Goal: Task Accomplishment & Management: Manage account settings

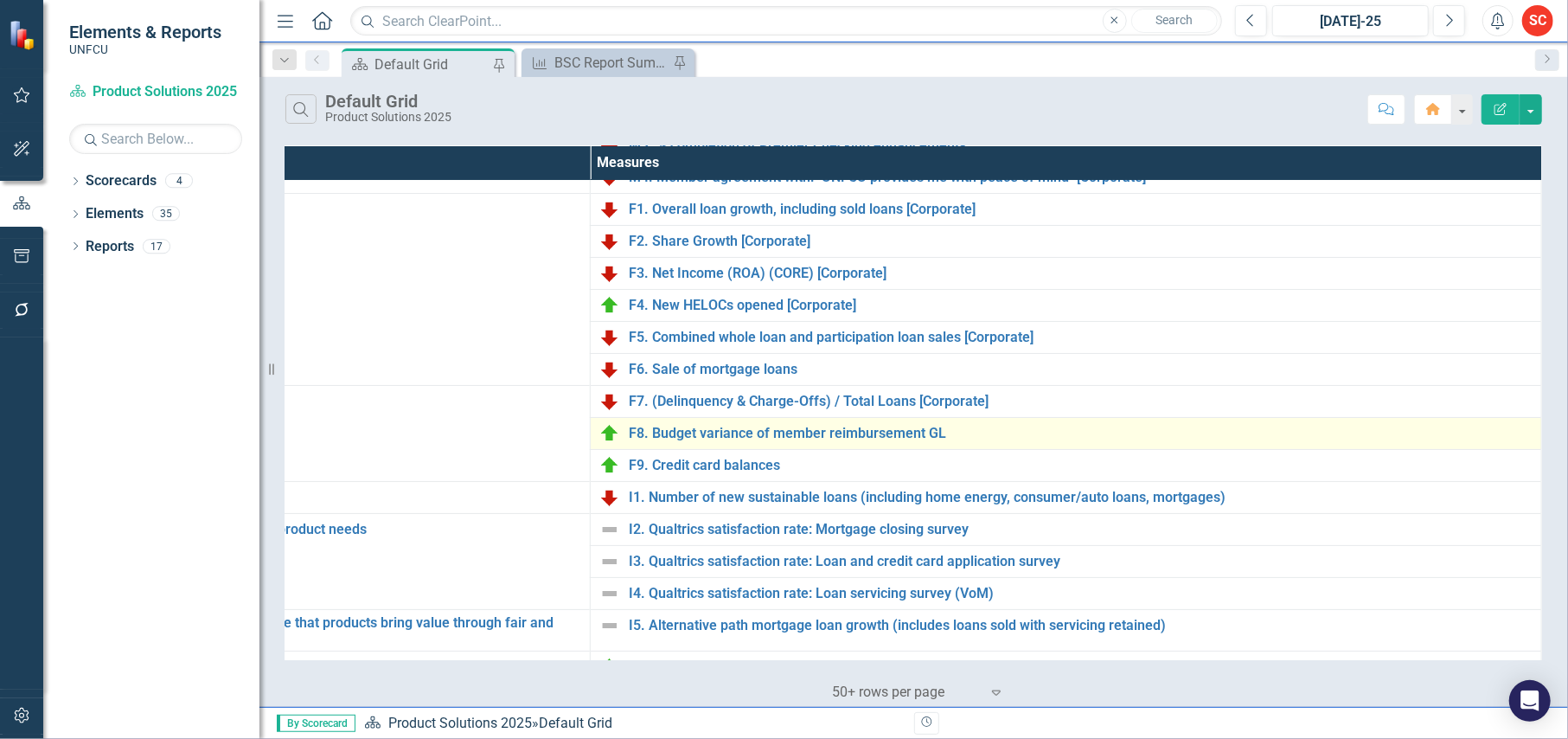
scroll to position [329, 659]
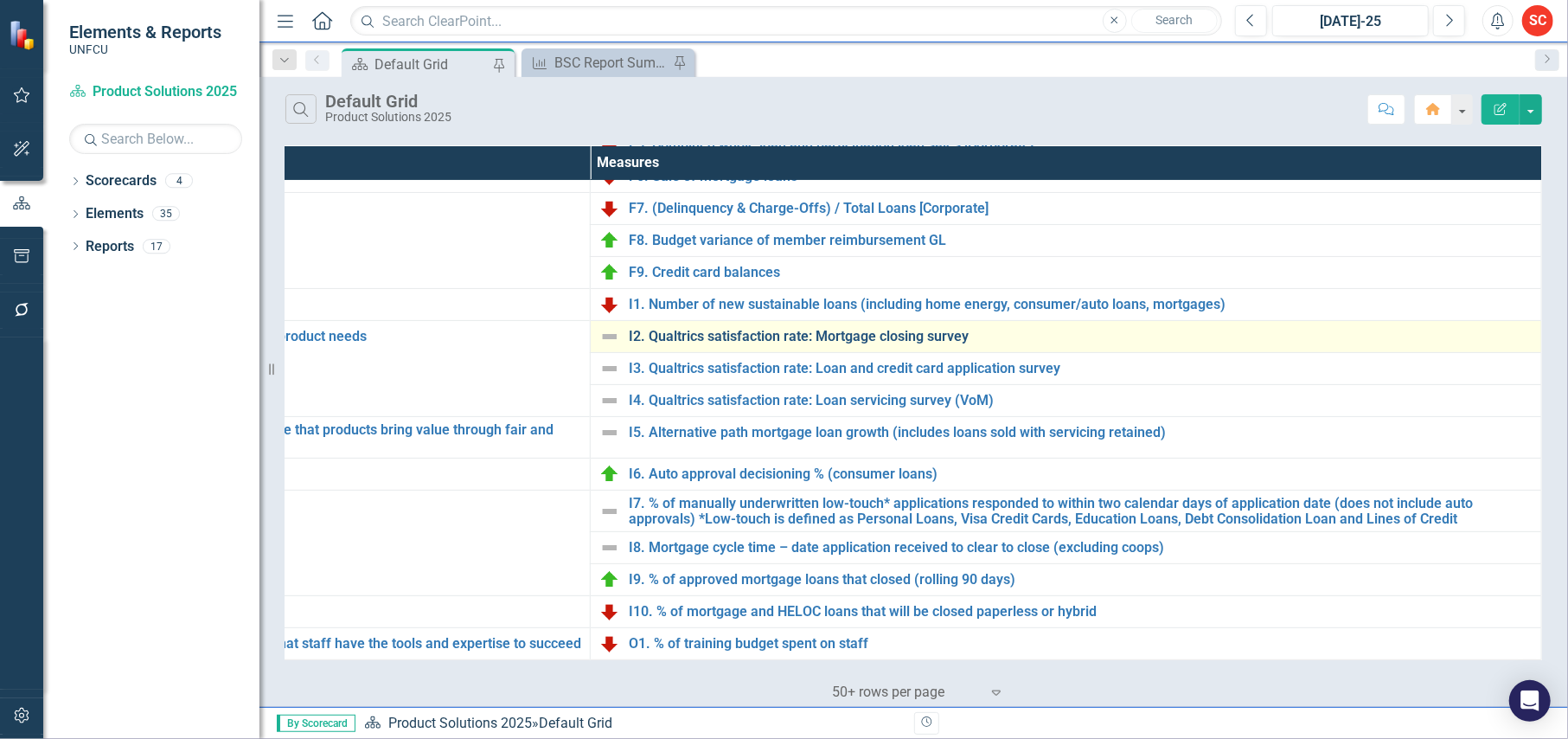
click at [734, 329] on link "I2. Qualtrics satisfaction rate: Mortgage closing survey" at bounding box center [1080, 336] width 904 height 15
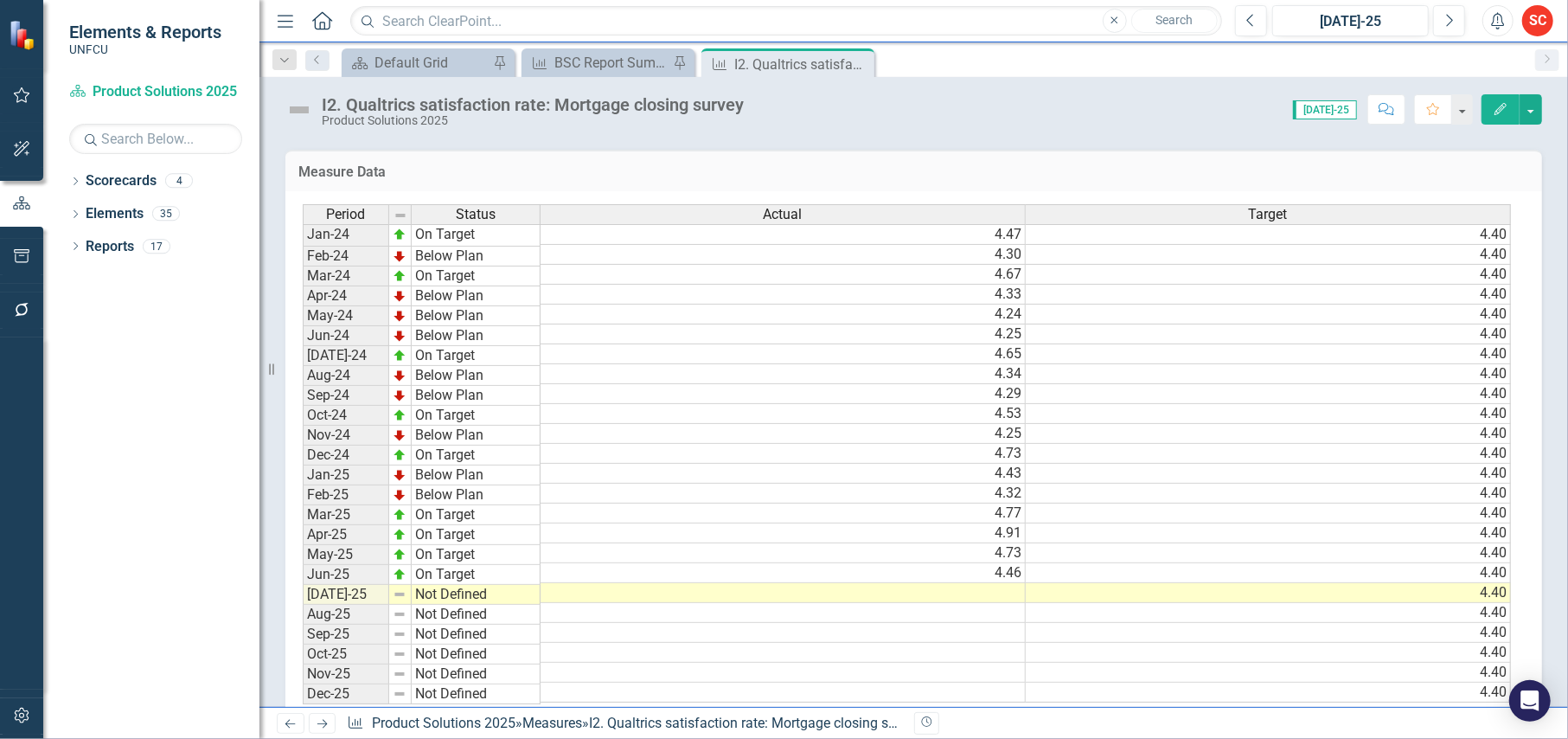
scroll to position [399, 0]
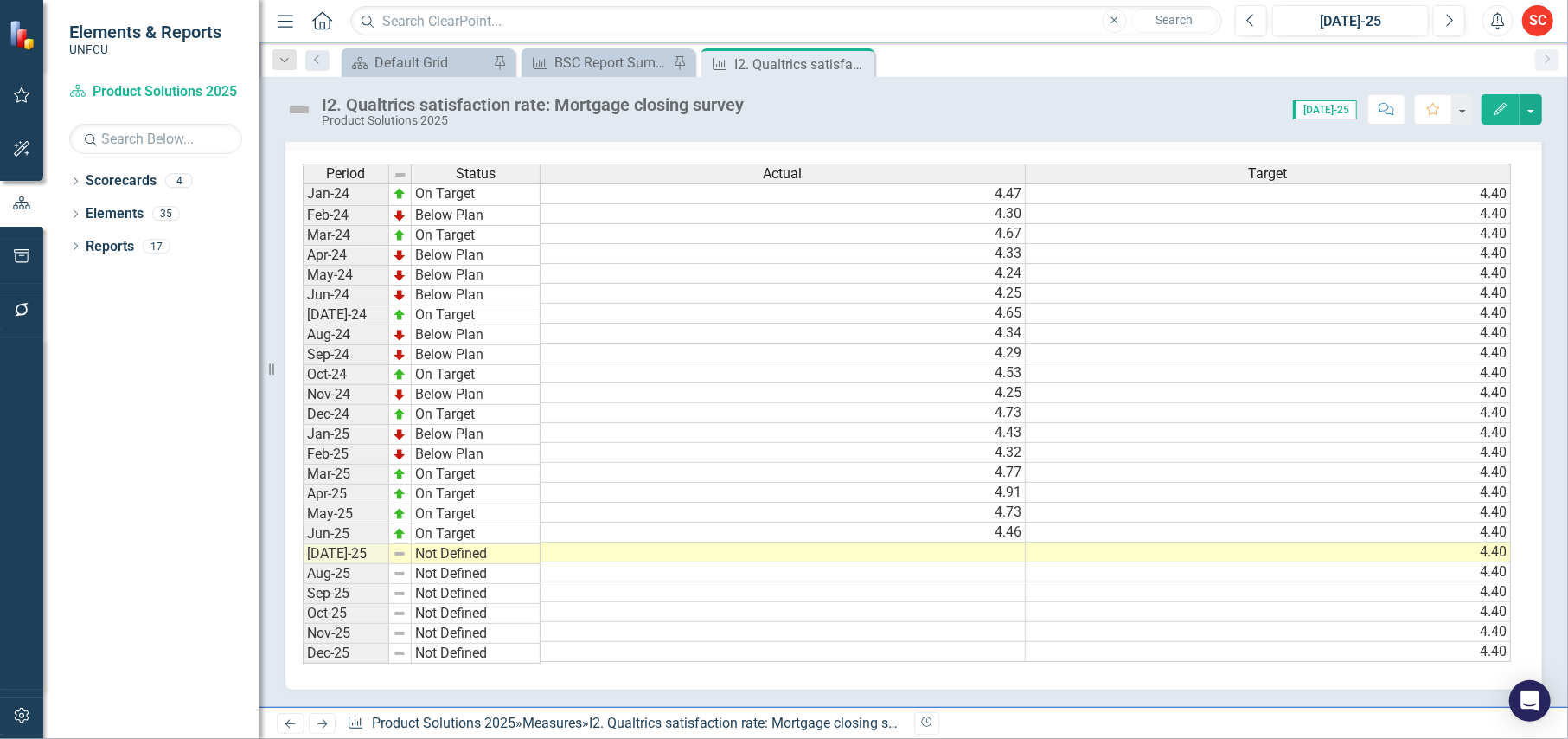
click at [804, 544] on td at bounding box center [783, 552] width 485 height 20
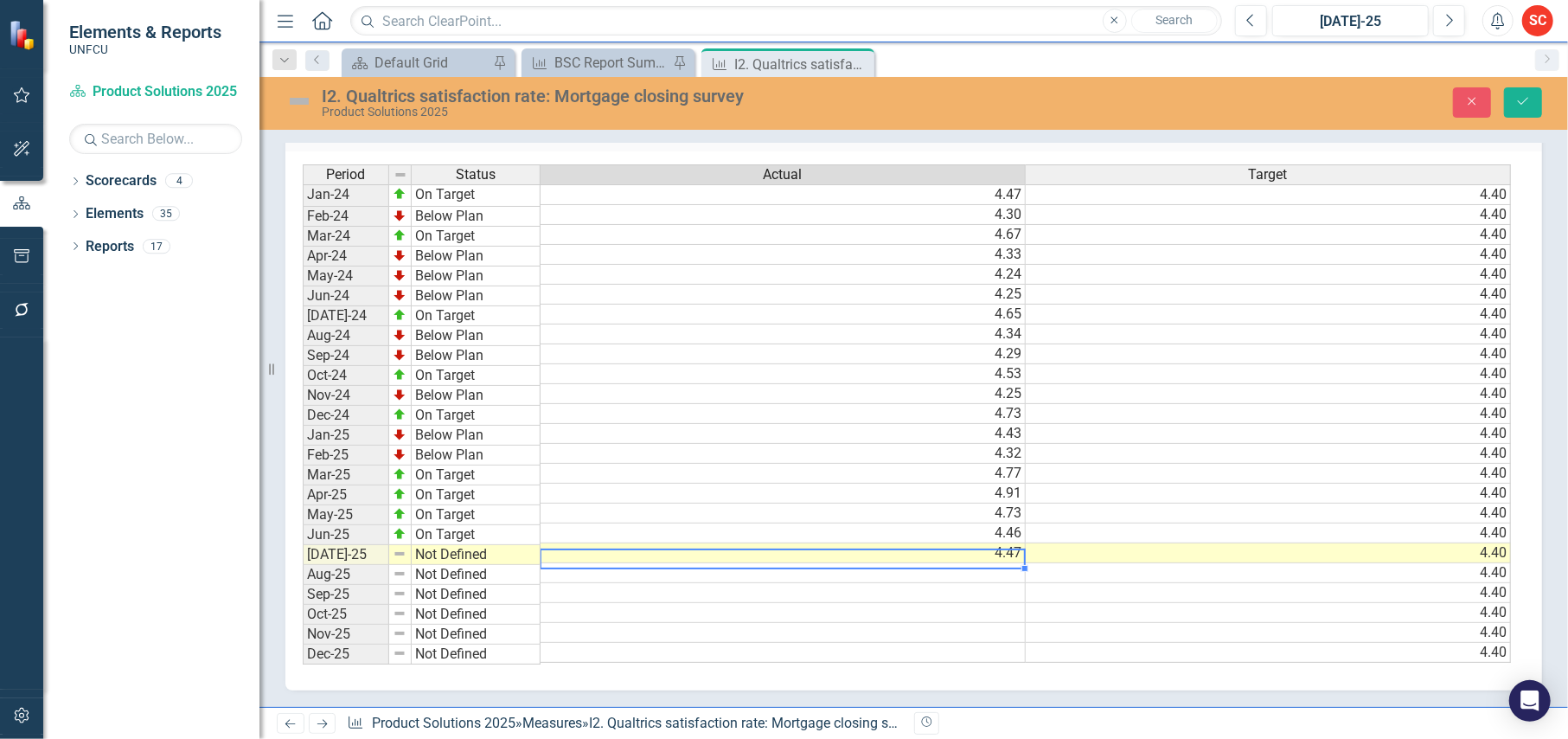
type textarea "4.47"
click at [1523, 94] on button "Save" at bounding box center [1523, 102] width 38 height 30
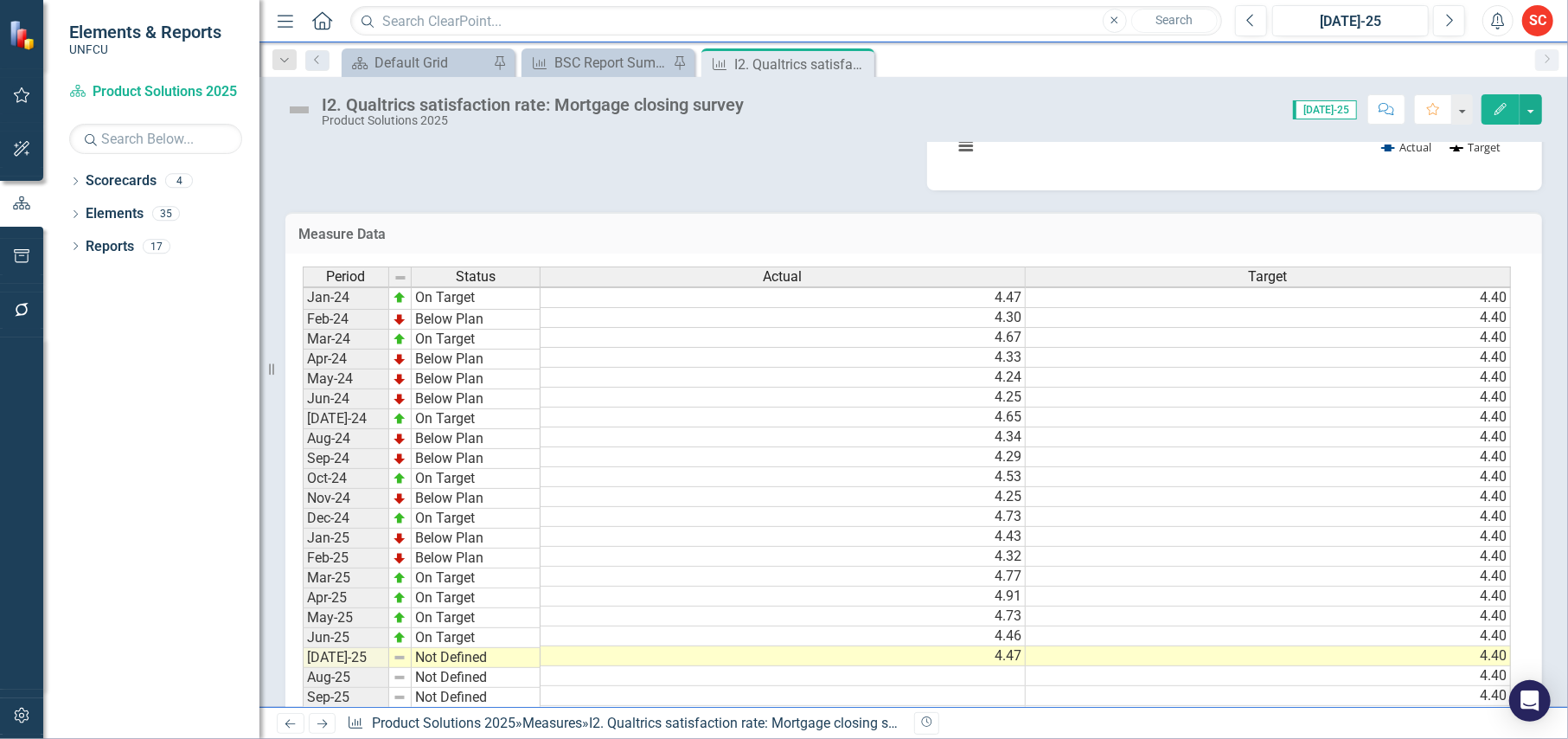
scroll to position [400, 0]
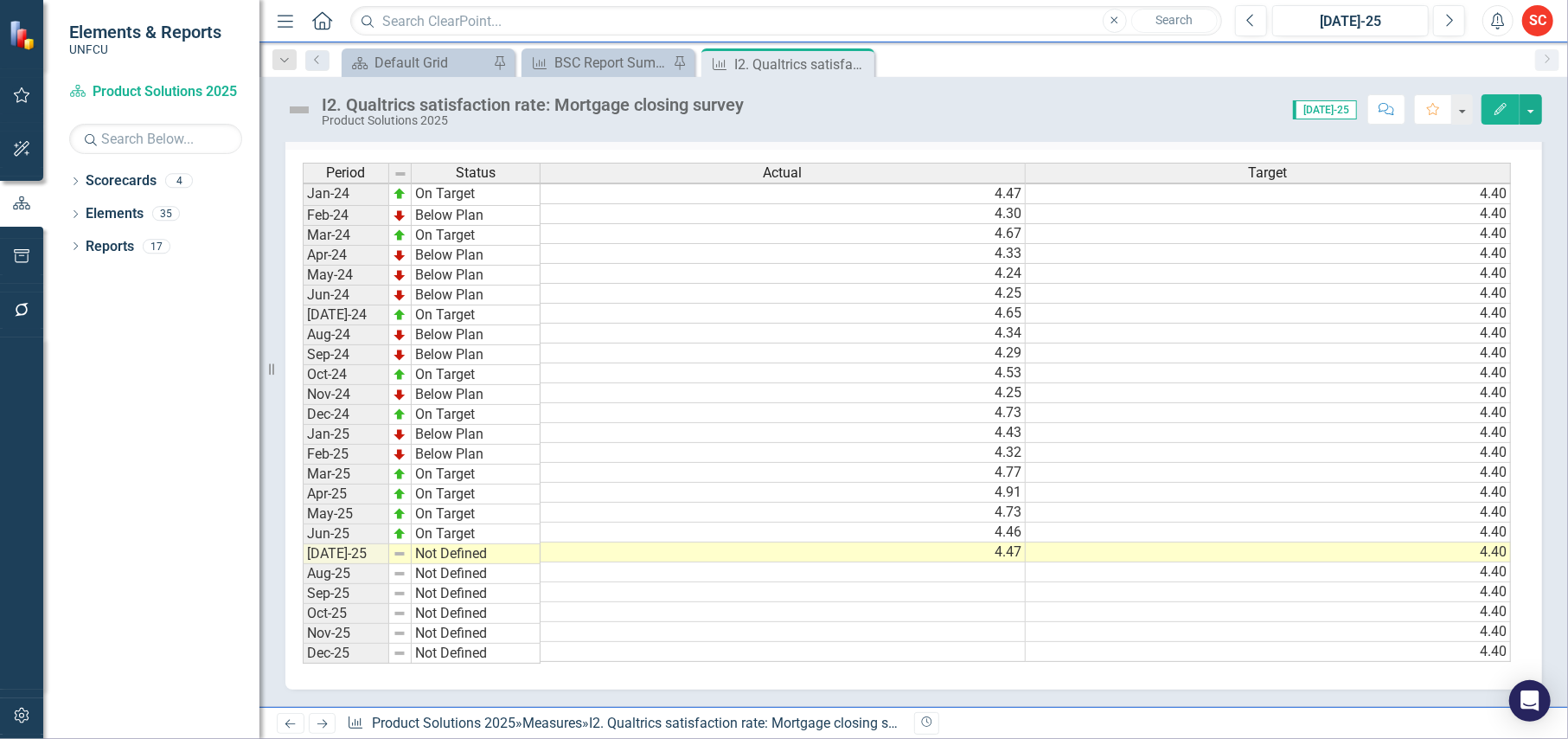
click at [499, 544] on td "Not Defined" at bounding box center [476, 554] width 129 height 20
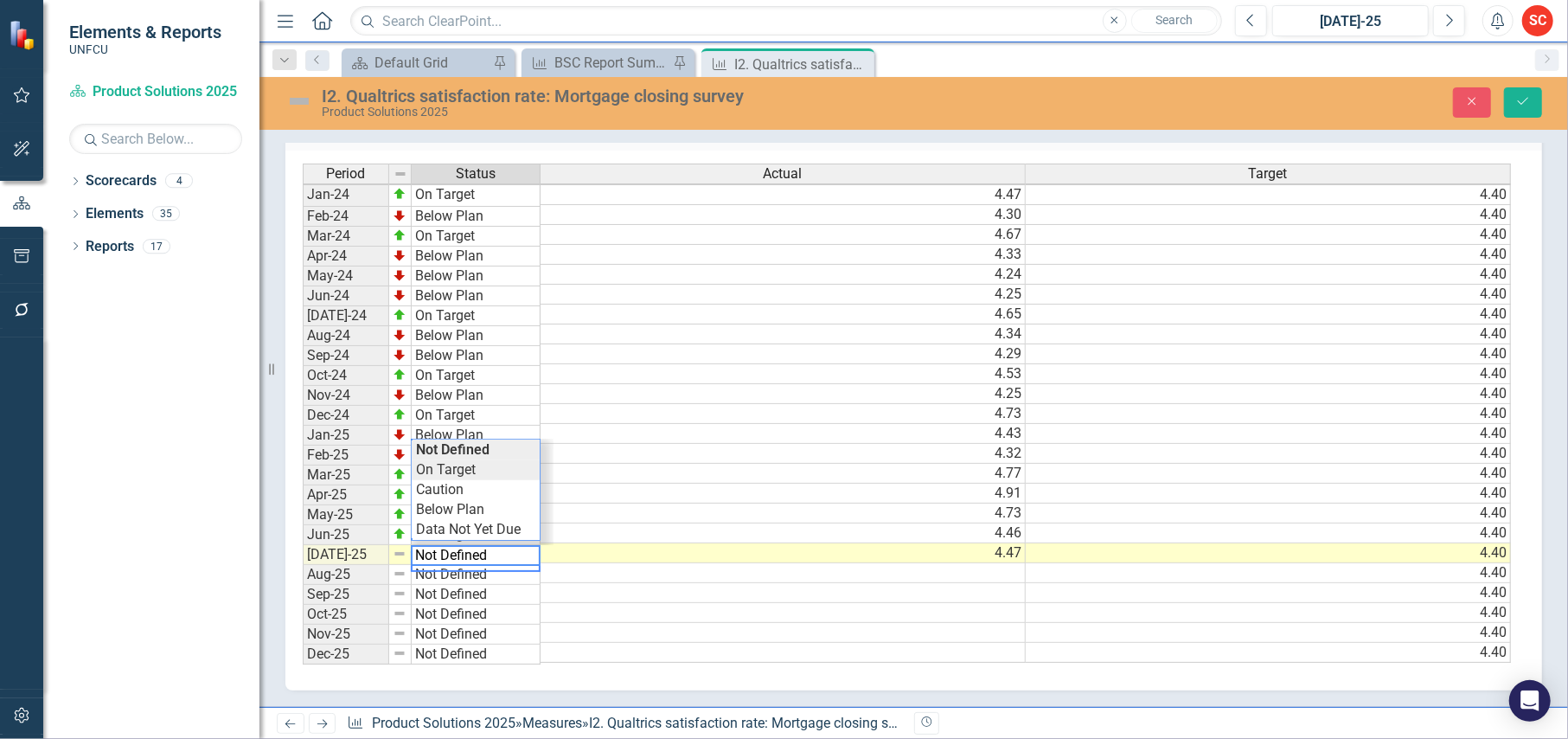
type textarea "On Target"
click at [482, 463] on div "Period Status Actual Target Jan-24 On Target 4.47 4.40 Feb-24 Below Plan 4.30 4…" at bounding box center [907, 414] width 1209 height 501
drag, startPoint x: 1521, startPoint y: 100, endPoint x: 1471, endPoint y: 70, distance: 58.3
click at [1521, 100] on icon "Save" at bounding box center [1522, 101] width 15 height 12
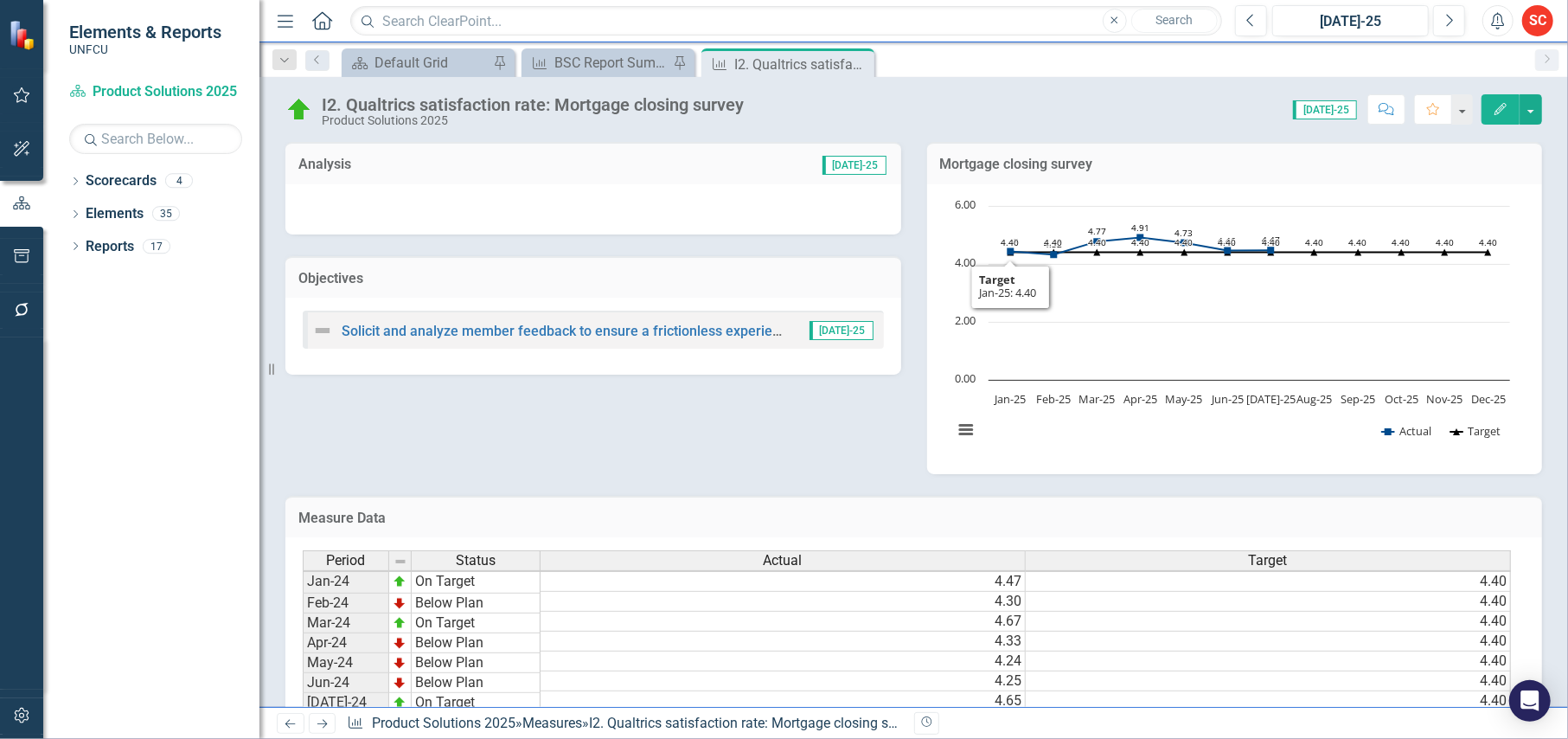
scroll to position [5, 0]
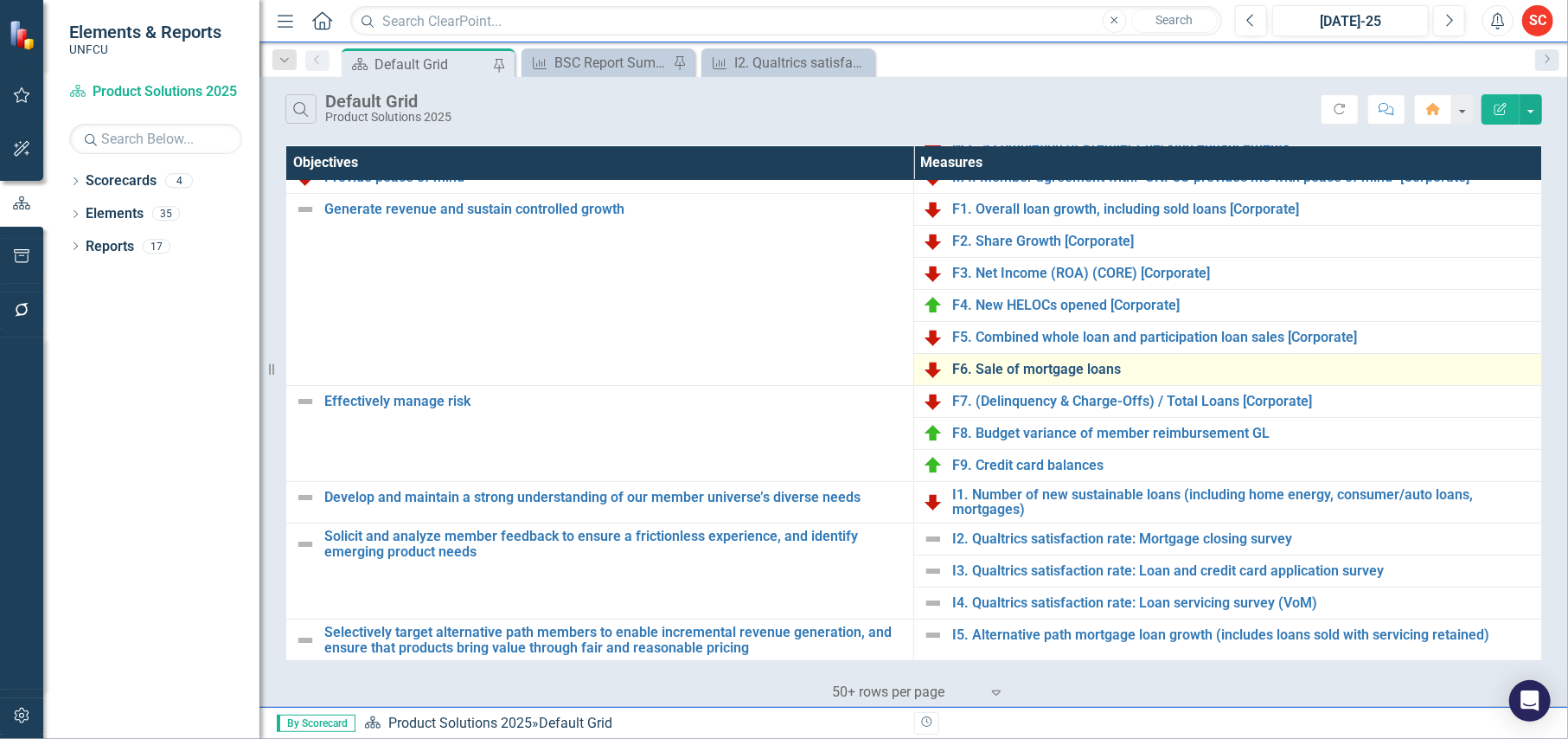
scroll to position [230, 0]
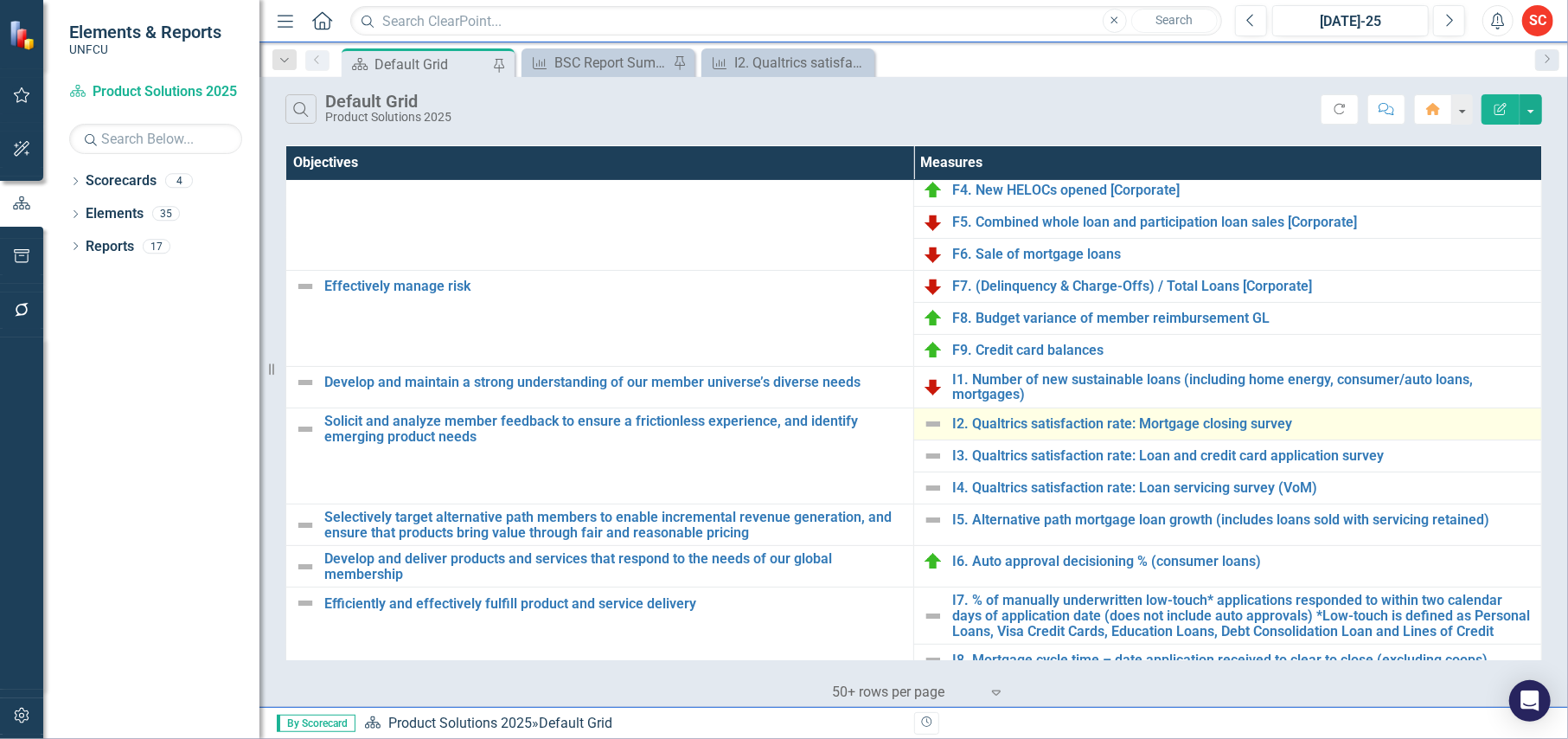
click at [923, 430] on img at bounding box center [933, 423] width 21 height 21
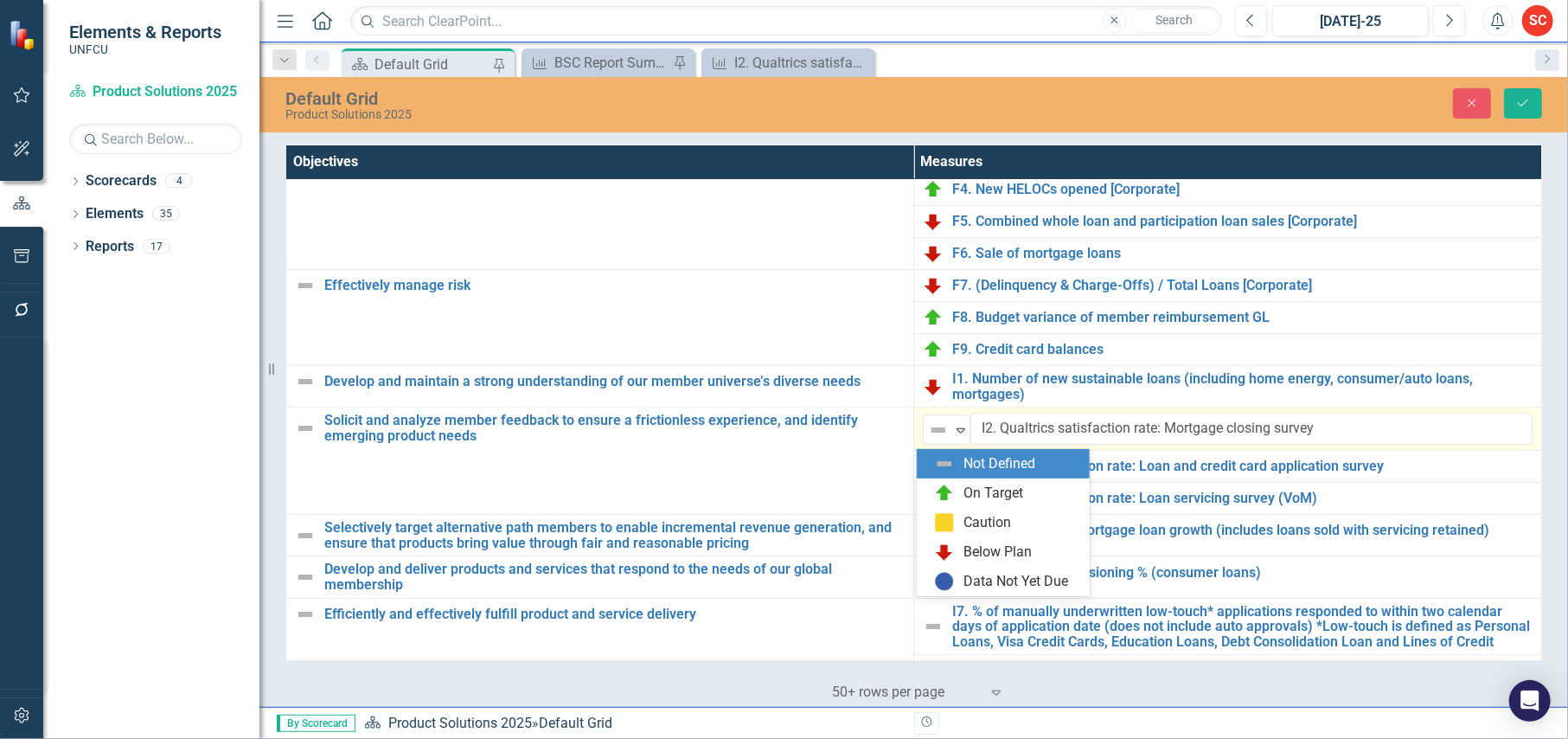
drag, startPoint x: 922, startPoint y: 430, endPoint x: 914, endPoint y: 420, distance: 12.8
click at [915, 420] on td "5 results available. Use Up and Down to choose options, press Enter to select t…" at bounding box center [1229, 430] width 628 height 44
click at [996, 488] on div "On Target" at bounding box center [994, 493] width 60 height 20
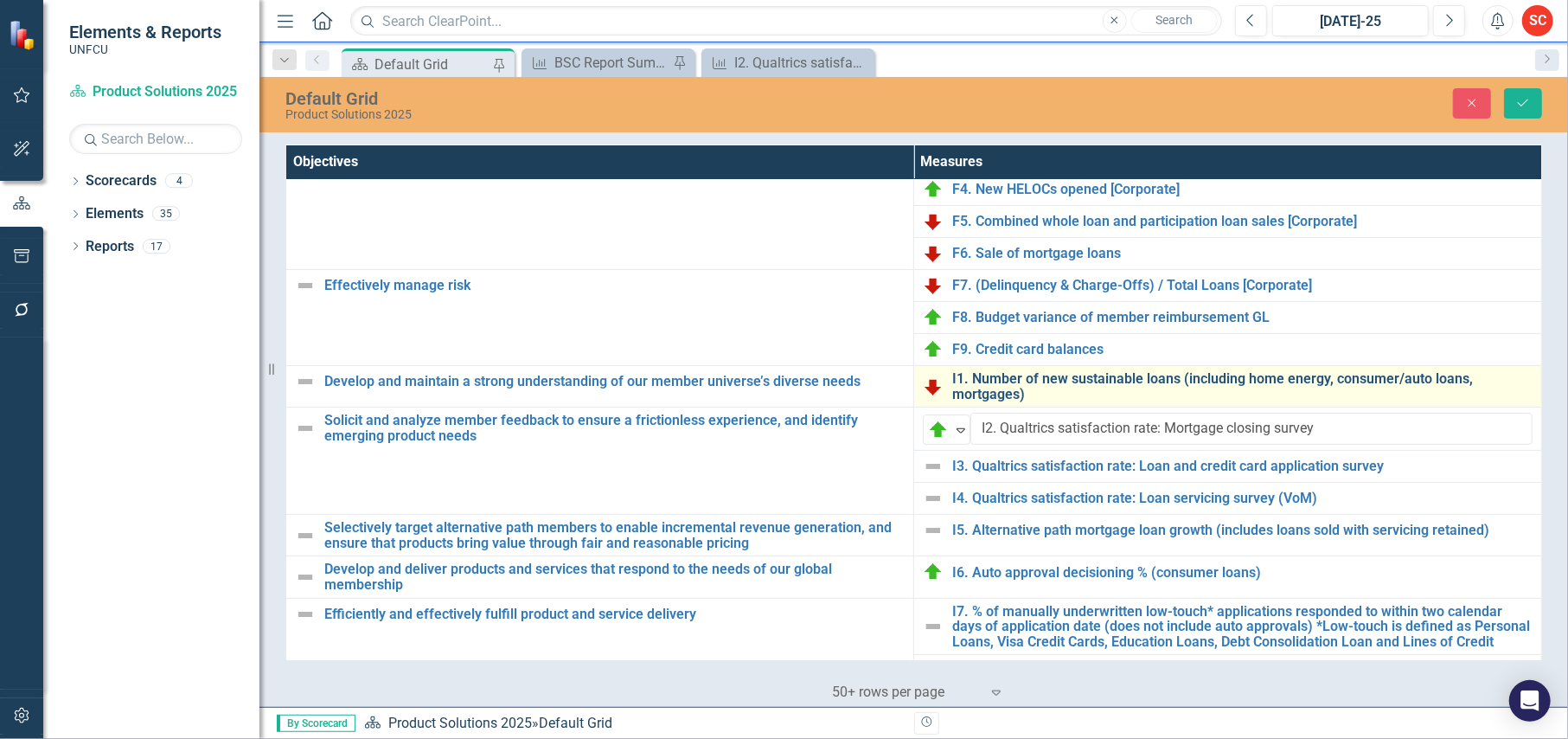
click at [1011, 389] on link "I1. Number of new sustainable loans (including home energy, consumer/auto loans…" at bounding box center [1242, 386] width 581 height 30
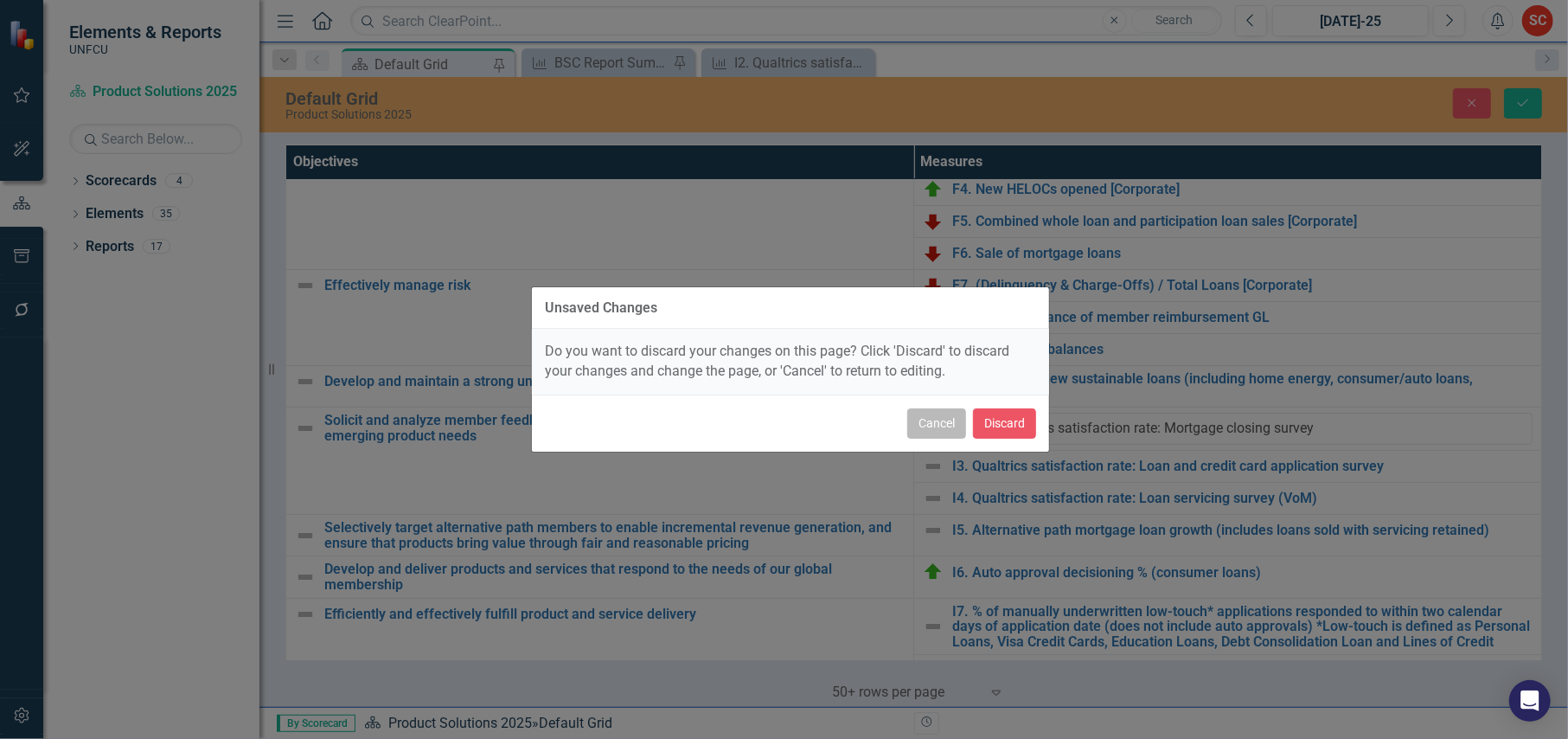
click at [912, 427] on button "Cancel" at bounding box center [936, 423] width 59 height 30
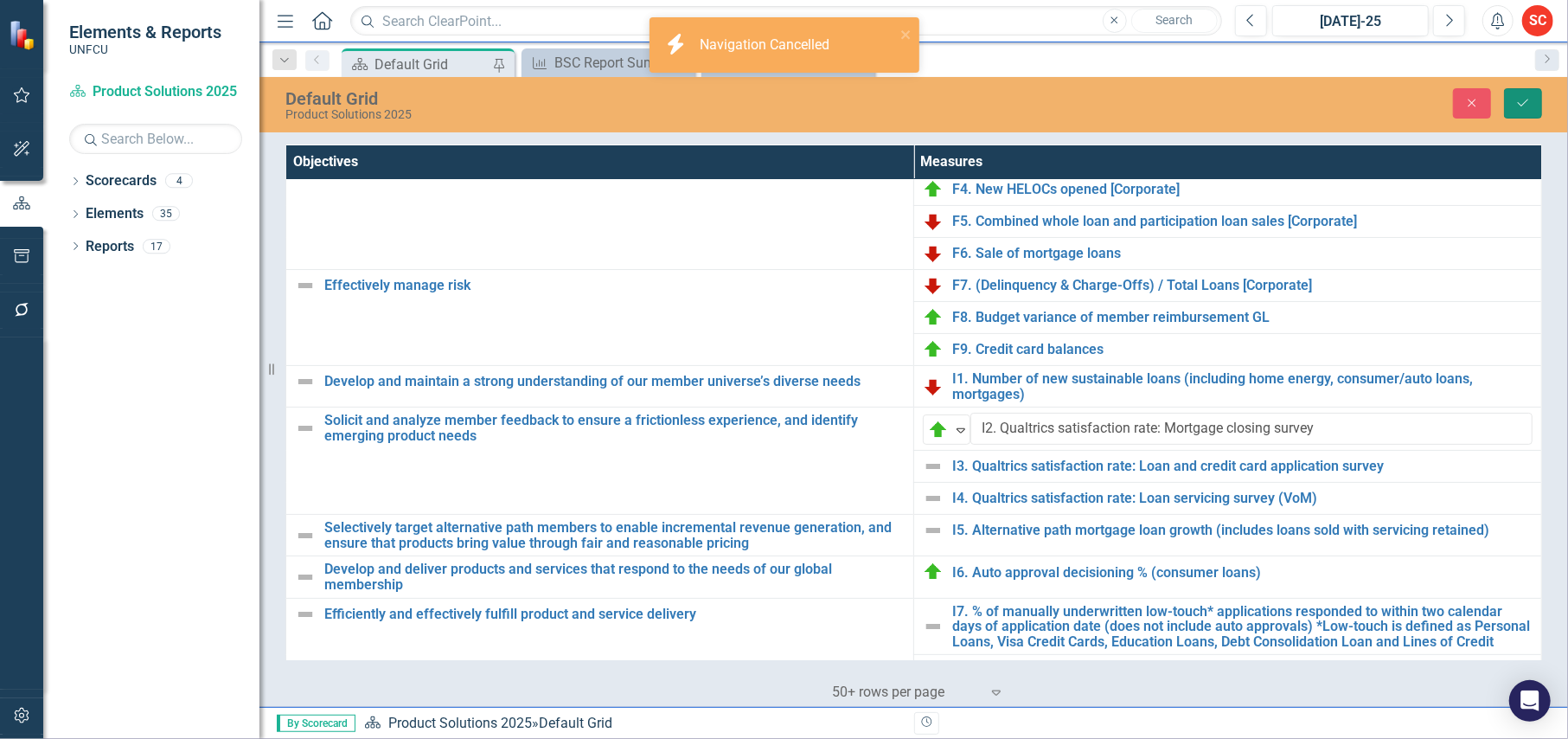
click at [1522, 107] on icon "Save" at bounding box center [1522, 102] width 15 height 12
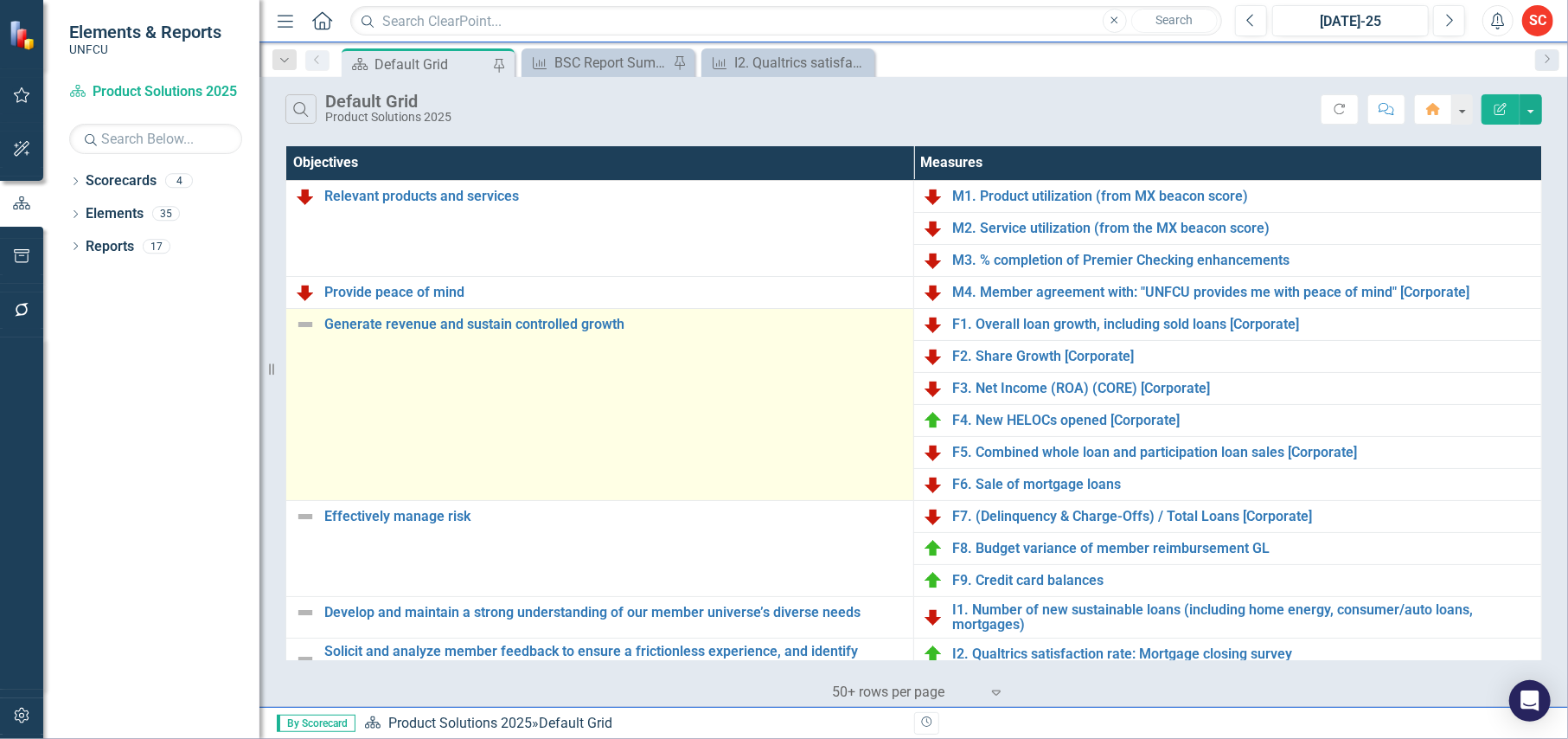
scroll to position [115, 0]
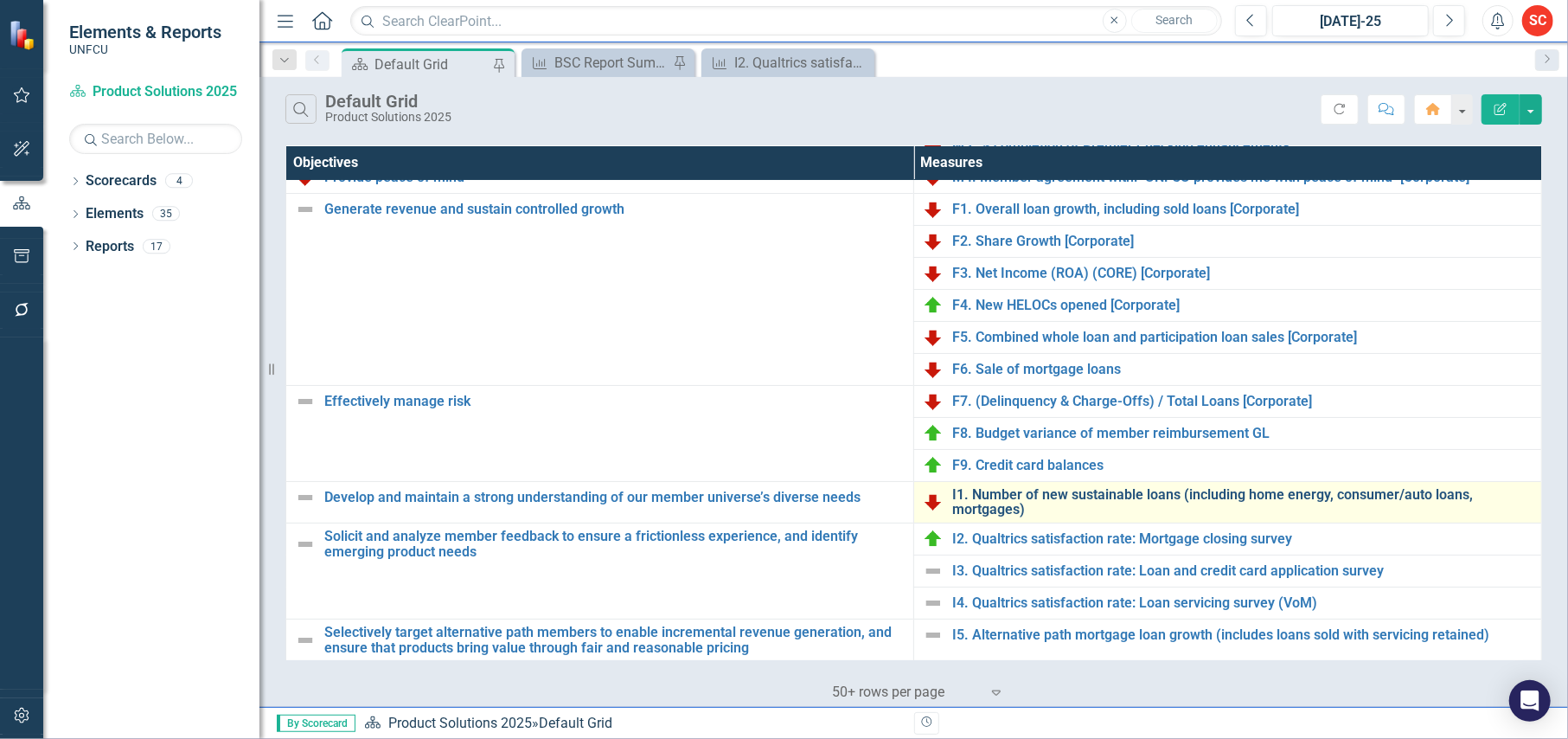
click at [1104, 502] on link "I1. Number of new sustainable loans (including home energy, consumer/auto loans…" at bounding box center [1242, 501] width 581 height 30
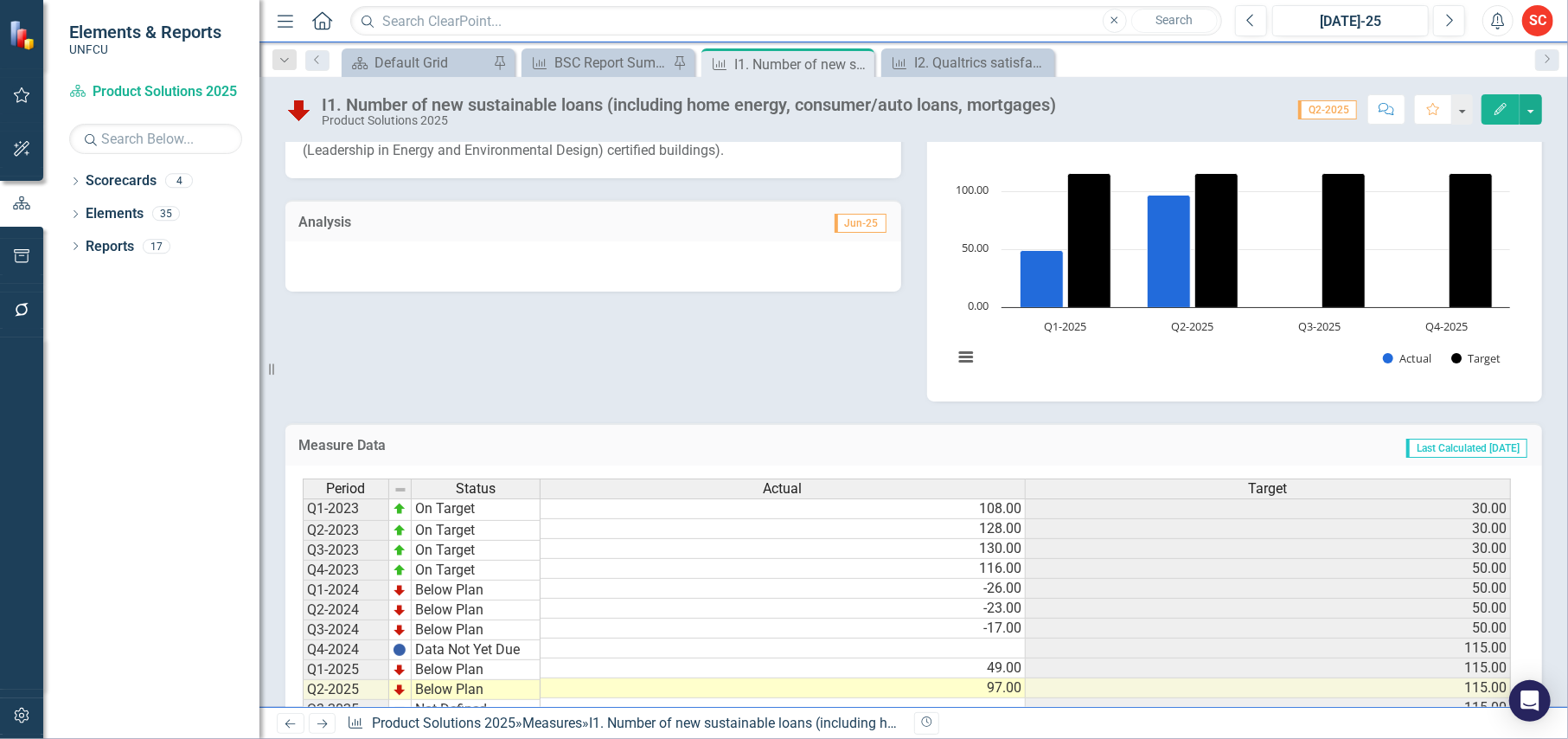
scroll to position [433, 0]
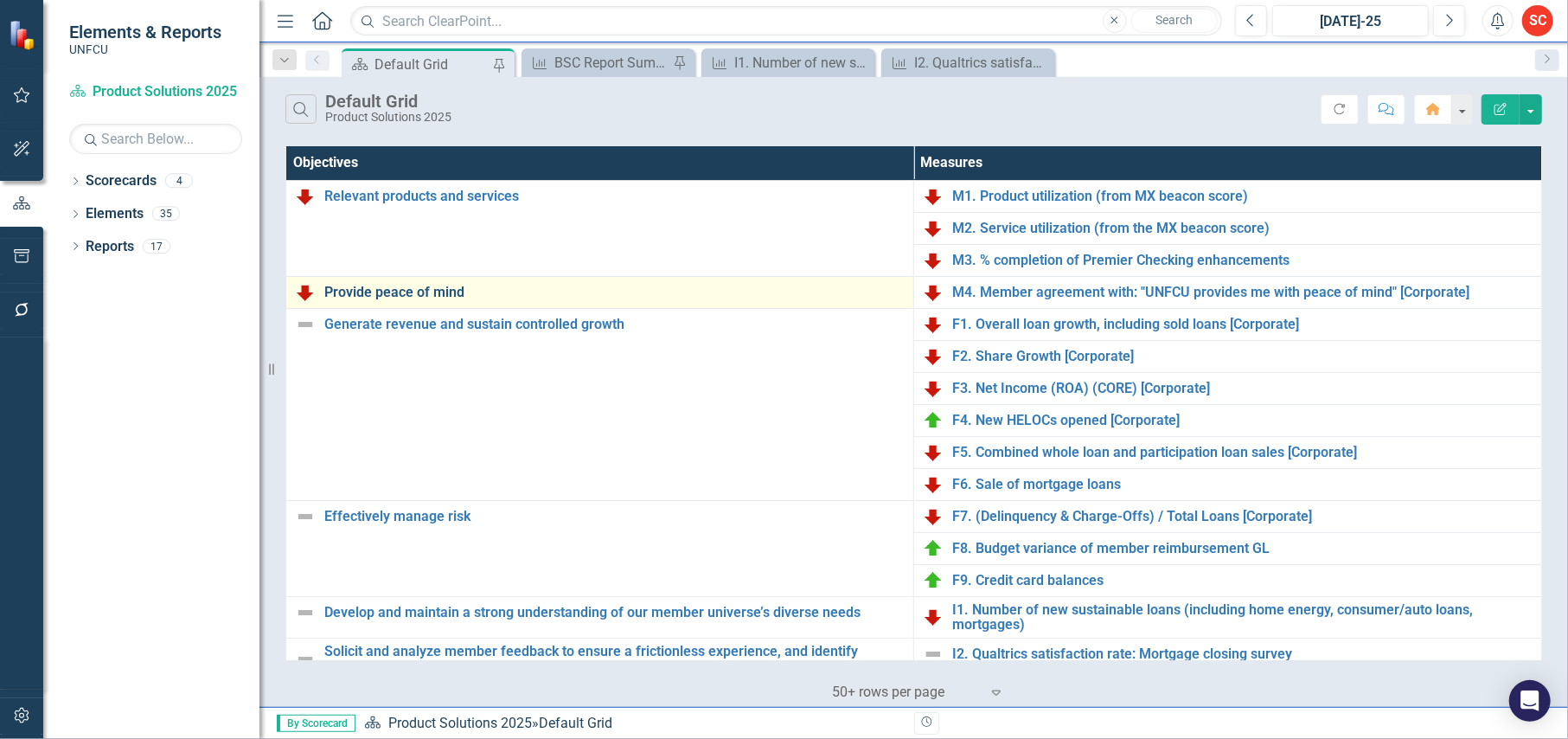
scroll to position [115, 0]
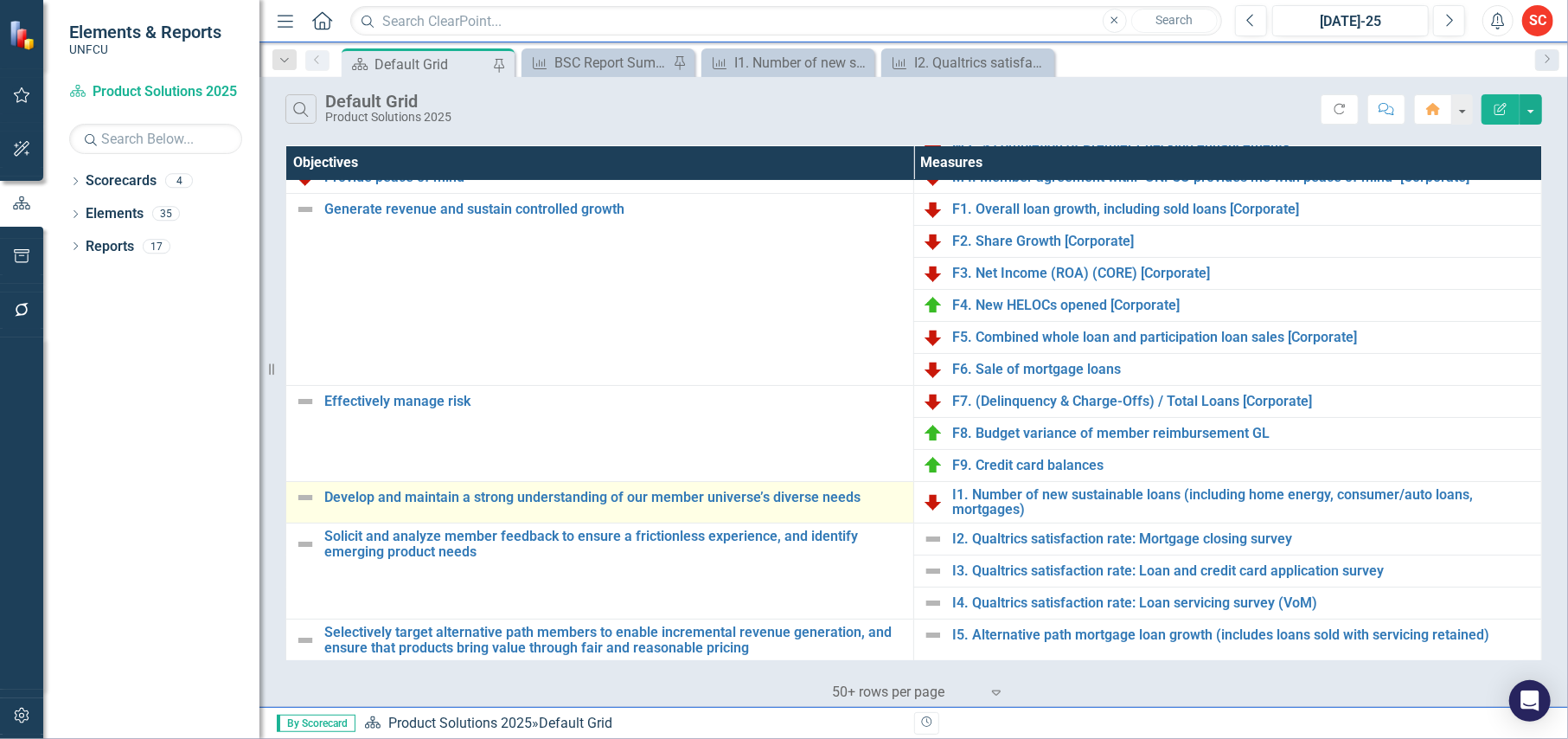
click at [312, 502] on img at bounding box center [305, 497] width 21 height 21
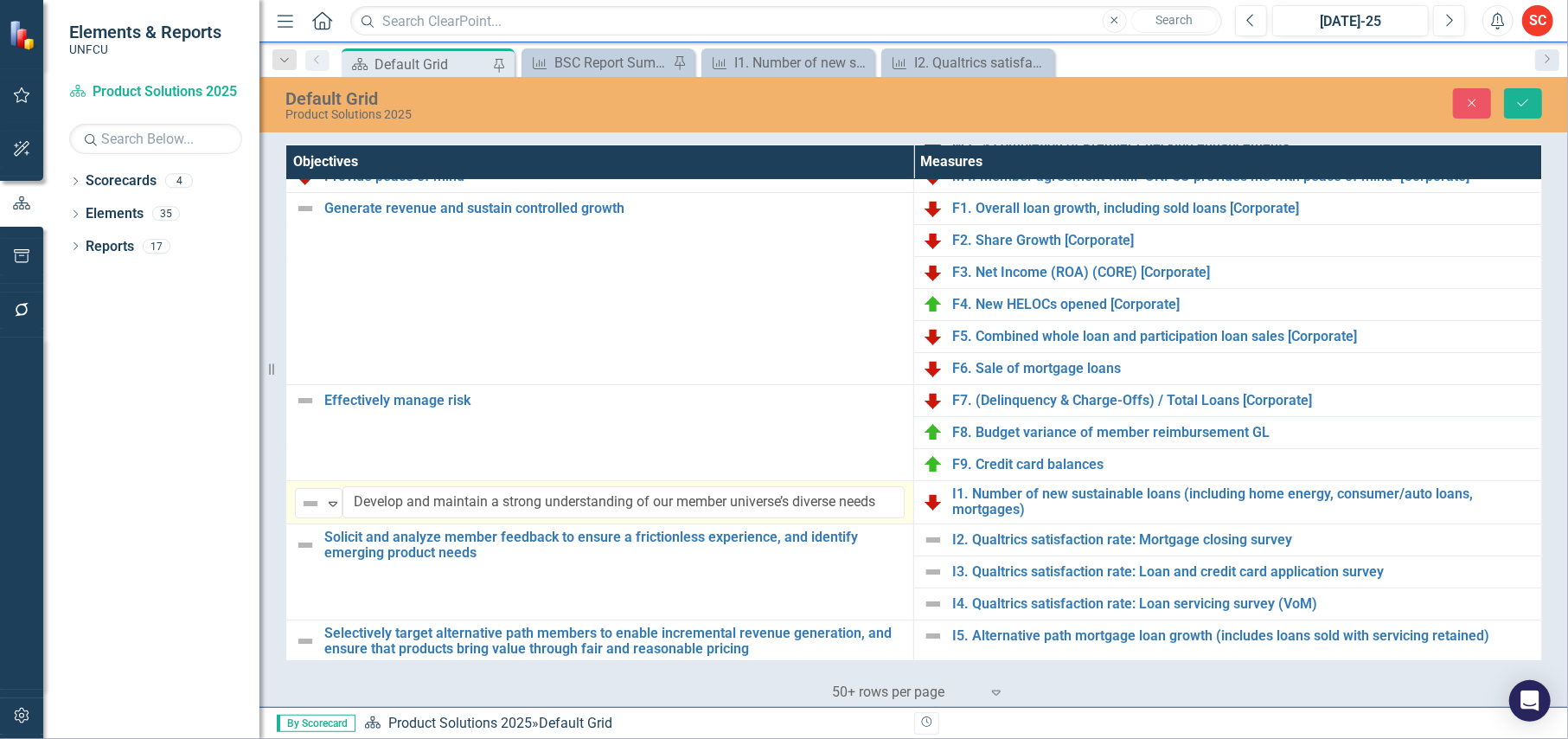
click at [312, 502] on img at bounding box center [310, 503] width 21 height 21
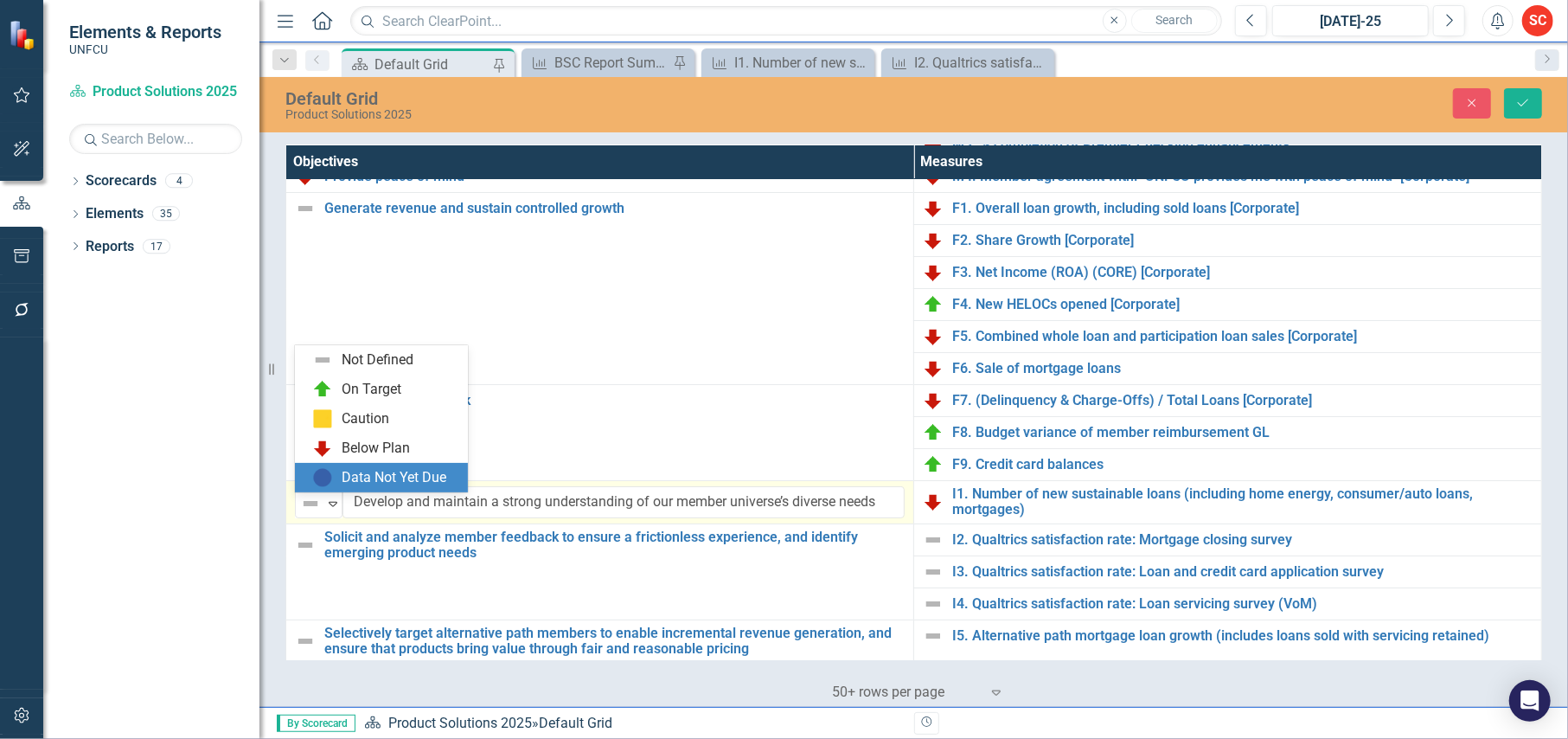
click at [410, 475] on div "Data Not Yet Due" at bounding box center [393, 478] width 105 height 20
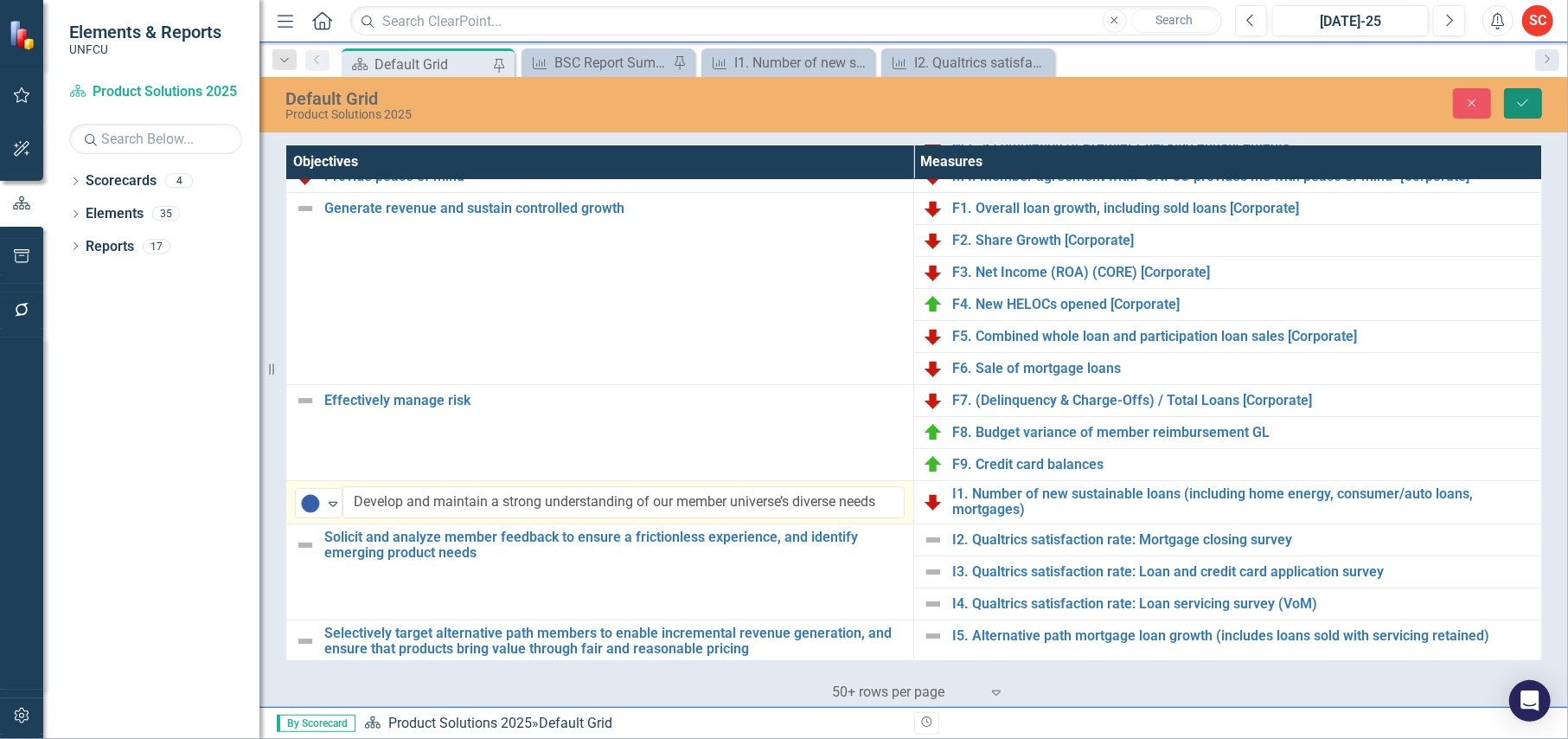
click at [1529, 100] on icon "Save" at bounding box center [1522, 102] width 15 height 12
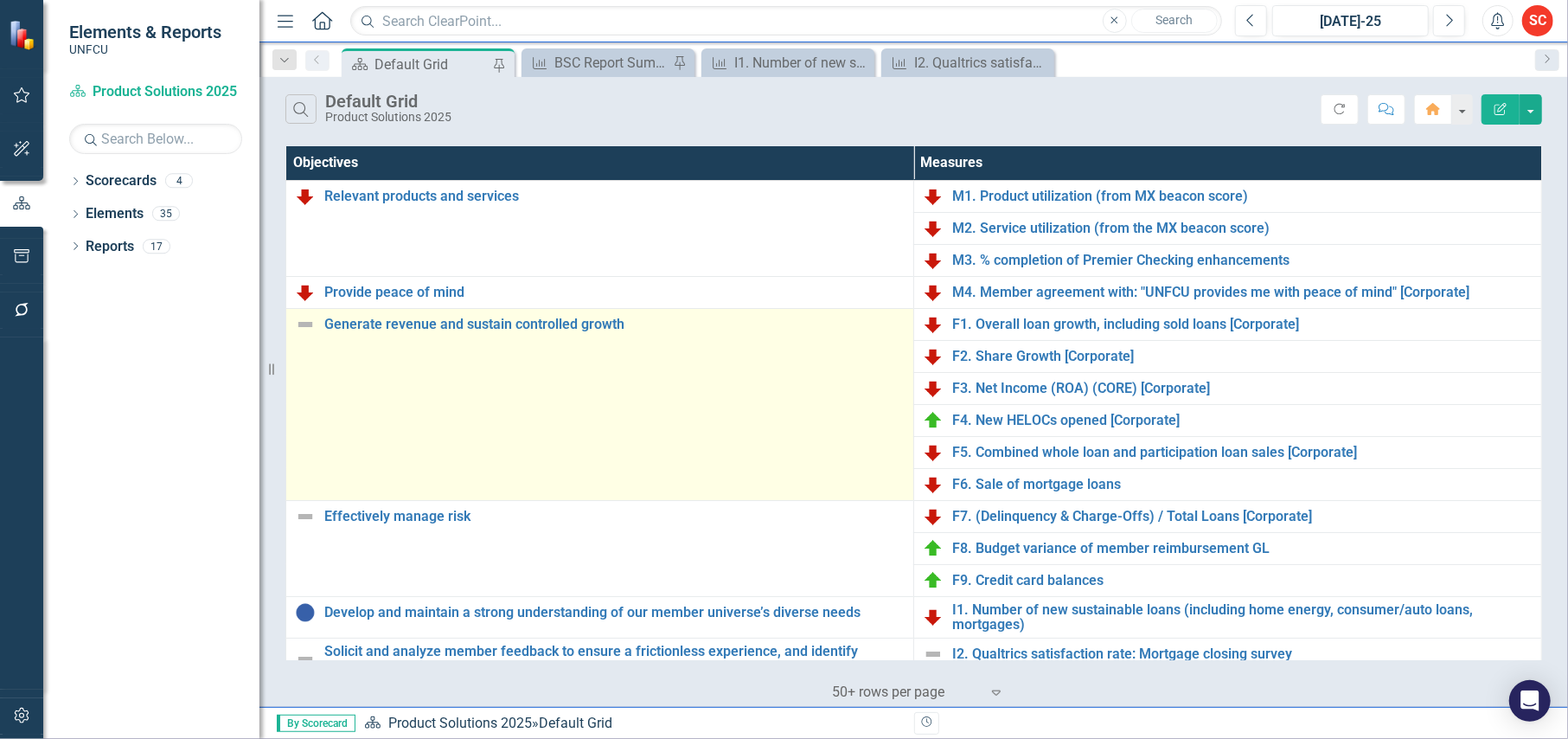
click at [313, 329] on img at bounding box center [305, 324] width 21 height 21
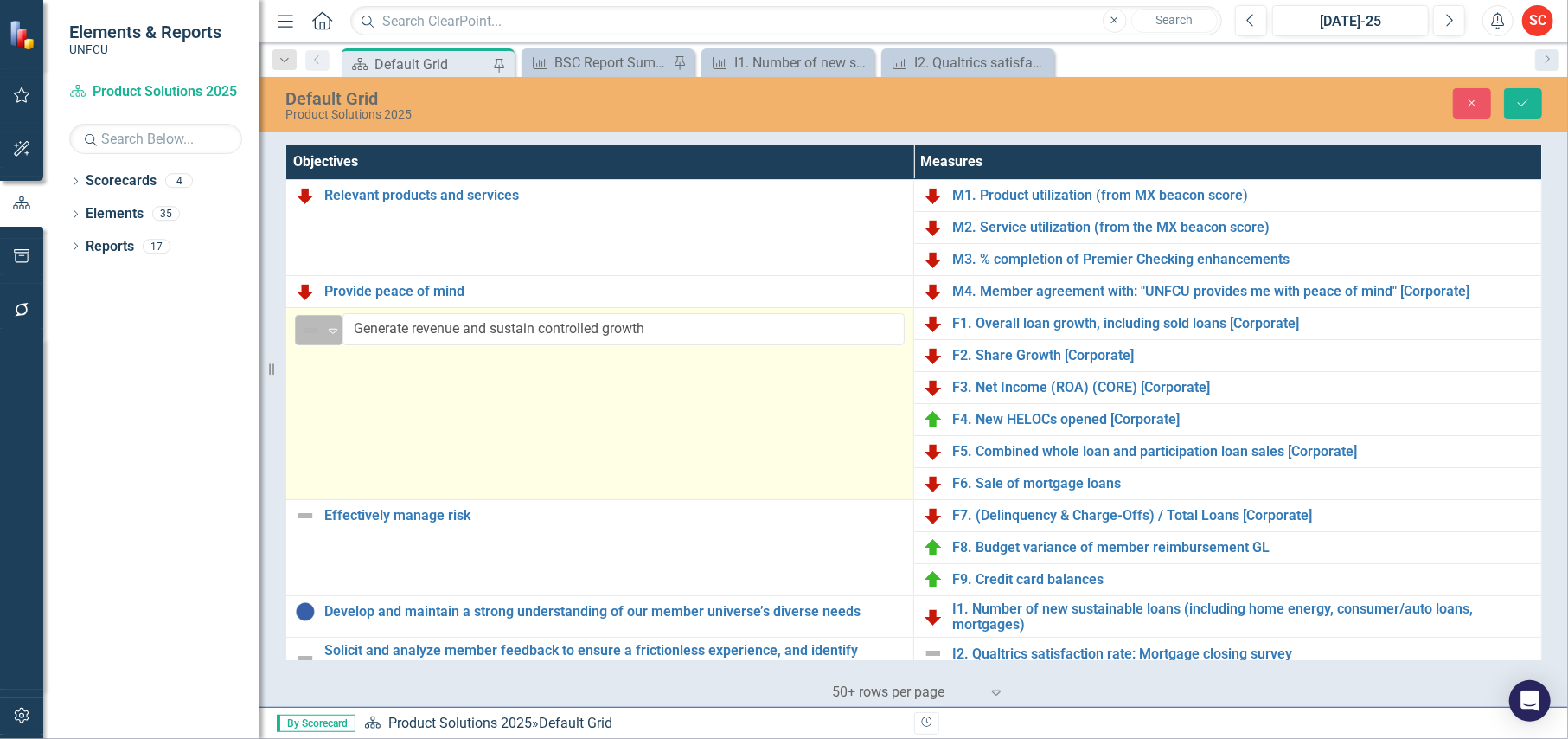
drag, startPoint x: 313, startPoint y: 329, endPoint x: 305, endPoint y: 319, distance: 12.8
click at [305, 319] on div "Not Defined Expand" at bounding box center [319, 329] width 47 height 30
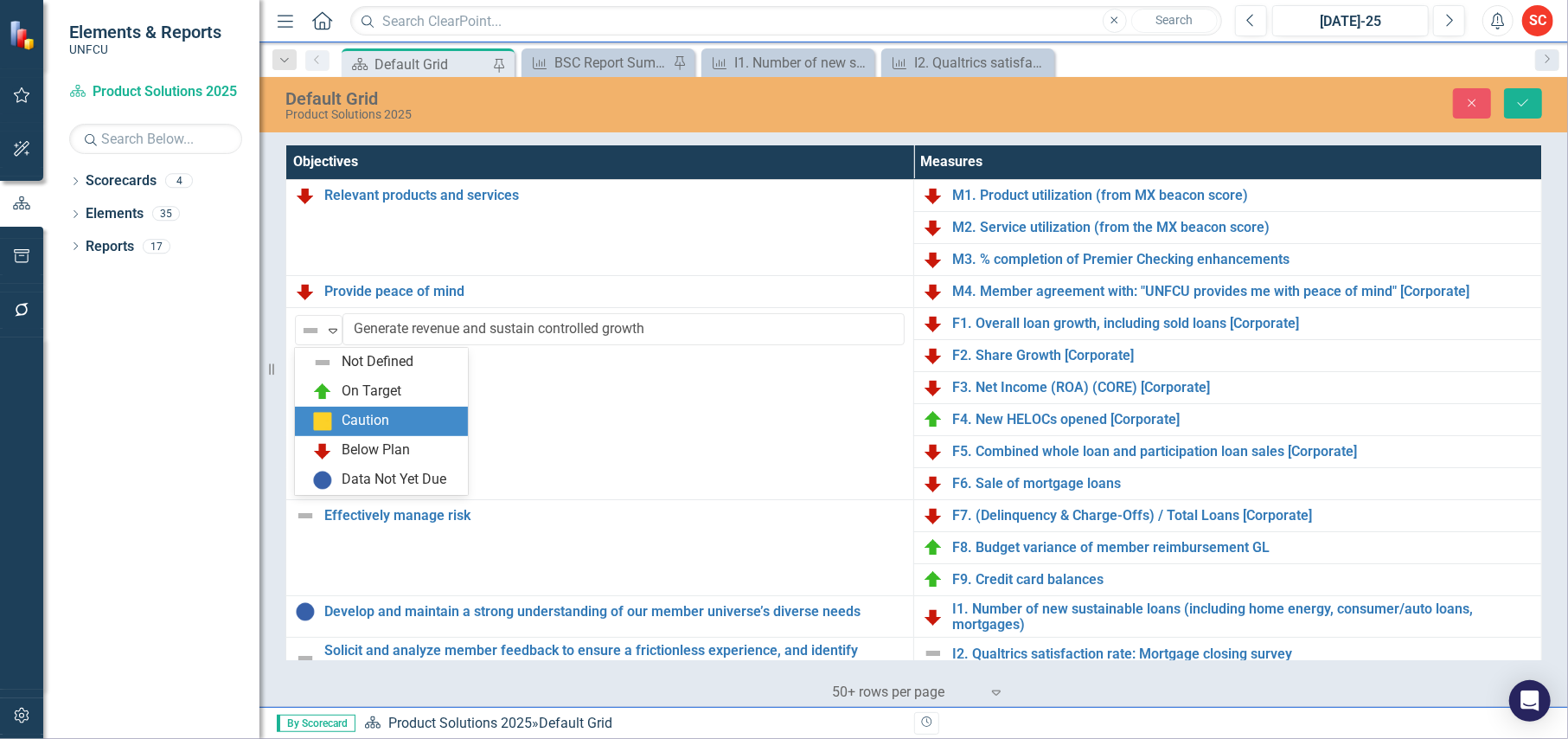
click at [358, 420] on div "Caution" at bounding box center [365, 420] width 47 height 20
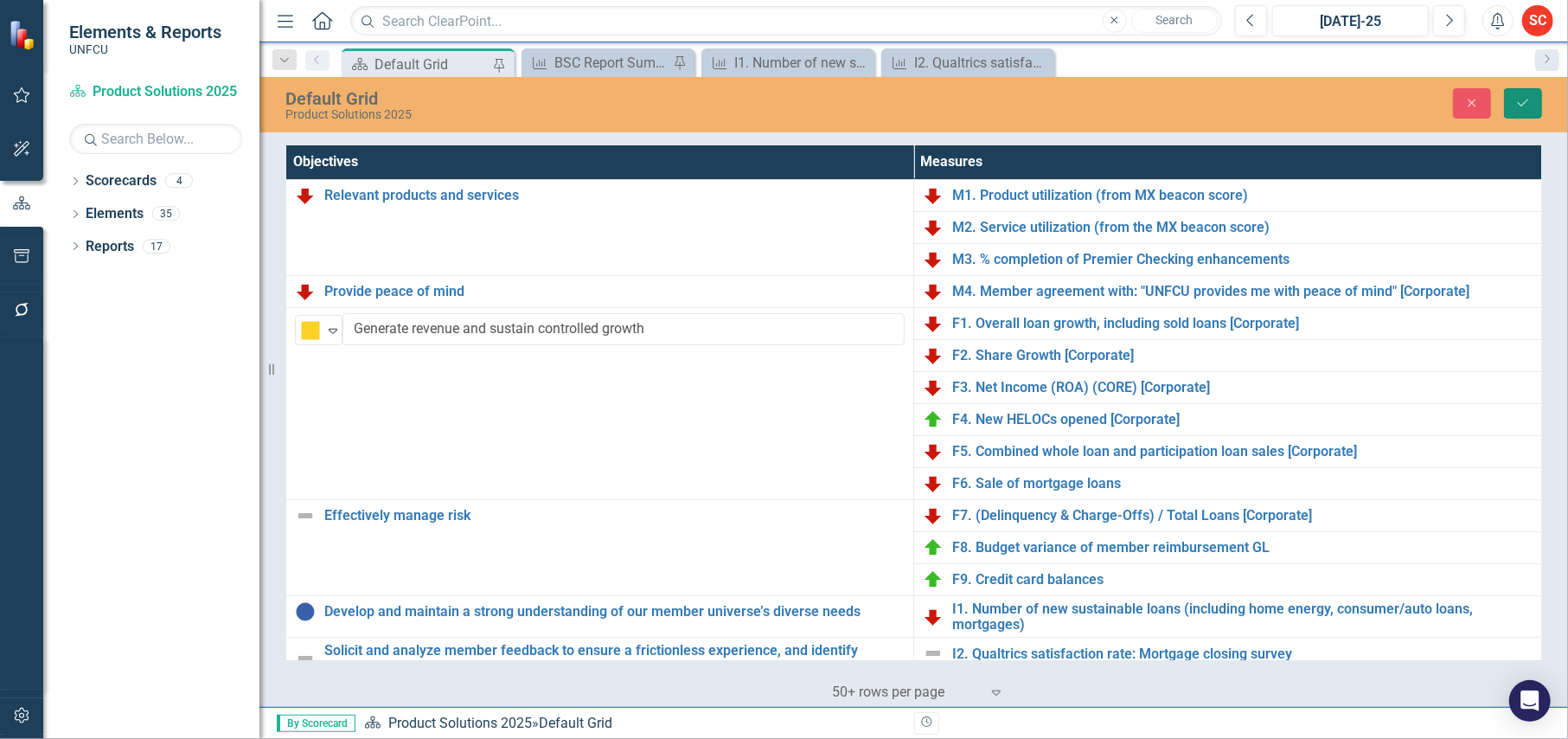
click at [1512, 100] on button "Save" at bounding box center [1523, 103] width 38 height 30
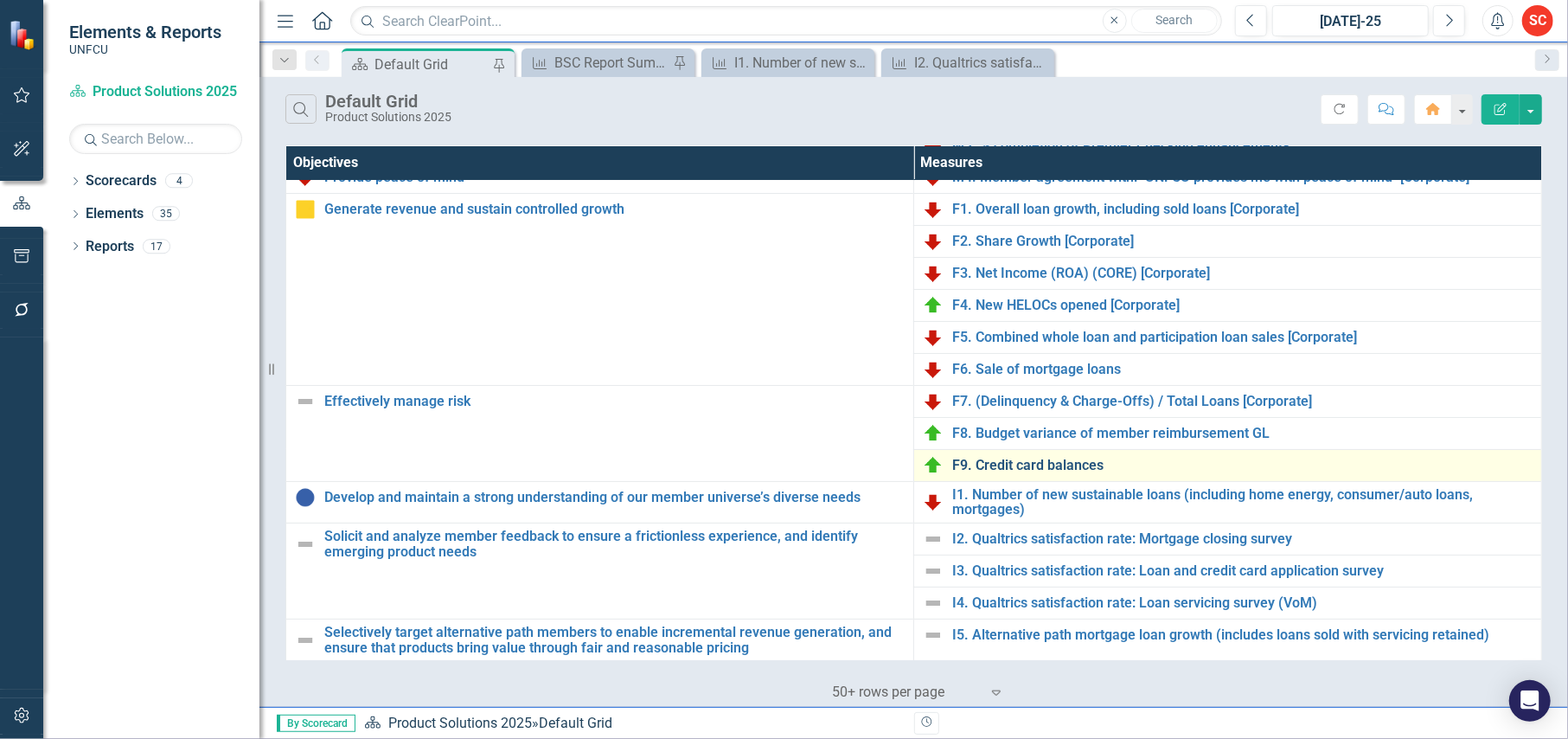
click at [1062, 467] on link "F9. Credit card balances" at bounding box center [1242, 465] width 581 height 15
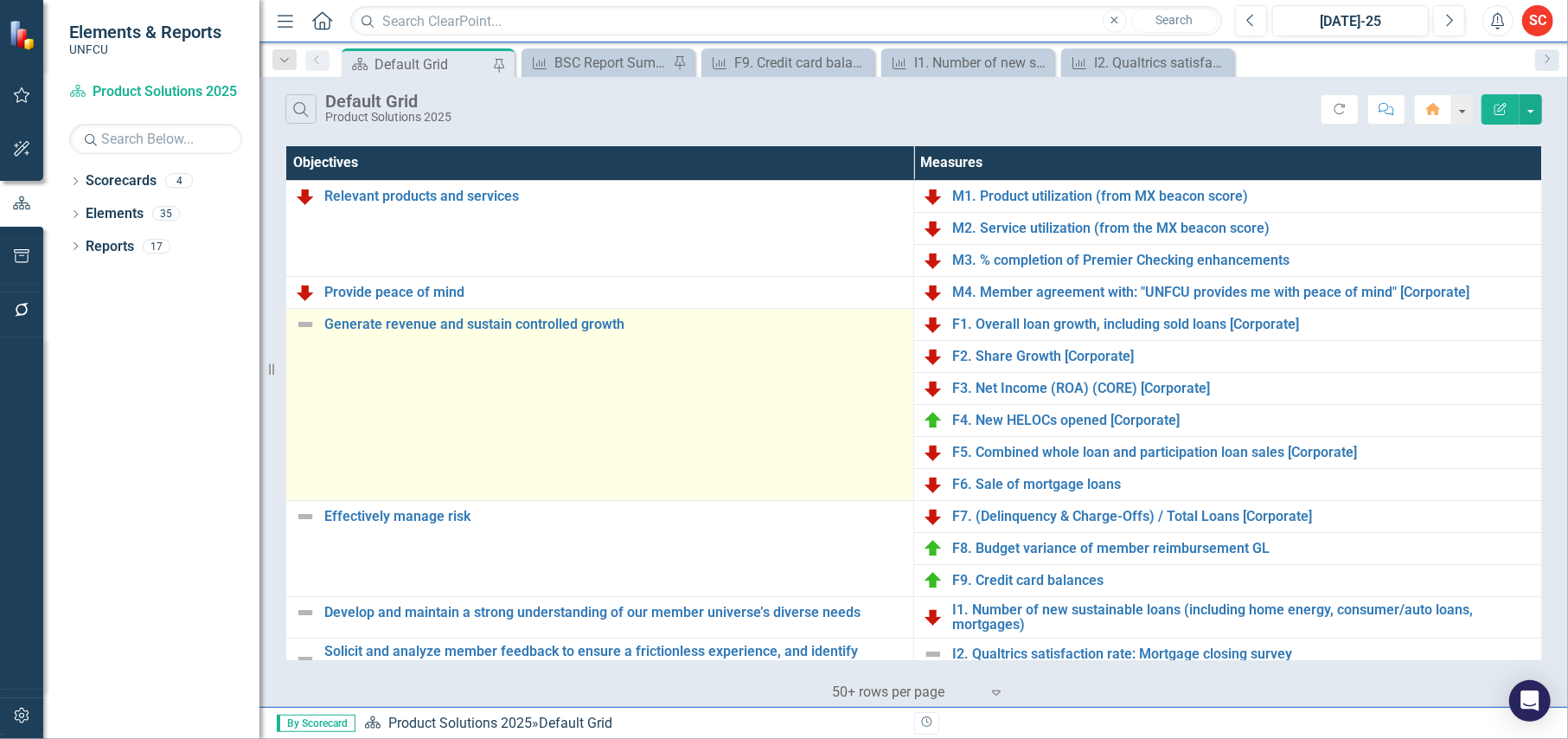
scroll to position [115, 0]
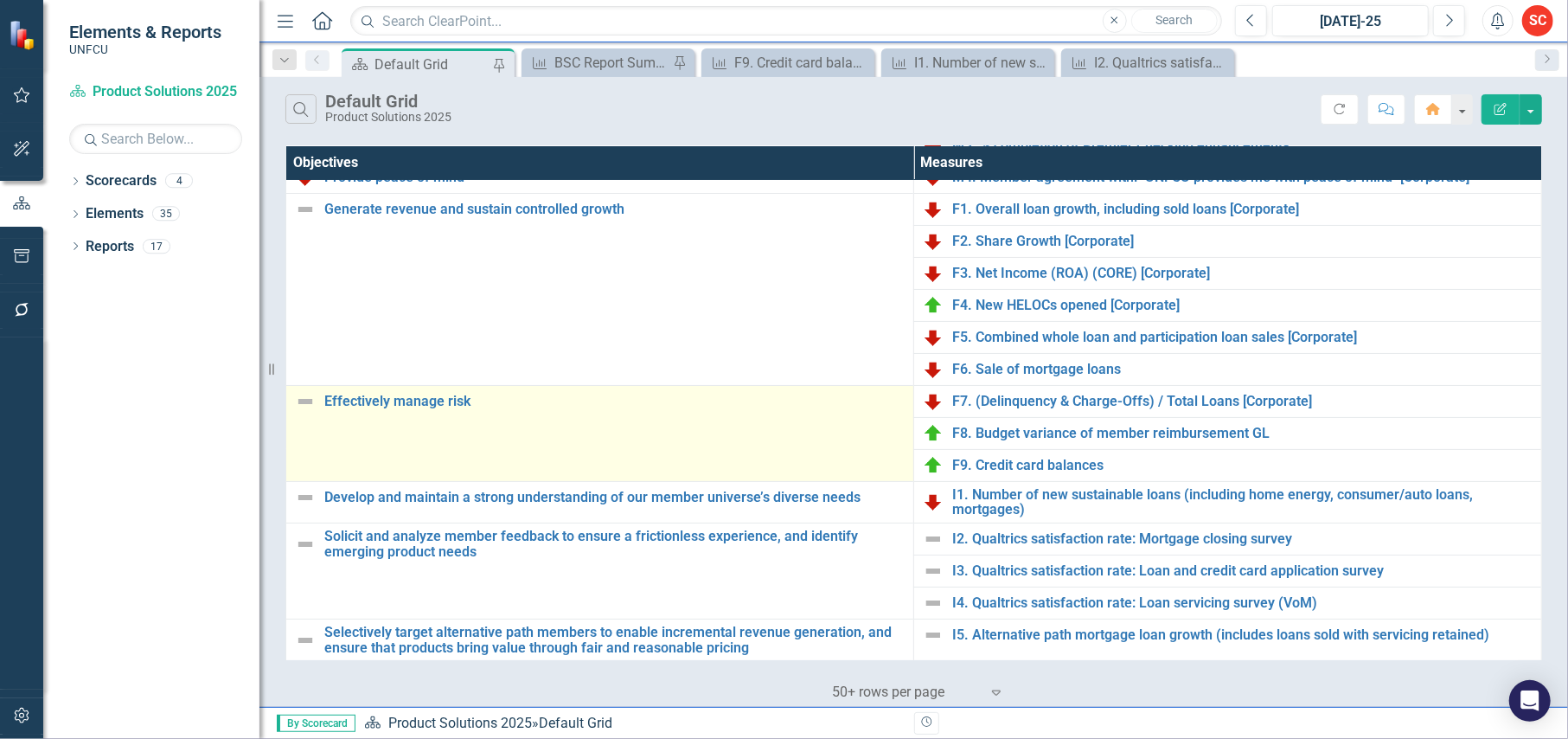
click at [308, 406] on img at bounding box center [305, 401] width 21 height 21
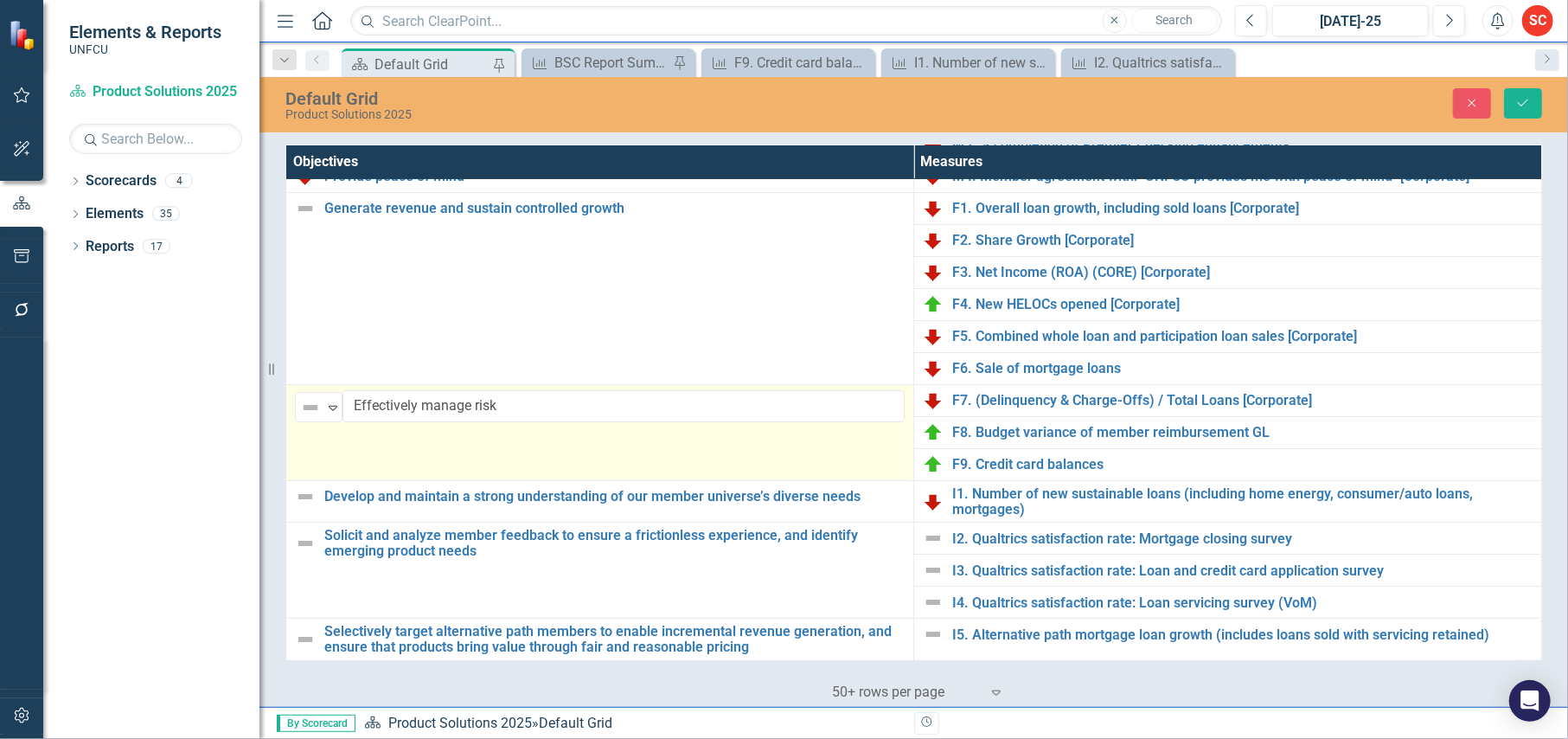
click at [308, 406] on img at bounding box center [310, 407] width 21 height 21
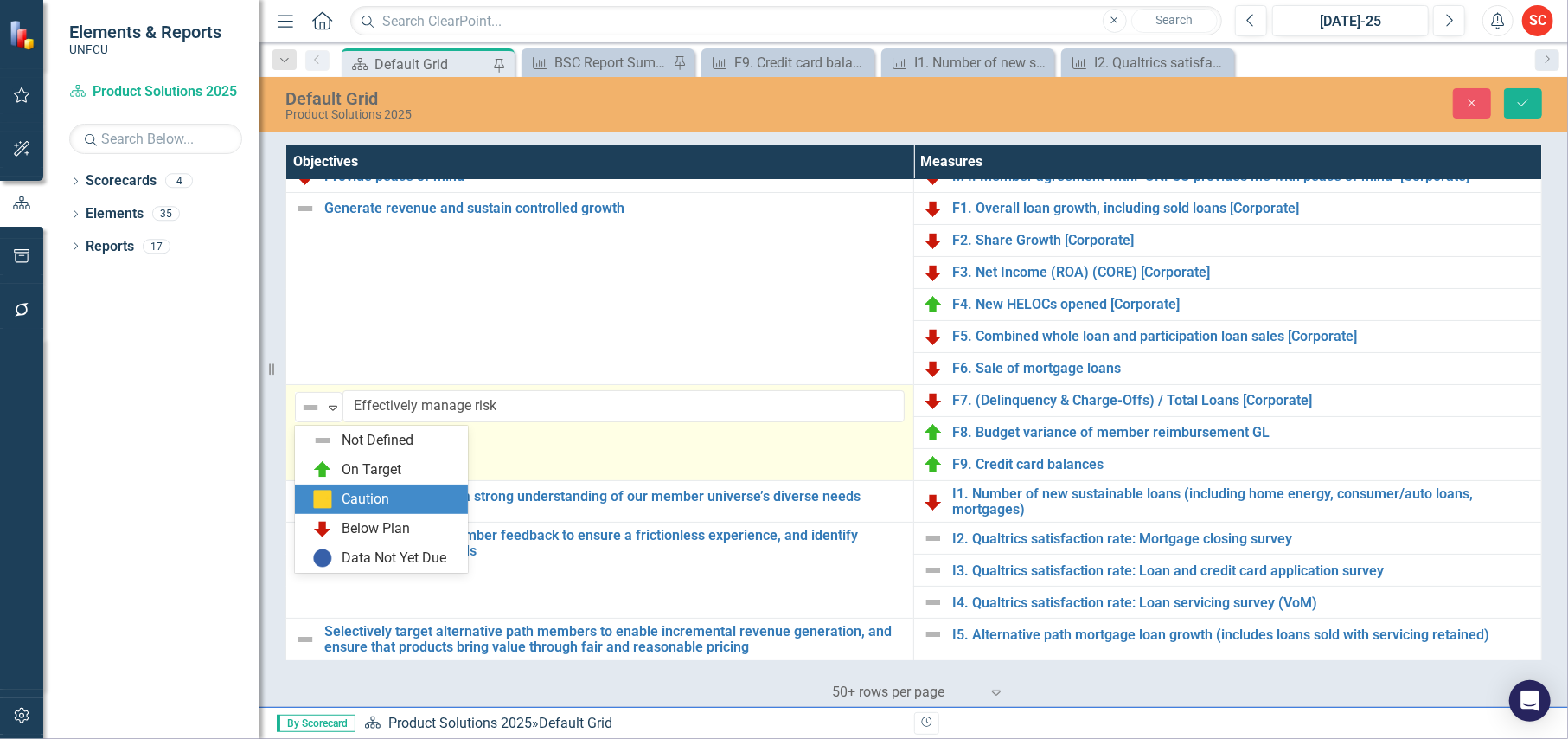
click at [405, 497] on div "Caution" at bounding box center [385, 499] width 146 height 21
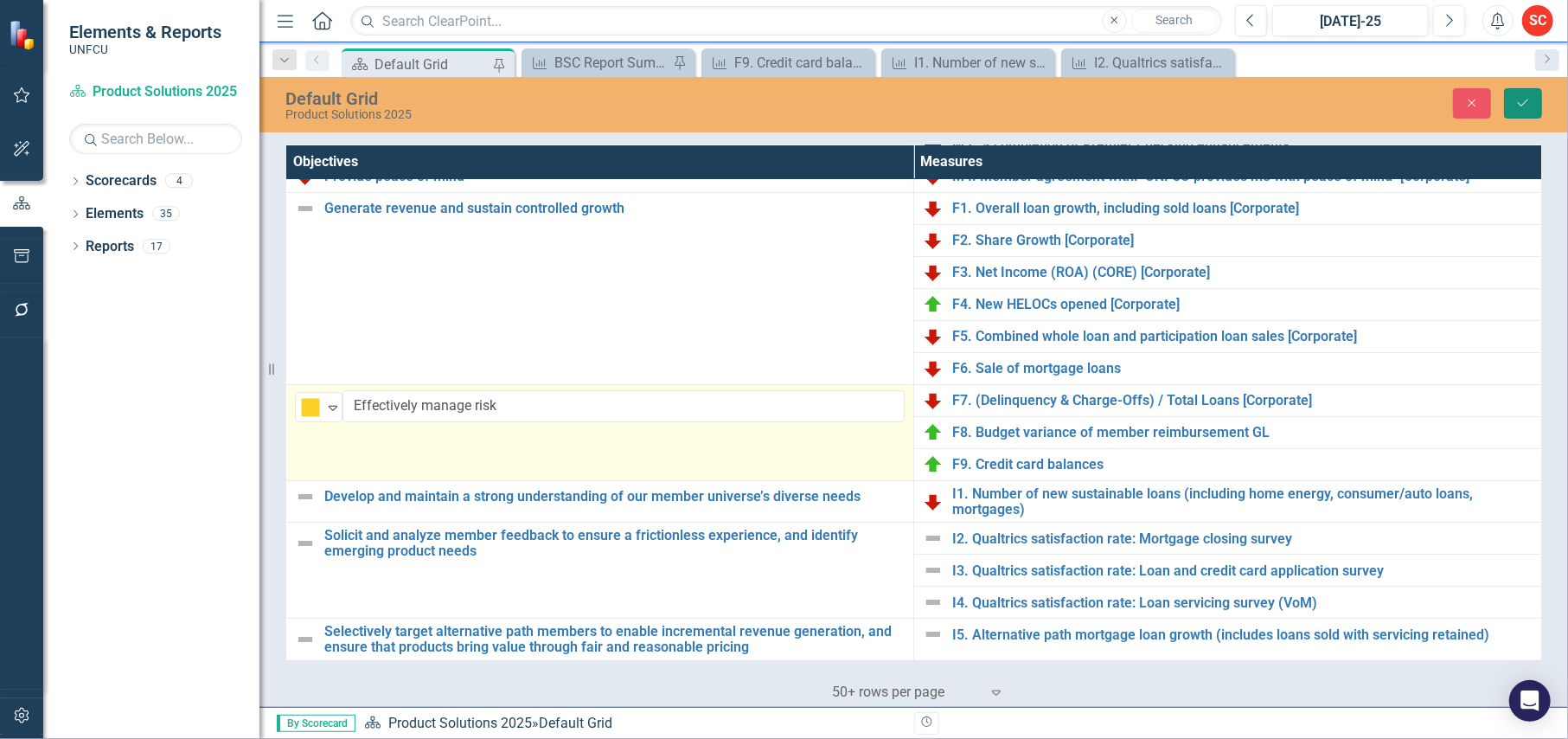
click at [1523, 100] on icon "Save" at bounding box center [1522, 102] width 15 height 12
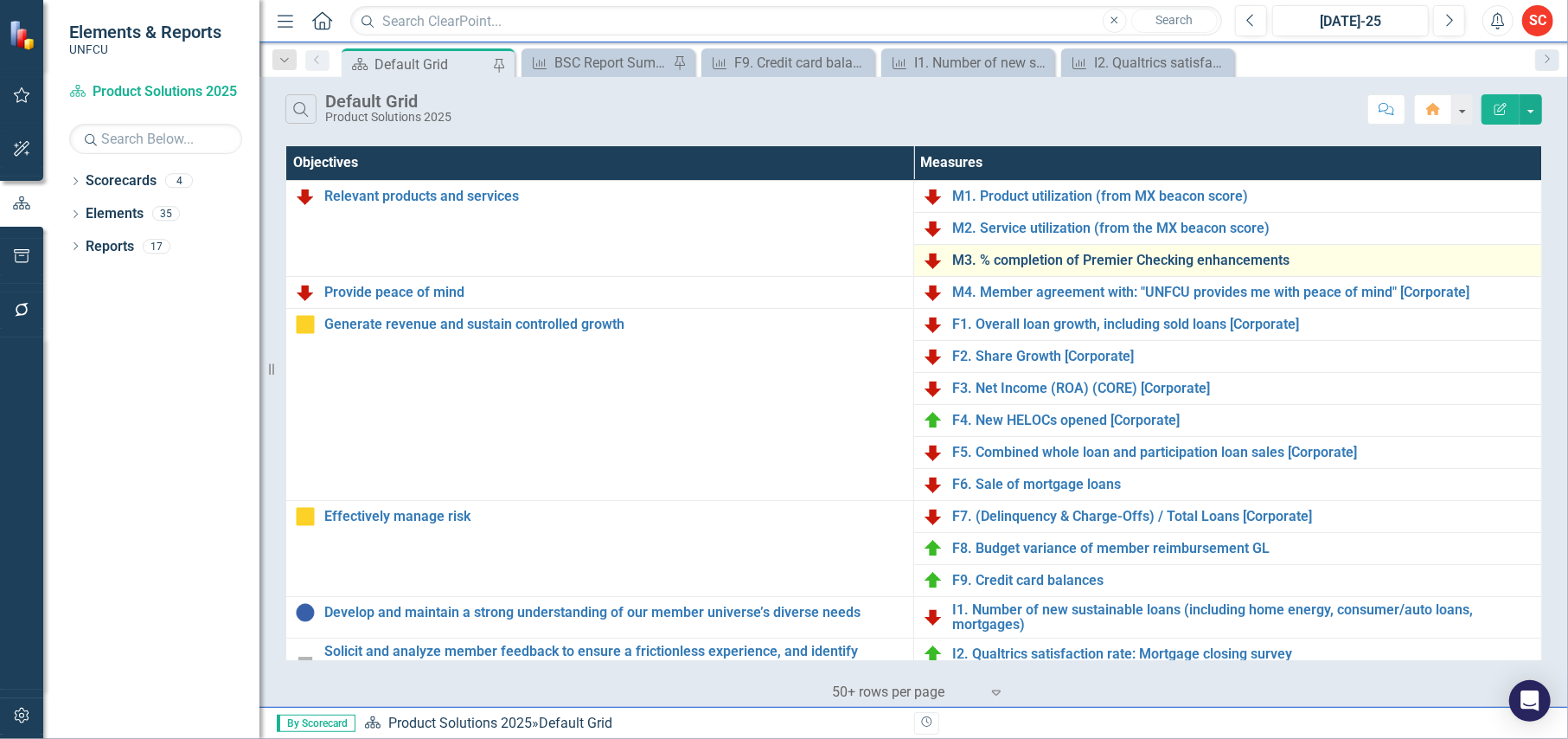
click at [1064, 264] on link "M3. % completion of Premier Checking enhancements" at bounding box center [1242, 260] width 581 height 15
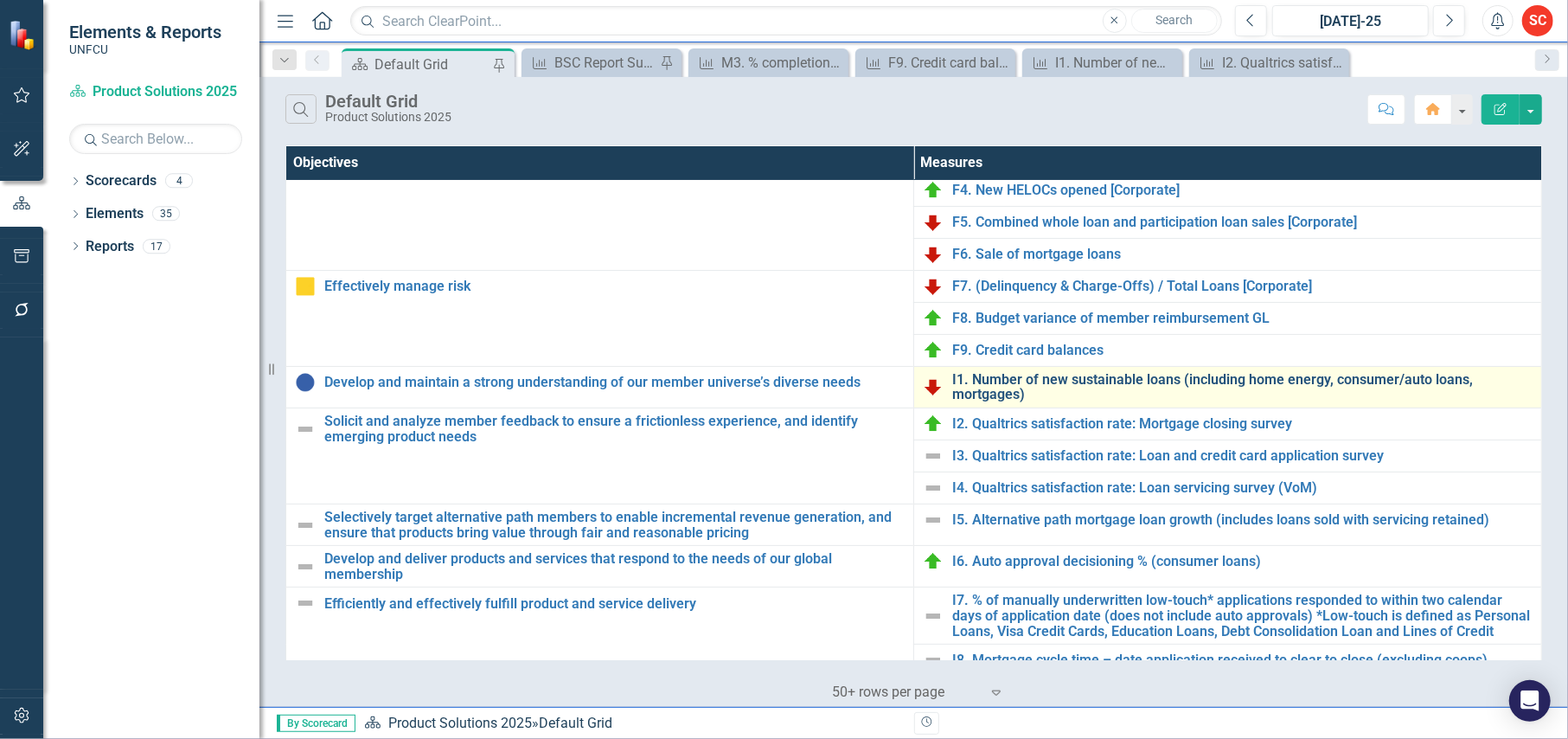
scroll to position [346, 0]
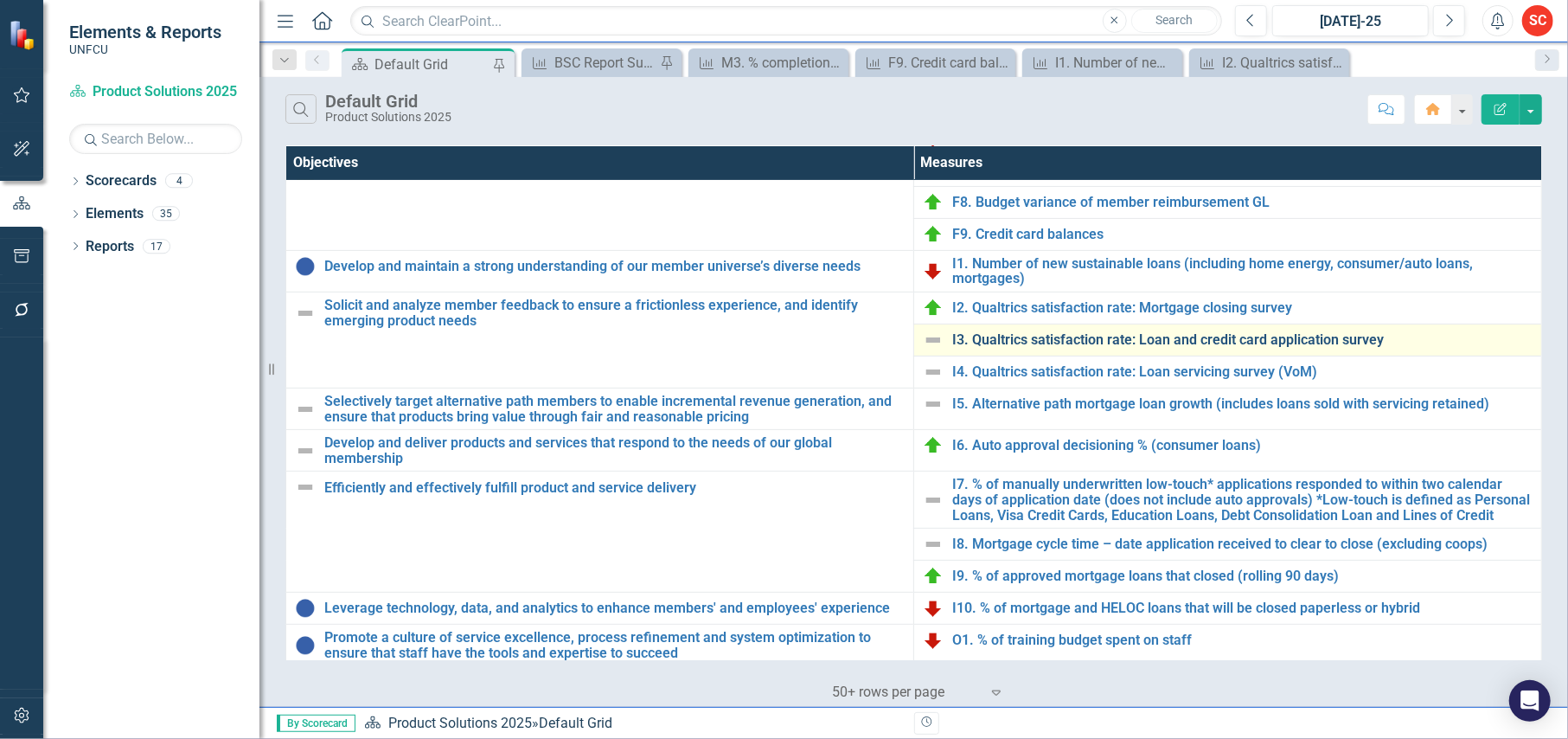
click at [977, 338] on link "I3. Qualtrics satisfaction rate: Loan and credit card application survey" at bounding box center [1242, 339] width 581 height 15
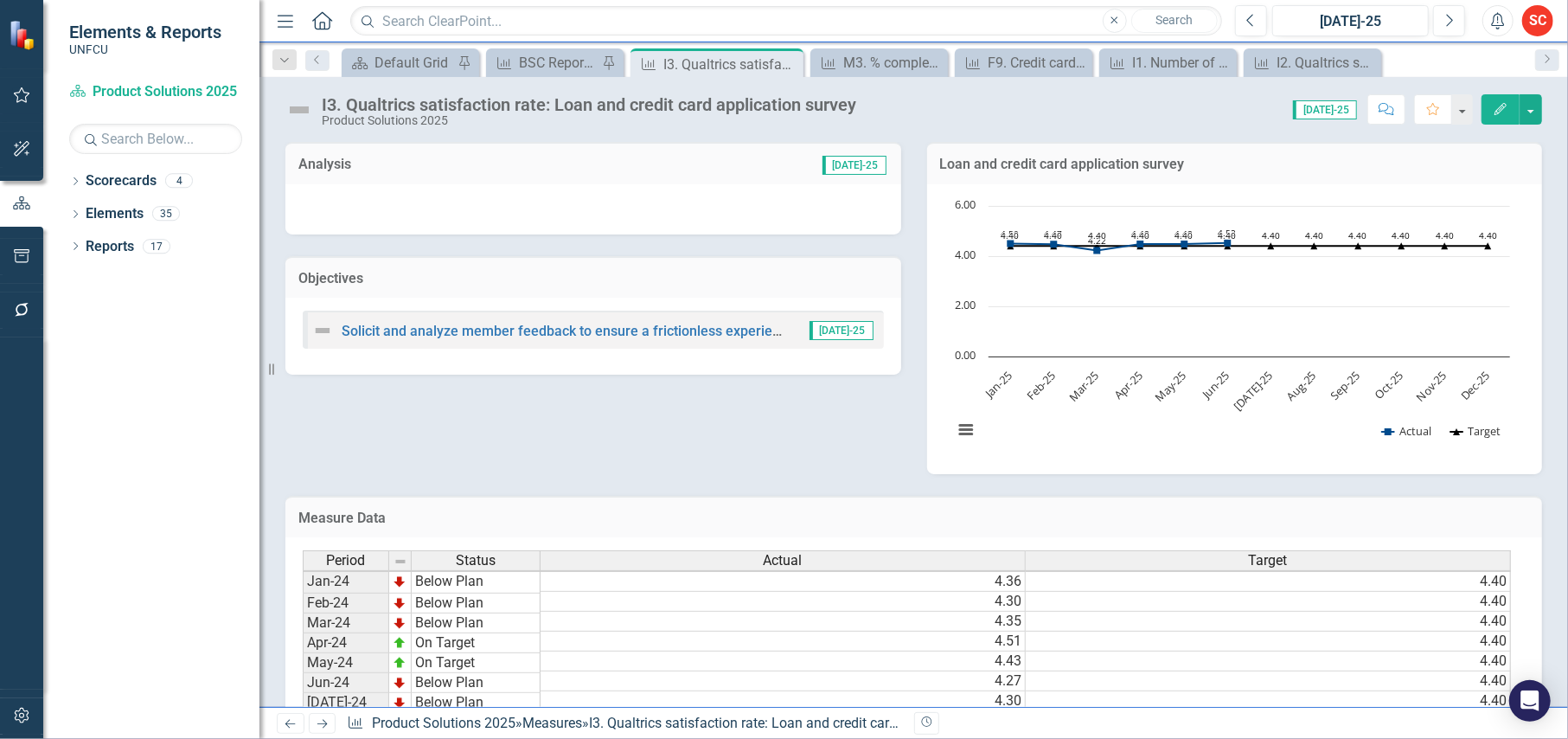
scroll to position [346, 0]
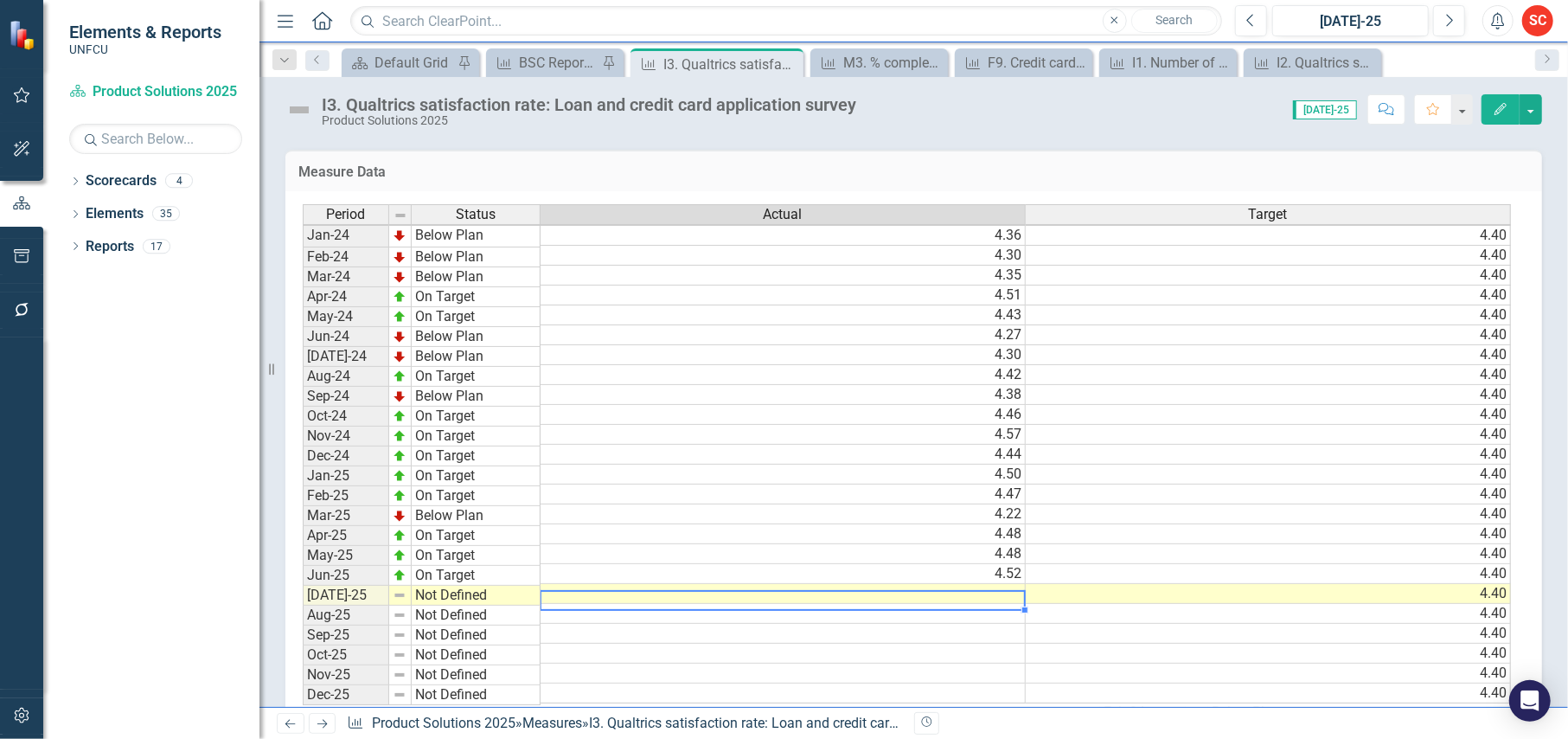
click at [916, 589] on td at bounding box center [783, 594] width 485 height 20
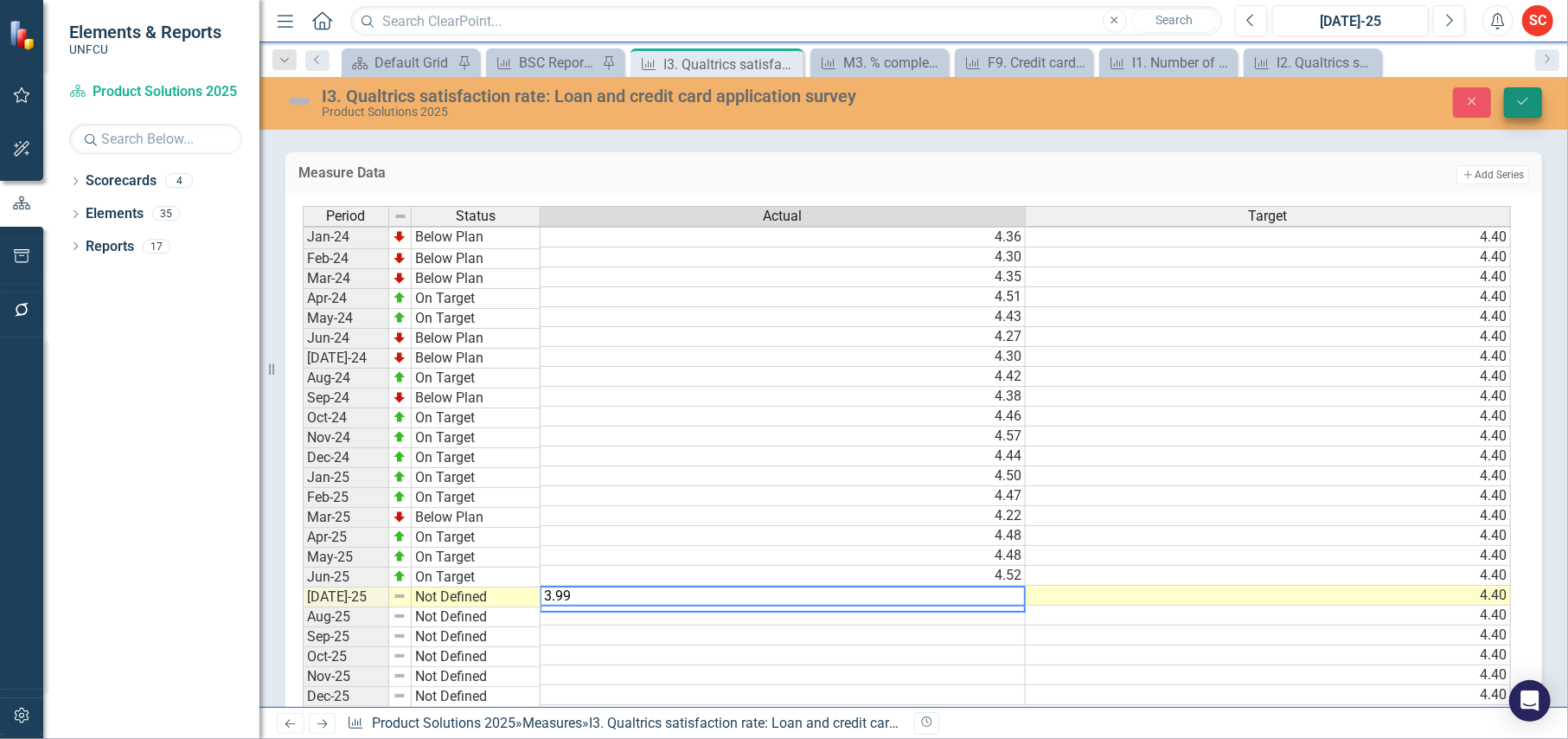
type textarea "3.99"
click at [1534, 102] on button "Save" at bounding box center [1523, 102] width 38 height 30
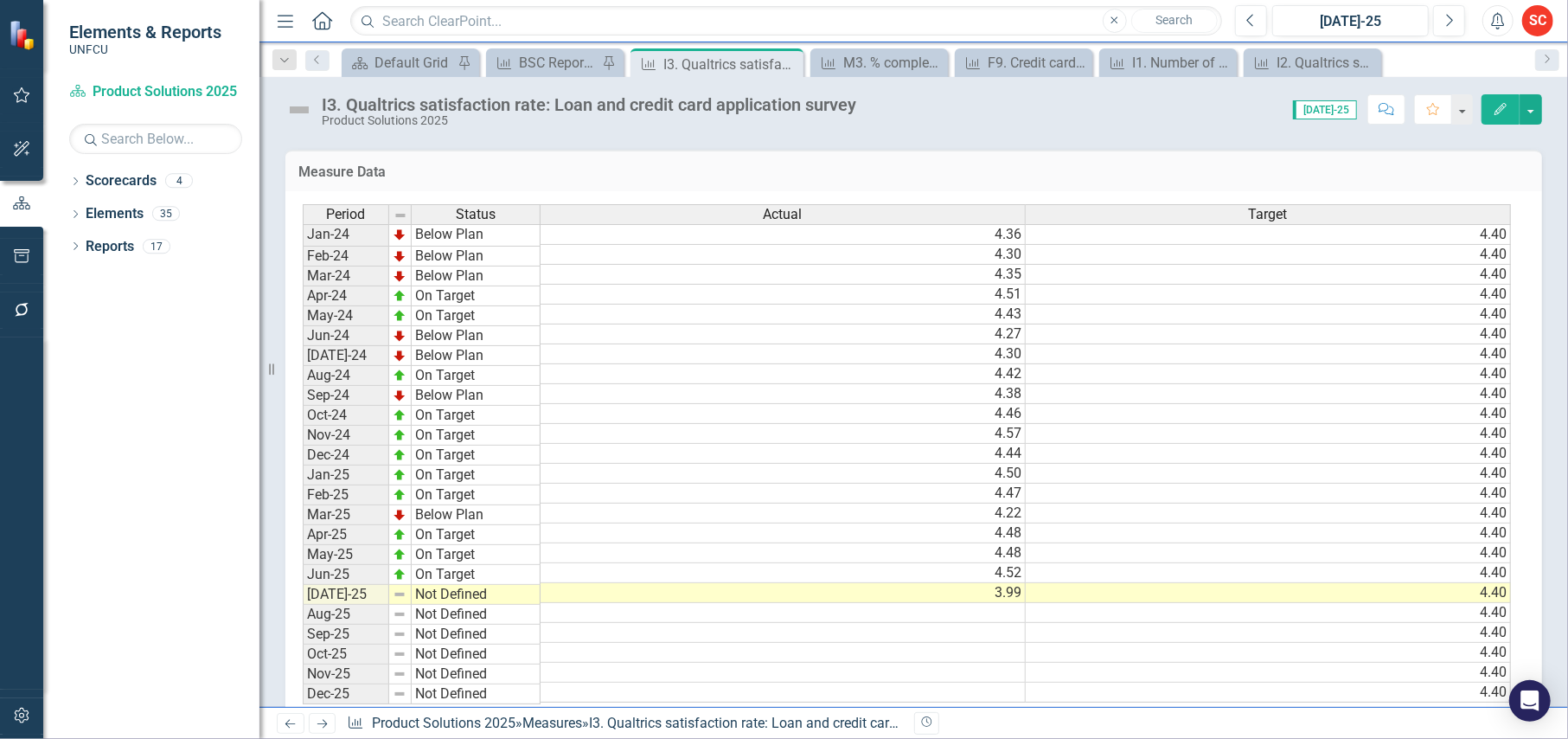
scroll to position [399, 0]
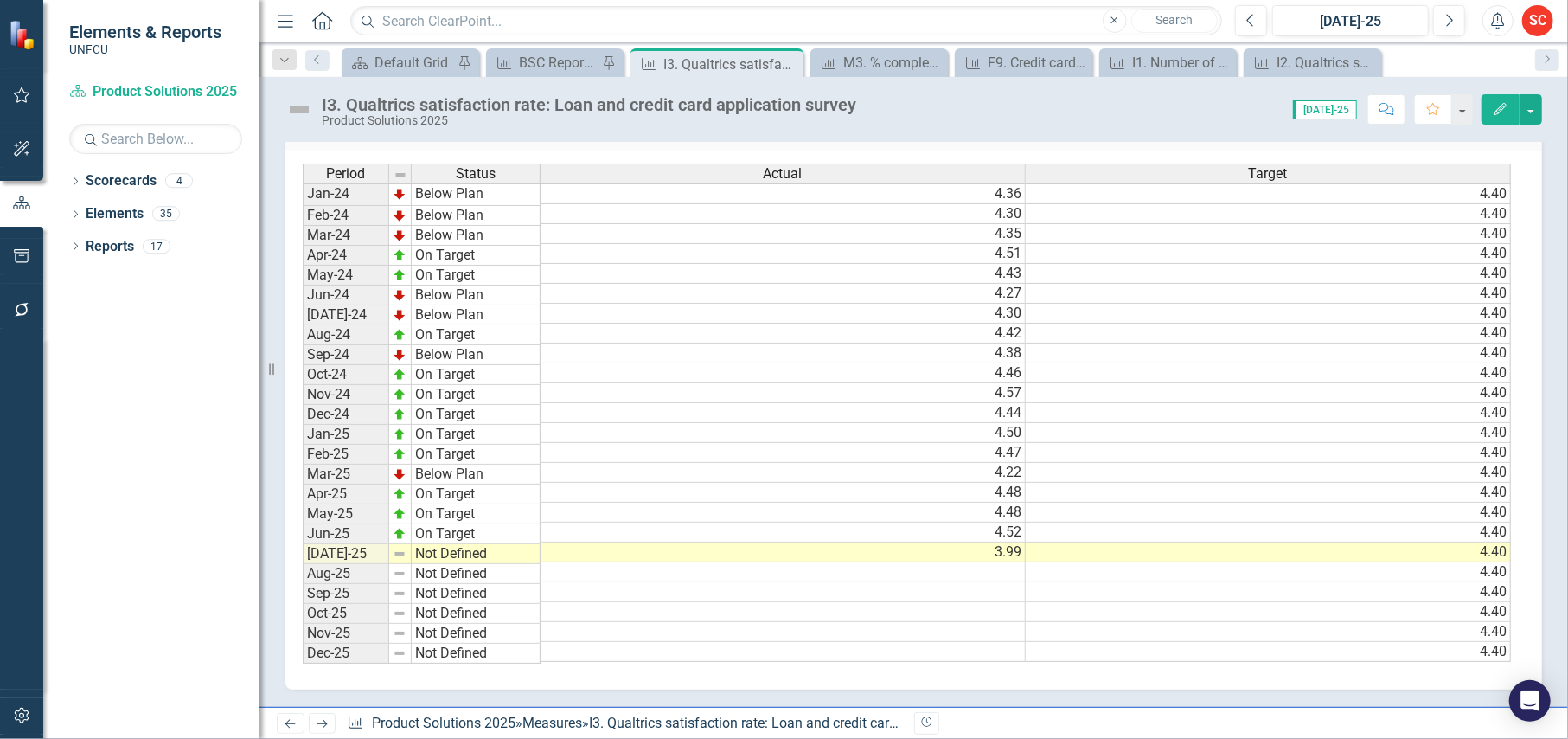
click at [488, 547] on td "Not Defined" at bounding box center [476, 554] width 129 height 20
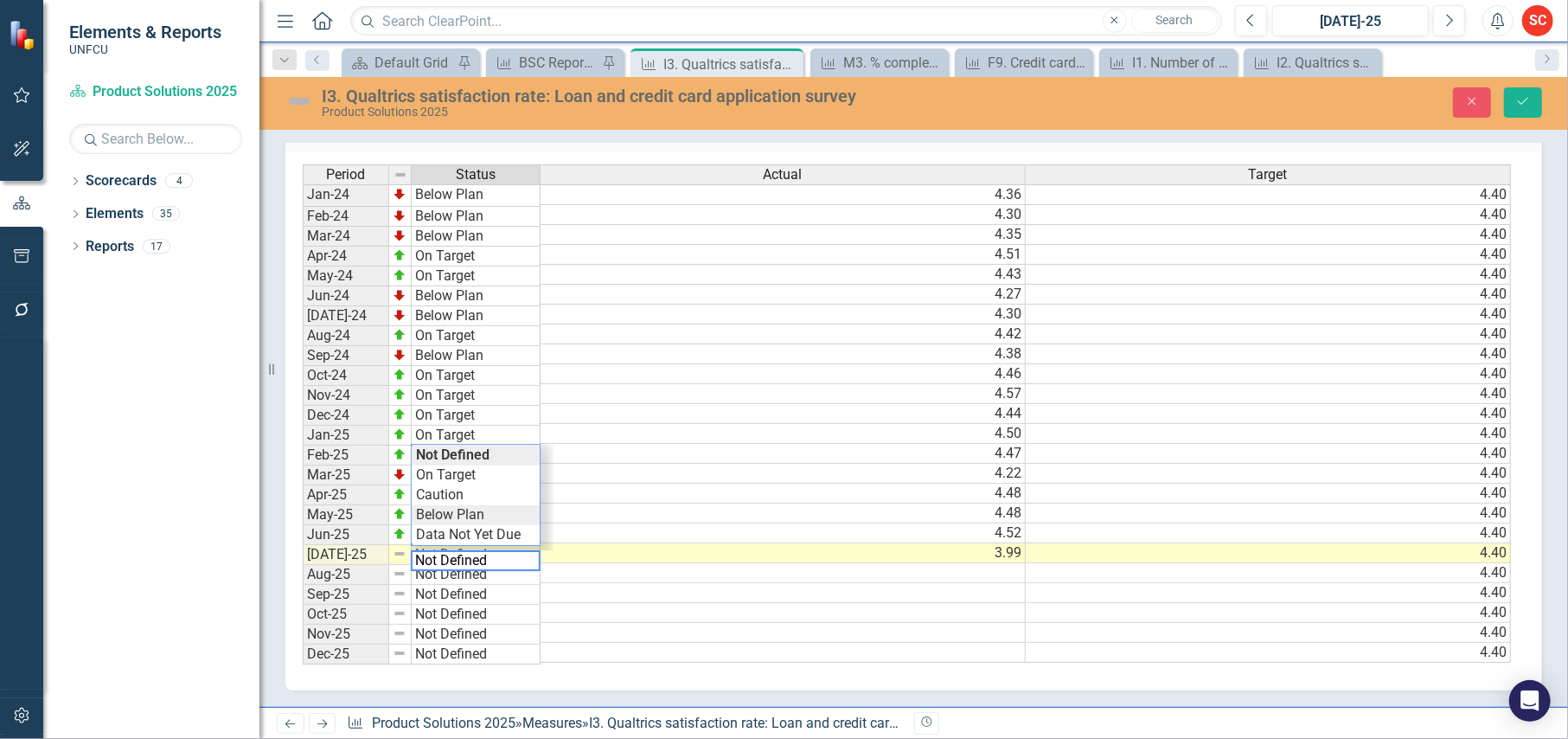
type textarea "Below Plan"
click at [493, 502] on div "Period Status Actual Target Jan-24 Below Plan 4.36 4.40 Feb-24 Below Plan 4.30 …" at bounding box center [907, 415] width 1209 height 501
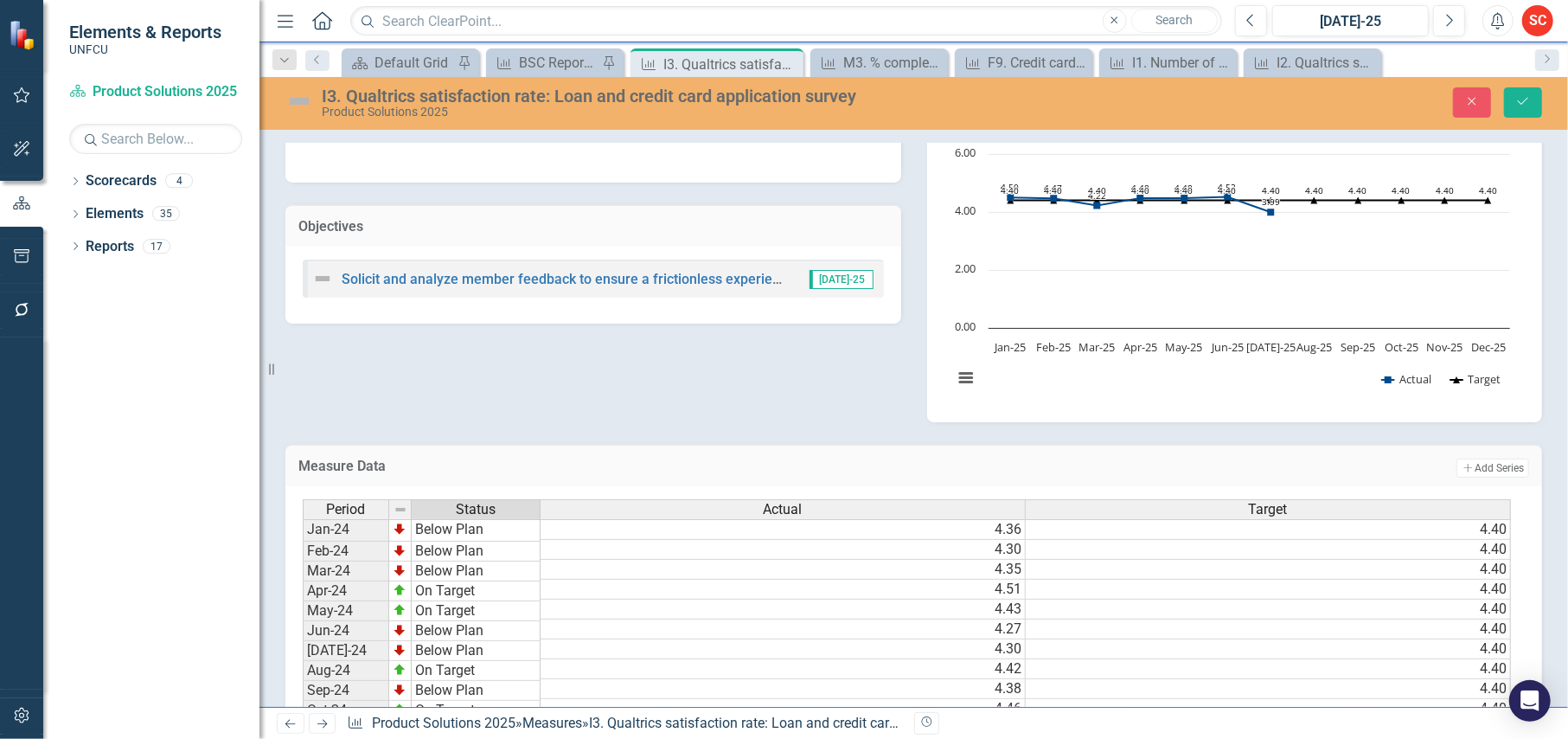
scroll to position [0, 0]
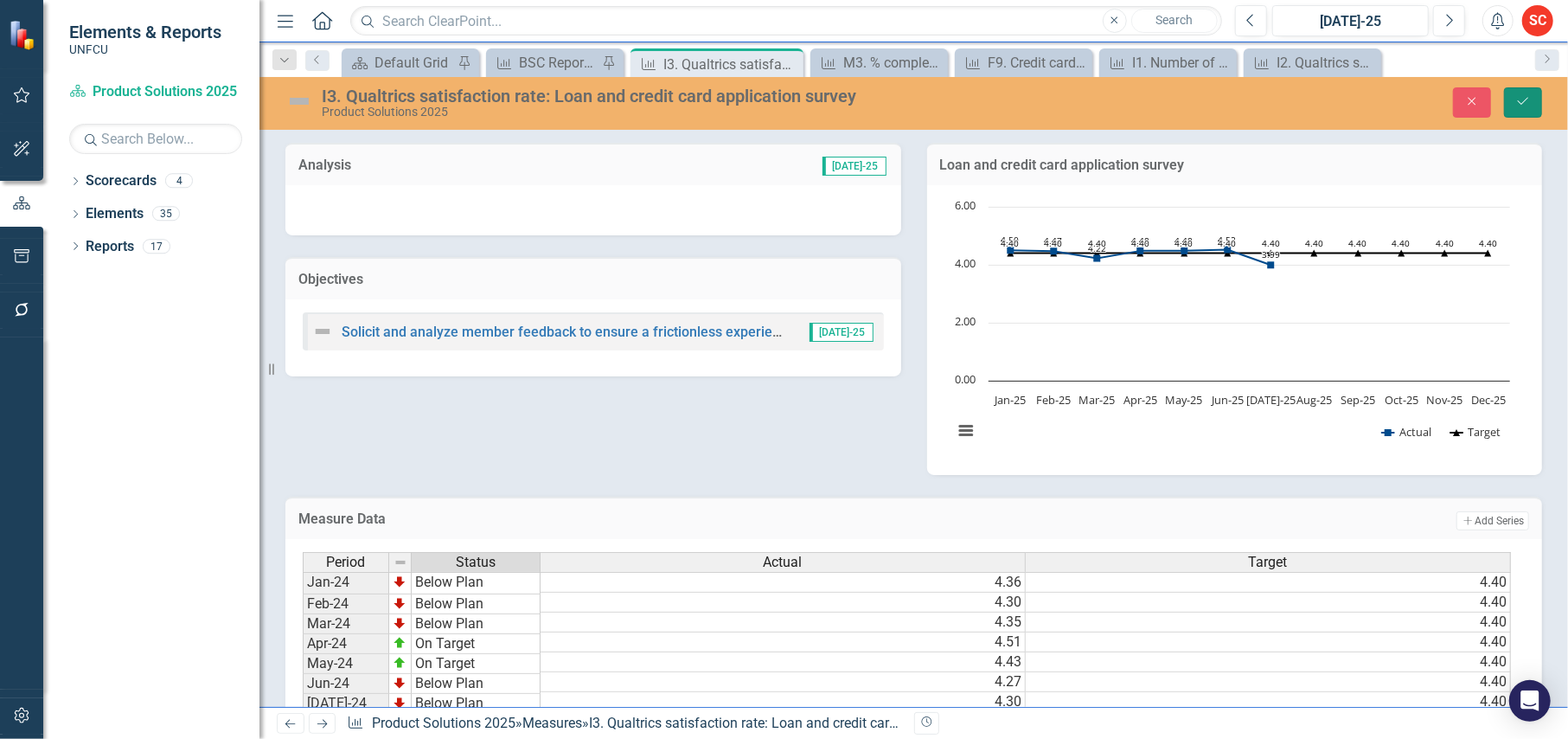
click at [1533, 107] on button "Save" at bounding box center [1523, 102] width 38 height 30
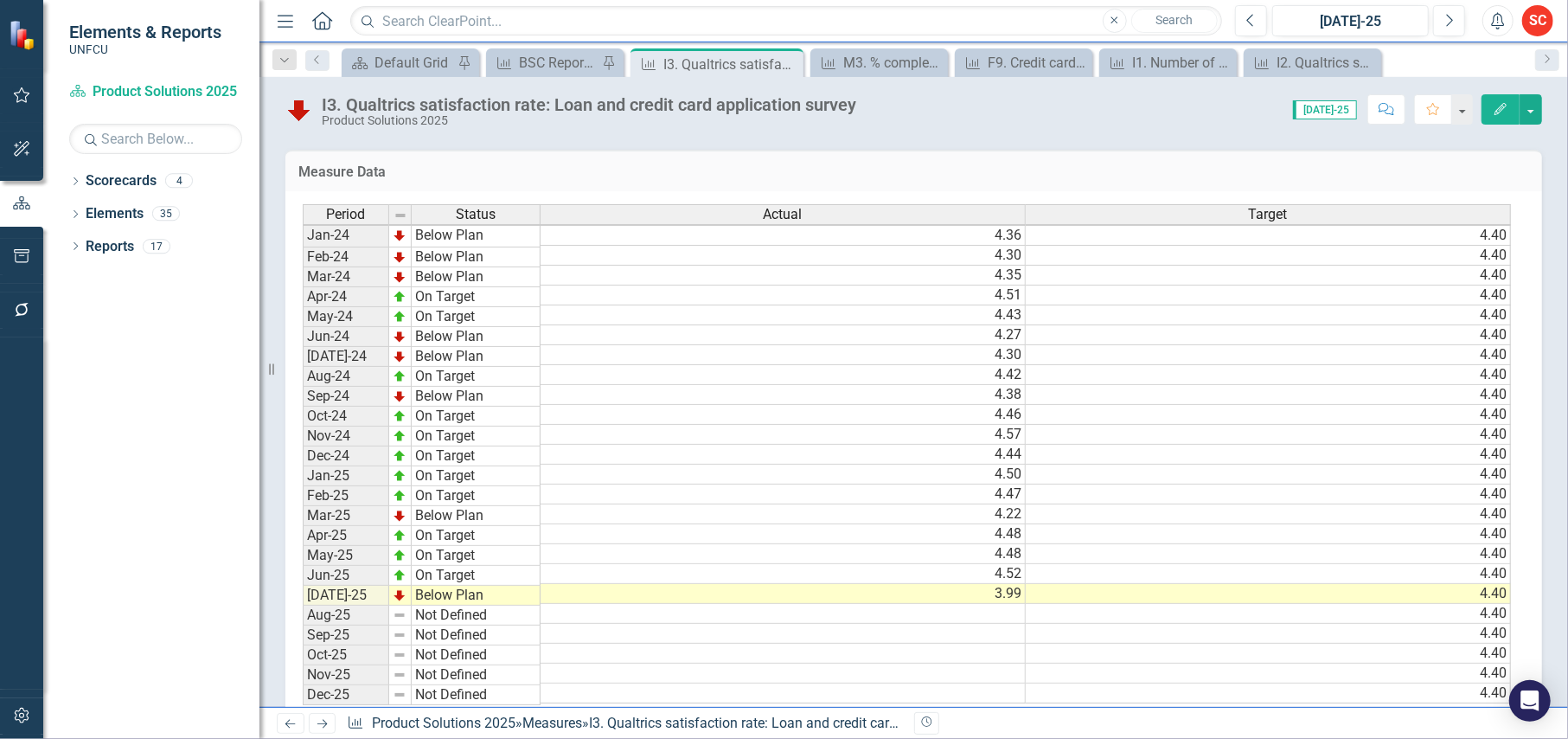
scroll to position [5, 0]
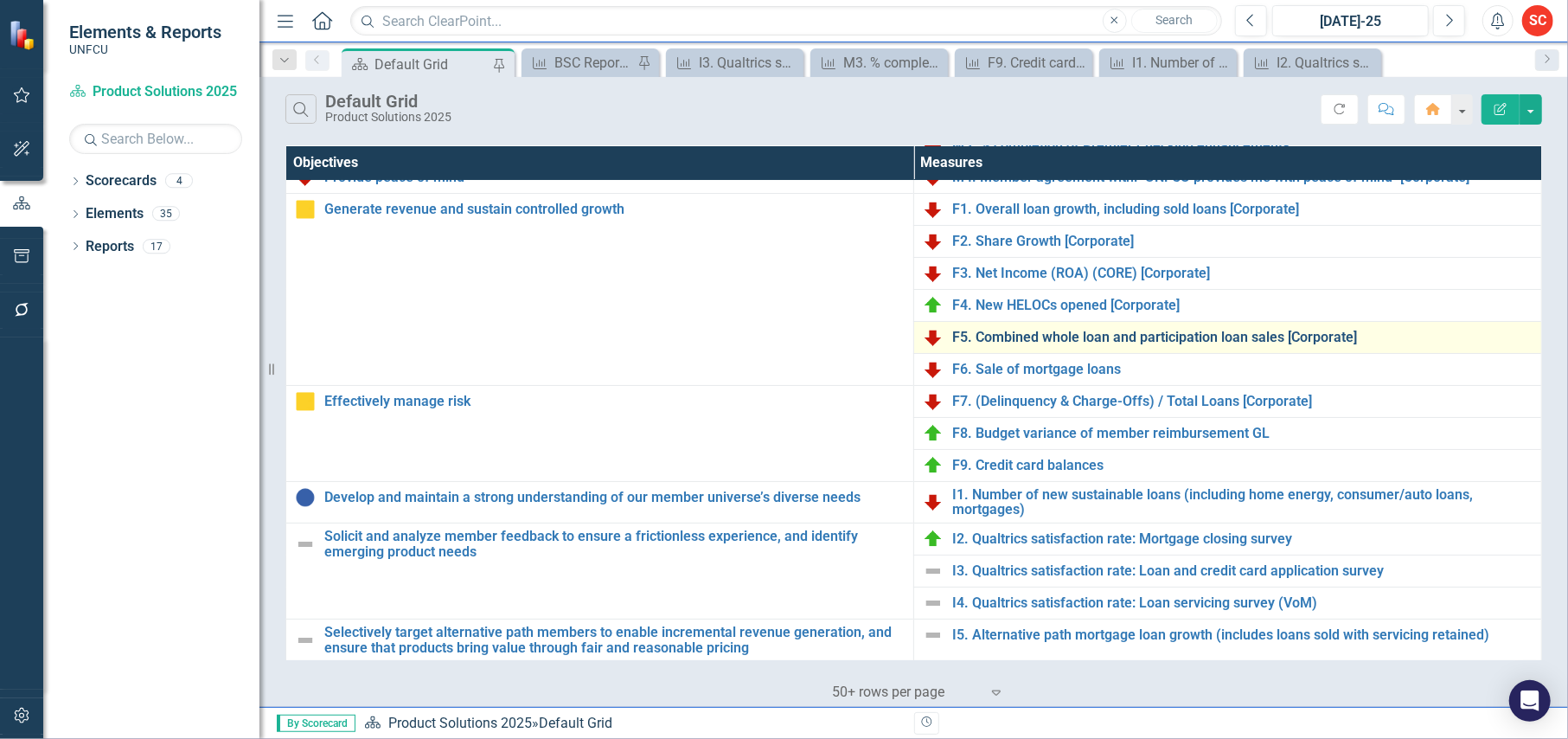
scroll to position [230, 0]
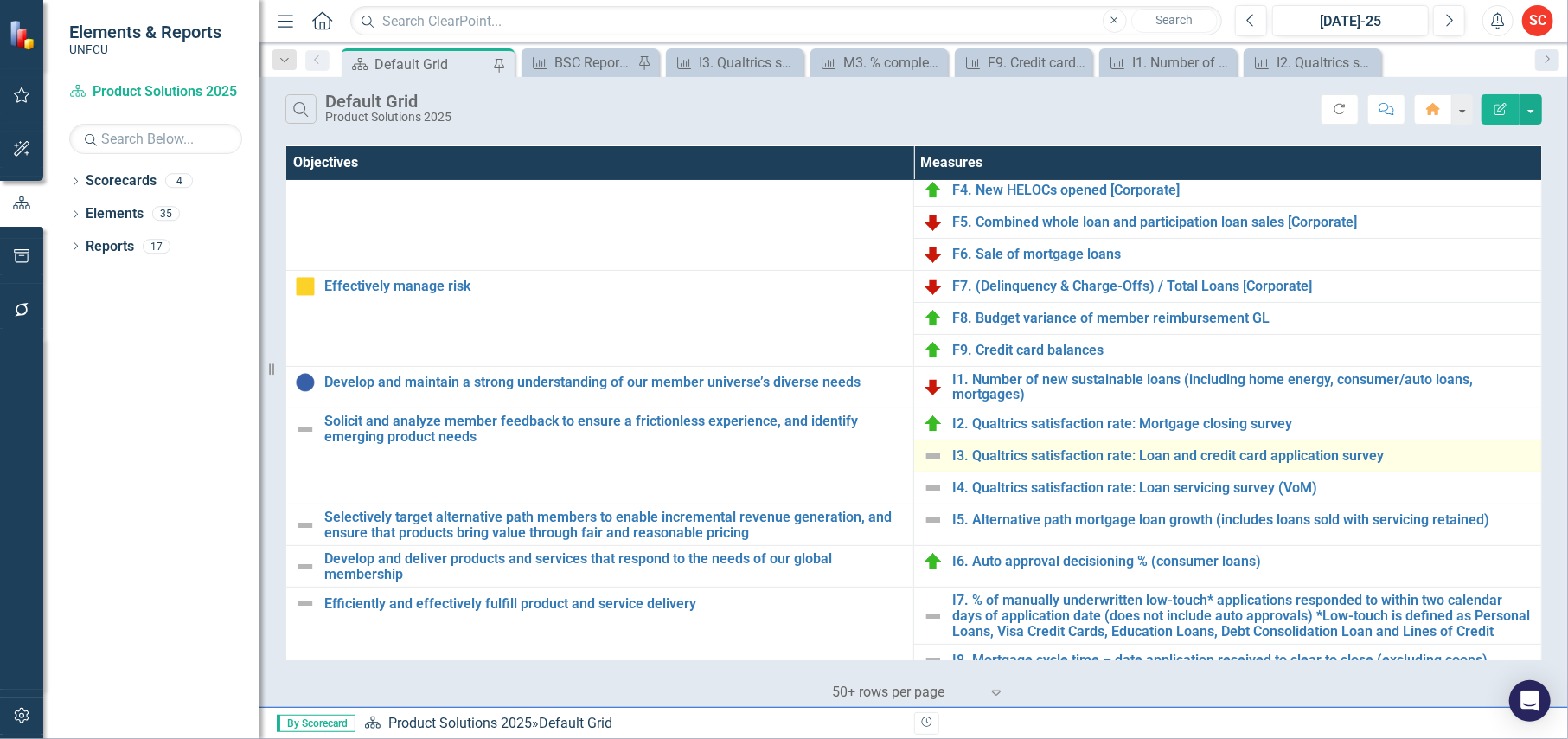
click at [923, 461] on img at bounding box center [933, 455] width 21 height 21
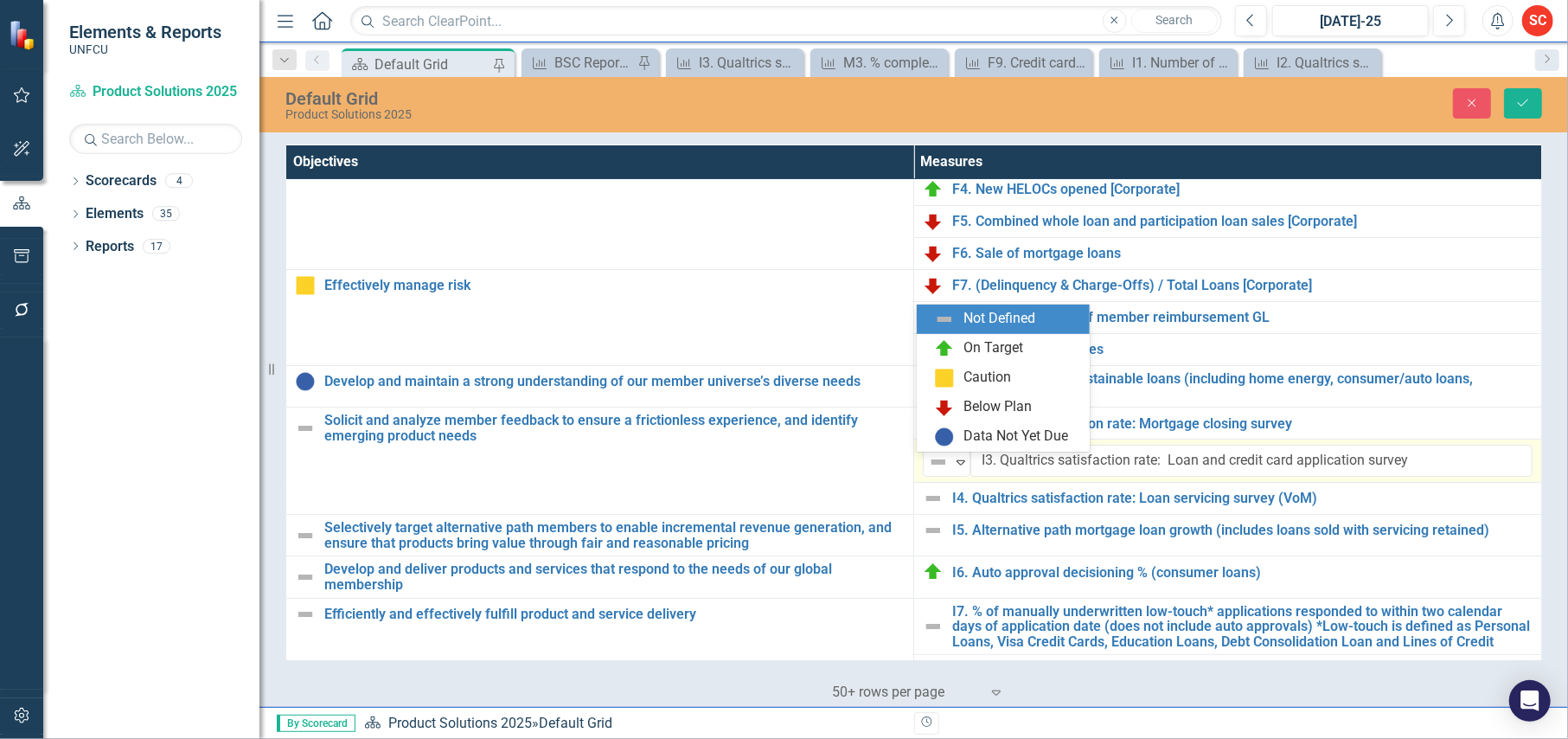
click at [926, 461] on div "Not Defined" at bounding box center [939, 461] width 26 height 25
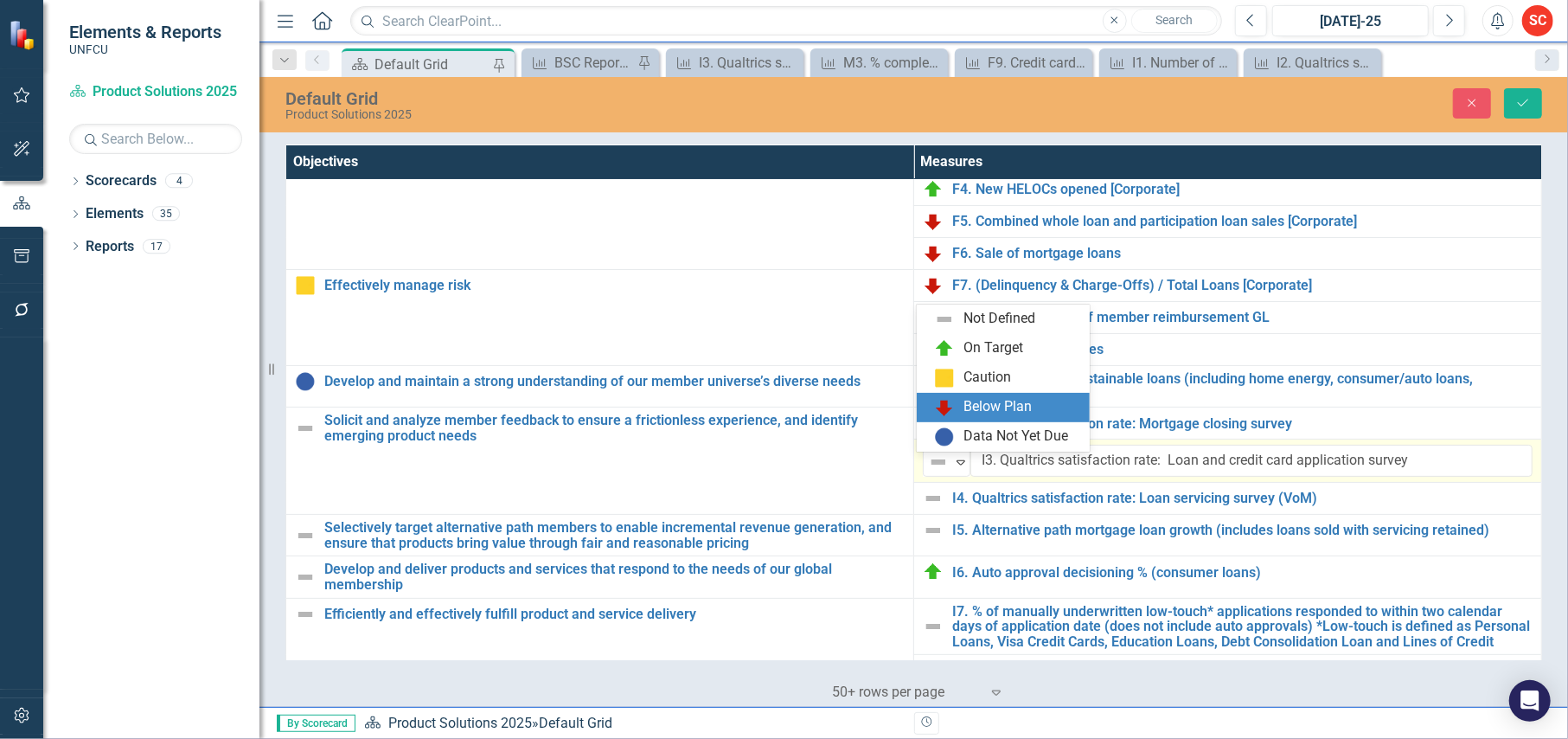
click at [983, 411] on div "Below Plan" at bounding box center [997, 407] width 68 height 20
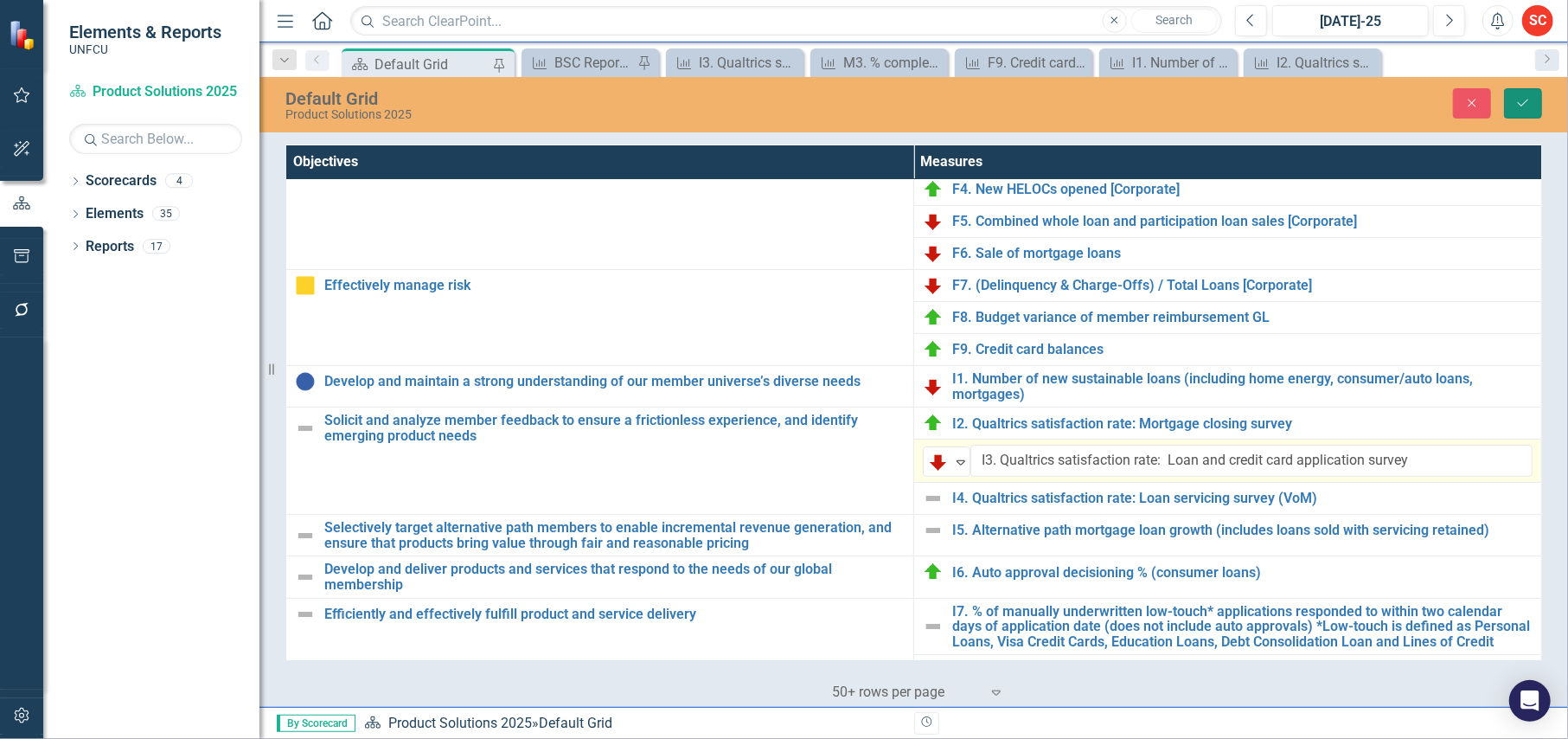
click at [1524, 113] on button "Save" at bounding box center [1523, 103] width 38 height 30
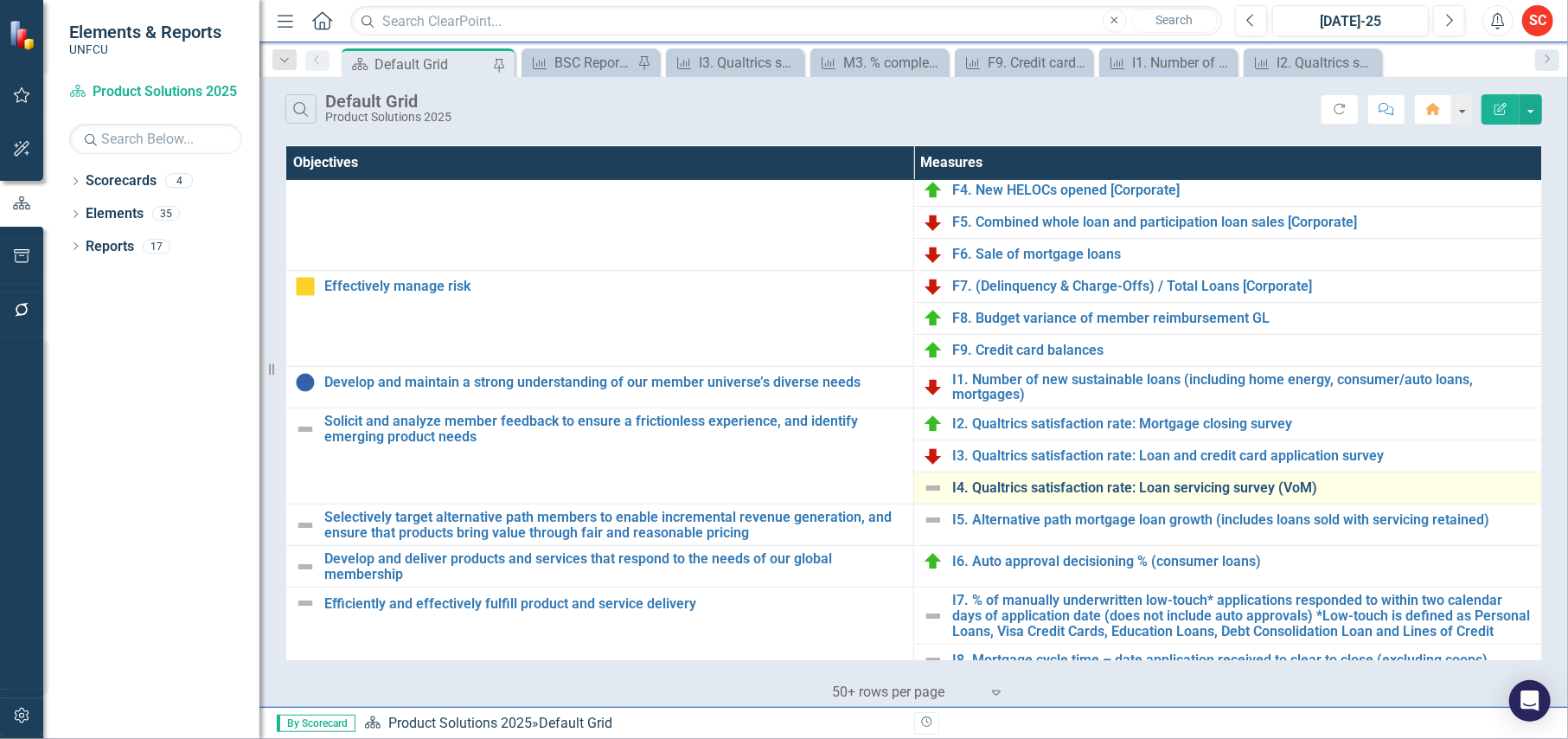
click at [1105, 488] on link "I4. Qualtrics satisfaction rate: Loan servicing survey (VoM)" at bounding box center [1242, 487] width 581 height 15
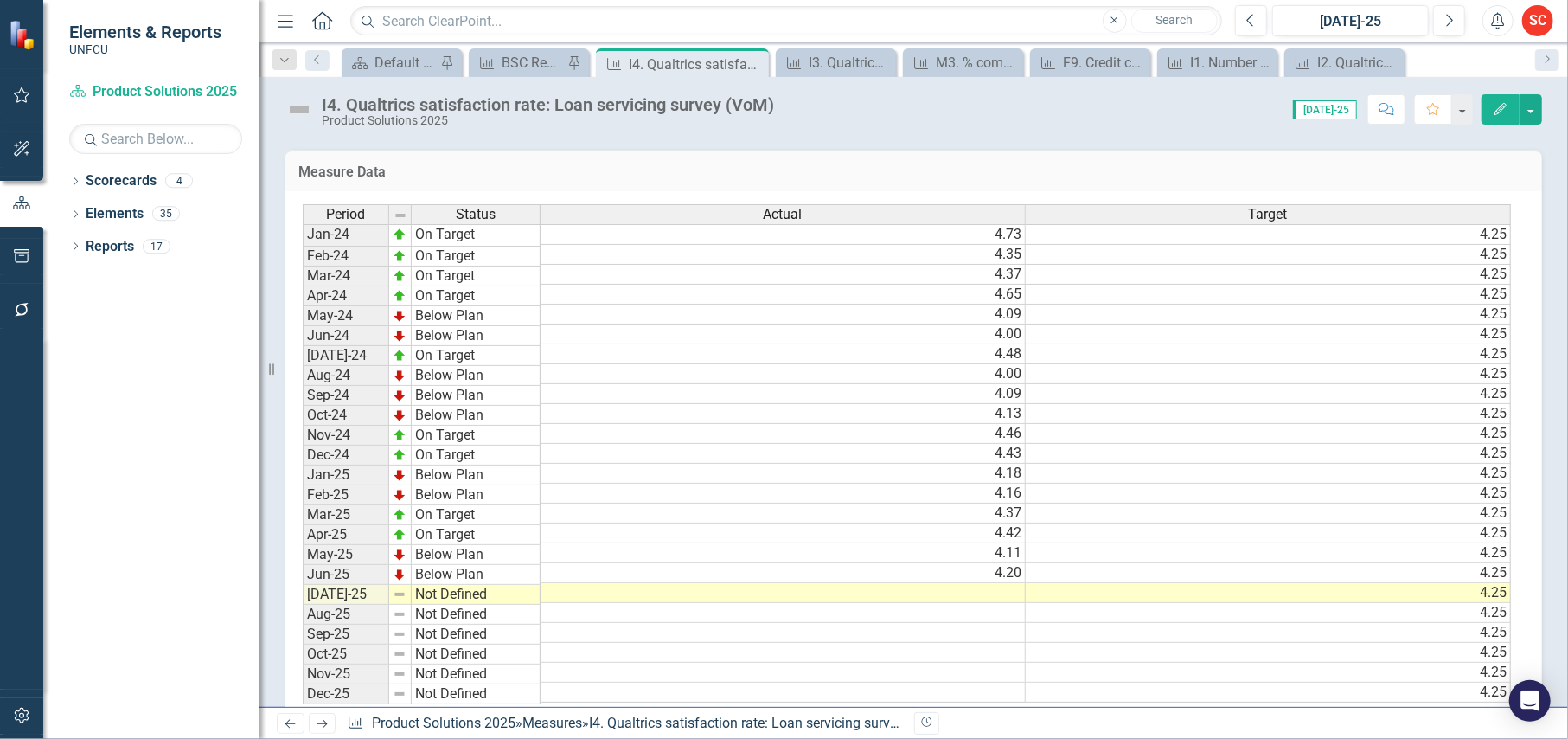
scroll to position [399, 0]
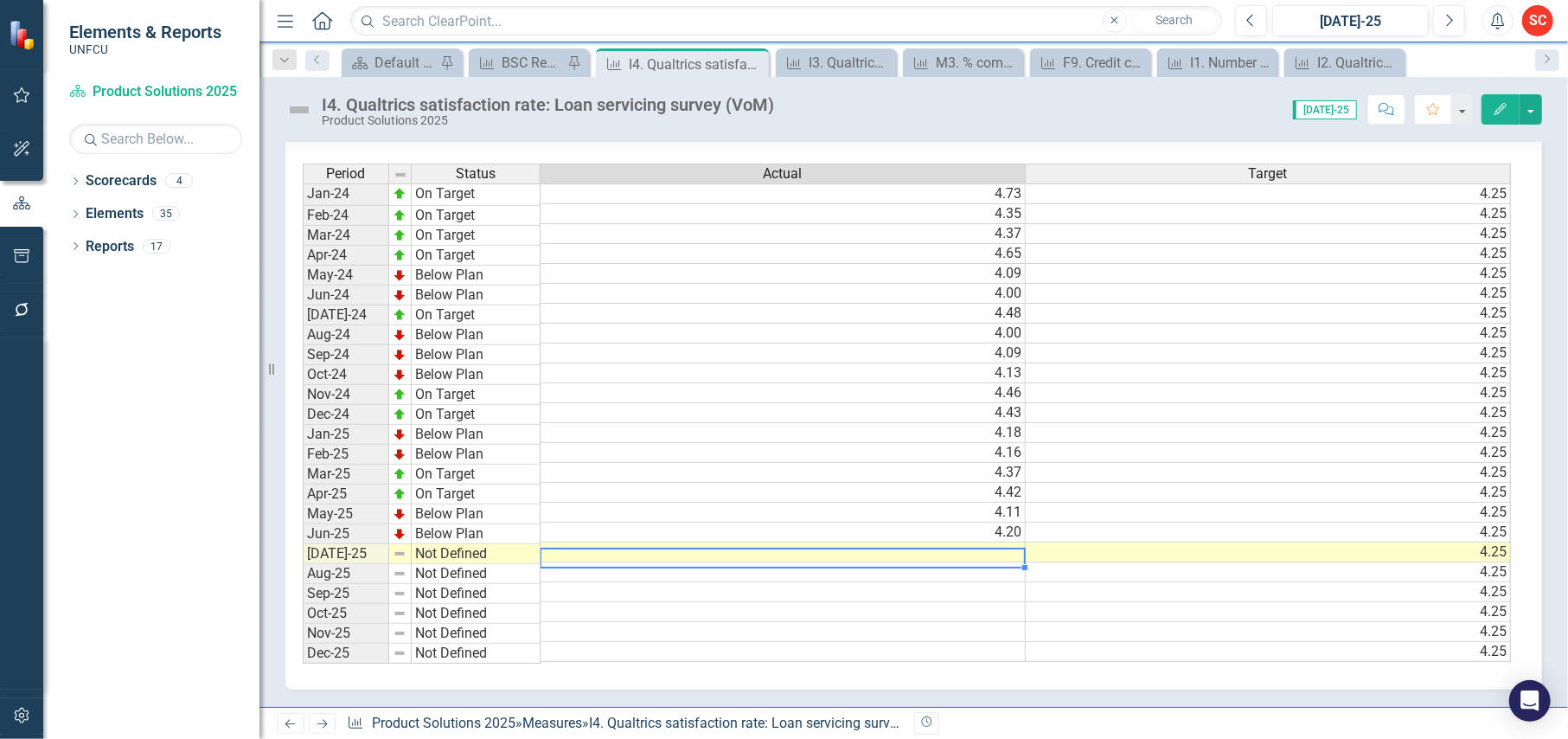
click at [976, 545] on td at bounding box center [783, 552] width 485 height 20
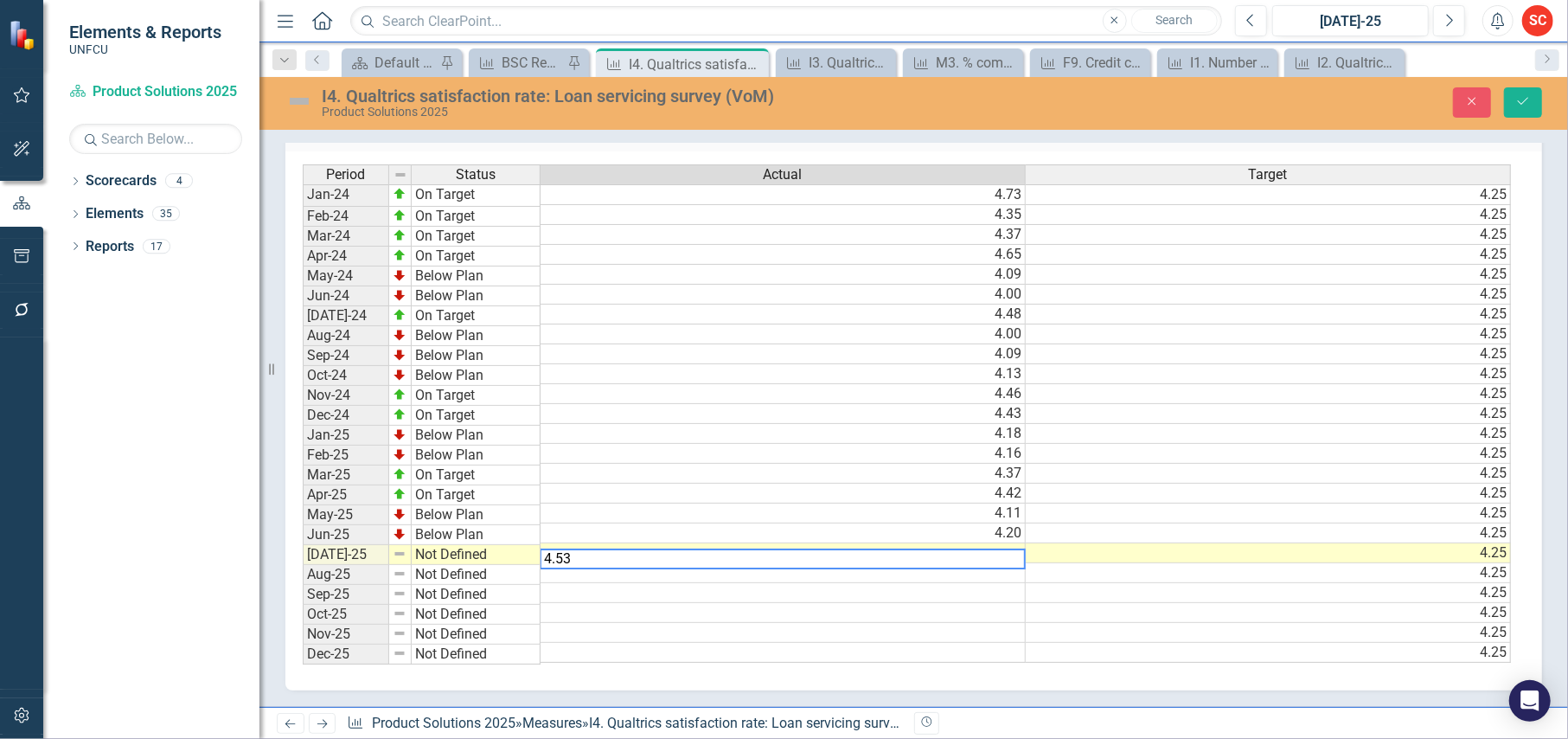
type textarea "4.53"
click at [970, 589] on td at bounding box center [783, 593] width 485 height 20
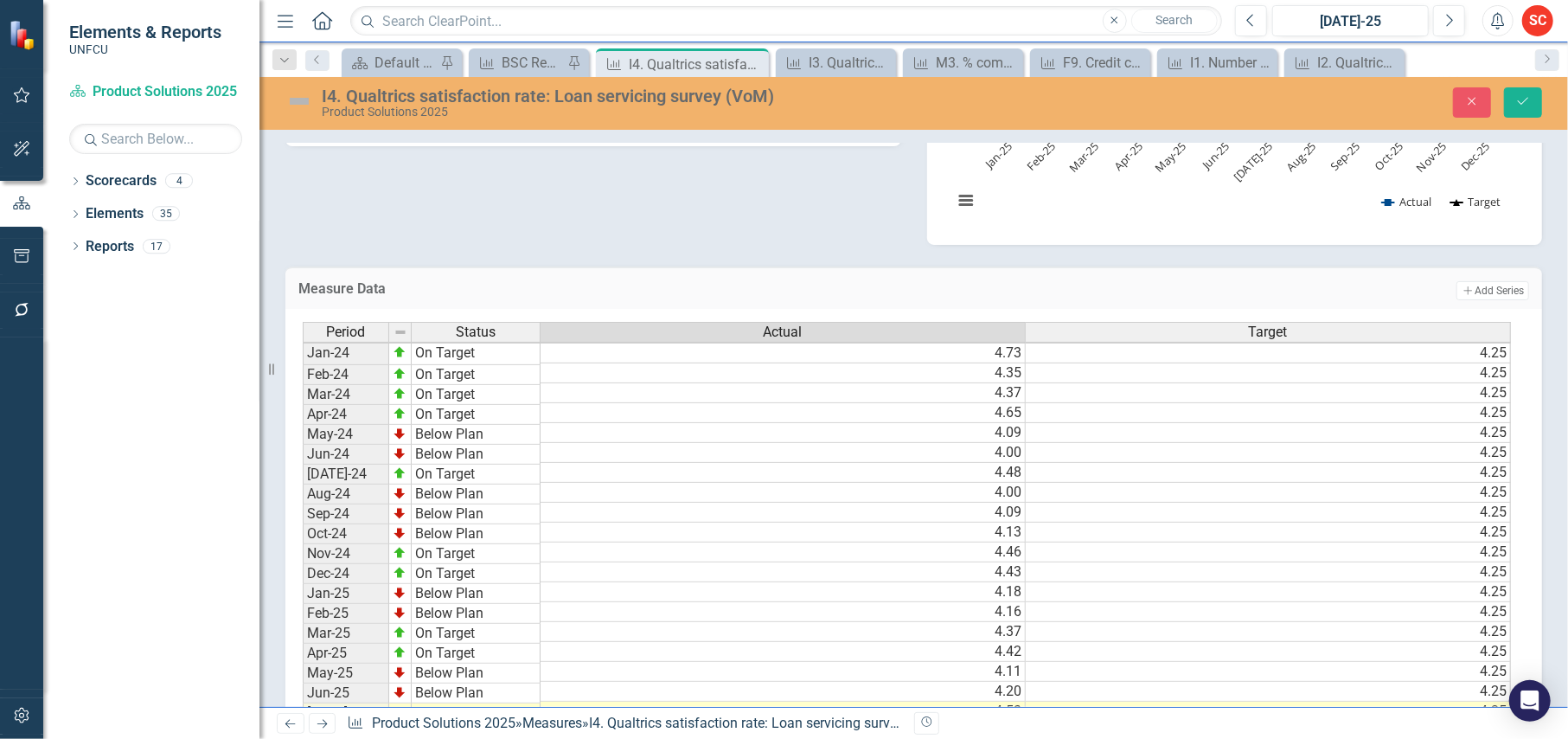
scroll to position [401, 0]
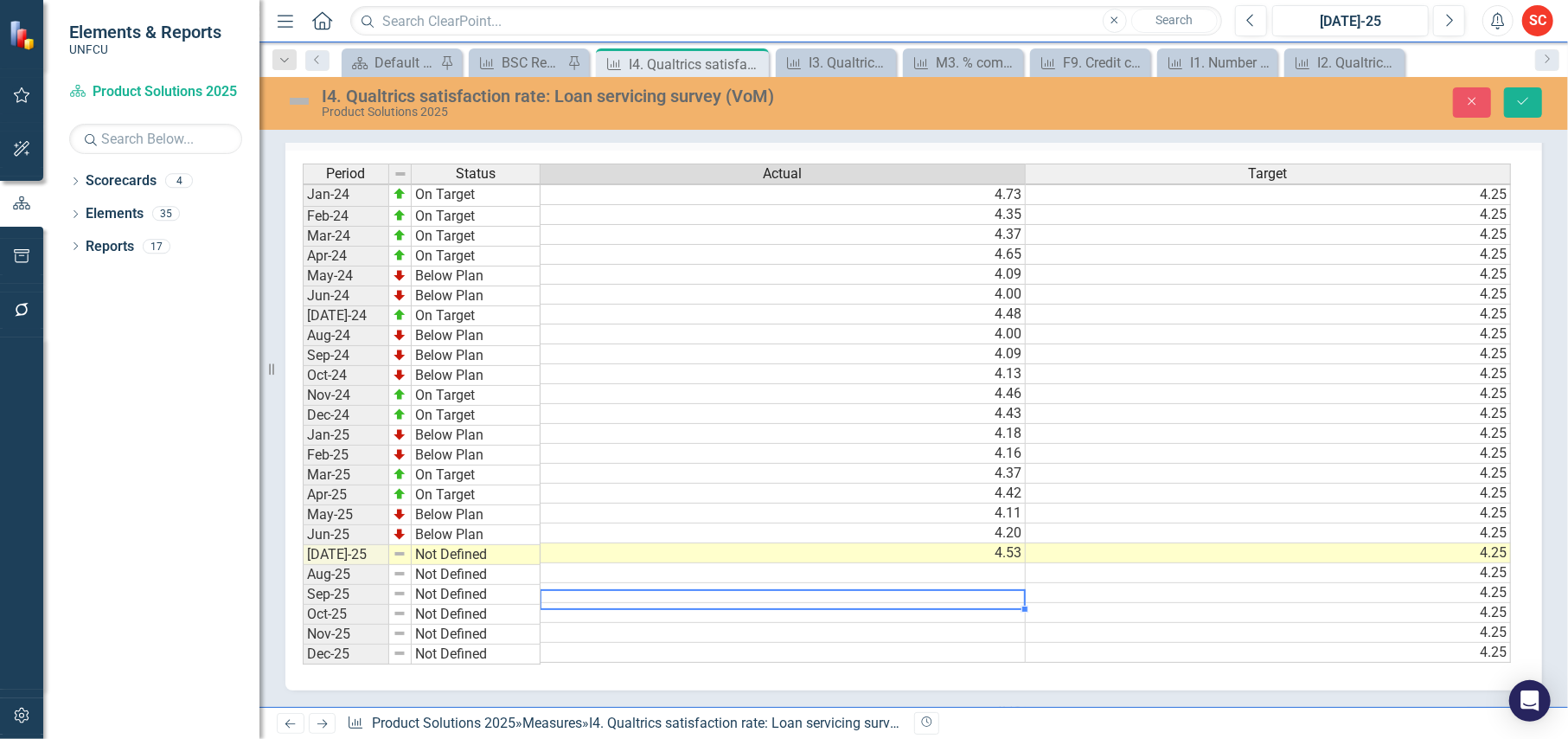
click at [498, 550] on td "Not Defined" at bounding box center [476, 555] width 129 height 20
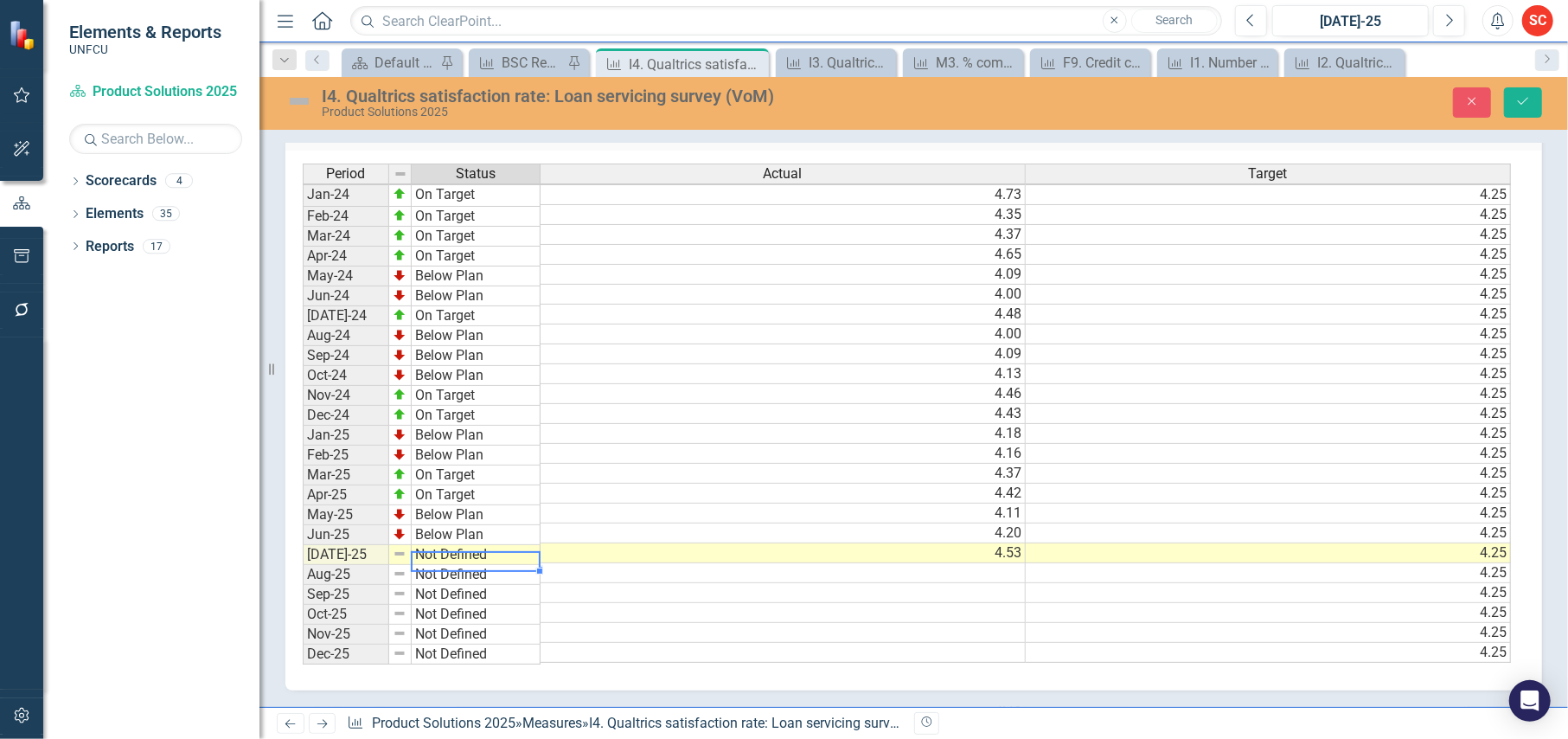
click at [498, 550] on td "Not Defined" at bounding box center [476, 555] width 129 height 20
type textarea "On Target"
click at [495, 457] on div "Period Status Actual Target Jan-24 On Target 4.73 4.25 Feb-24 On Target 4.35 4.…" at bounding box center [907, 414] width 1209 height 501
click at [1530, 96] on icon "Save" at bounding box center [1522, 101] width 15 height 12
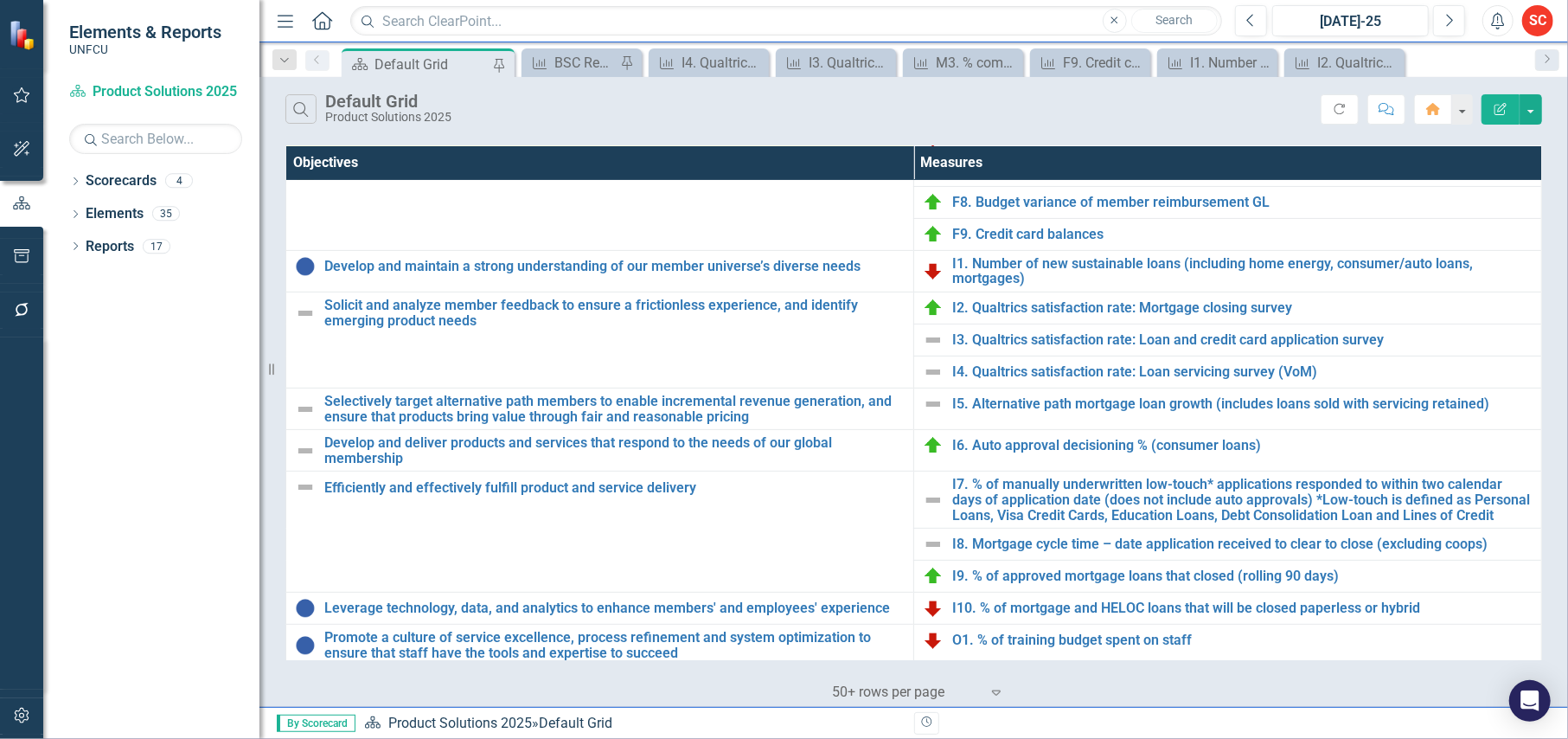
scroll to position [389, 0]
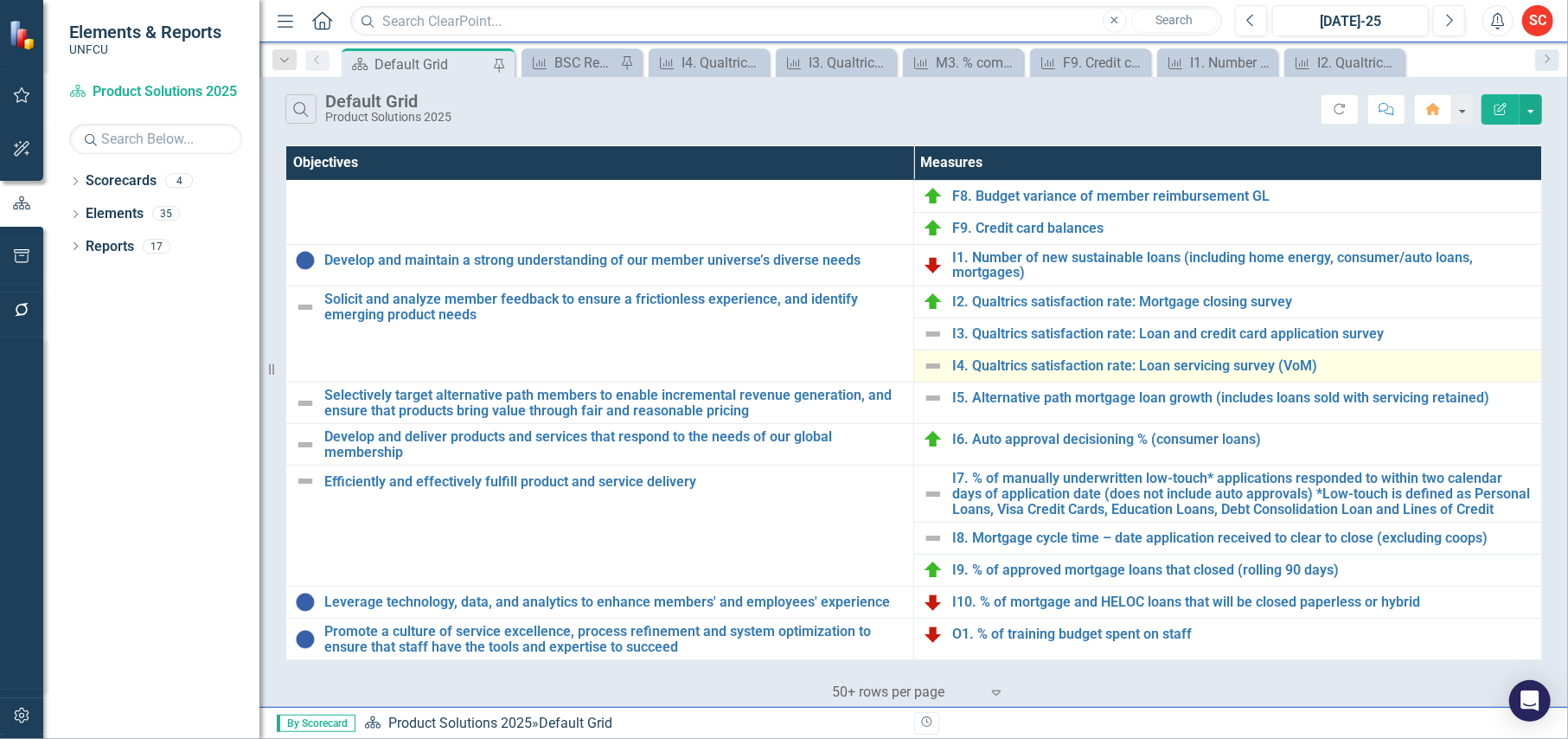
click at [929, 356] on img at bounding box center [933, 366] width 21 height 21
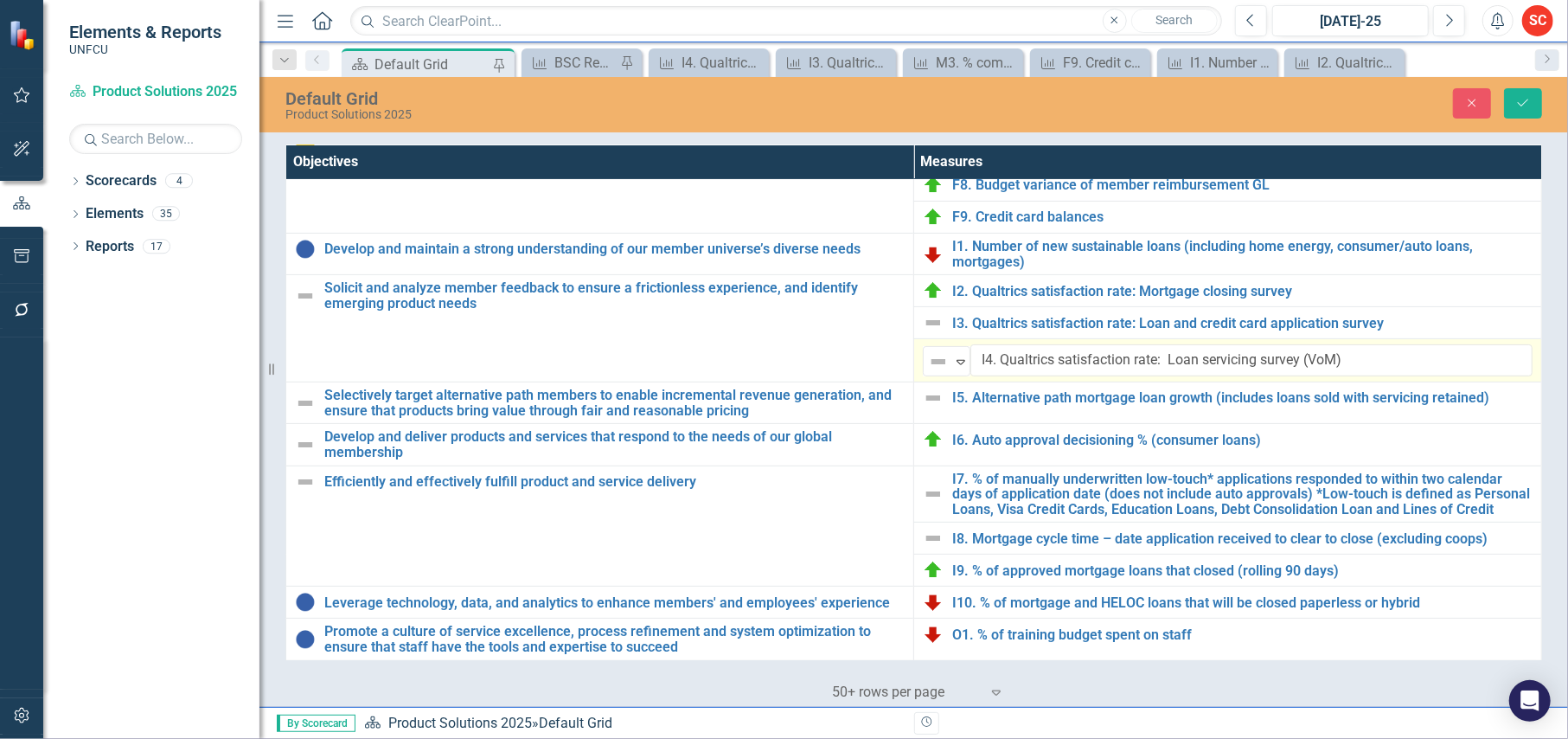
click at [929, 351] on img at bounding box center [938, 361] width 21 height 21
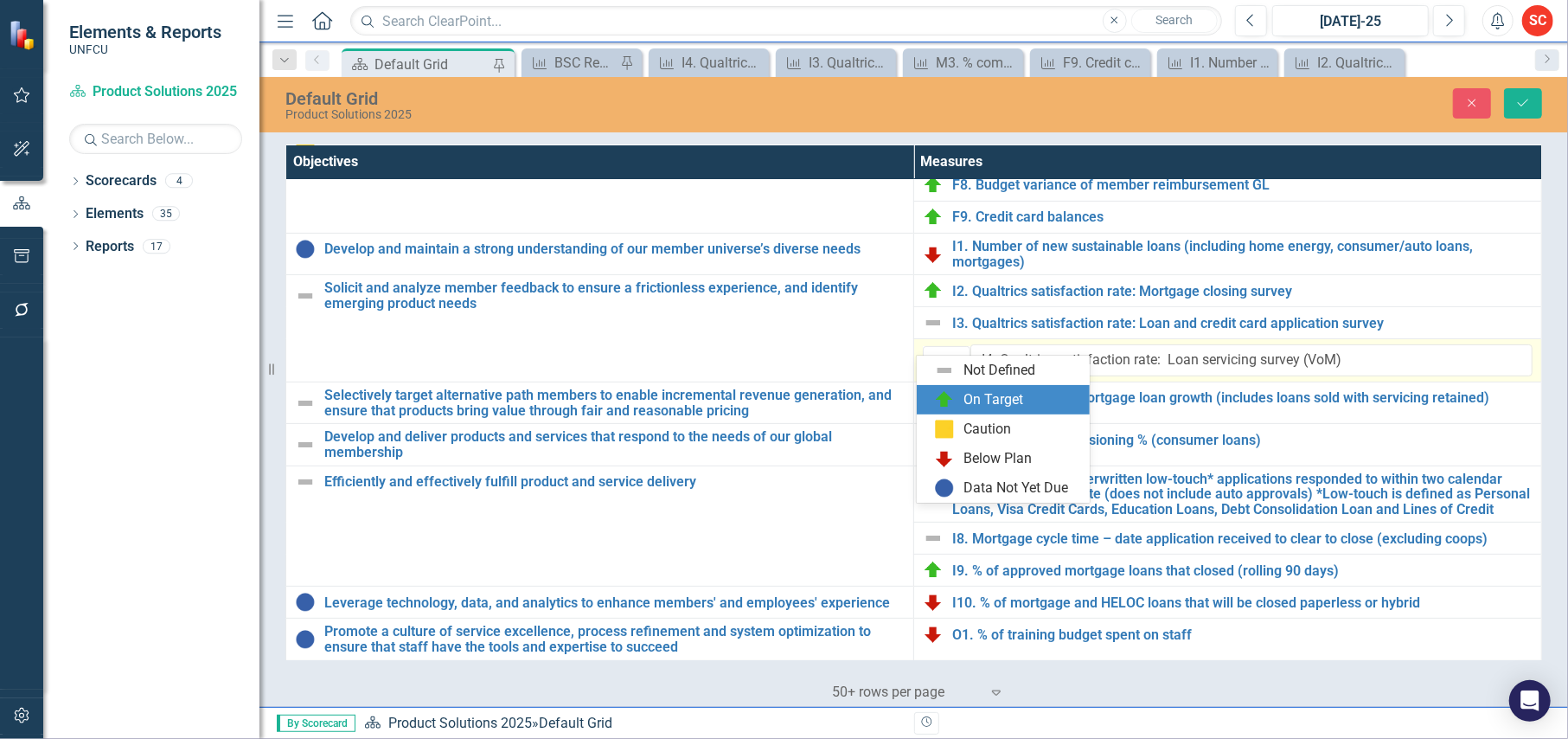
click at [1027, 395] on div "On Target" at bounding box center [1007, 400] width 146 height 21
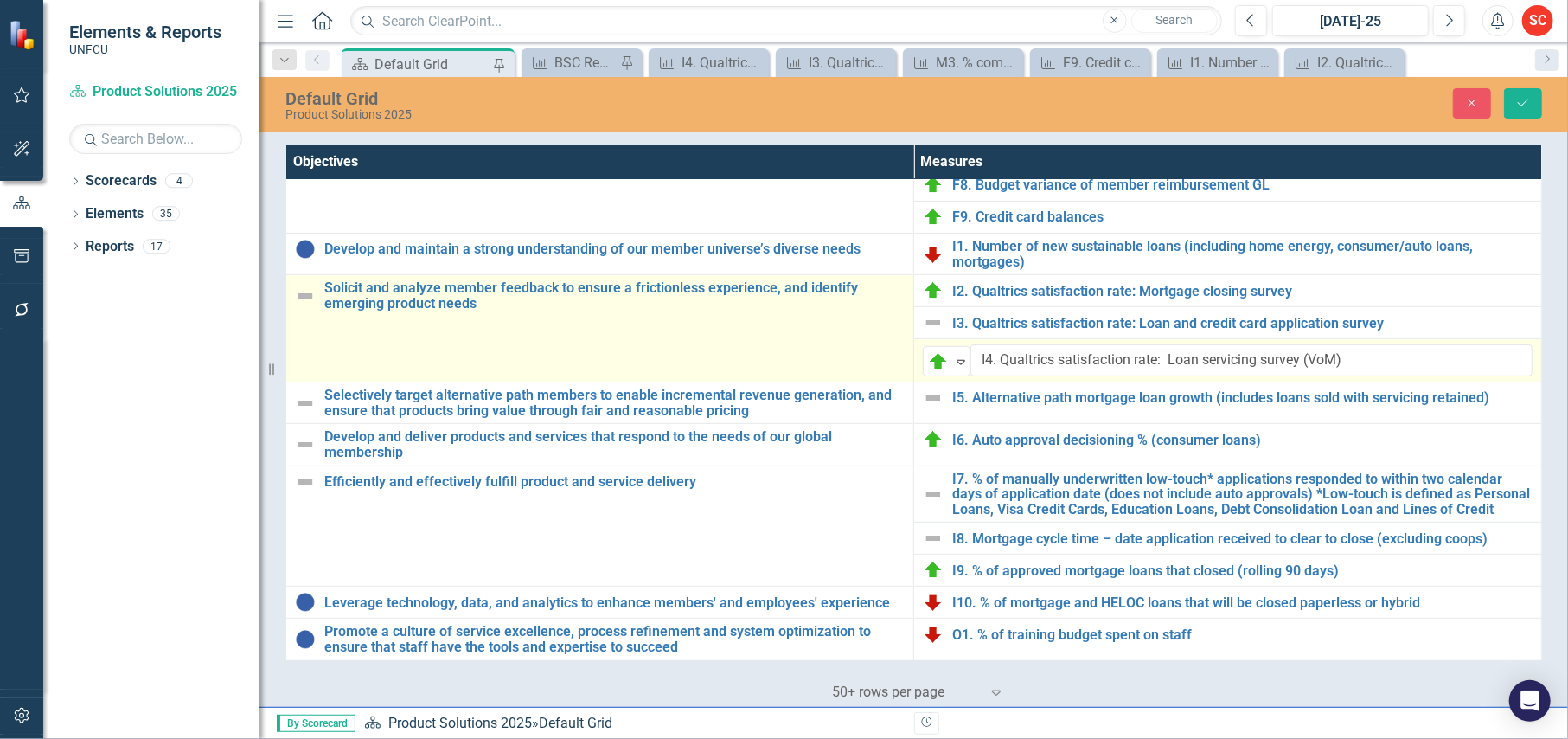
click at [302, 286] on img at bounding box center [305, 296] width 21 height 21
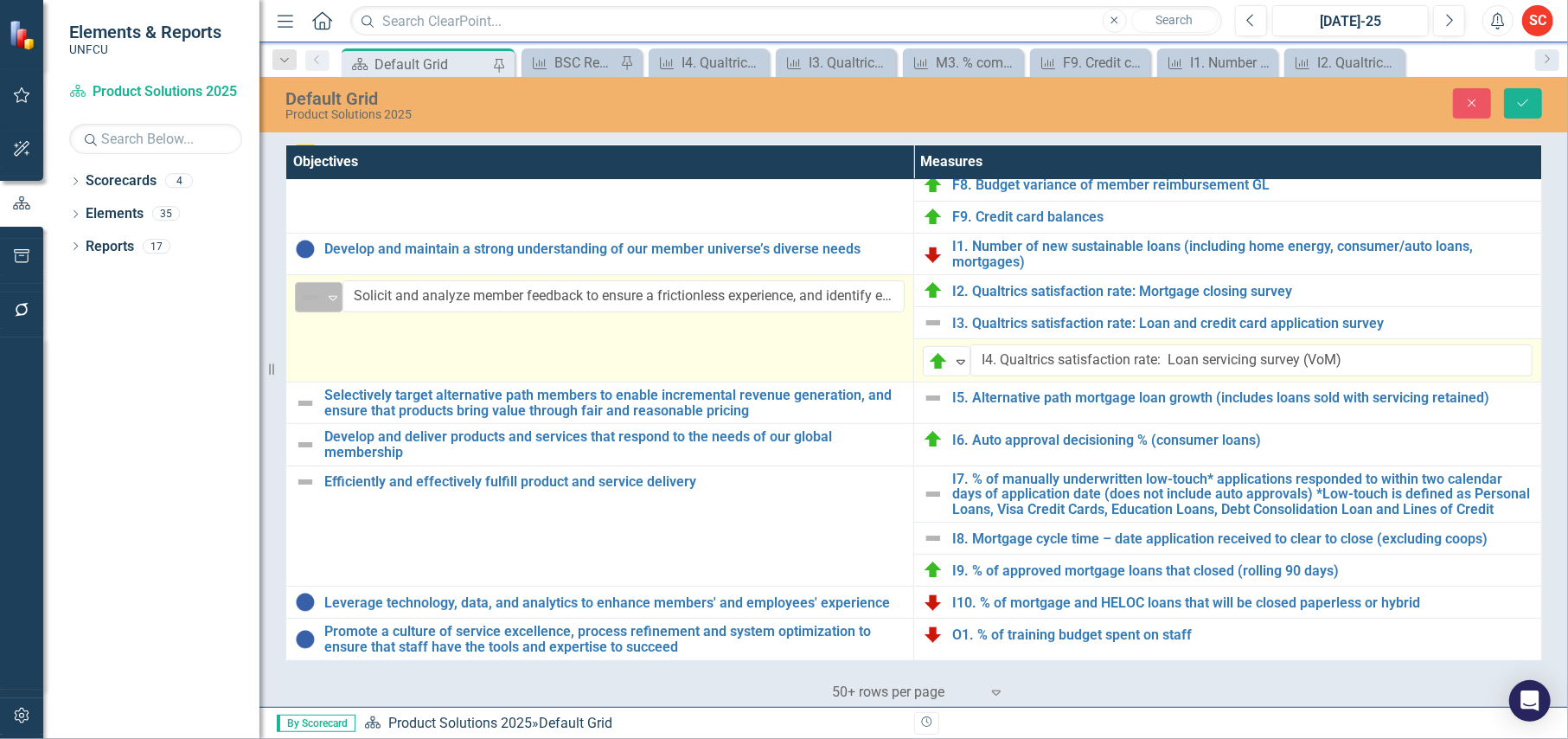
drag, startPoint x: 305, startPoint y: 273, endPoint x: 295, endPoint y: 263, distance: 14.1
click at [295, 282] on div "Not Defined Expand" at bounding box center [319, 297] width 47 height 30
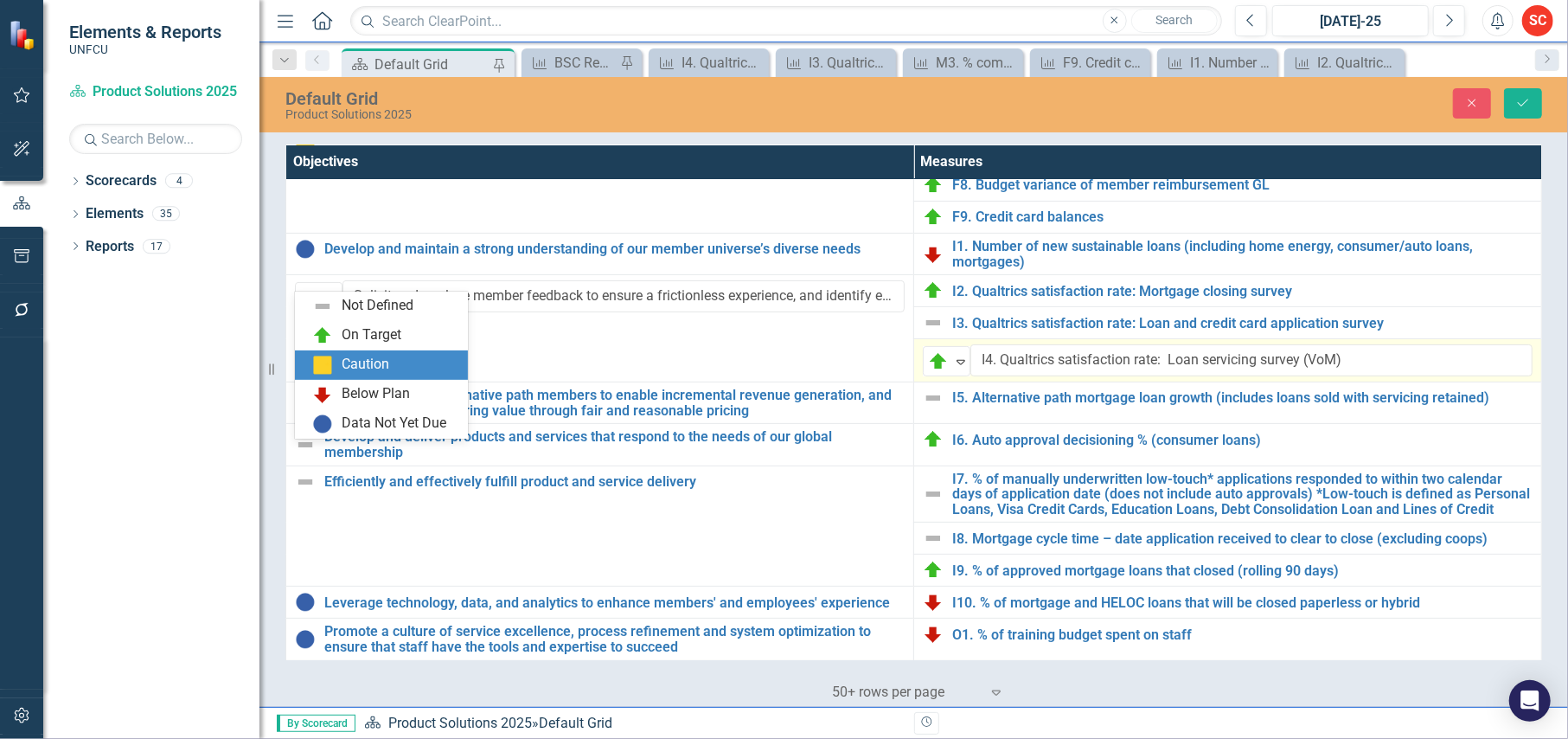
click at [394, 369] on div "Caution" at bounding box center [385, 365] width 146 height 21
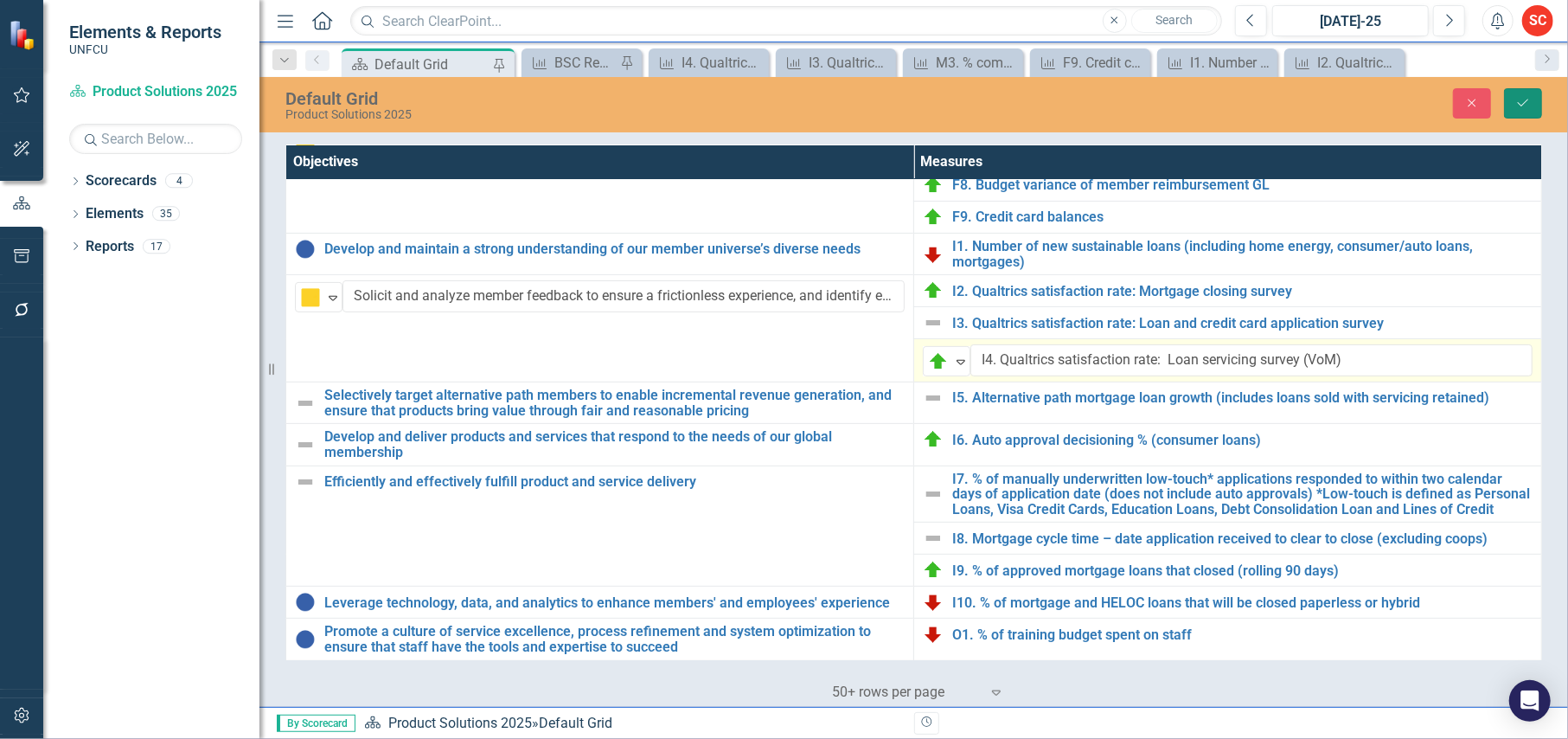
click at [1524, 98] on icon "Save" at bounding box center [1522, 102] width 15 height 12
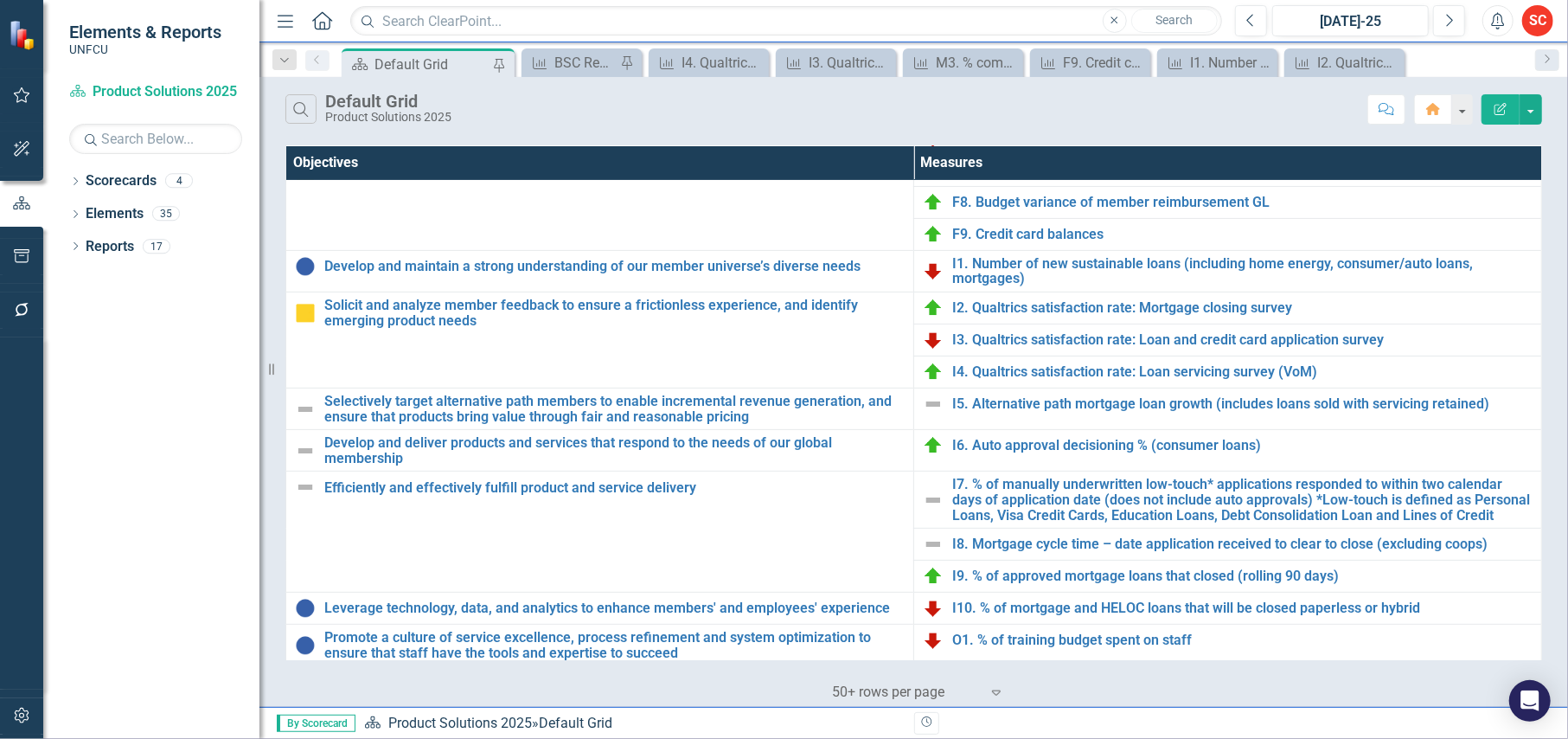
scroll to position [389, 0]
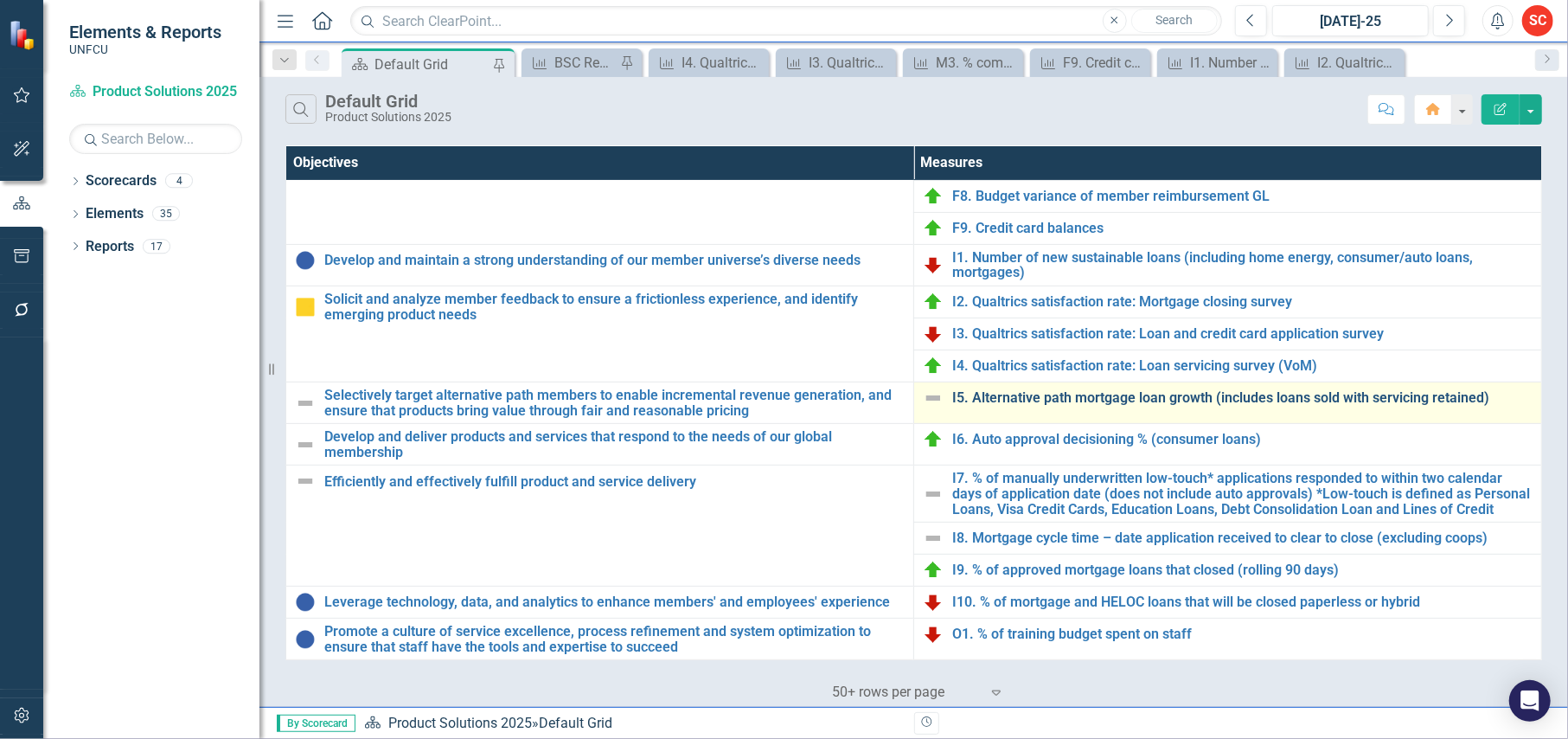
click at [1027, 390] on link "I5. Alternative path mortgage loan growth (includes loans sold with servicing r…" at bounding box center [1242, 398] width 581 height 15
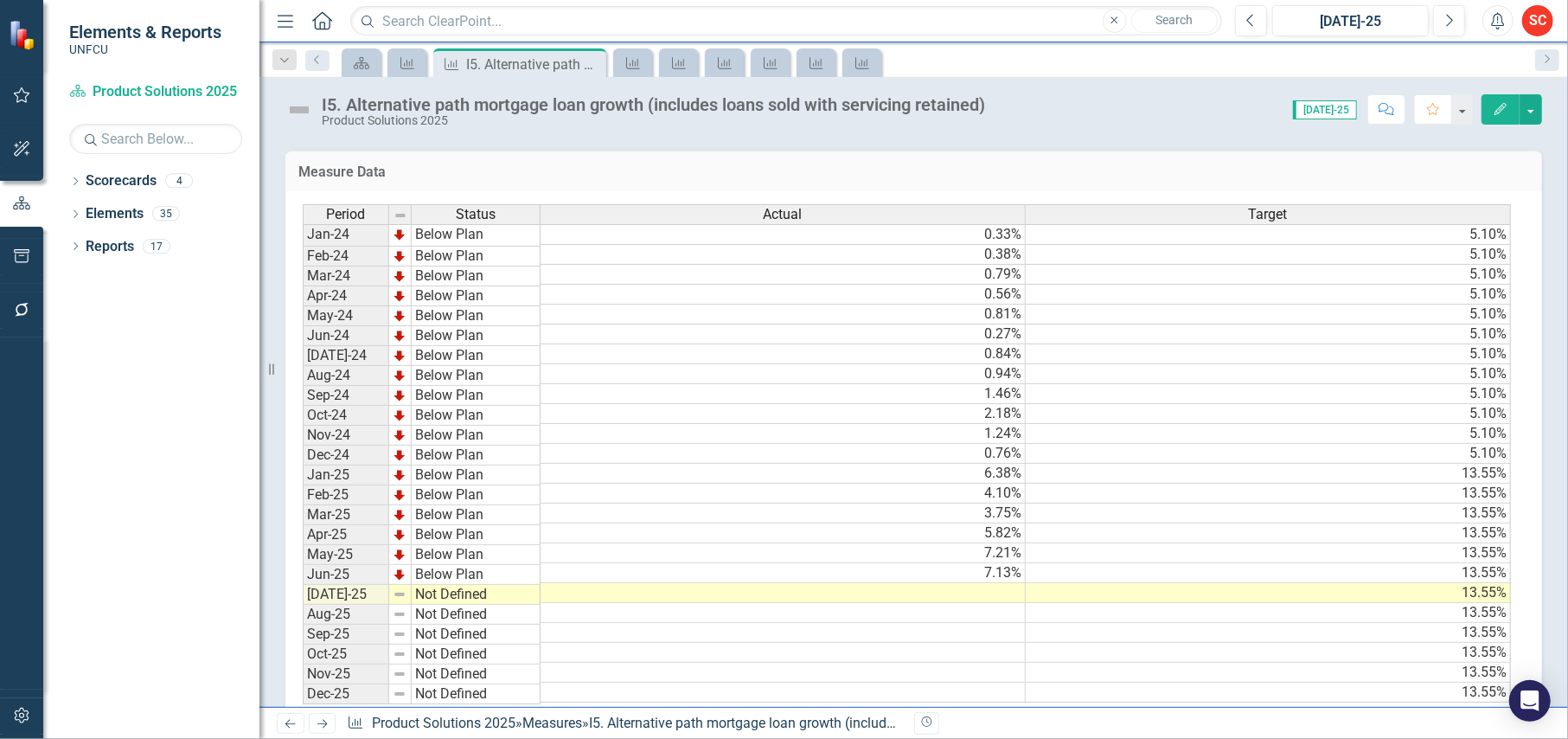
scroll to position [399, 0]
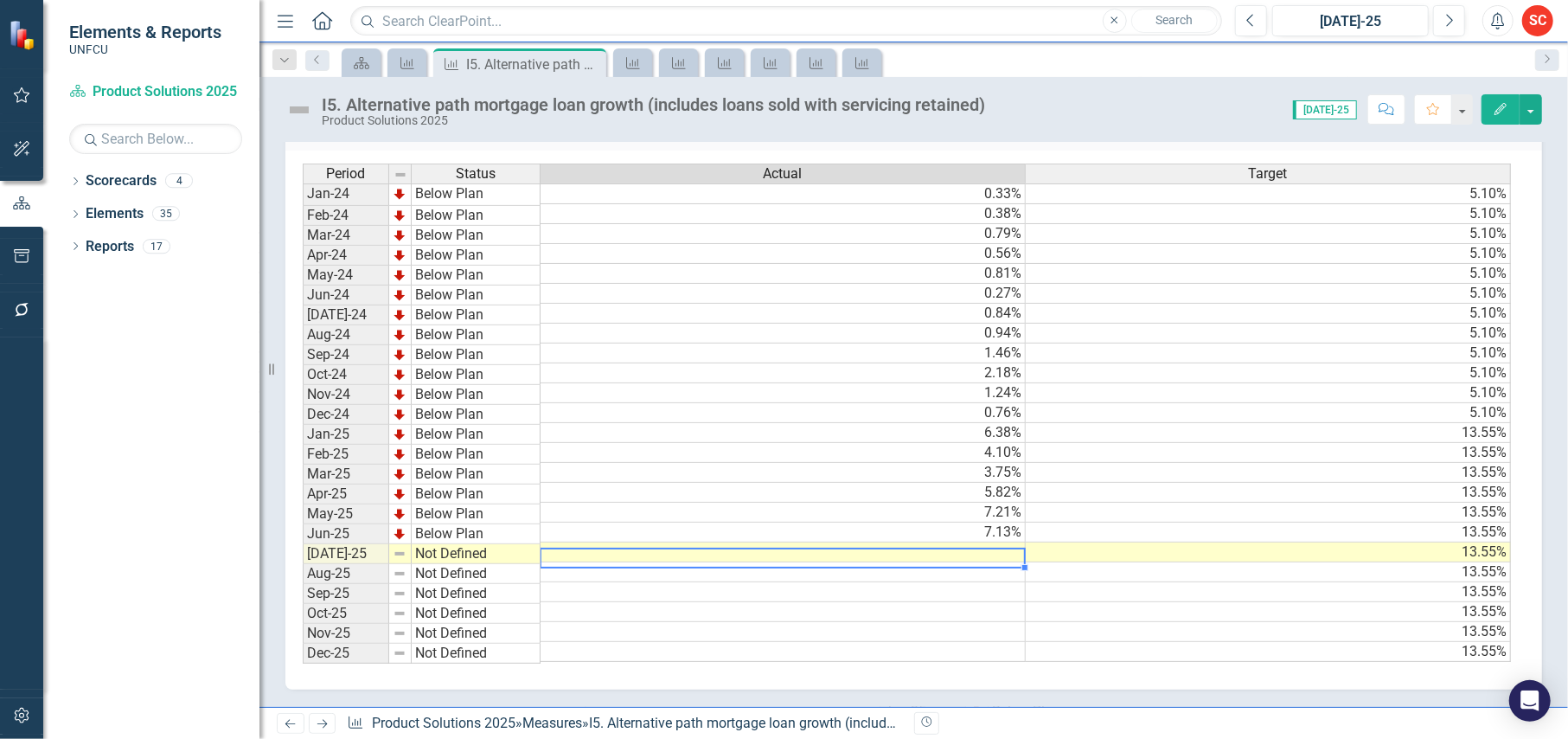
click at [655, 542] on td at bounding box center [783, 552] width 485 height 20
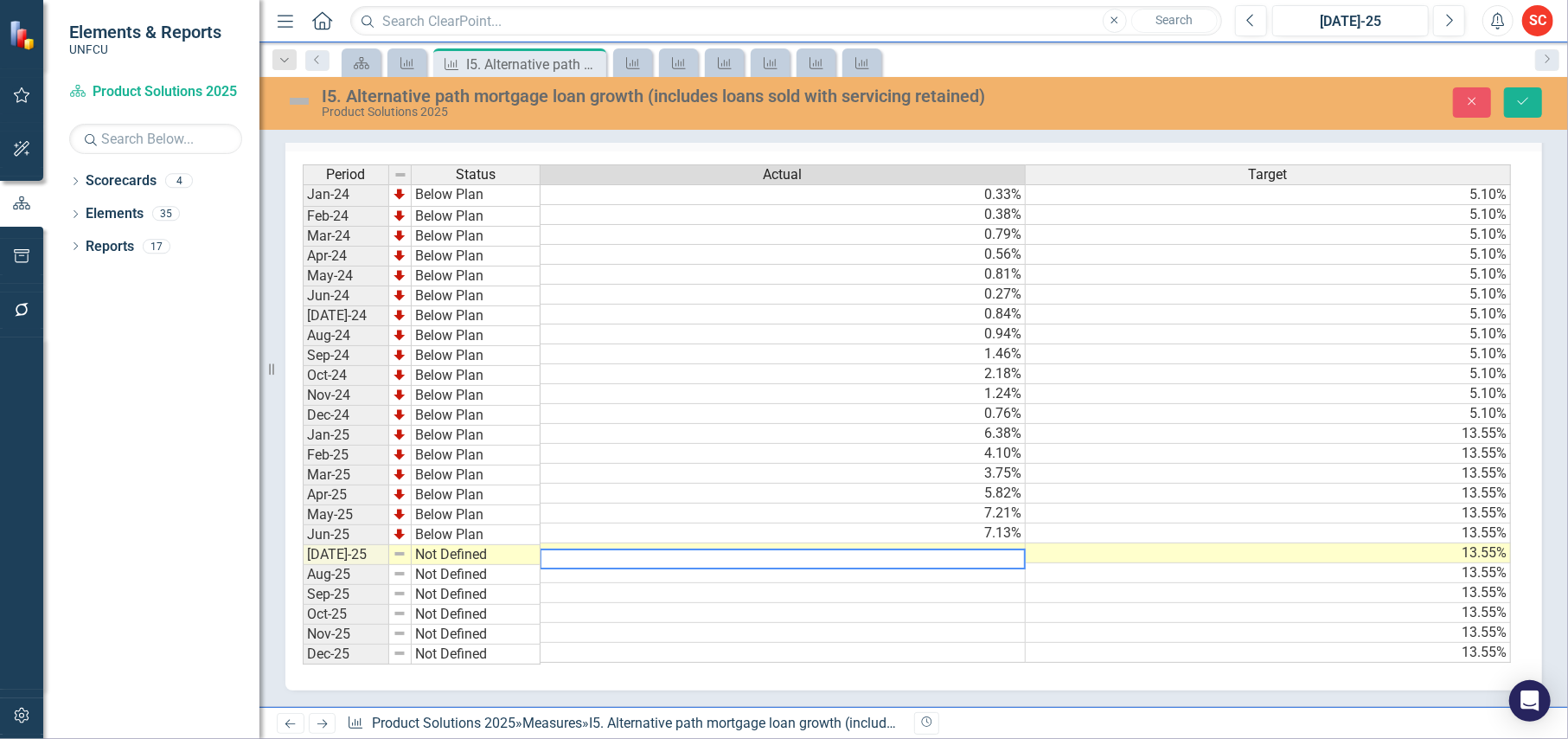
click at [654, 549] on textarea at bounding box center [783, 559] width 486 height 21
paste textarea "7.88"
type textarea "7.88"
click at [1526, 104] on icon "Save" at bounding box center [1522, 101] width 15 height 12
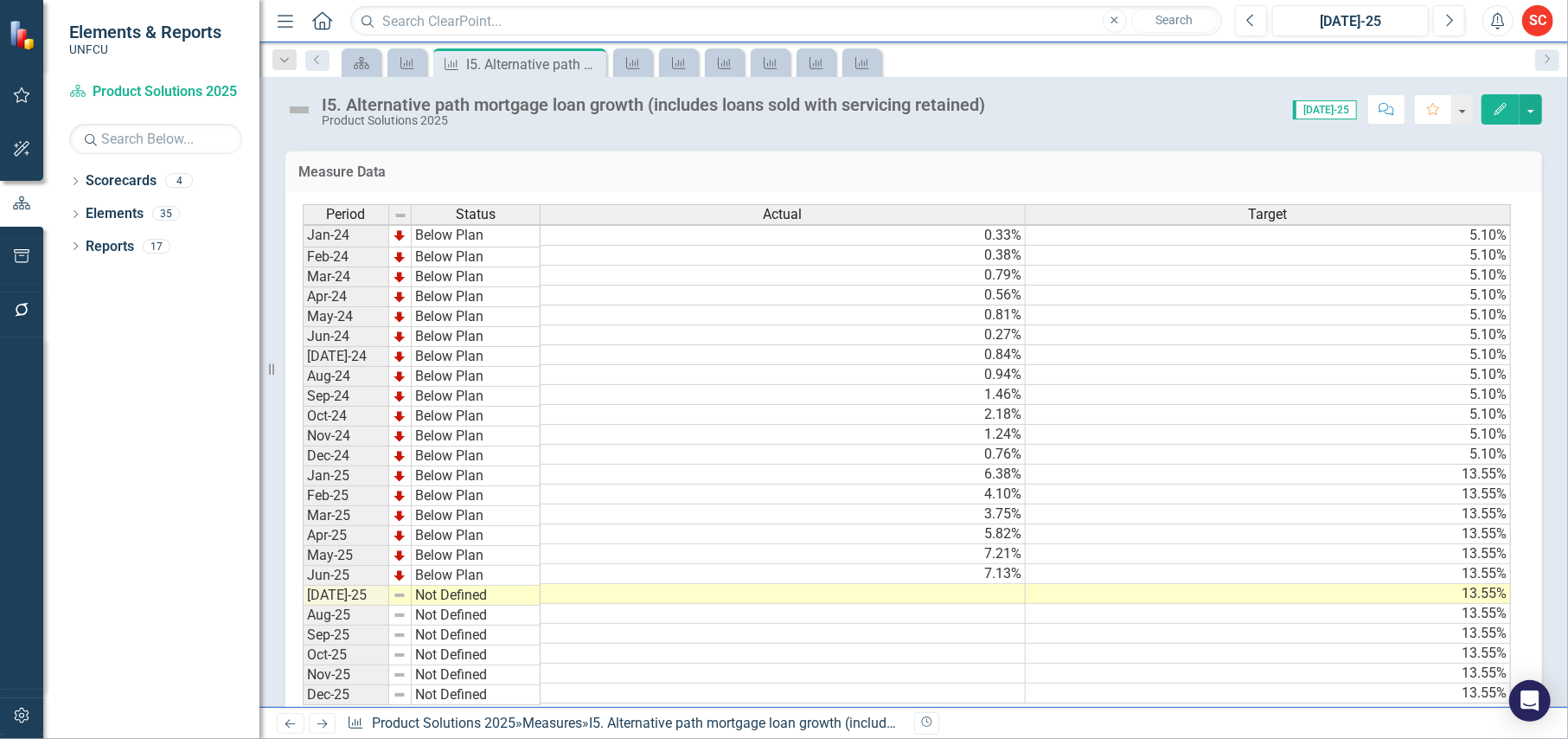
scroll to position [5, 0]
click at [501, 603] on td "Not Defined" at bounding box center [476, 595] width 129 height 20
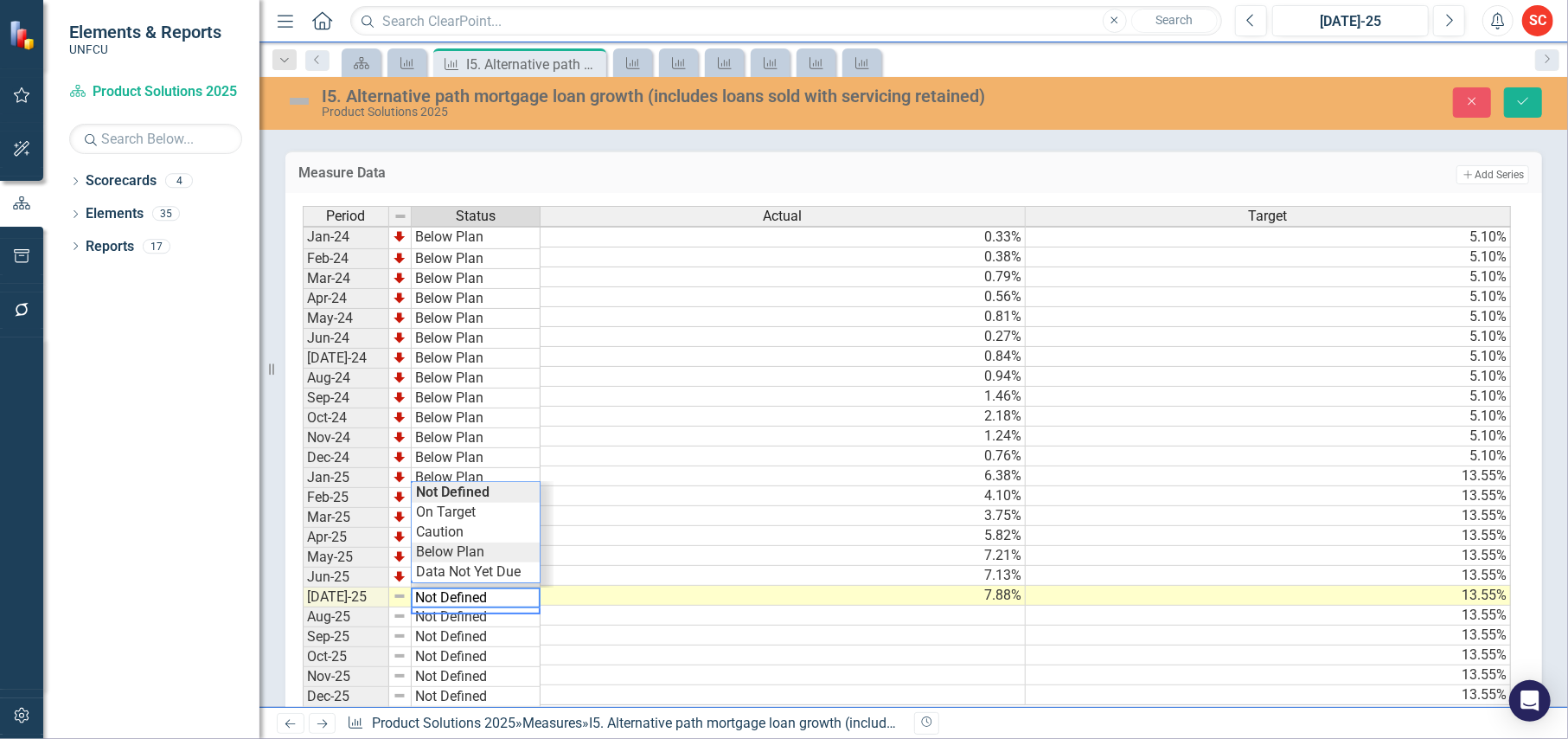
type textarea "Below Plan"
click at [492, 550] on div "Period Status Actual Target Jan-24 Below Plan 0.33% 5.10% Feb-24 Below Plan 0.3…" at bounding box center [907, 456] width 1209 height 501
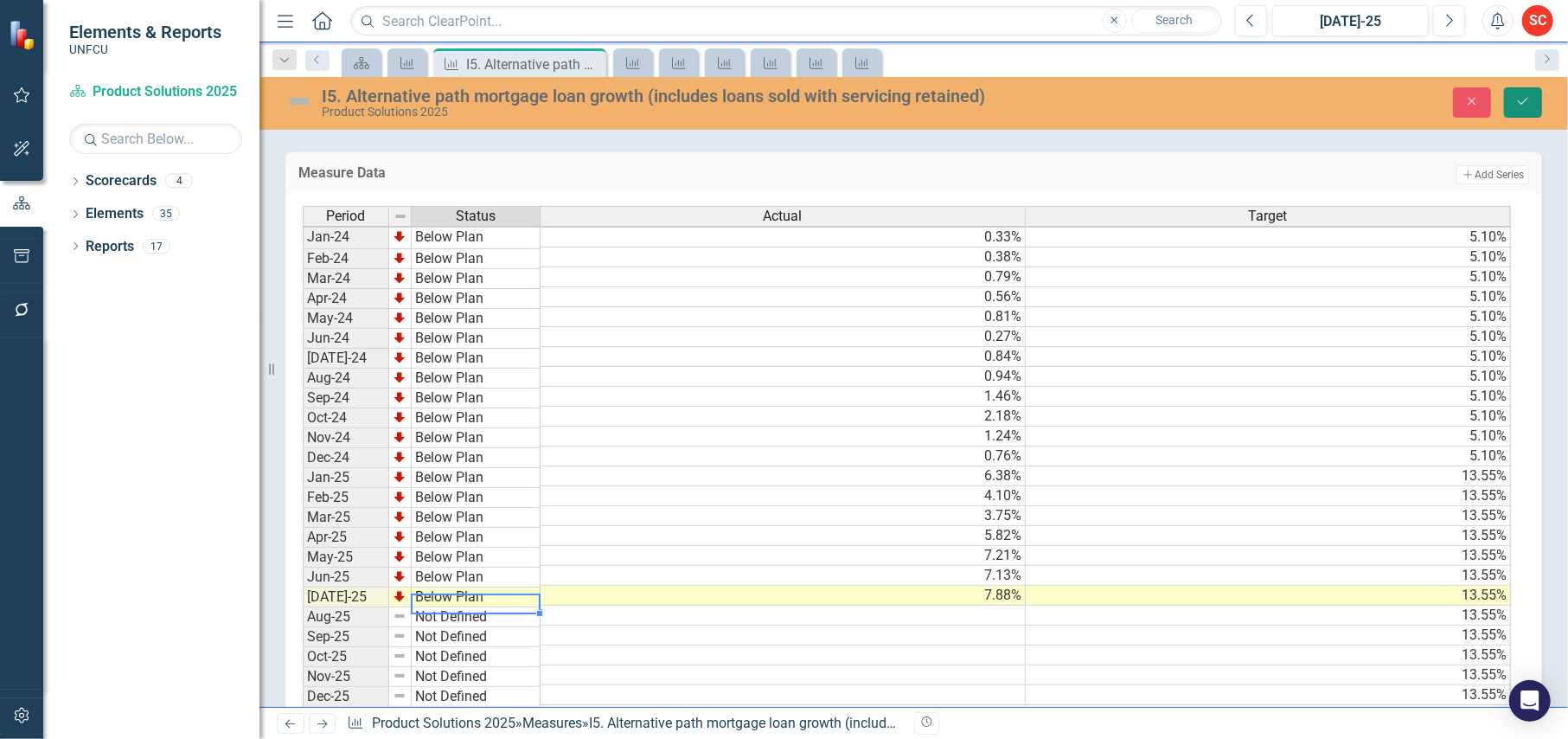
click at [1516, 96] on icon "Save" at bounding box center [1522, 101] width 15 height 12
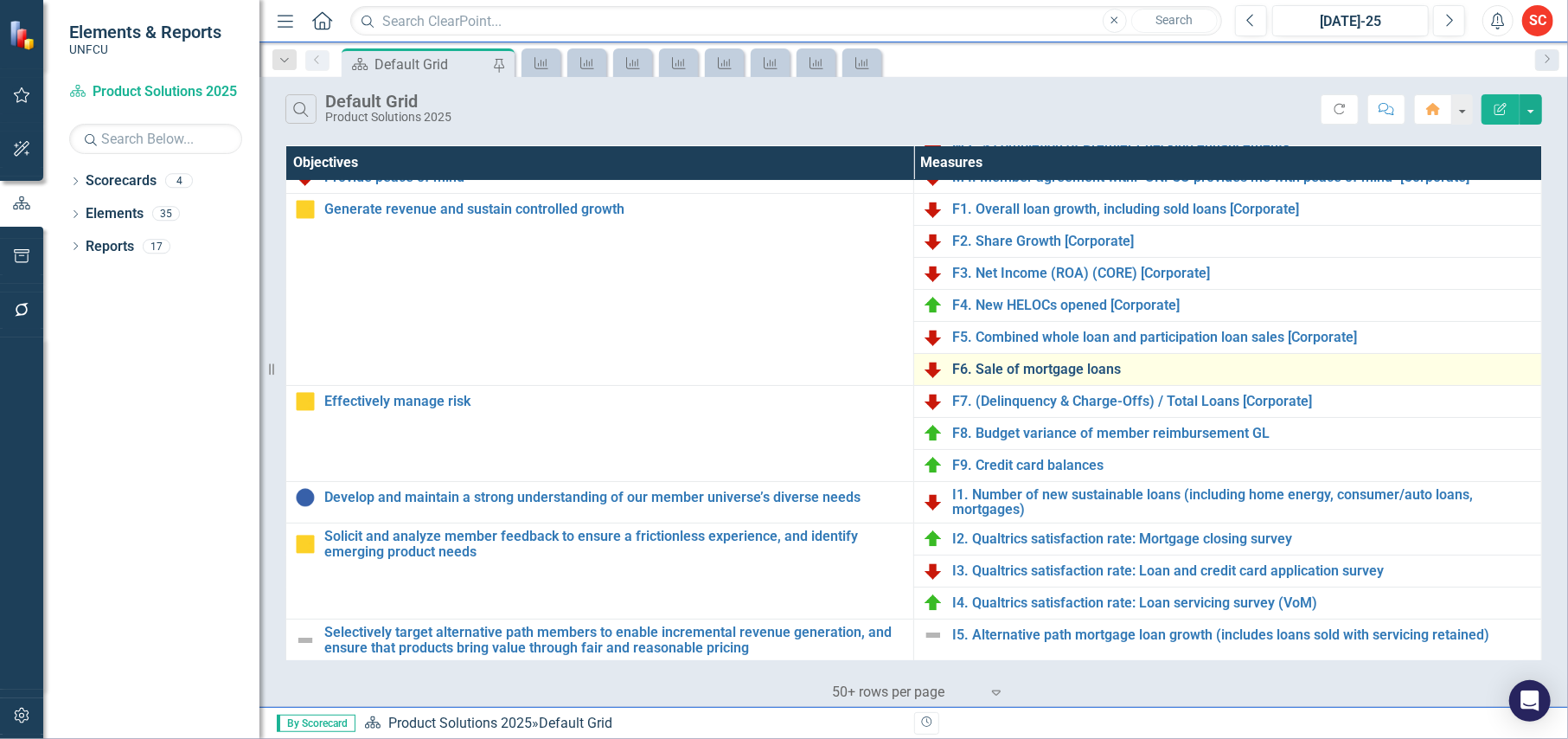
scroll to position [230, 0]
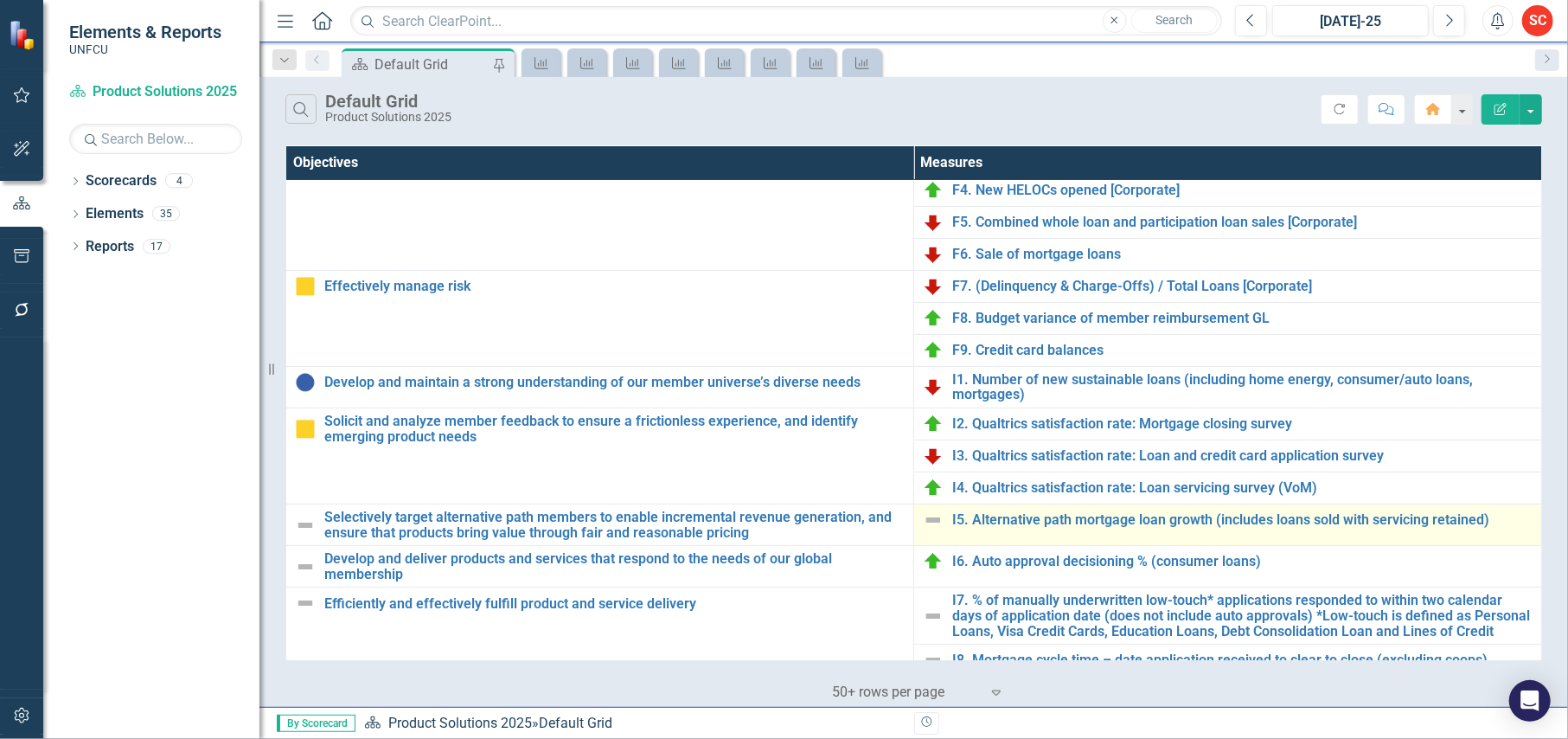
click at [928, 523] on img at bounding box center [933, 520] width 21 height 21
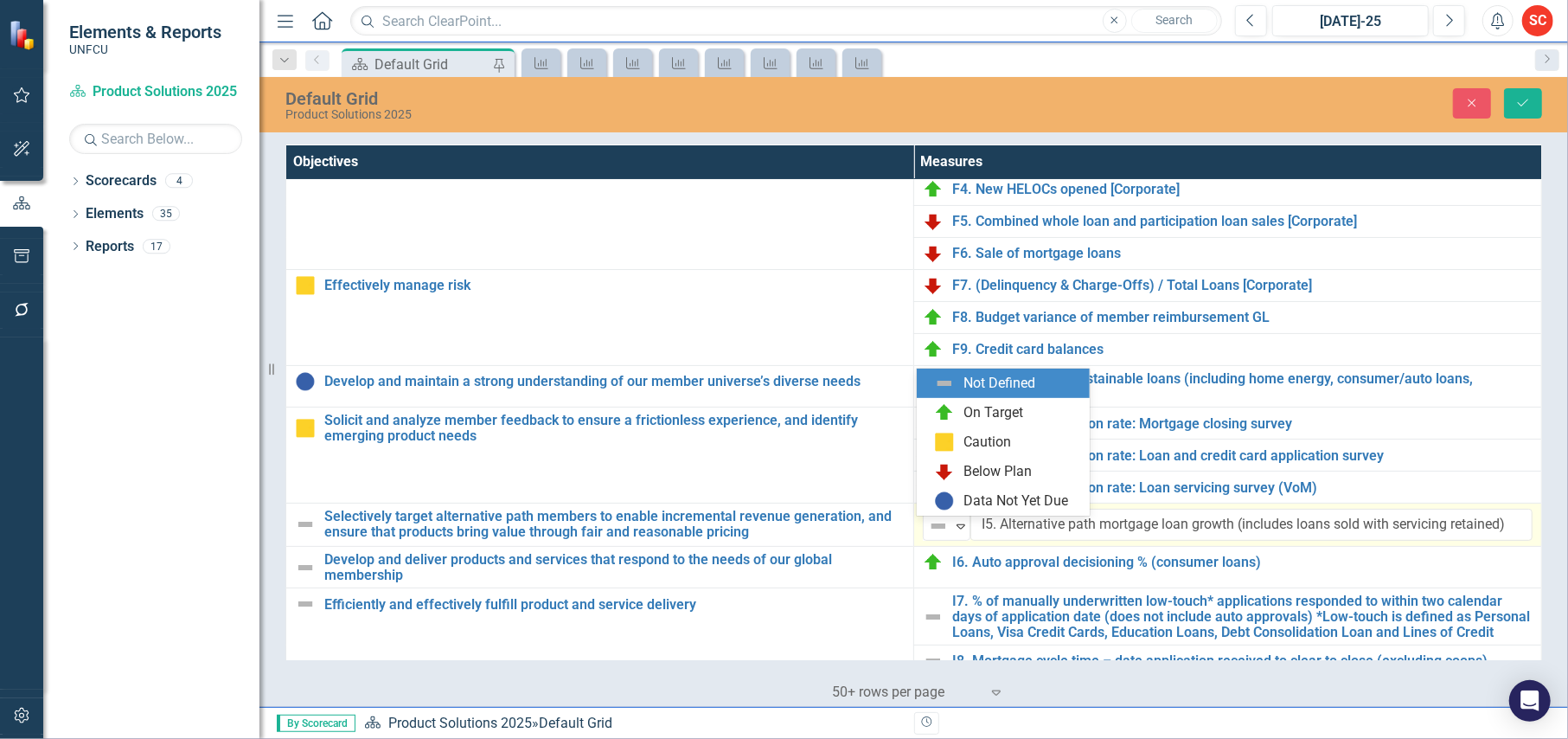
click at [928, 523] on img at bounding box center [938, 525] width 21 height 21
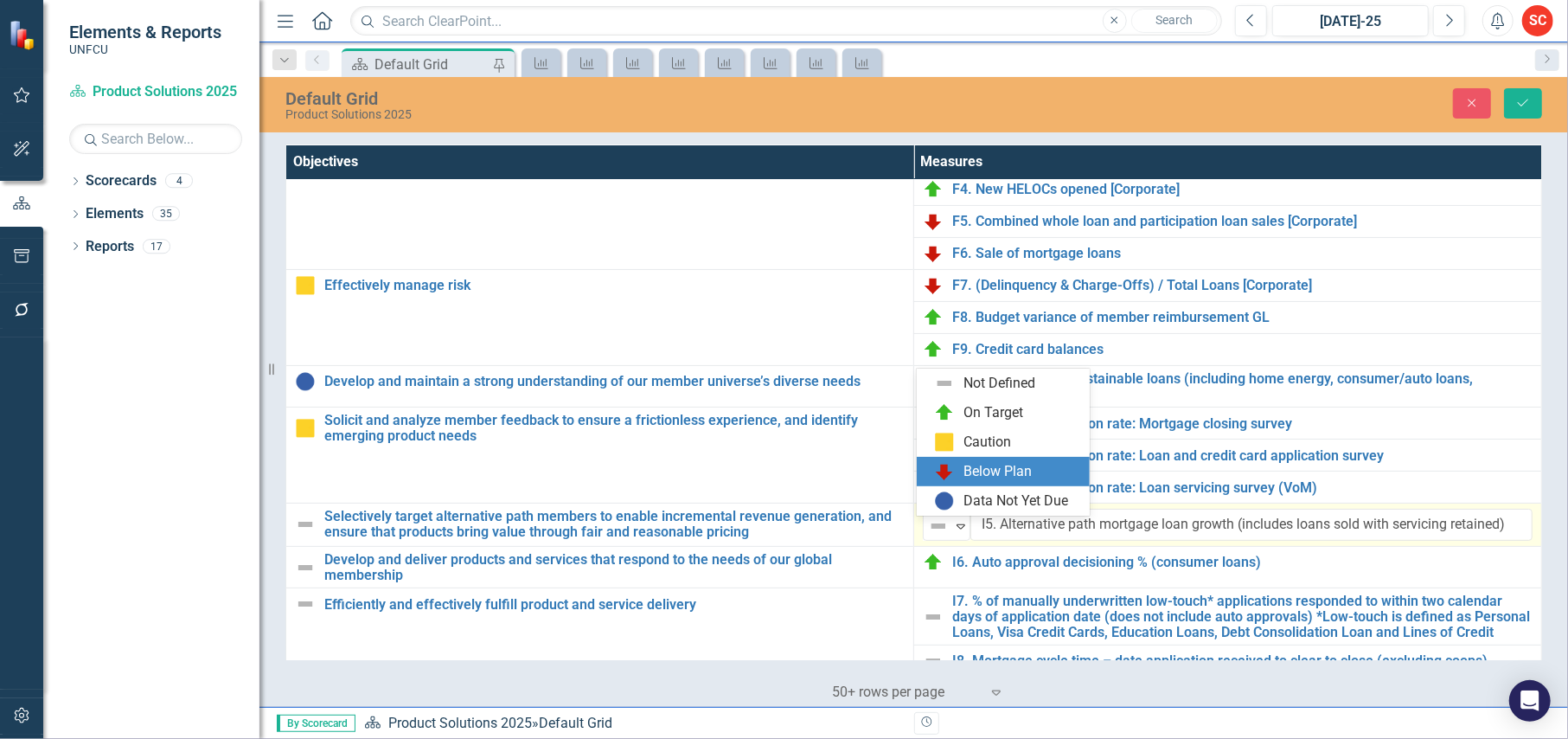
click at [980, 479] on div "Below Plan" at bounding box center [997, 472] width 68 height 20
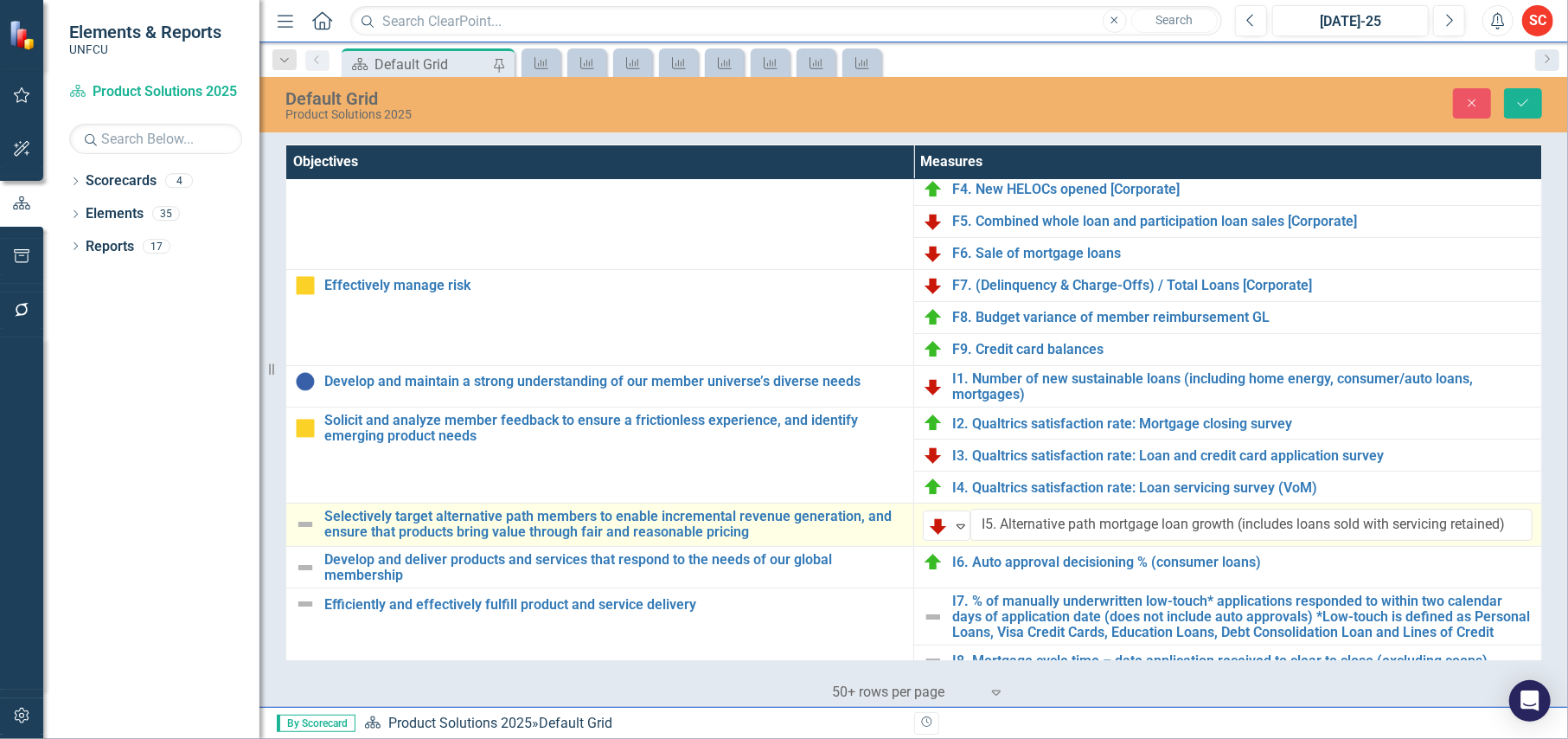
click at [306, 530] on img at bounding box center [305, 524] width 21 height 21
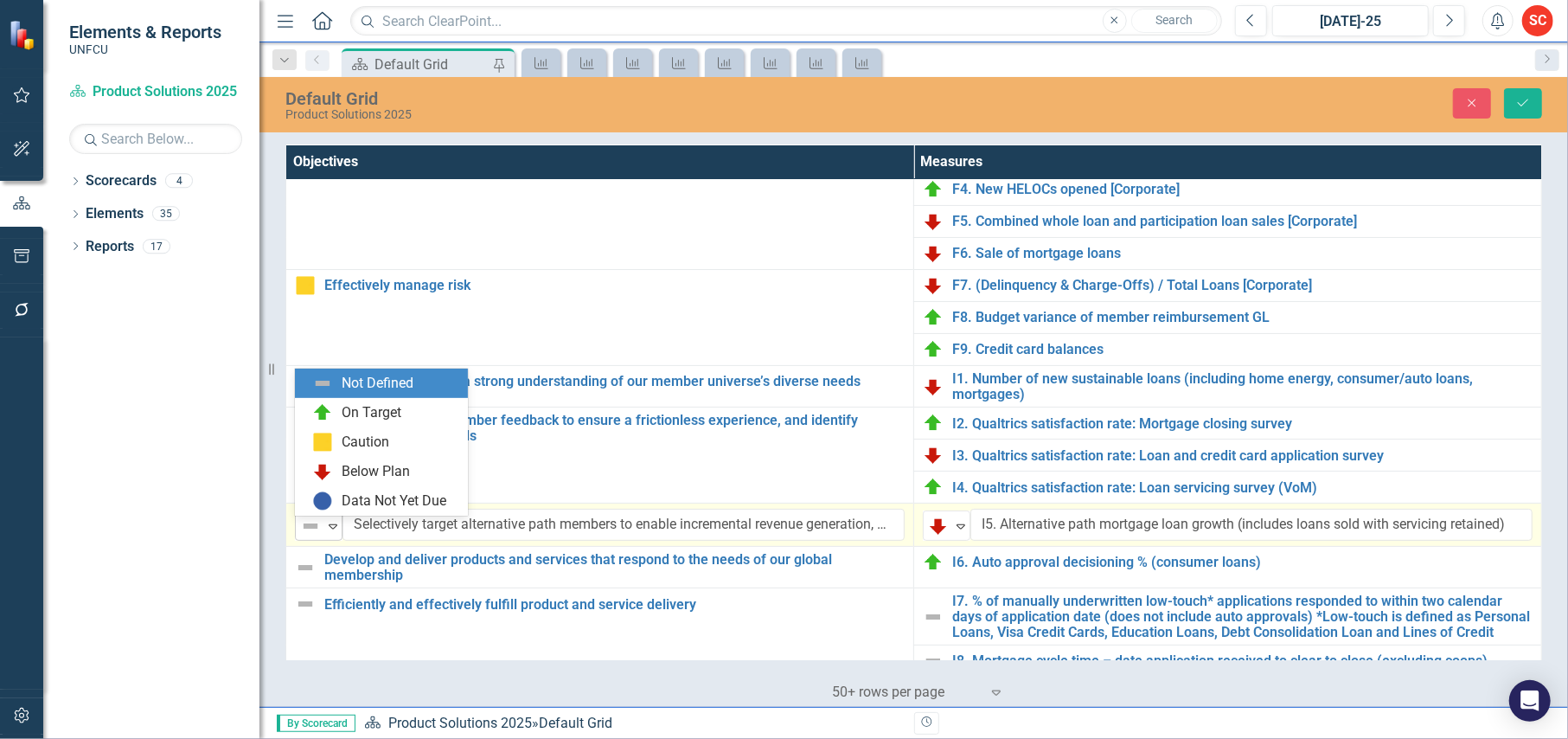
drag, startPoint x: 306, startPoint y: 530, endPoint x: 298, endPoint y: 519, distance: 13.6
click at [298, 519] on div "Not Defined Expand" at bounding box center [319, 525] width 47 height 30
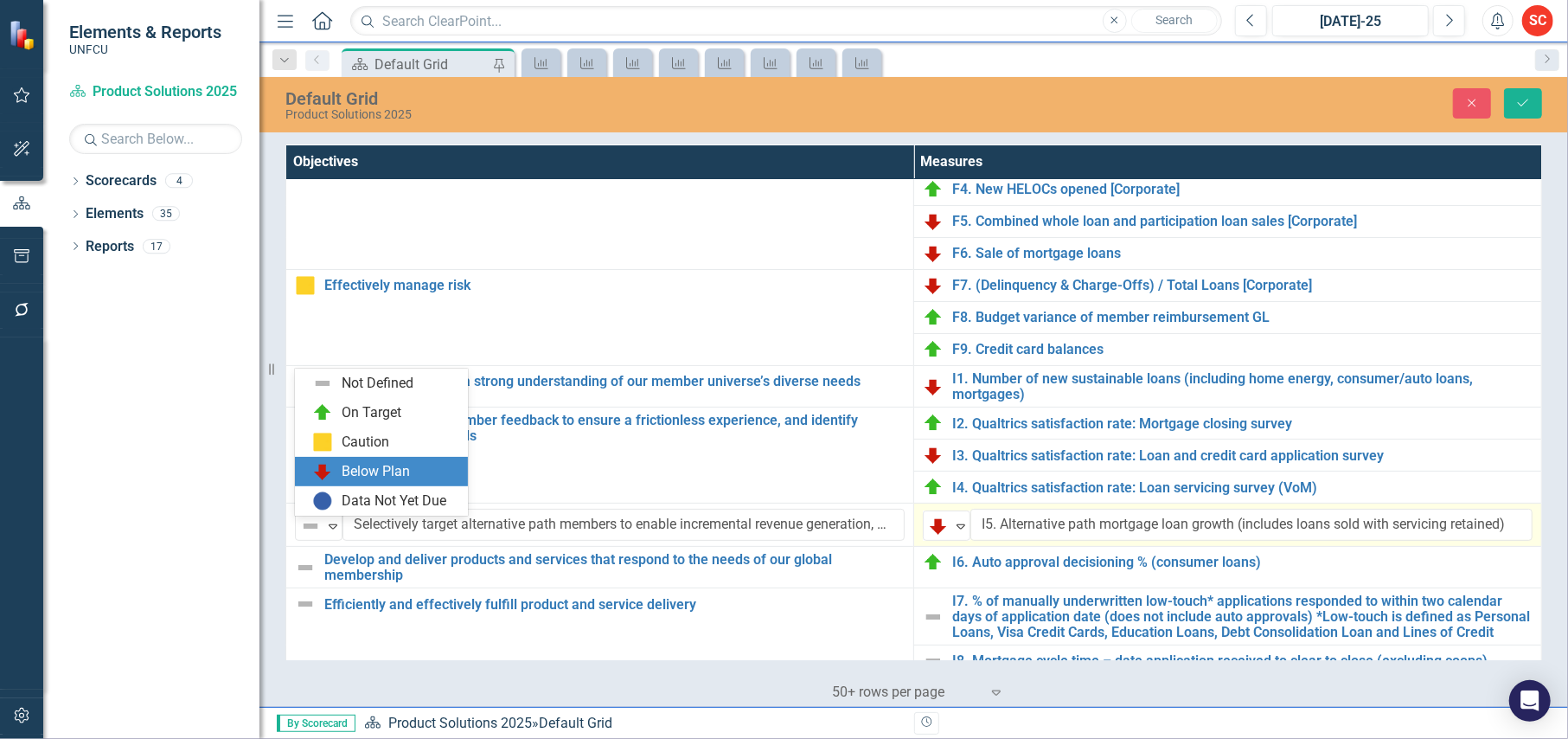
click at [358, 463] on div "Below Plan" at bounding box center [375, 472] width 68 height 20
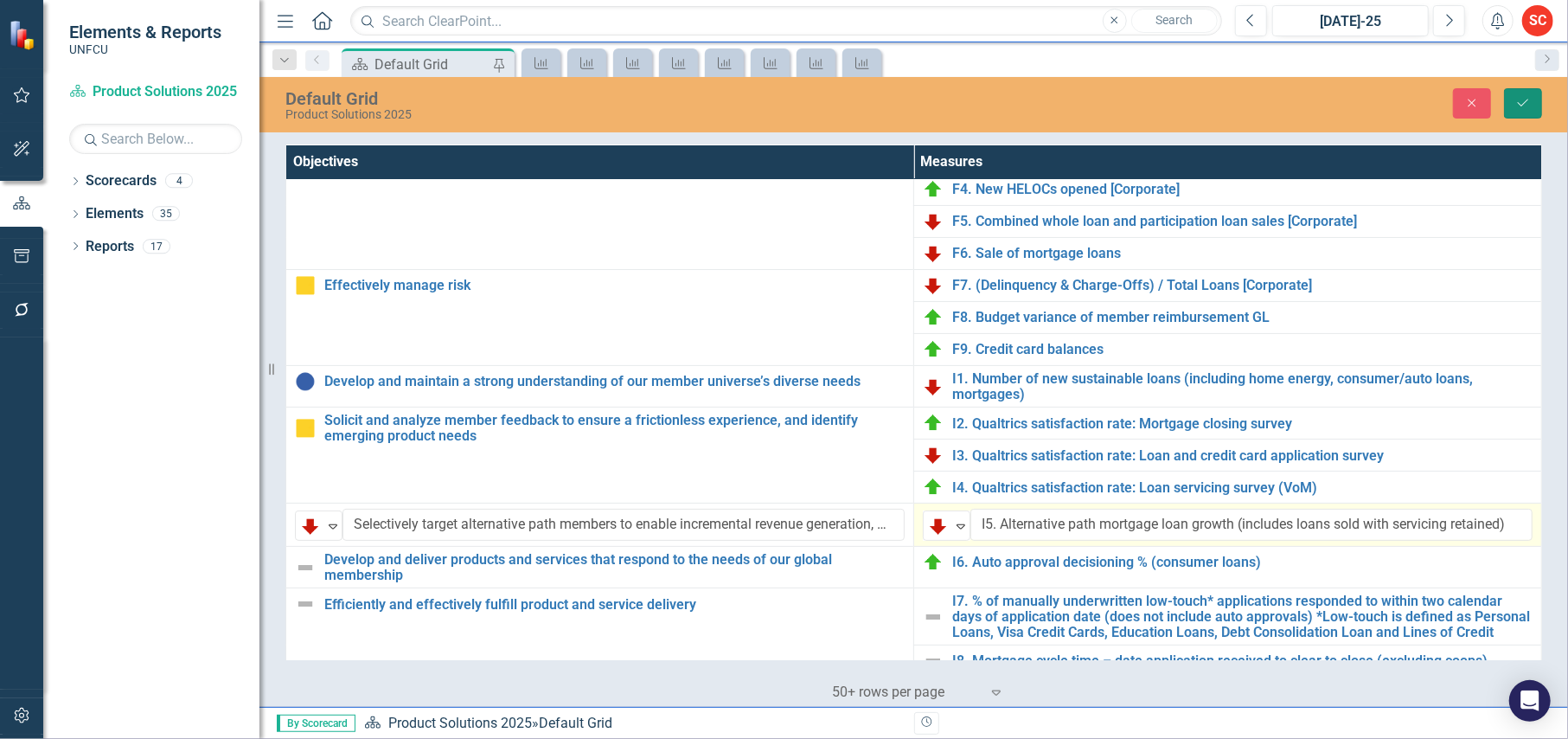
click at [1517, 97] on icon "Save" at bounding box center [1522, 102] width 15 height 12
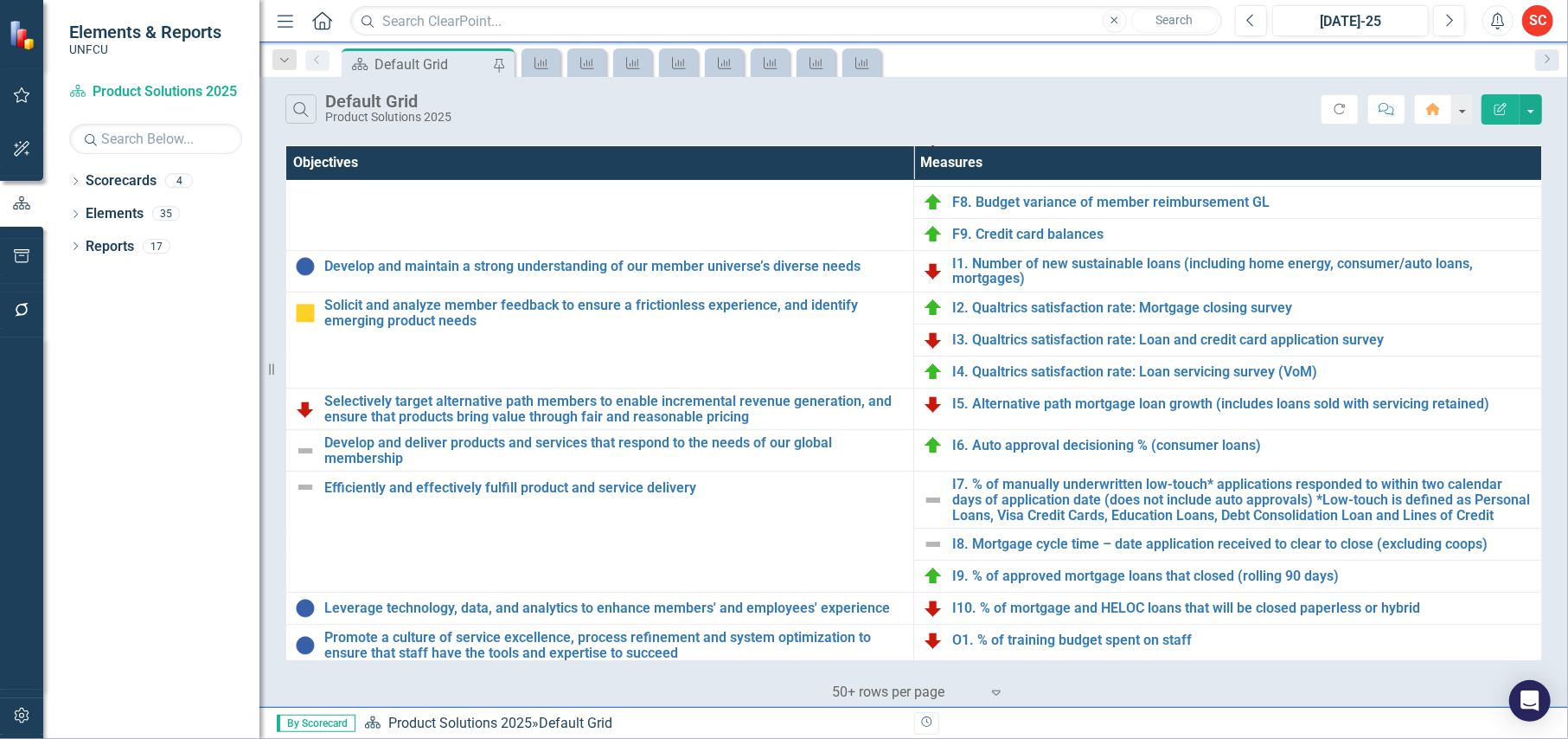
scroll to position [389, 0]
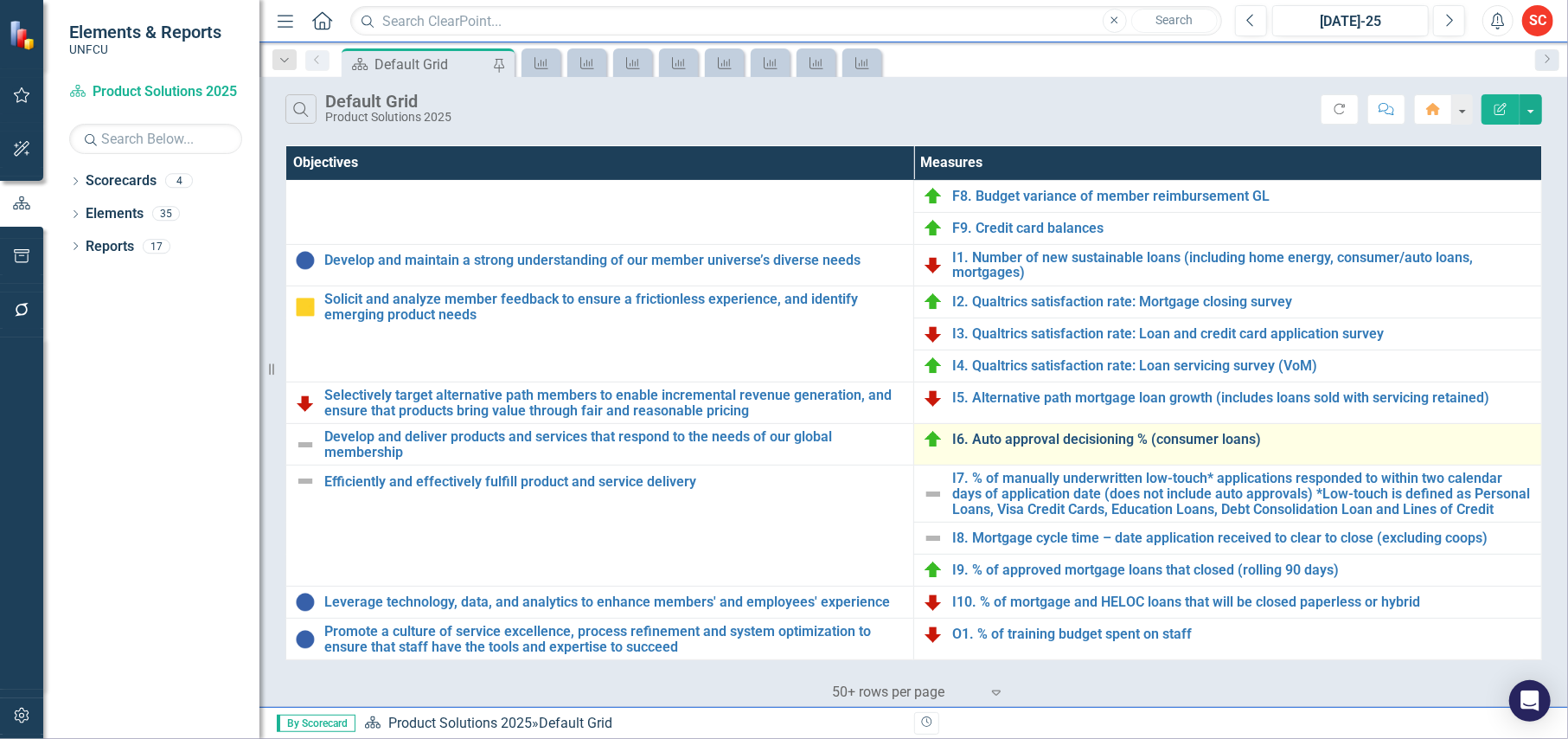
click at [1036, 431] on link "I6. Auto approval decisioning % (consumer loans)" at bounding box center [1242, 439] width 581 height 15
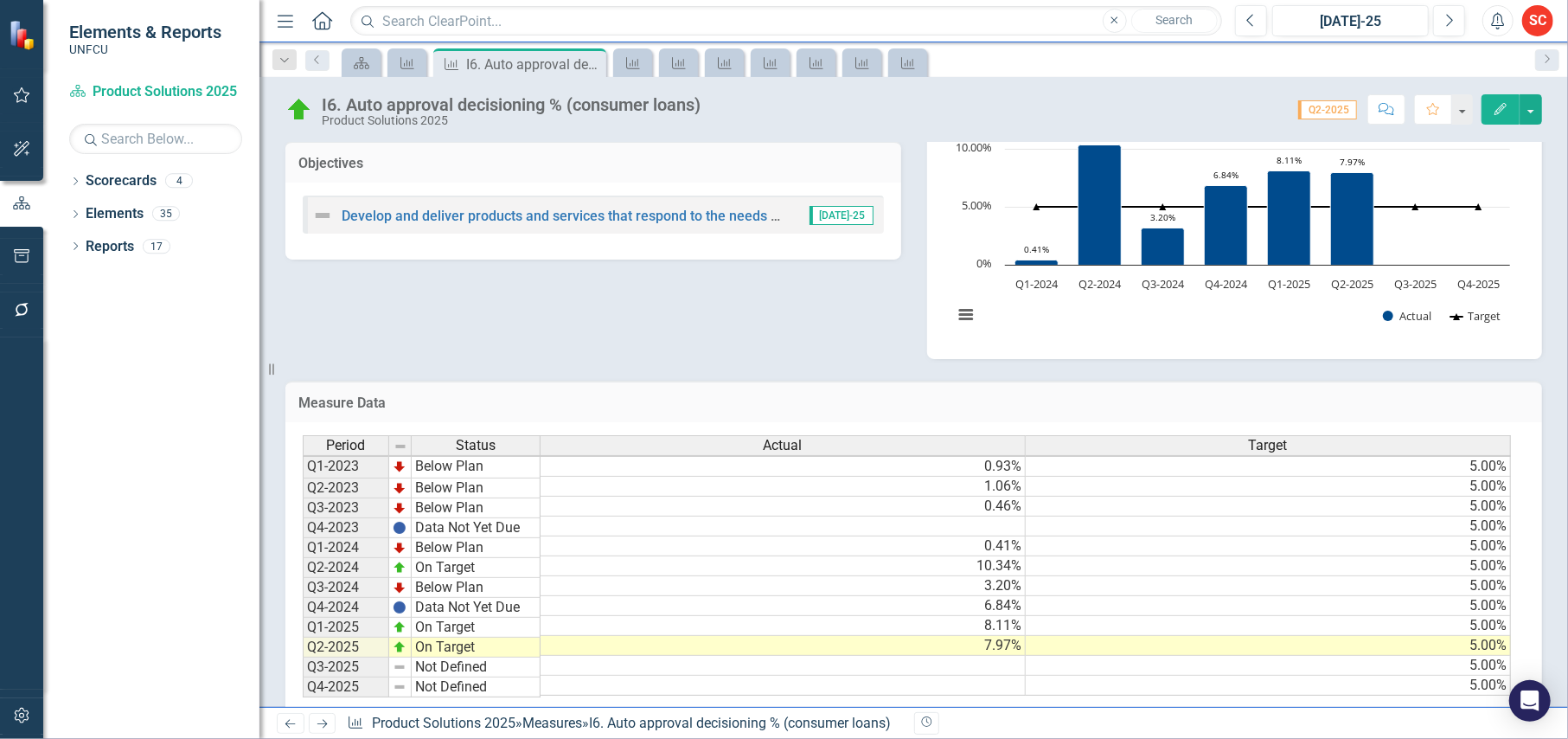
scroll to position [161, 0]
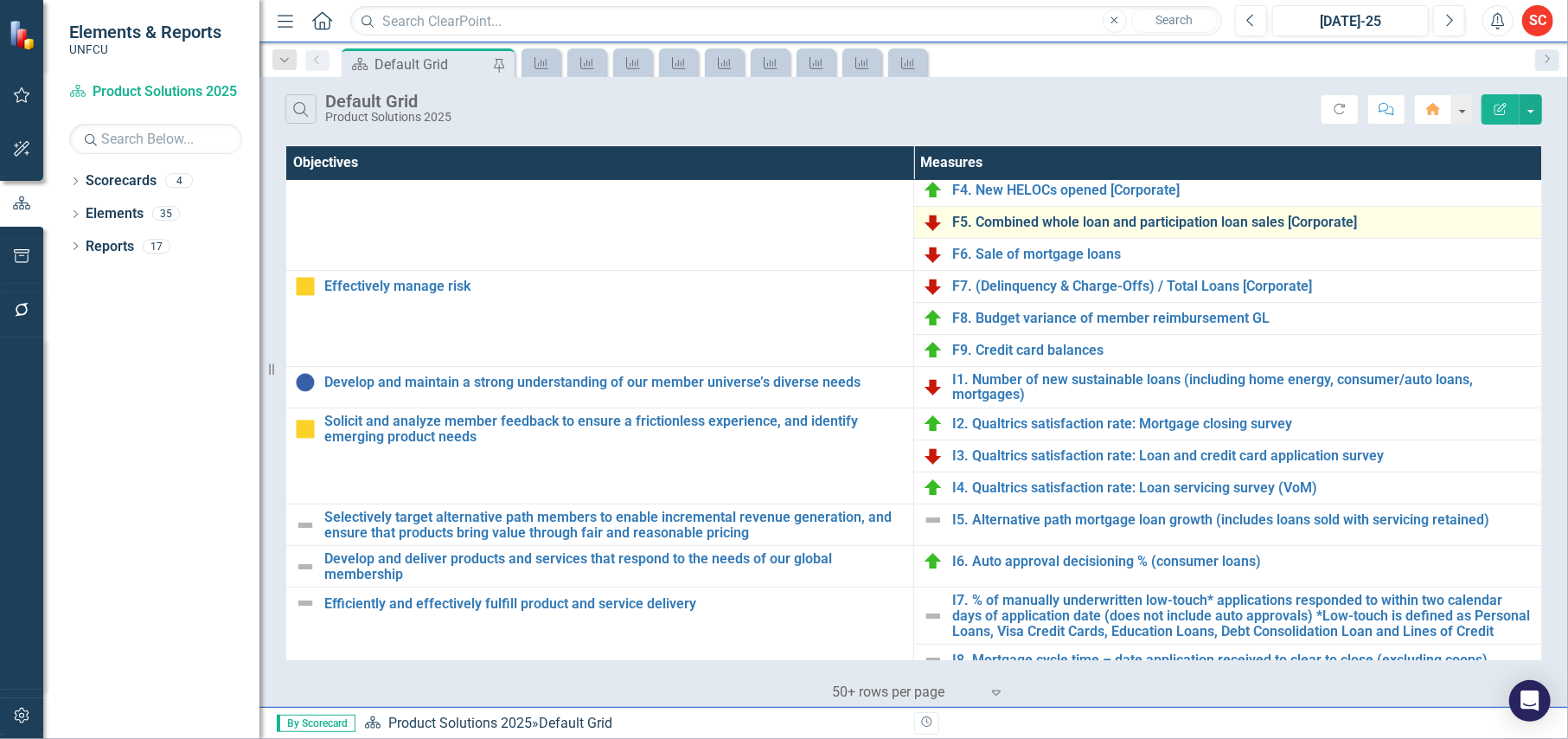
scroll to position [346, 0]
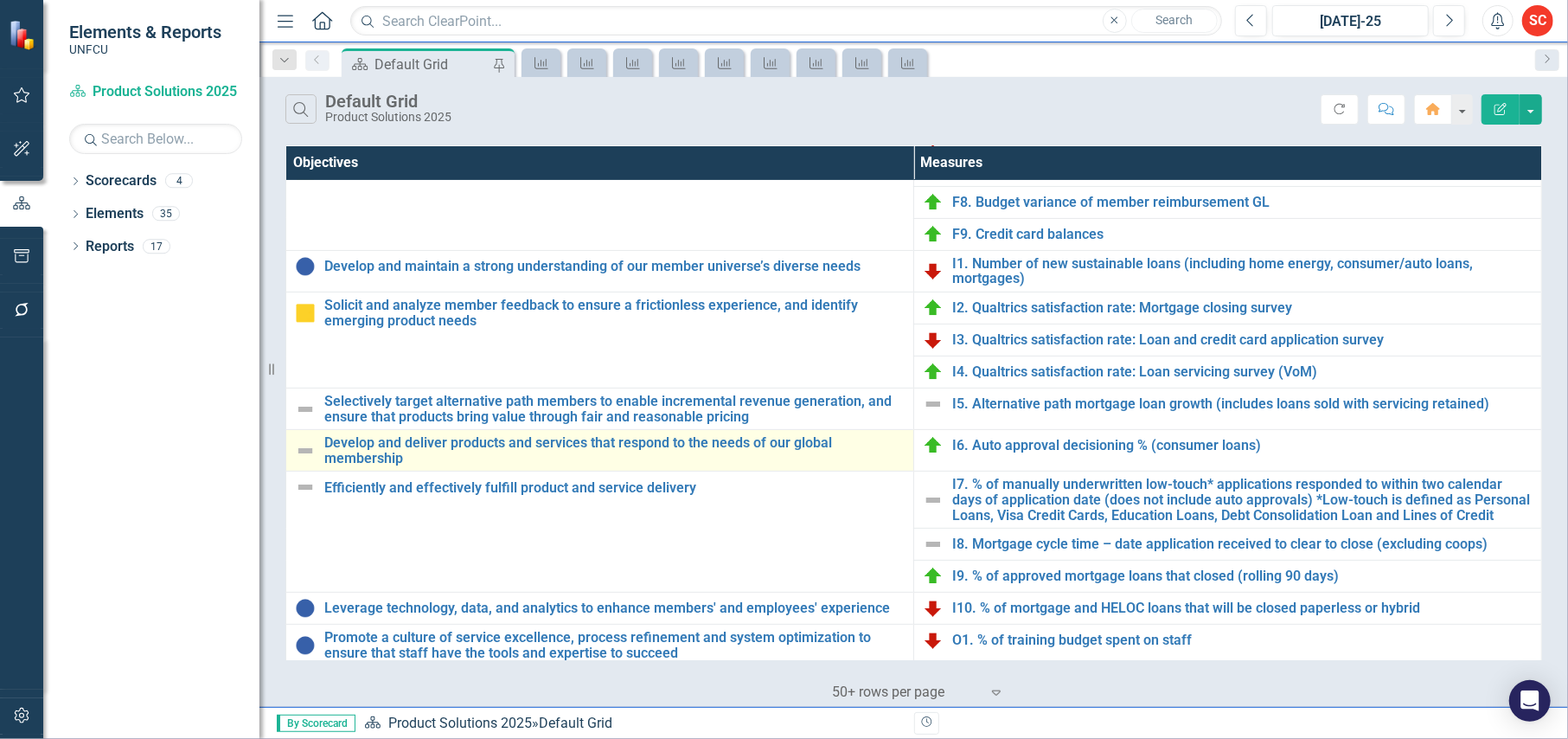
click at [309, 455] on img at bounding box center [305, 450] width 21 height 21
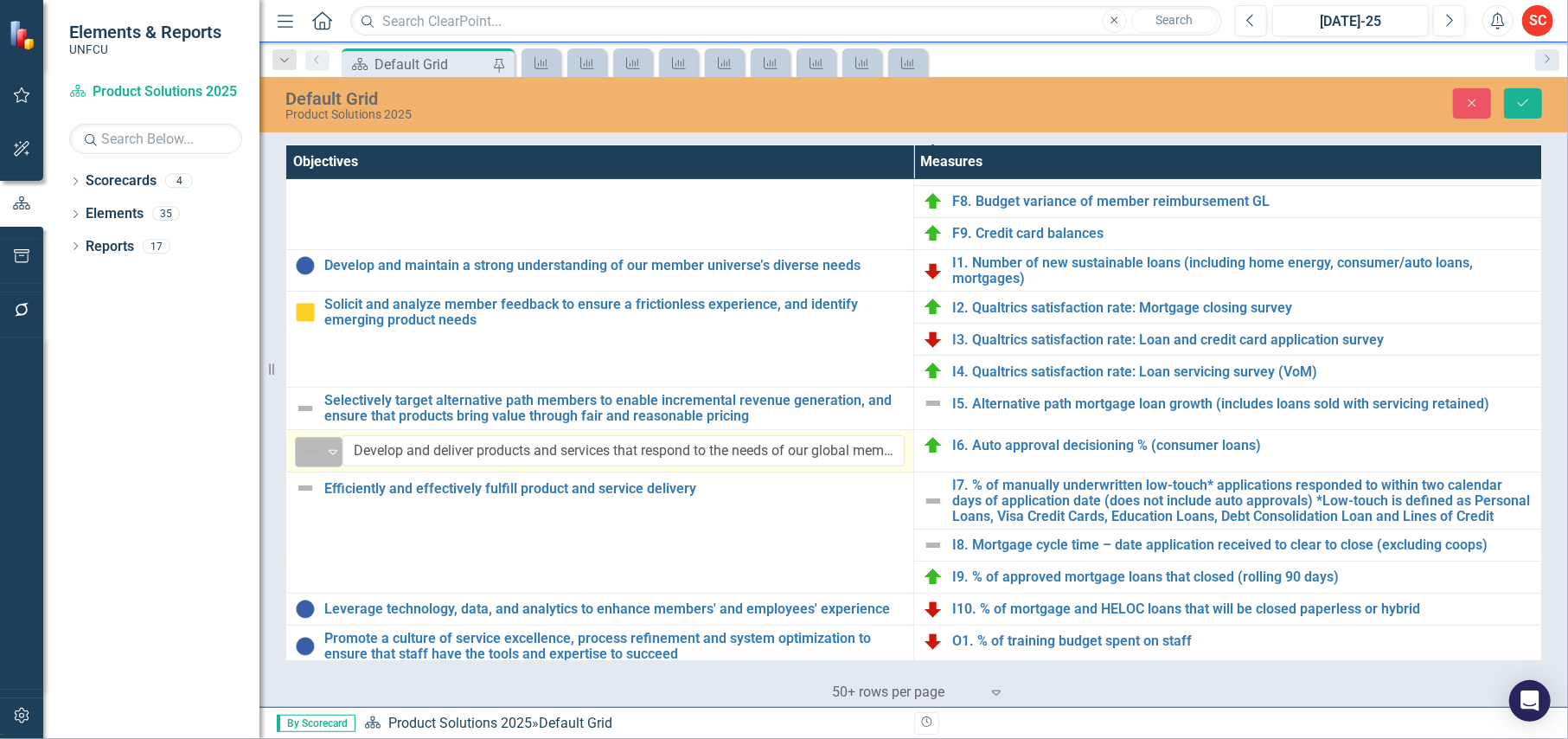
drag, startPoint x: 309, startPoint y: 455, endPoint x: 301, endPoint y: 445, distance: 12.8
click at [301, 445] on div "Not Defined" at bounding box center [311, 451] width 26 height 25
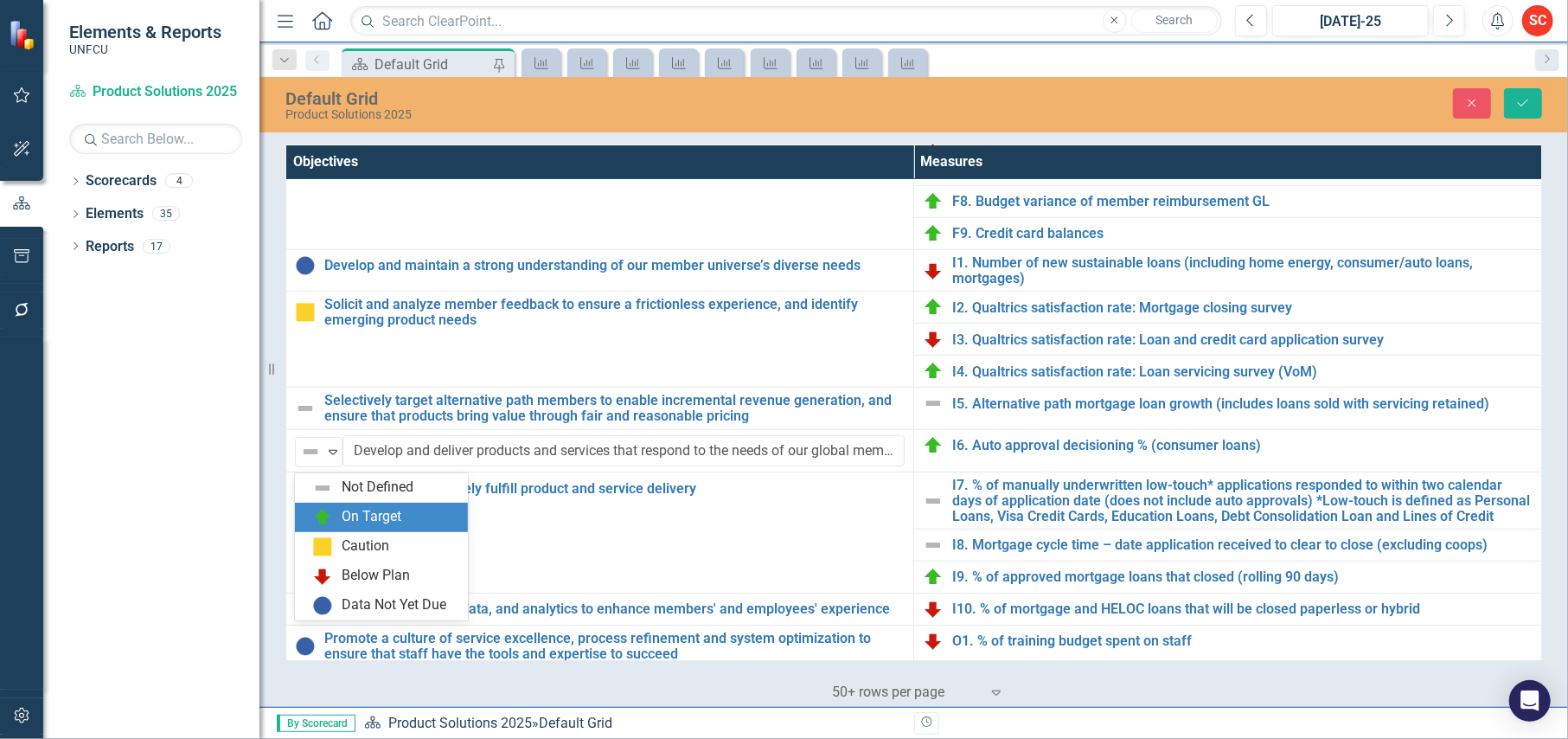
click at [372, 510] on div "On Target" at bounding box center [371, 517] width 60 height 20
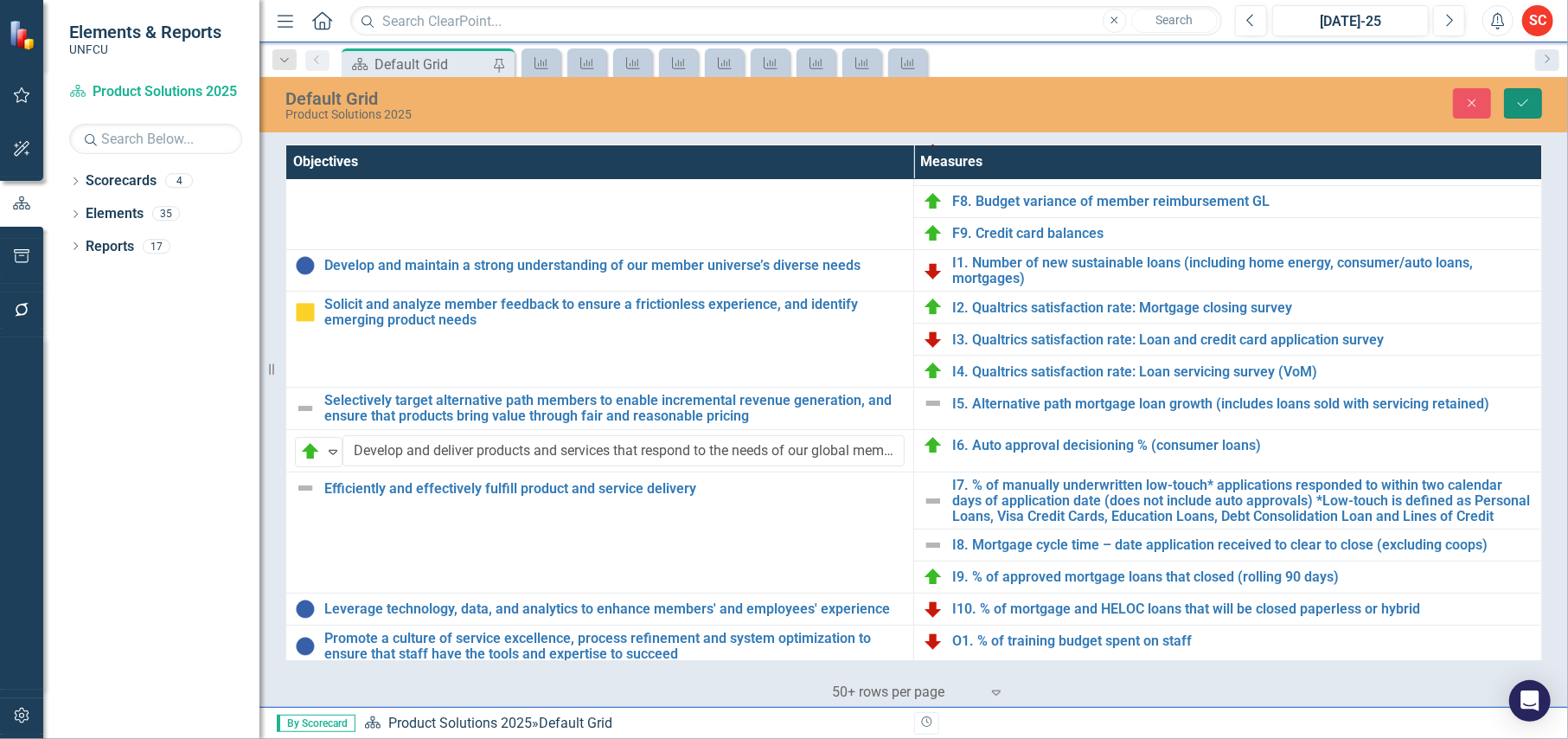
click at [1522, 94] on button "Save" at bounding box center [1523, 103] width 38 height 30
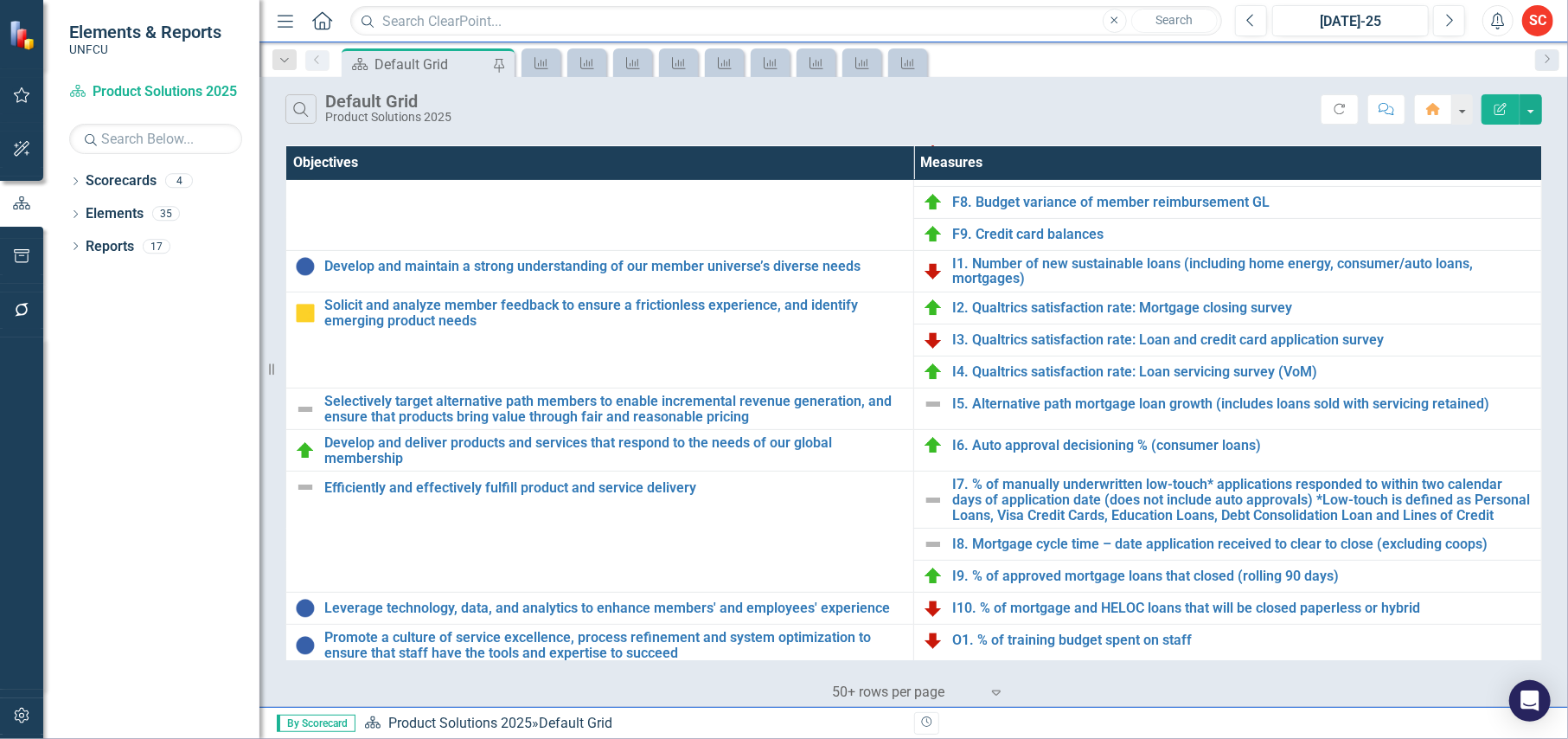
scroll to position [389, 0]
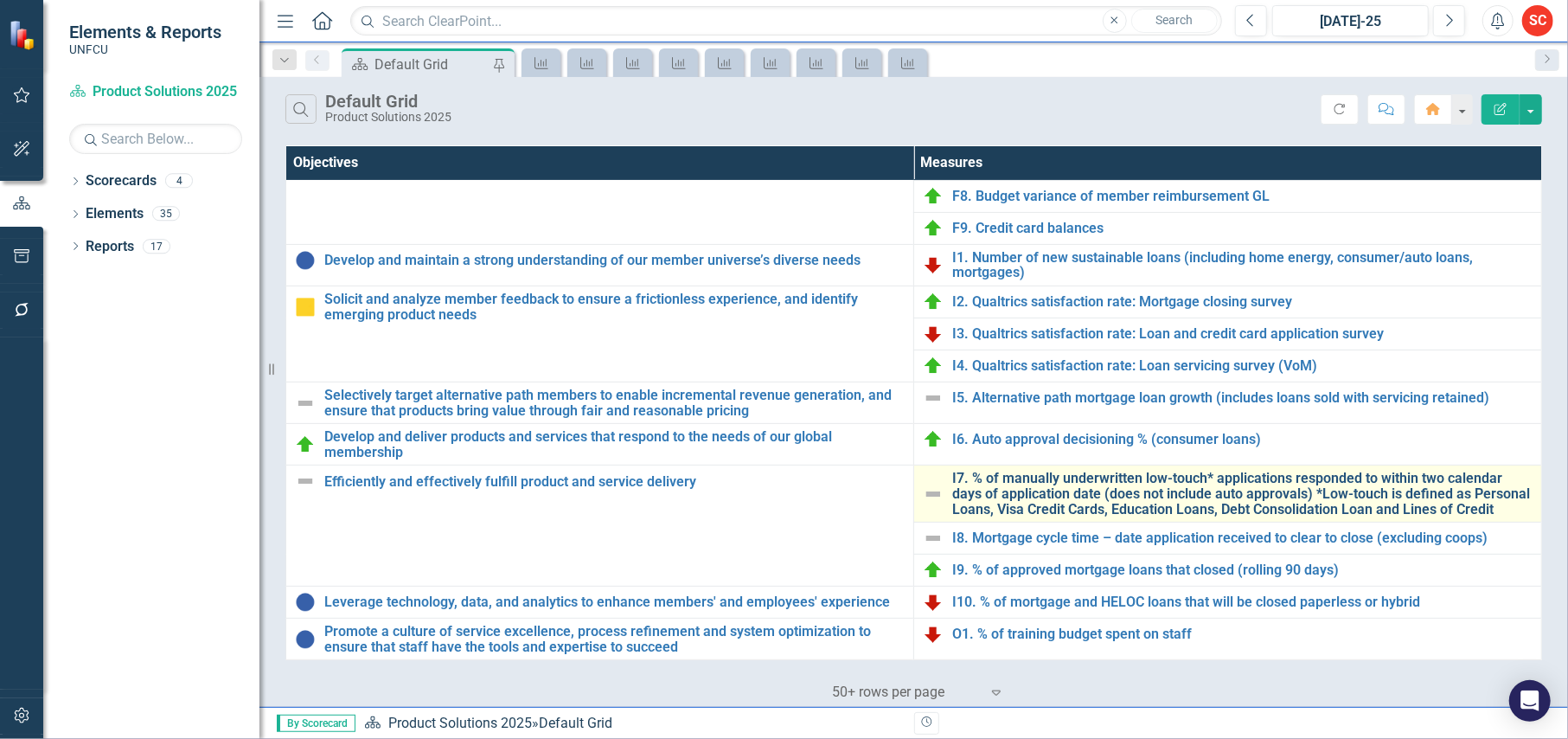
click at [1149, 471] on link "I7. % of manually underwritten low-touch* applications responded to within two …" at bounding box center [1242, 493] width 581 height 46
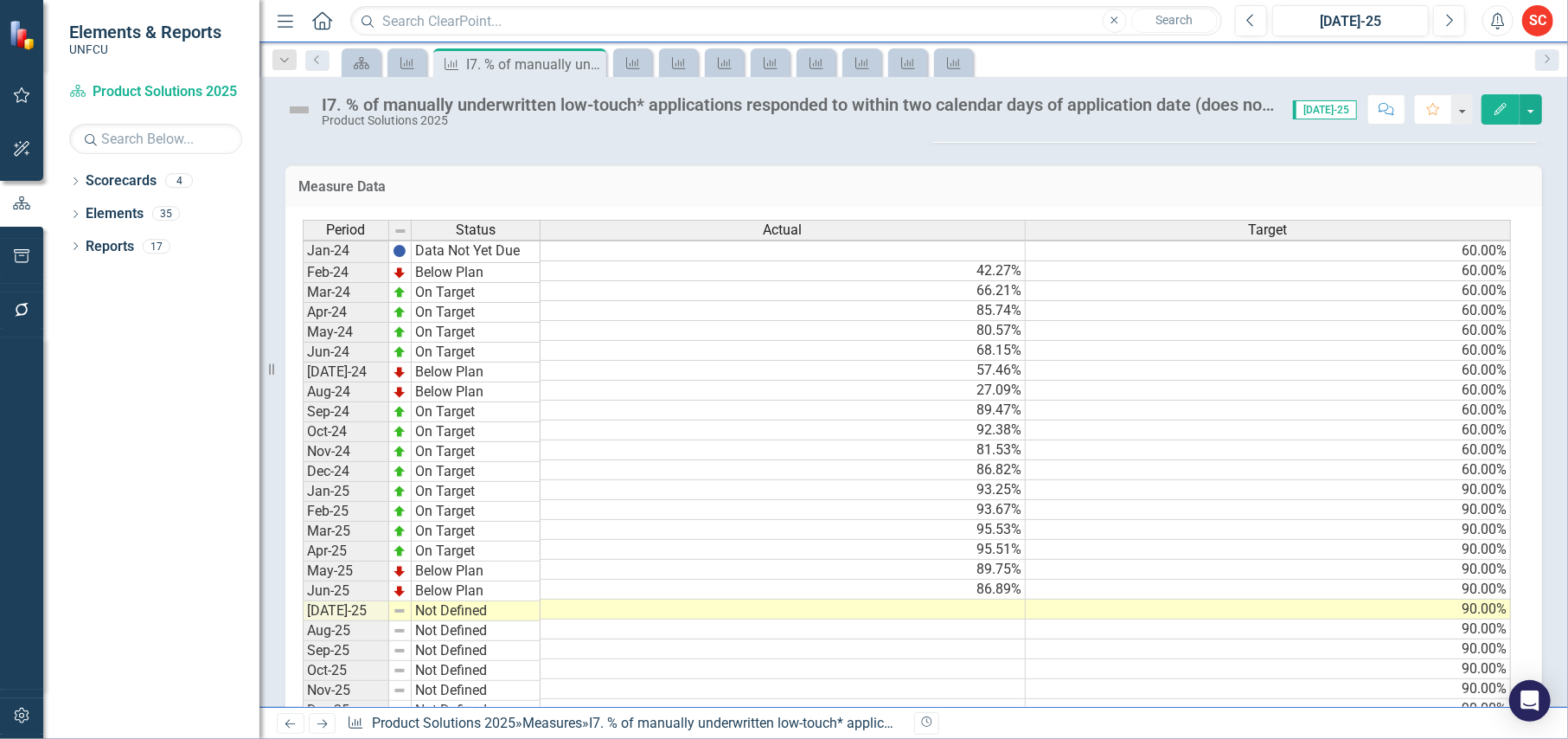
scroll to position [415, 0]
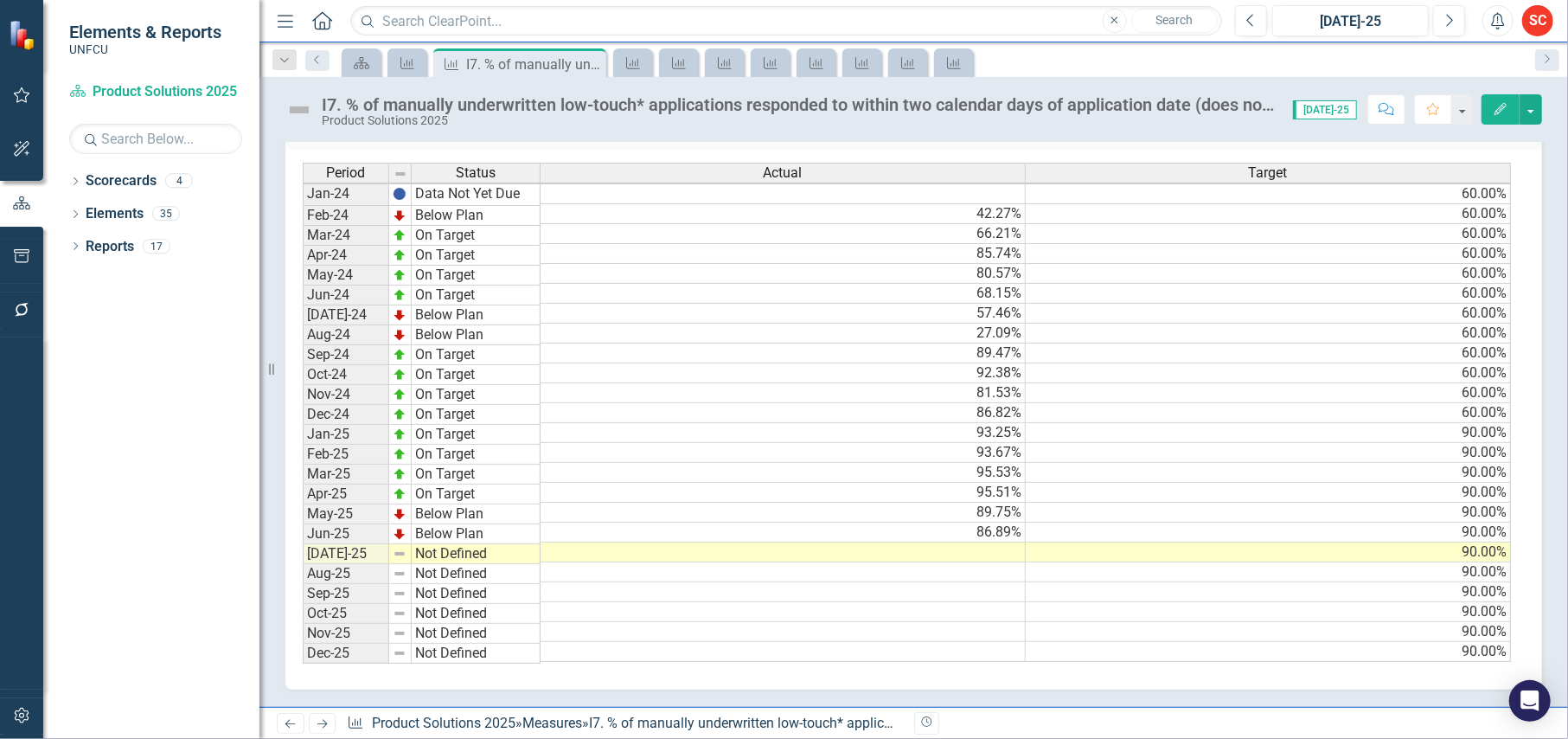
click at [889, 542] on td at bounding box center [783, 552] width 485 height 20
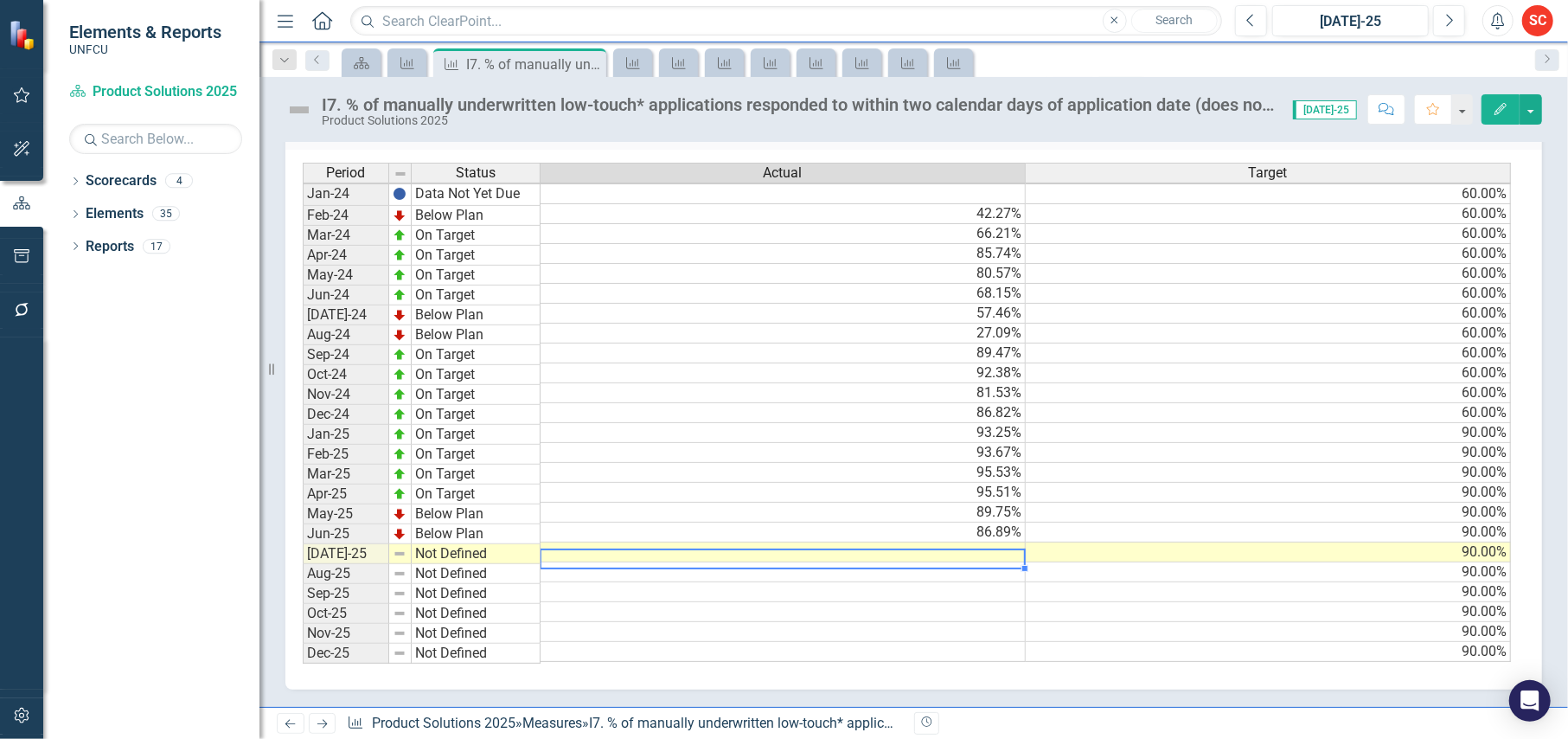
click at [889, 542] on td at bounding box center [783, 552] width 485 height 20
click at [889, 542] on textarea at bounding box center [783, 552] width 486 height 21
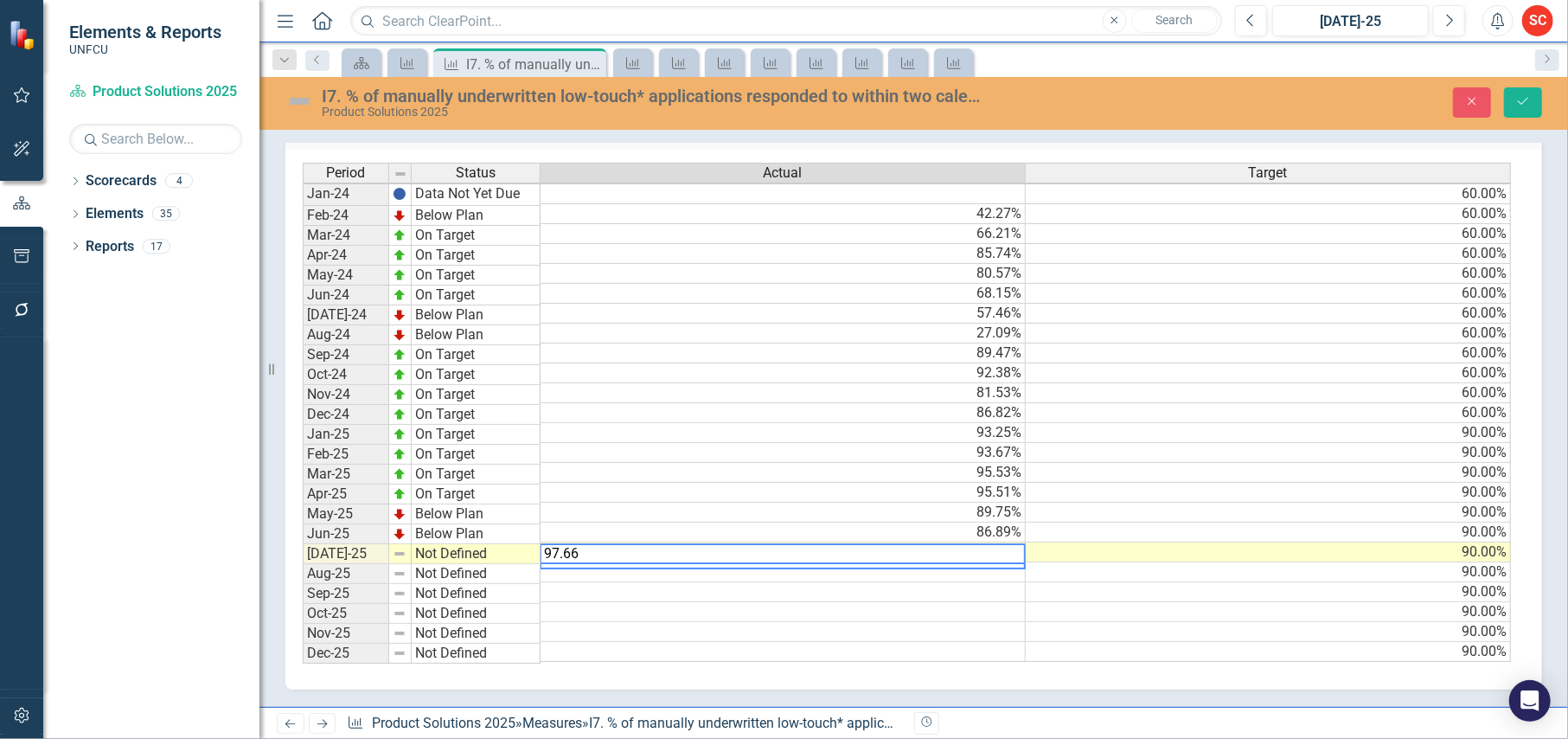
type textarea "97.66"
click at [851, 622] on td at bounding box center [783, 632] width 485 height 20
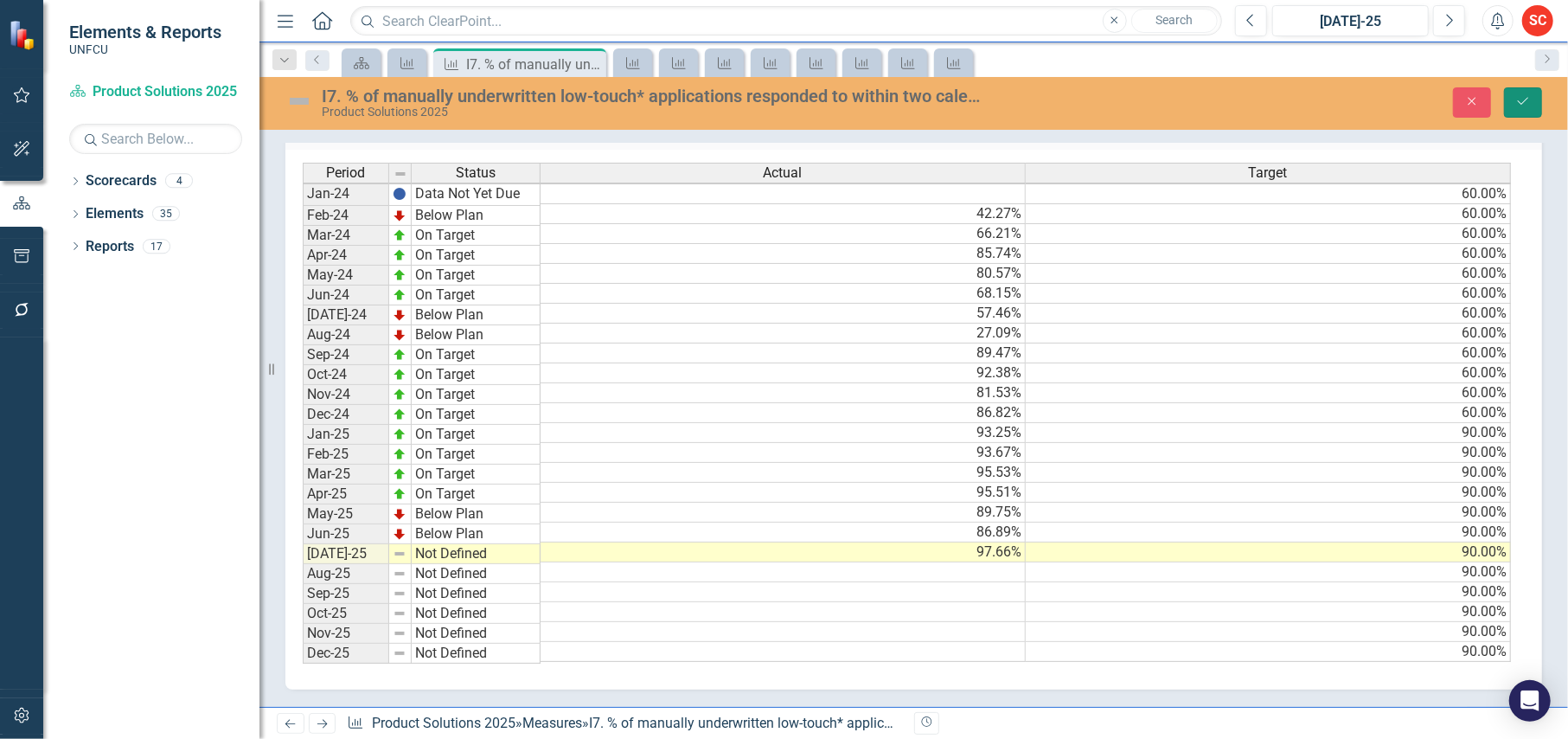
click at [1520, 102] on icon "submit" at bounding box center [1522, 101] width 10 height 7
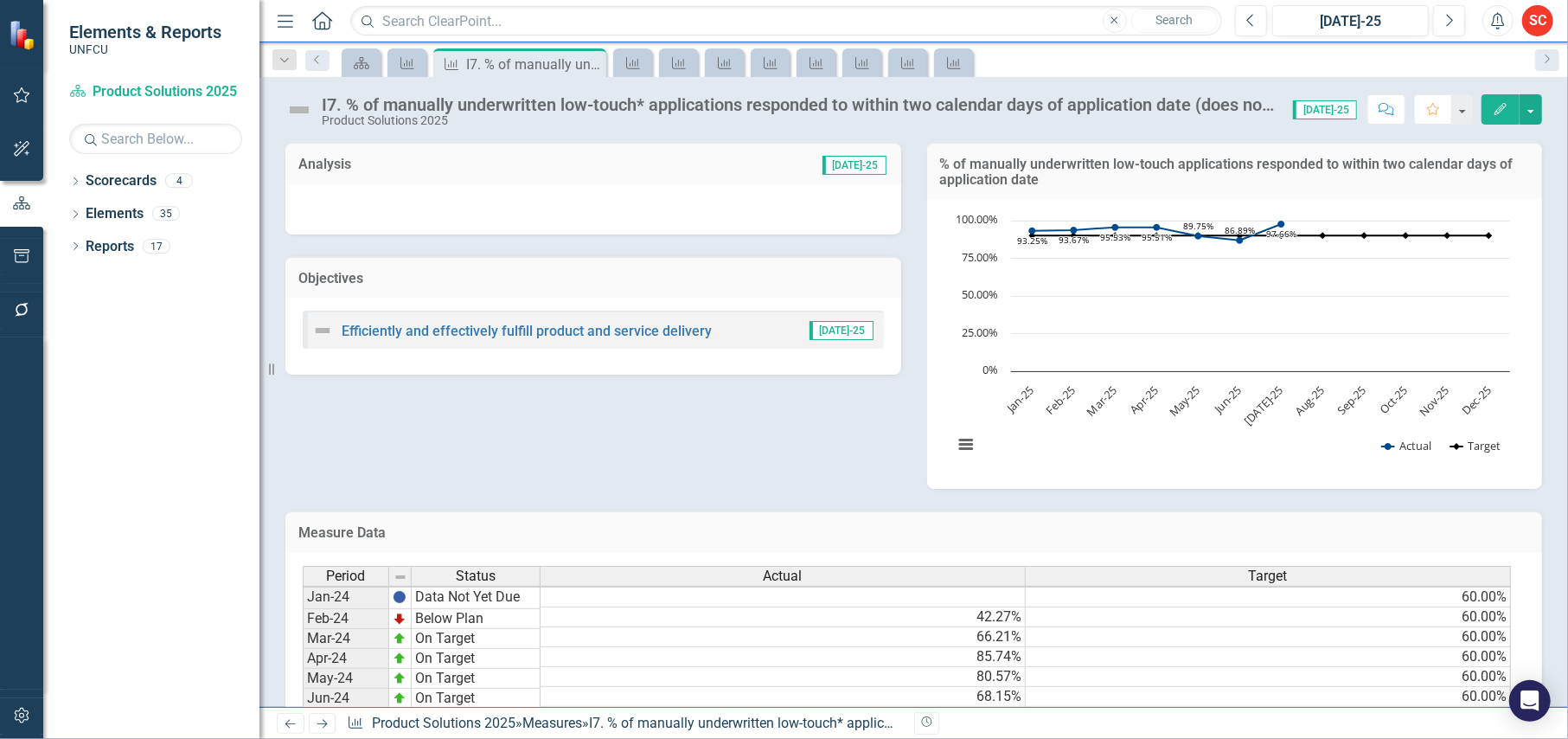
scroll to position [413, 0]
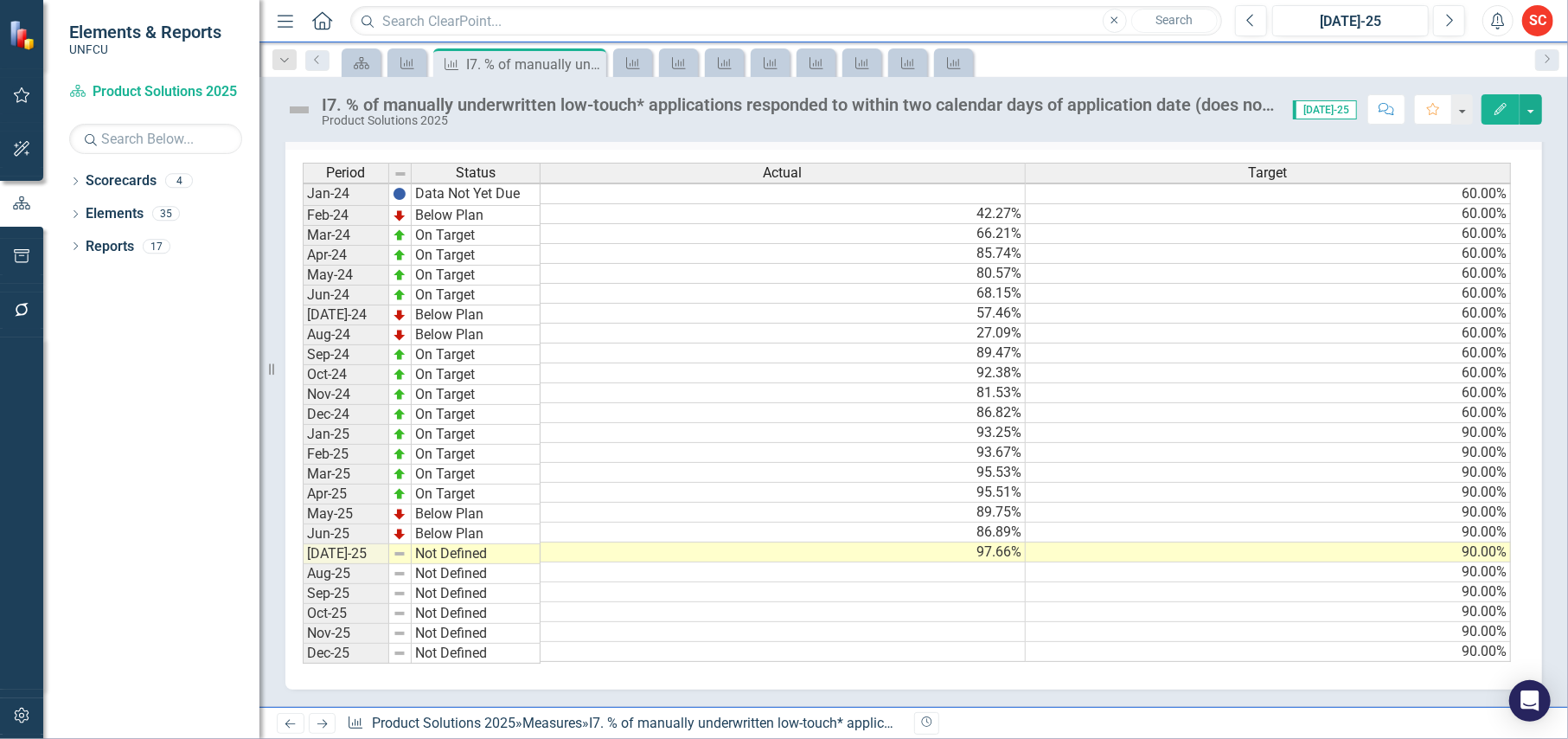
click at [303, 550] on div "Period Status Actual Target Jan-24 Data Not Yet Due 60.00% Feb-24 Below Plan 42…" at bounding box center [303, 412] width 0 height 499
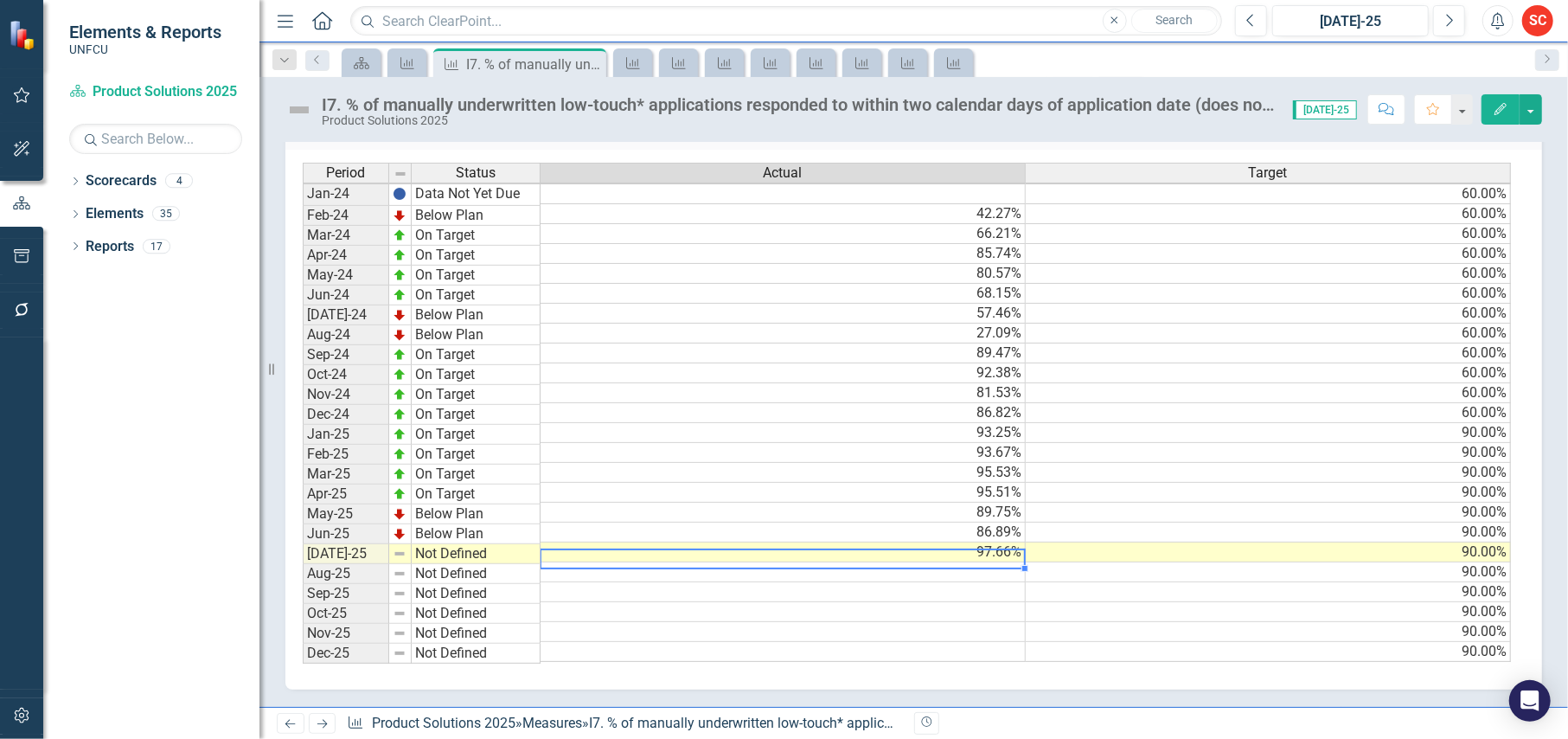
click at [984, 567] on div at bounding box center [782, 568] width 485 height 2
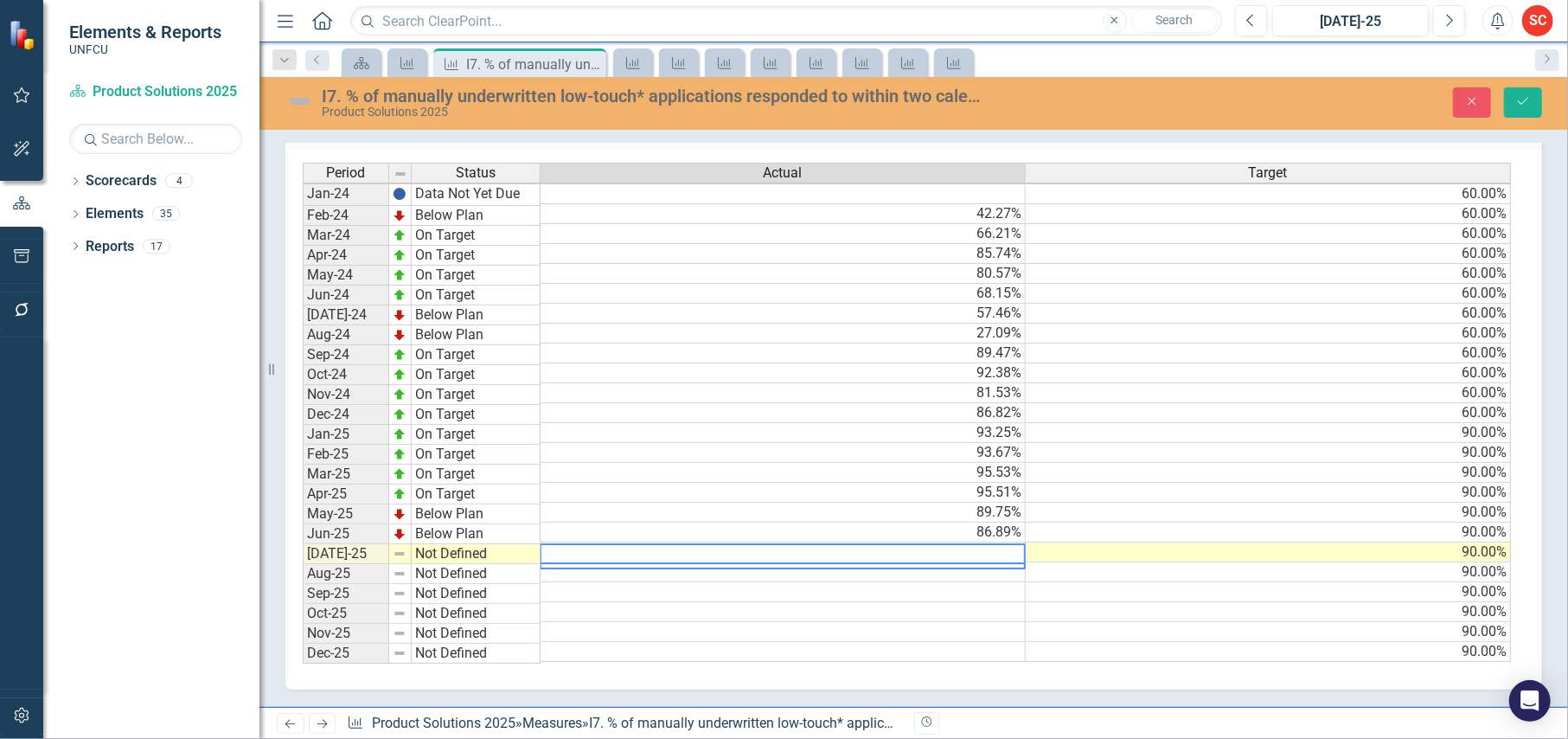
click at [984, 543] on textarea at bounding box center [783, 553] width 486 height 21
click at [541, 544] on div "Period Status Actual Target Jan-24 Data Not Yet Due 60.00% Feb-24 Below Plan 42…" at bounding box center [907, 413] width 1209 height 501
type textarea "87.66"
click at [1521, 100] on icon "Save" at bounding box center [1522, 101] width 15 height 12
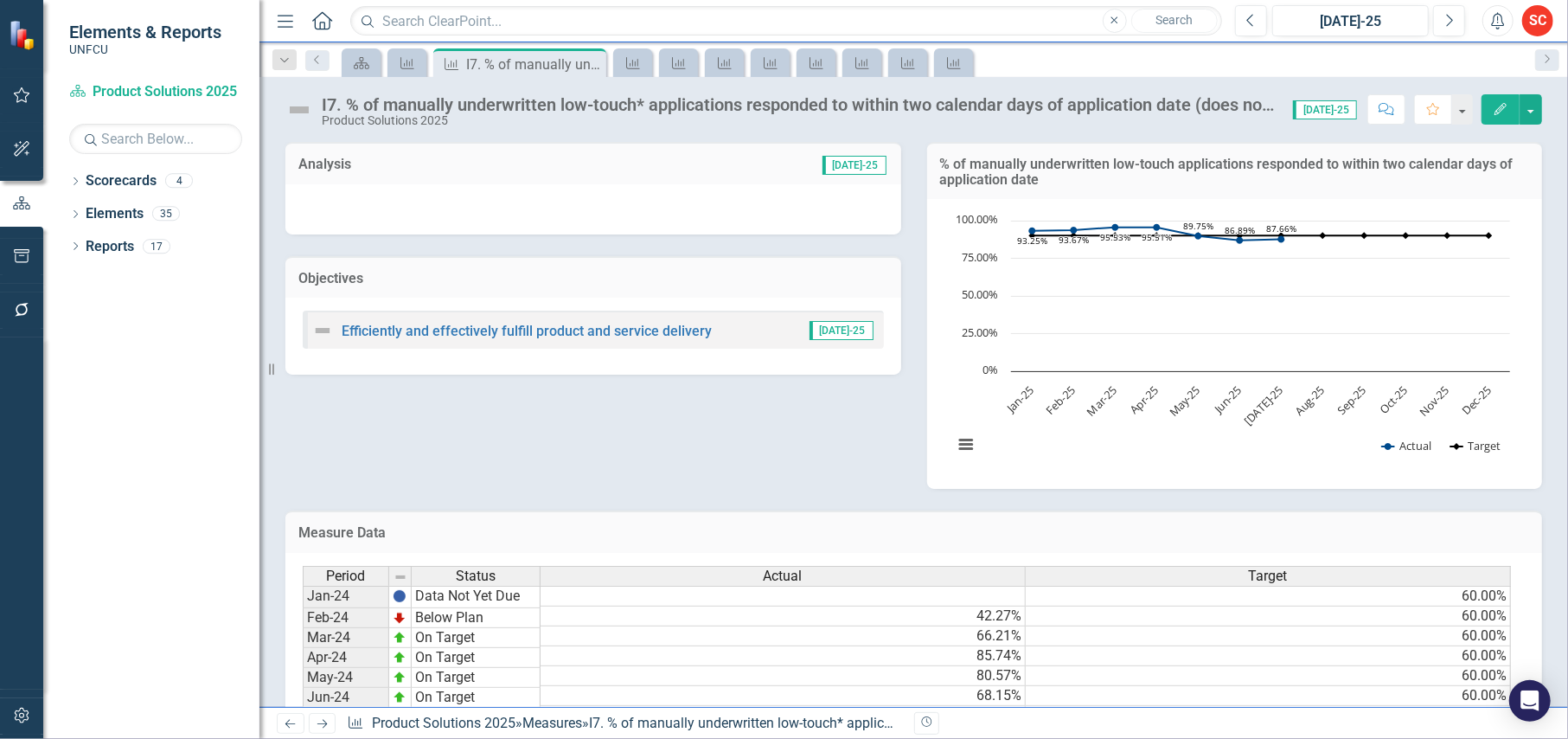
scroll to position [413, 0]
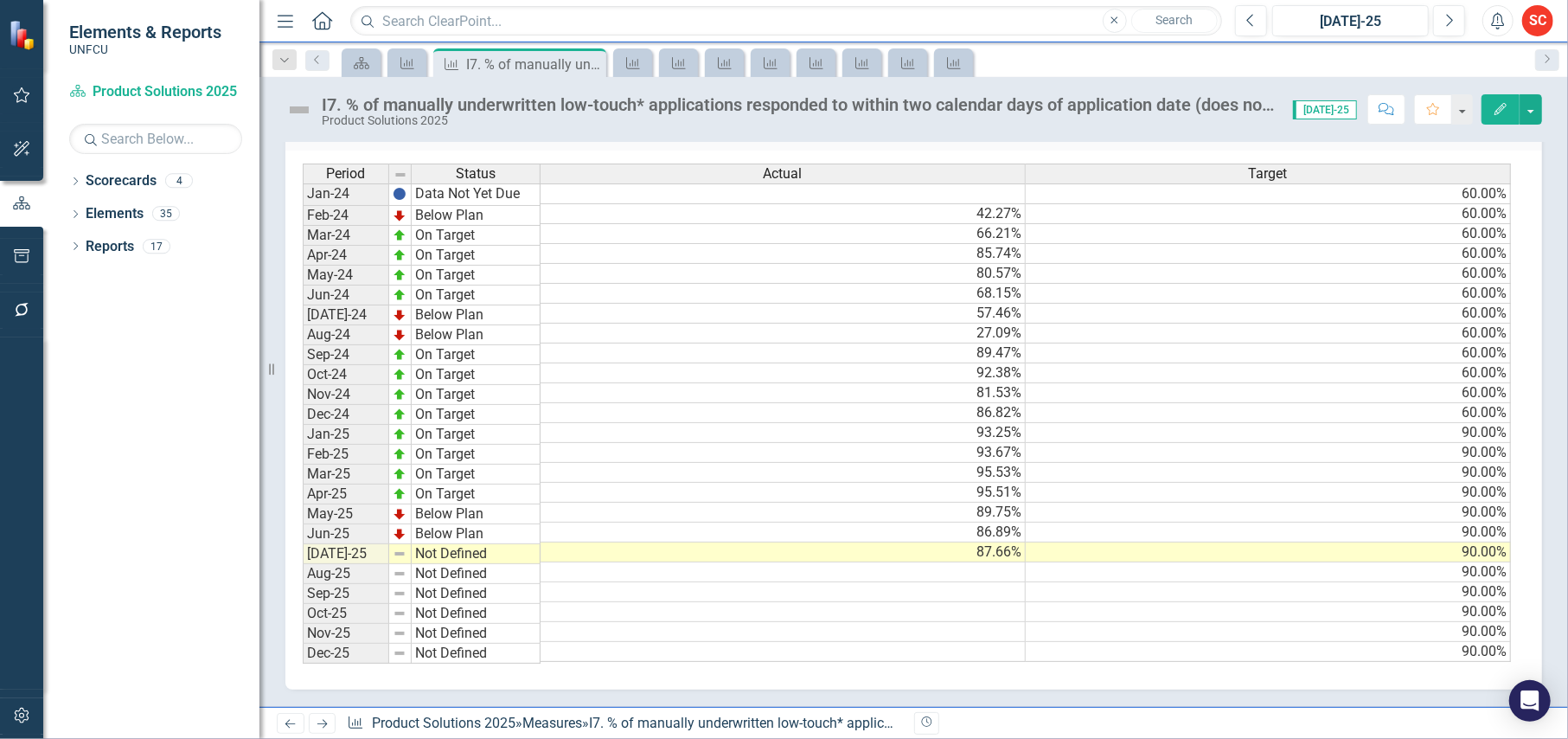
click at [512, 548] on td "Not Defined" at bounding box center [476, 554] width 129 height 20
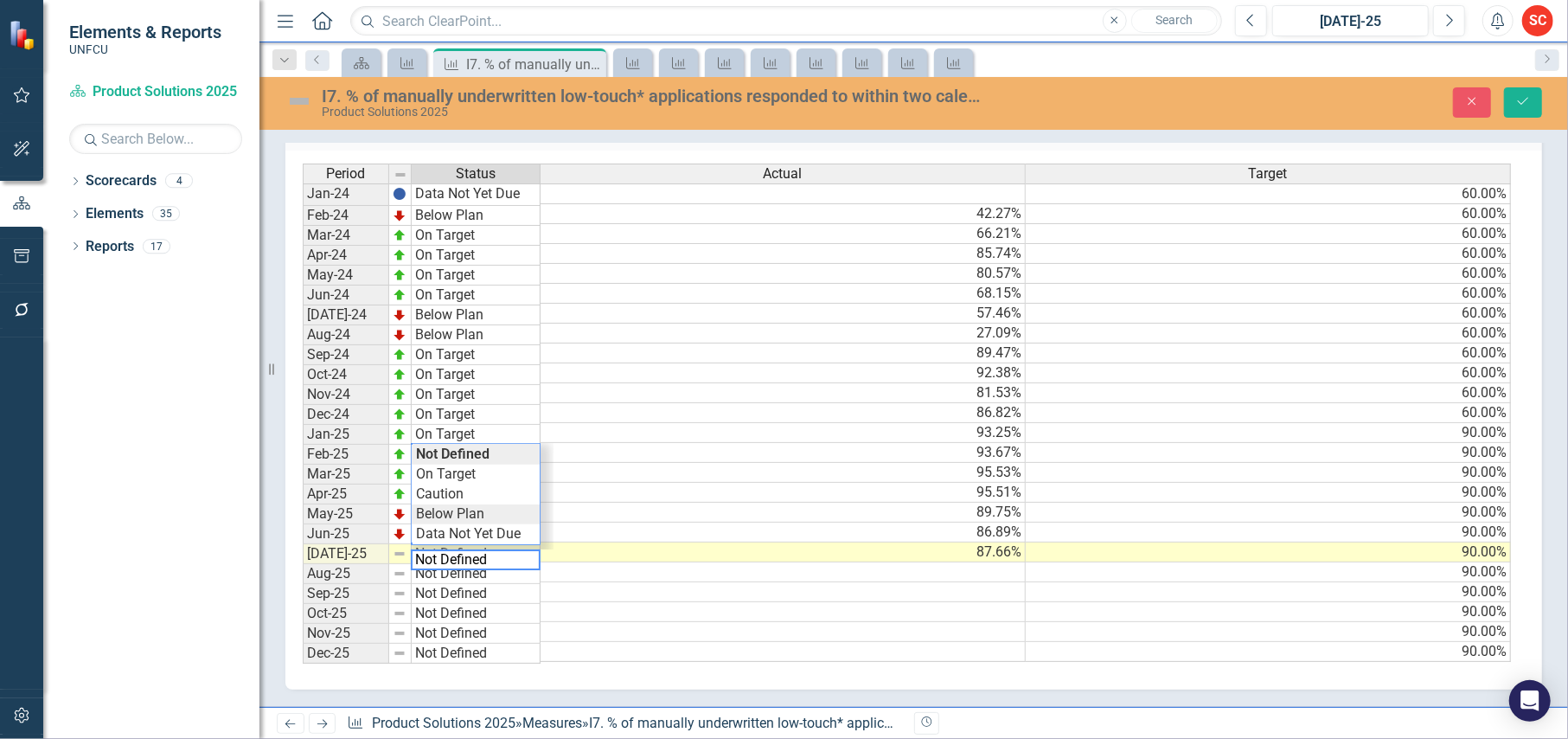
type textarea "Below Plan"
click at [506, 505] on div "Period Status Actual Target Jan-24 Data Not Yet Due 60.00% Feb-24 Below Plan 42…" at bounding box center [907, 414] width 1209 height 501
click at [1510, 98] on button "Save" at bounding box center [1523, 102] width 38 height 30
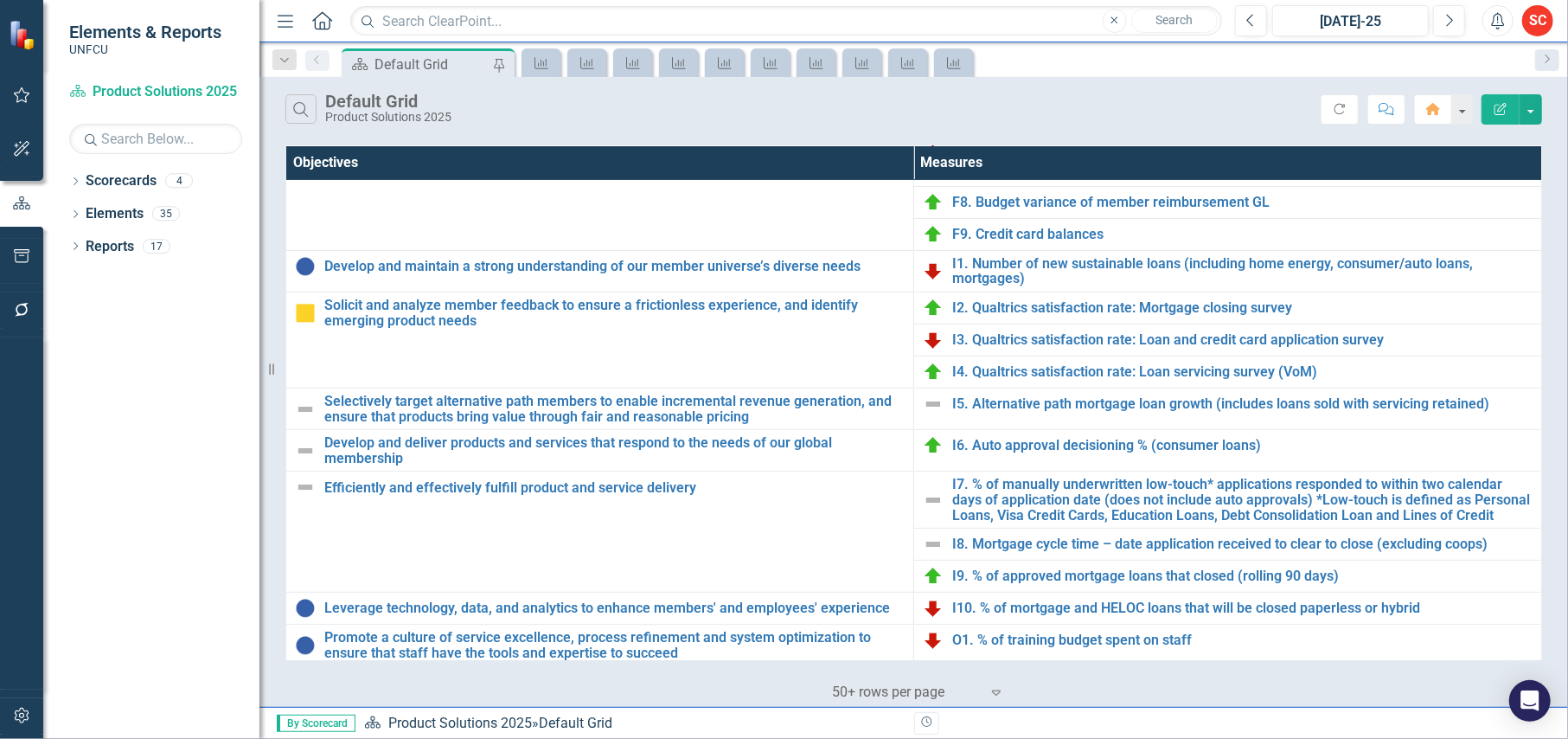
scroll to position [389, 0]
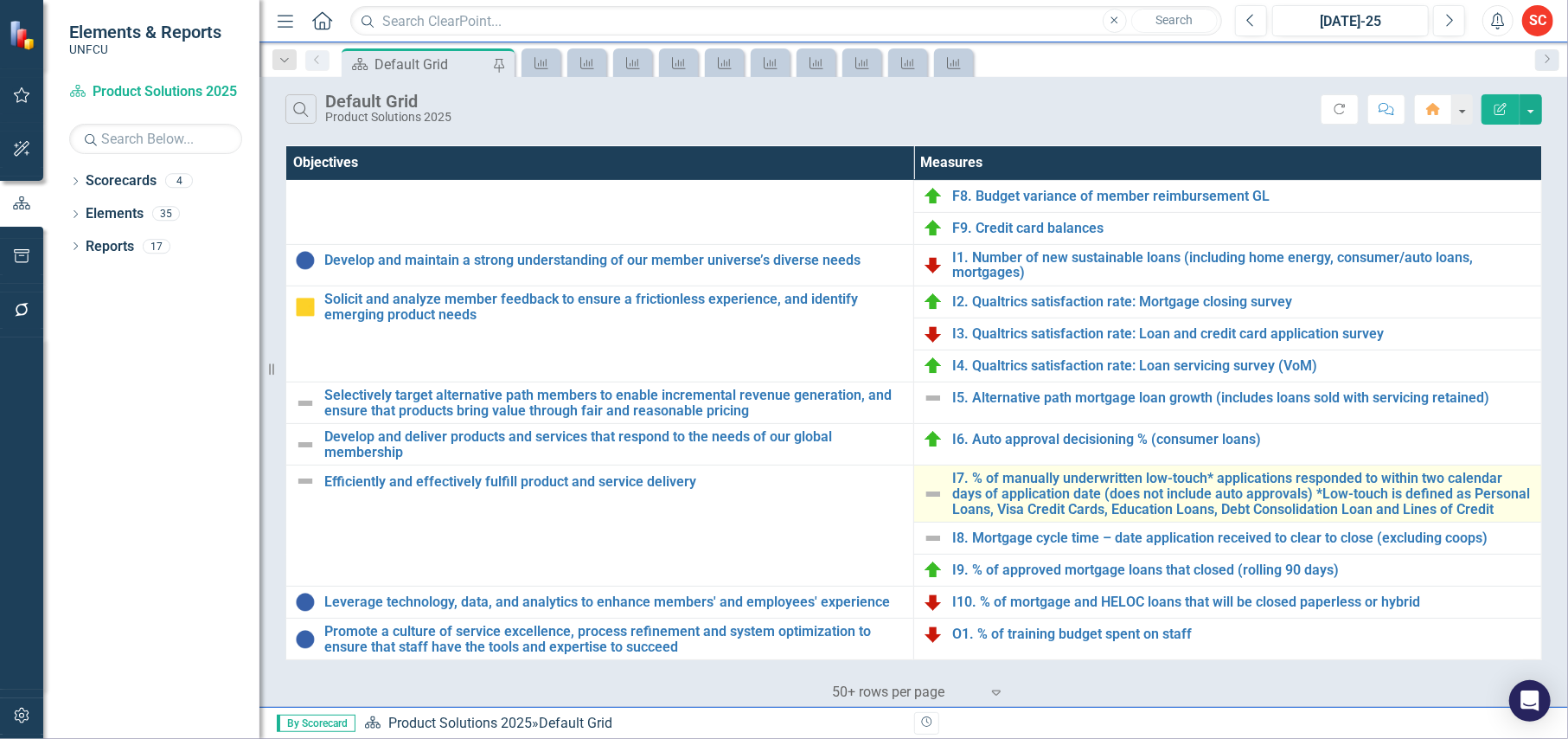
click at [933, 483] on img at bounding box center [933, 493] width 21 height 21
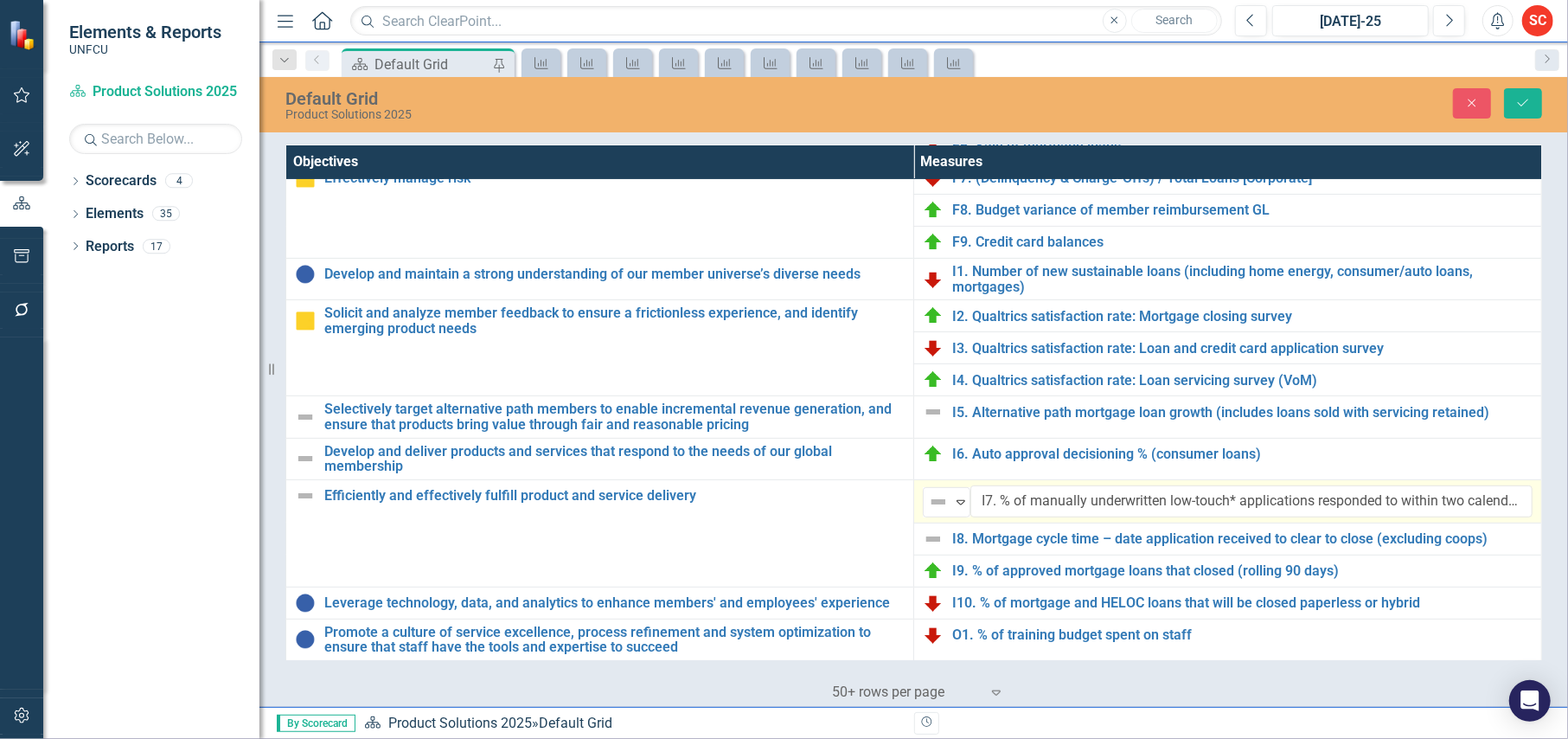
click at [933, 487] on div "Not Defined Expand" at bounding box center [946, 501] width 47 height 30
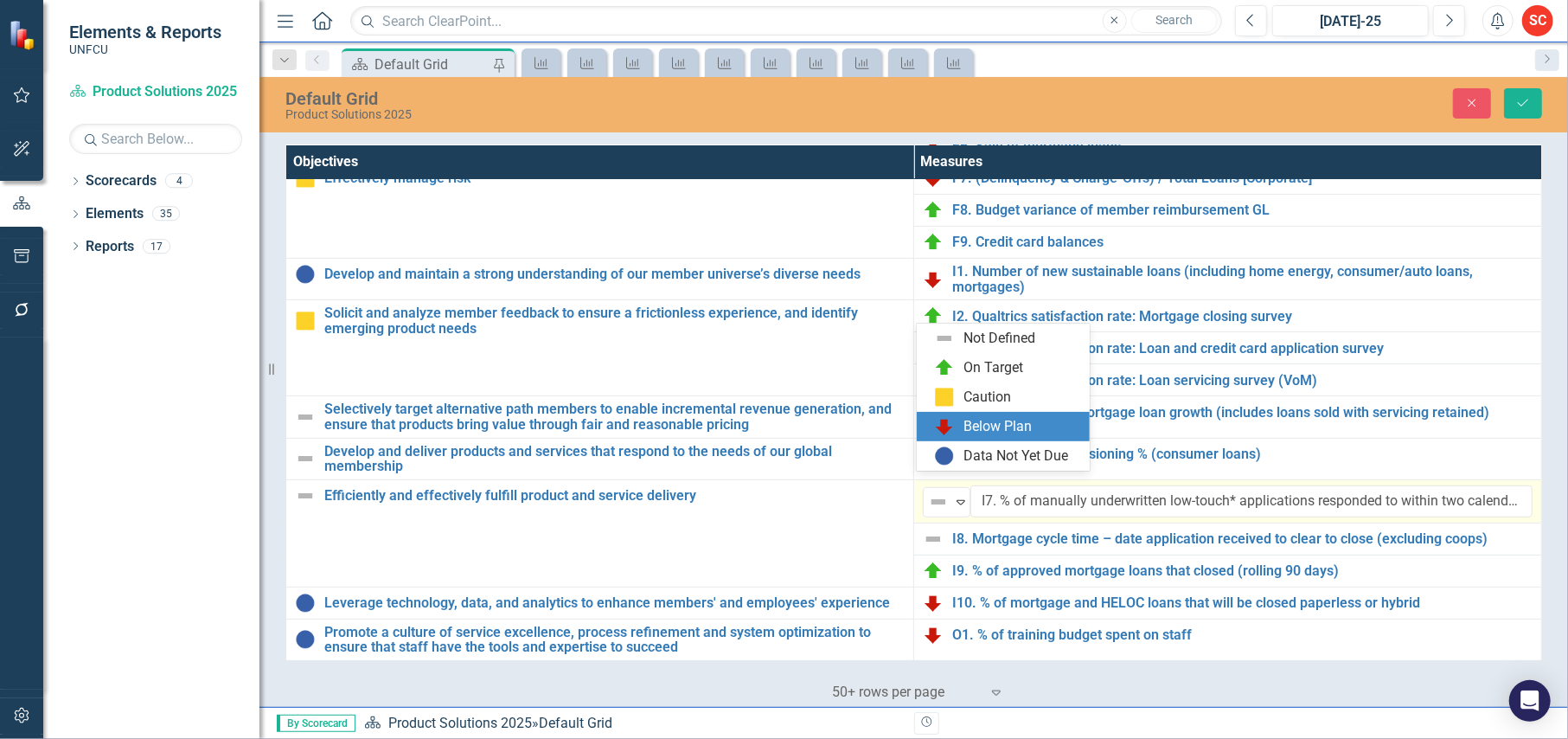
click at [996, 427] on div "Below Plan" at bounding box center [997, 427] width 68 height 20
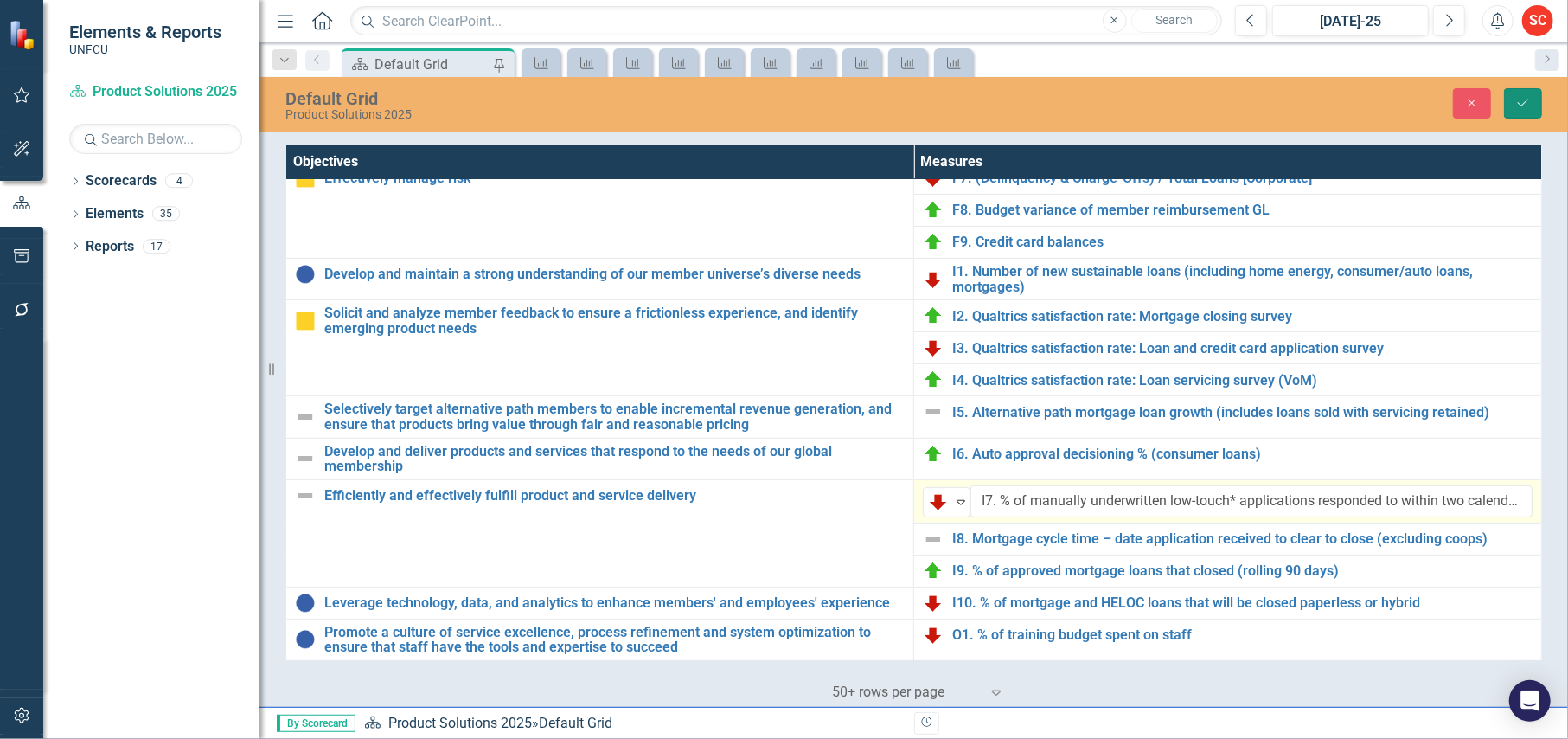
click at [1524, 104] on icon "Save" at bounding box center [1522, 102] width 15 height 12
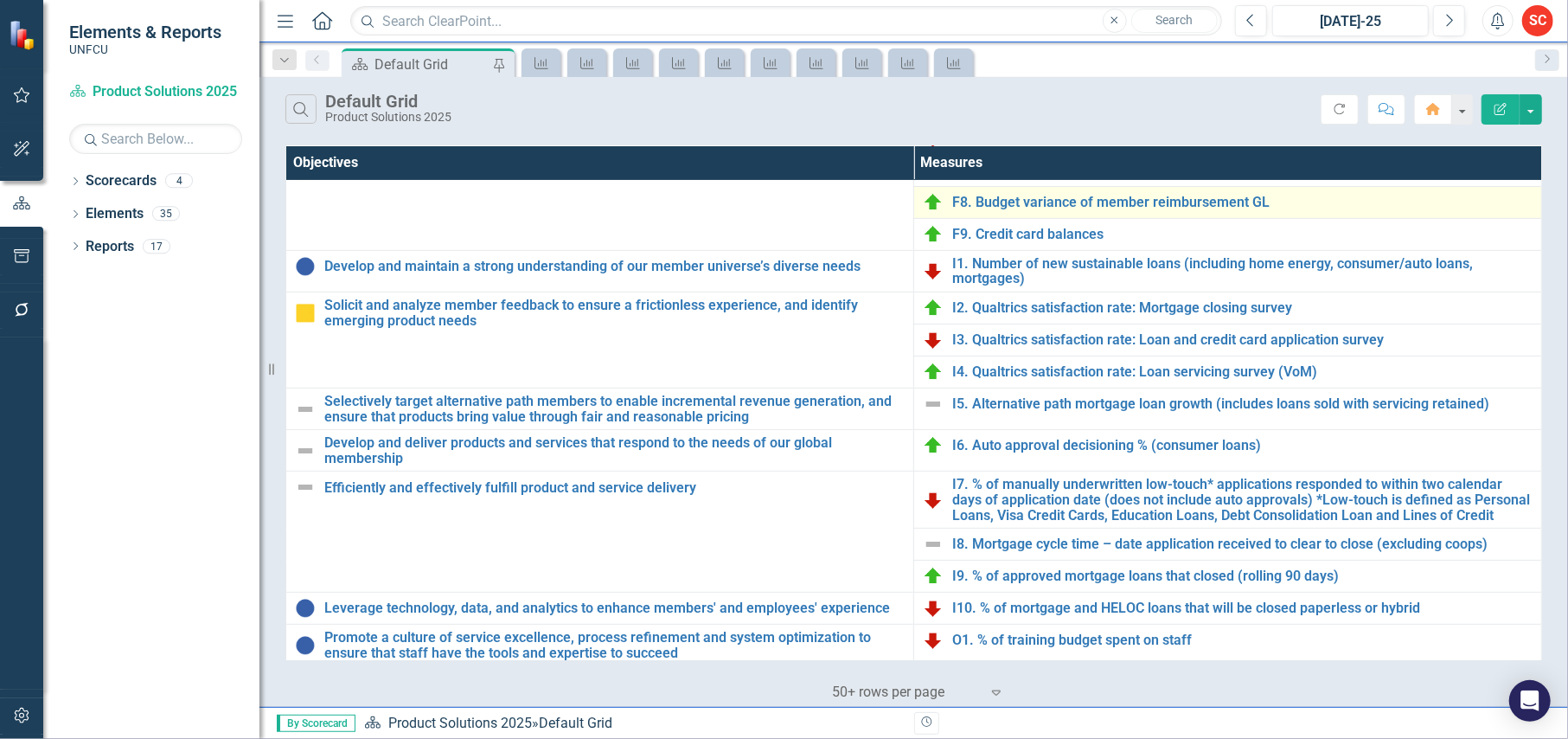
scroll to position [389, 0]
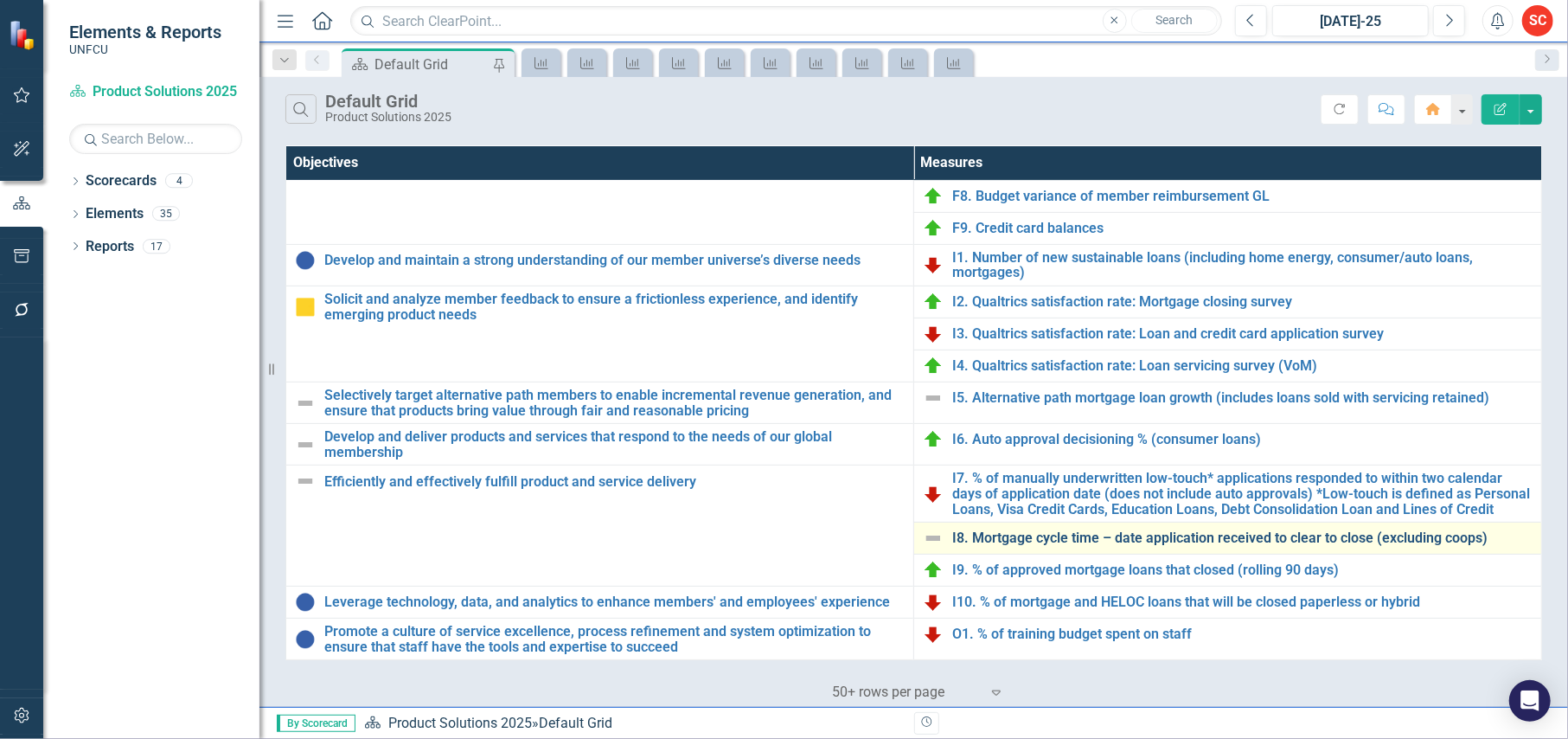
click at [1270, 531] on link "I8. Mortgage cycle time – date application received to clear to close (excludin…" at bounding box center [1242, 538] width 581 height 15
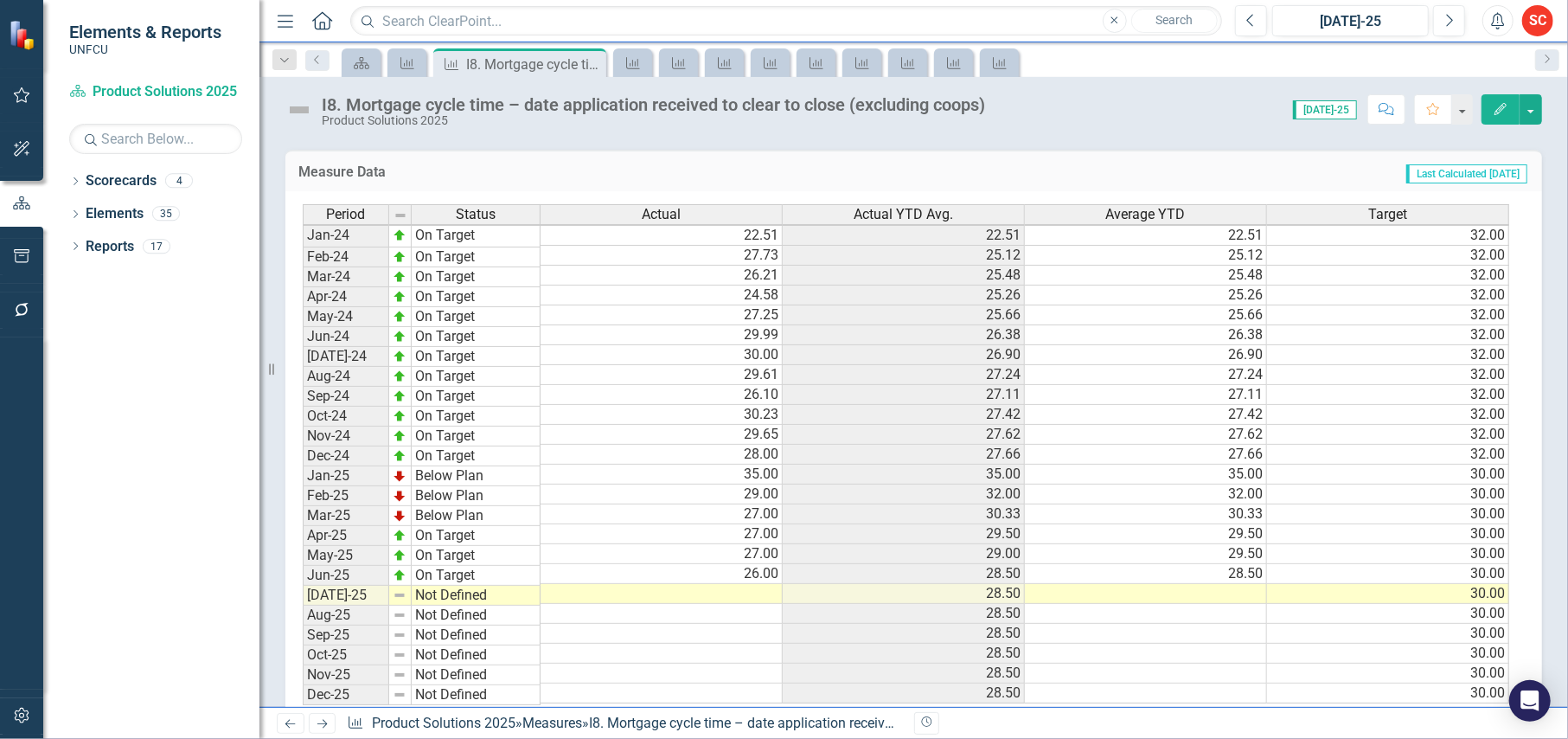
scroll to position [400, 0]
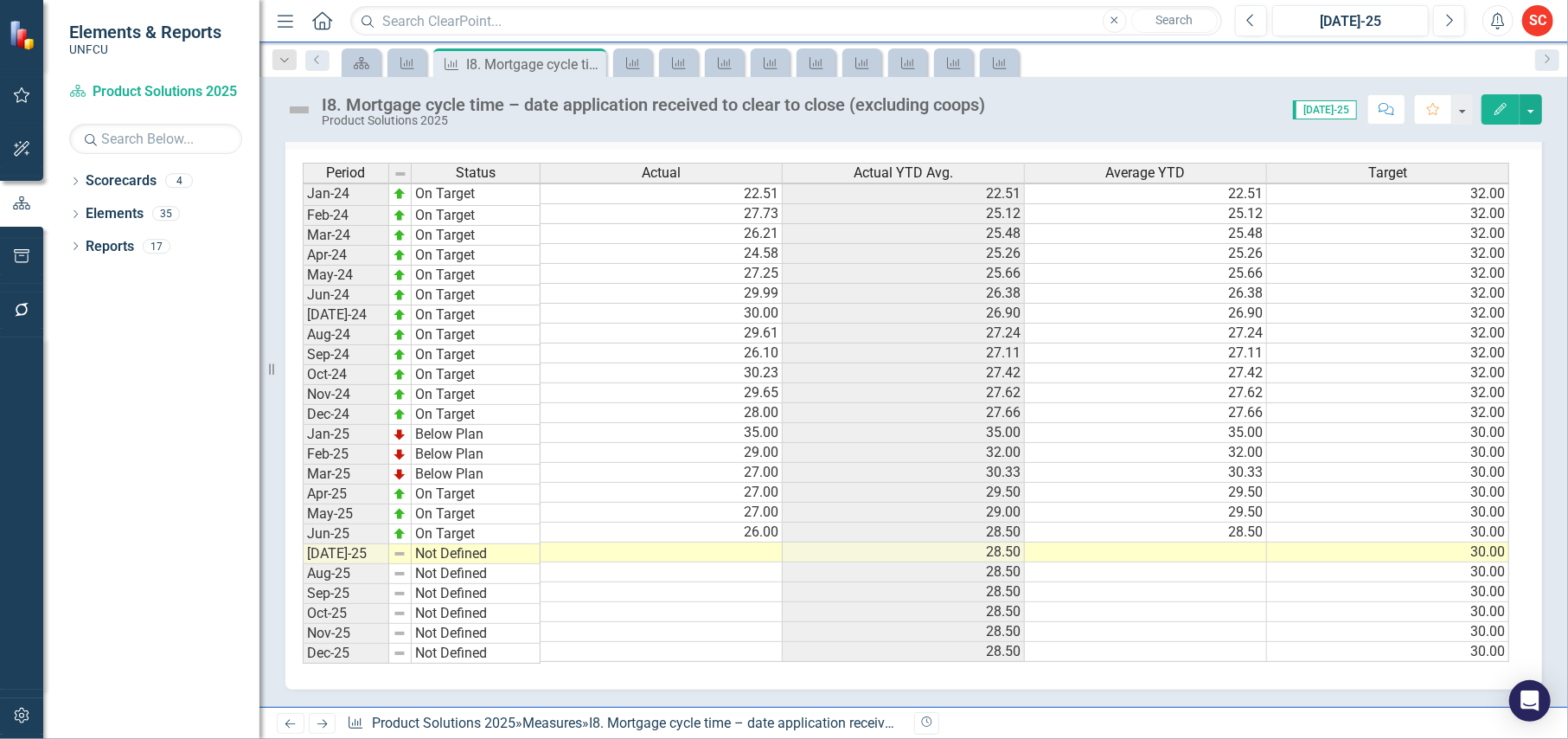
click at [728, 542] on td at bounding box center [662, 552] width 242 height 20
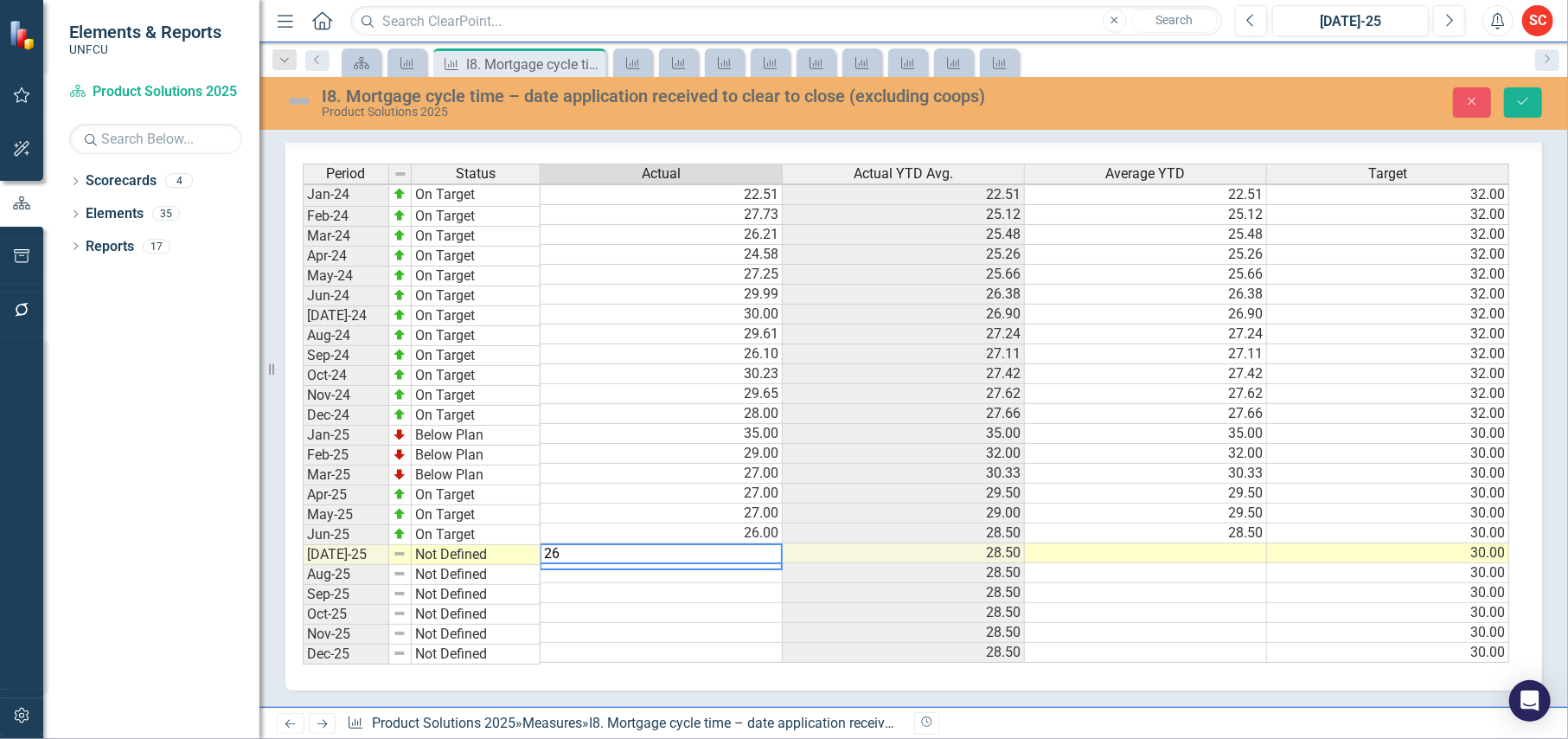
type textarea "26"
click at [303, 612] on div "Period Status Actual Actual YTD Avg. Average YTD Target Jan-24 On Target 22.51 …" at bounding box center [303, 413] width 0 height 499
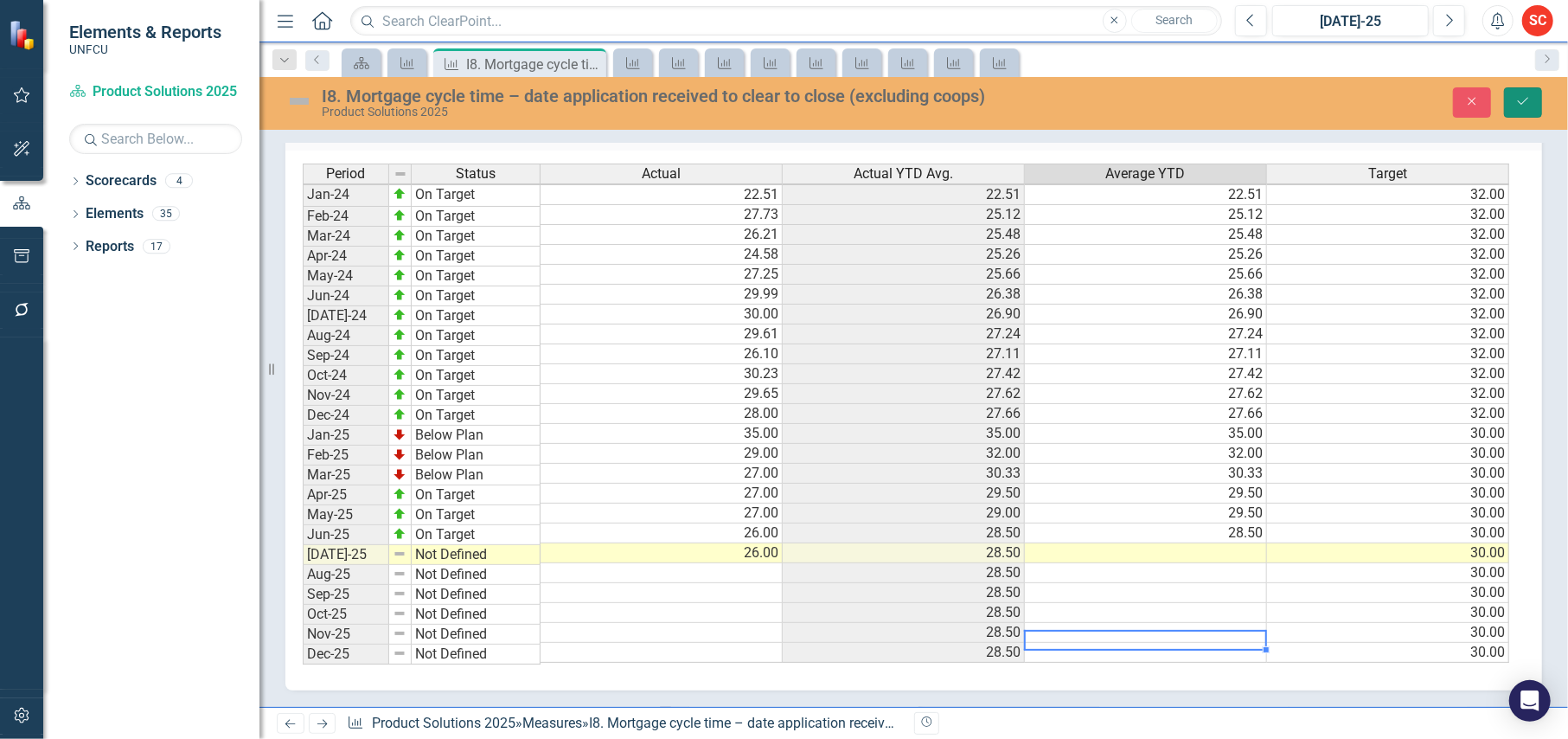
click at [1517, 100] on icon "Save" at bounding box center [1522, 101] width 15 height 12
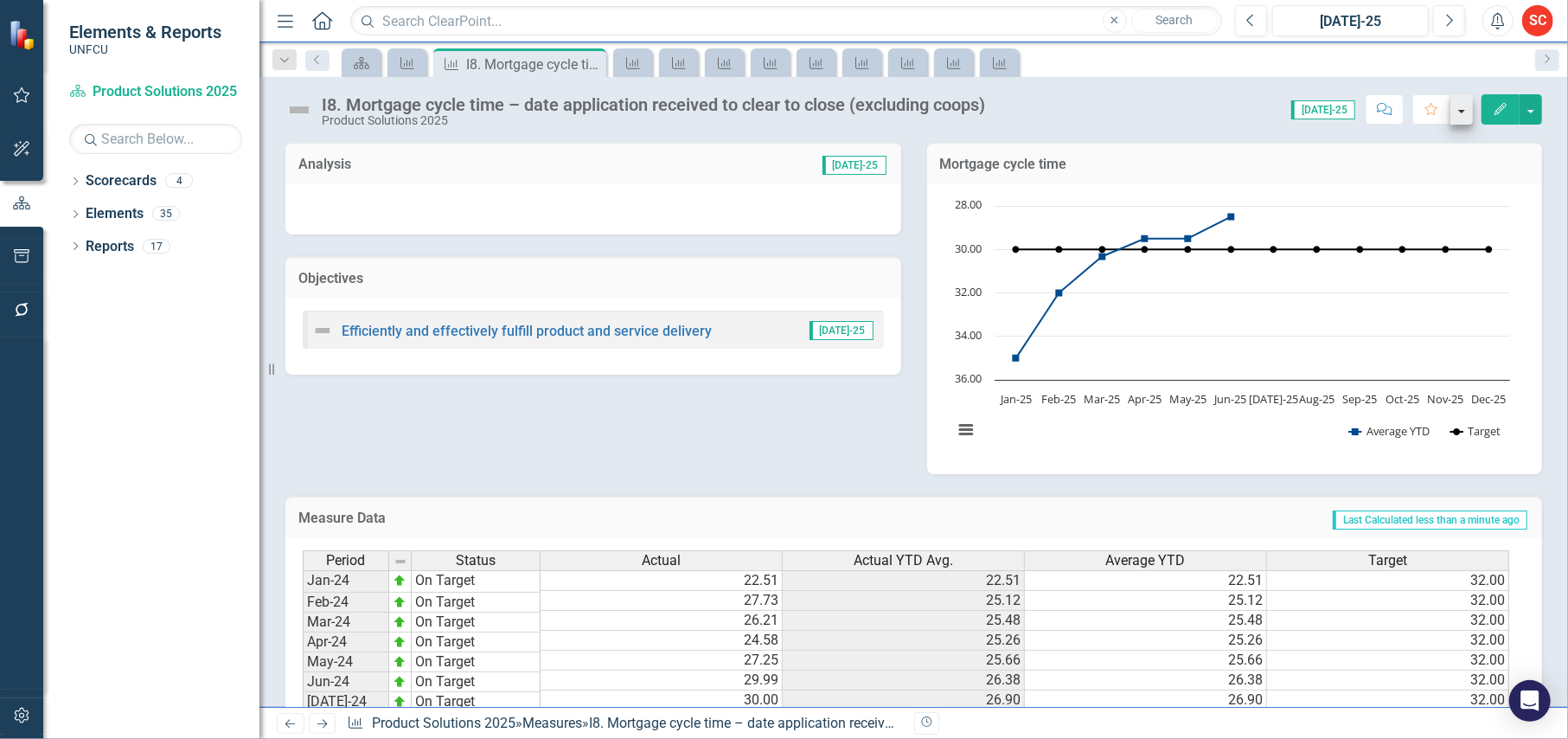
scroll to position [399, 0]
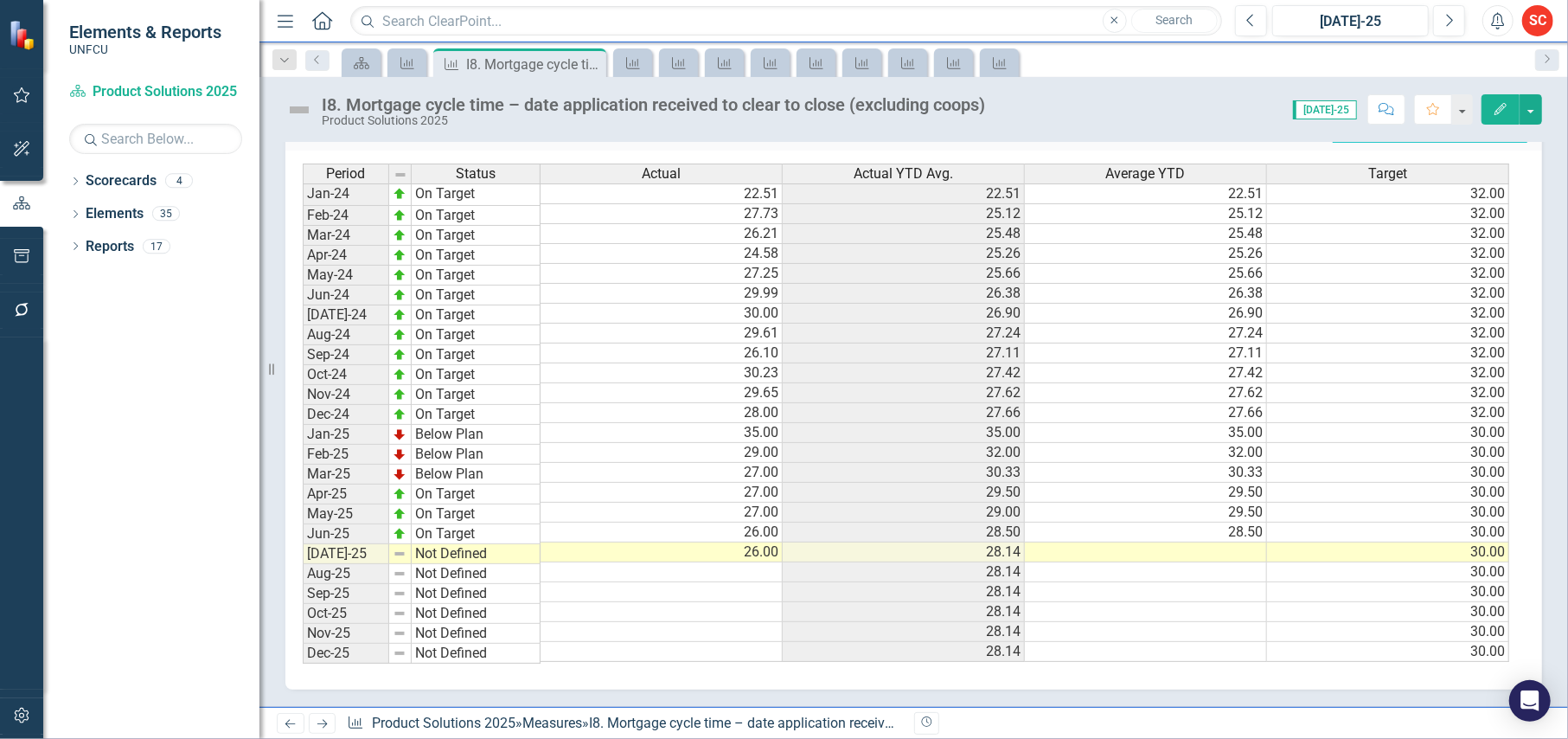
click at [1137, 544] on td at bounding box center [1146, 552] width 242 height 20
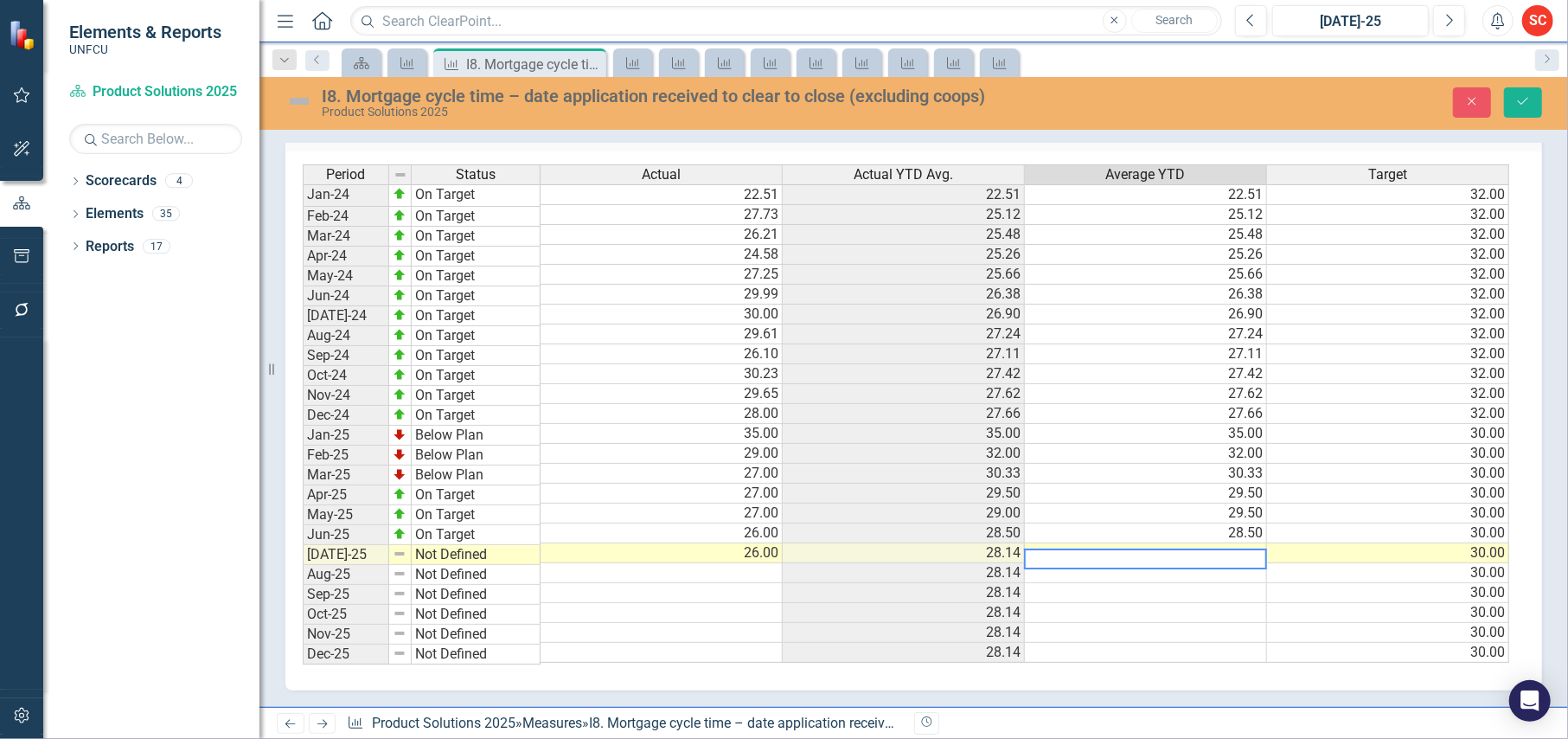
click at [1137, 549] on textarea at bounding box center [1145, 559] width 243 height 21
type textarea "28.14"
click at [775, 627] on td at bounding box center [662, 633] width 242 height 20
click at [1516, 98] on icon "Save" at bounding box center [1522, 101] width 15 height 12
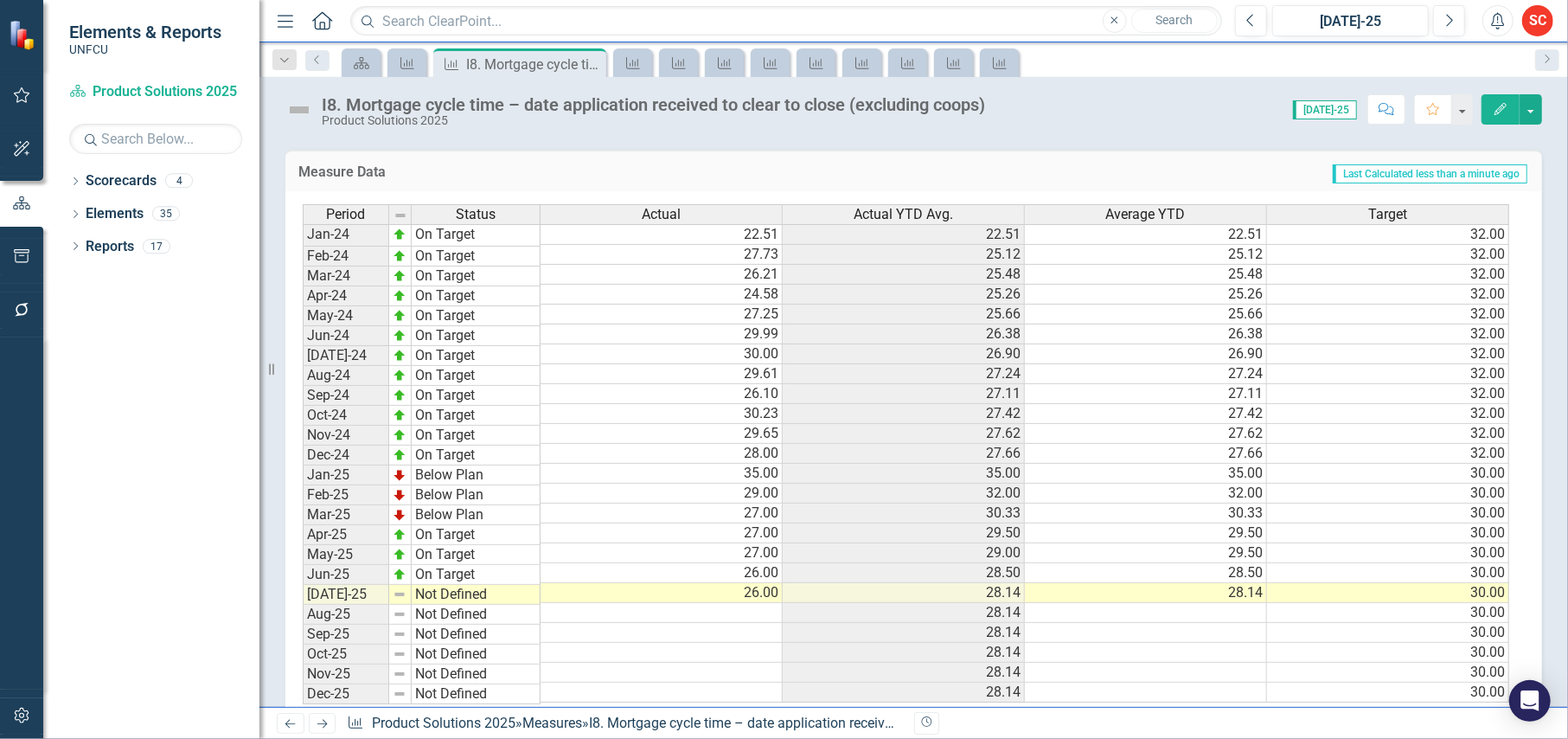
scroll to position [0, 0]
click at [490, 592] on td "Not Defined" at bounding box center [476, 594] width 129 height 20
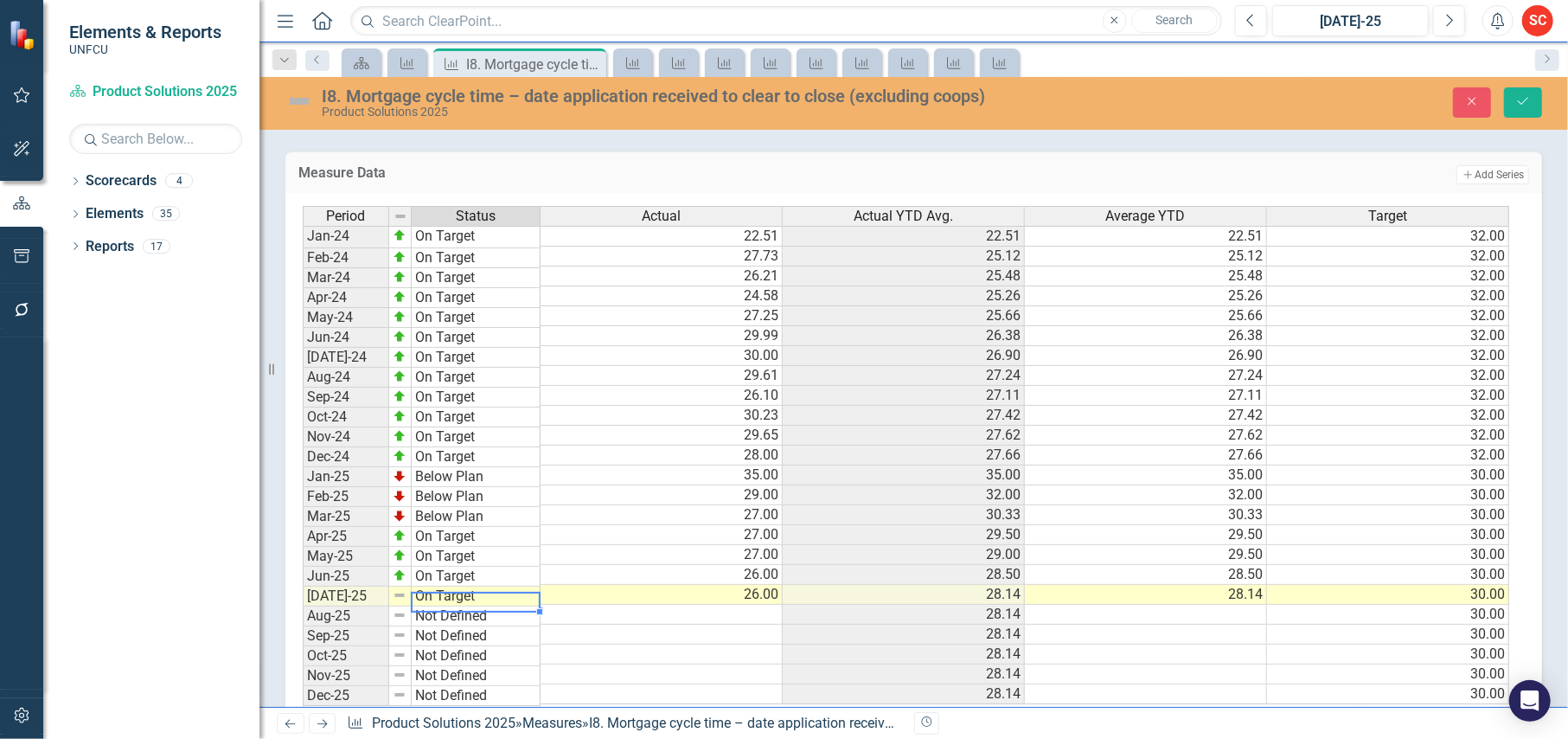
click at [491, 513] on div "Period Status Actual Actual YTD Avg. Average YTD Target Jan-24 On Target 22.51 …" at bounding box center [907, 456] width 1209 height 501
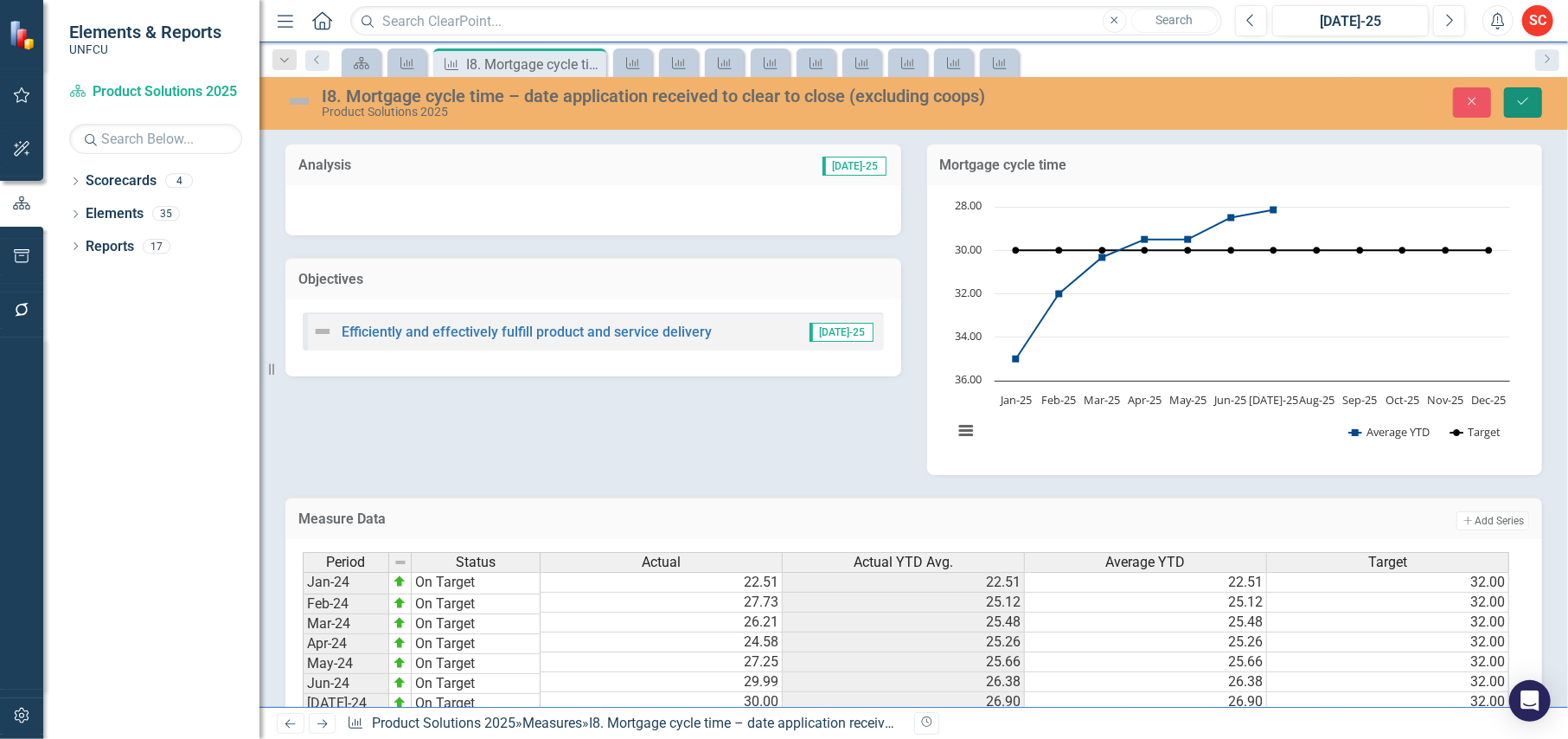
click at [1519, 94] on button "Save" at bounding box center [1523, 102] width 38 height 30
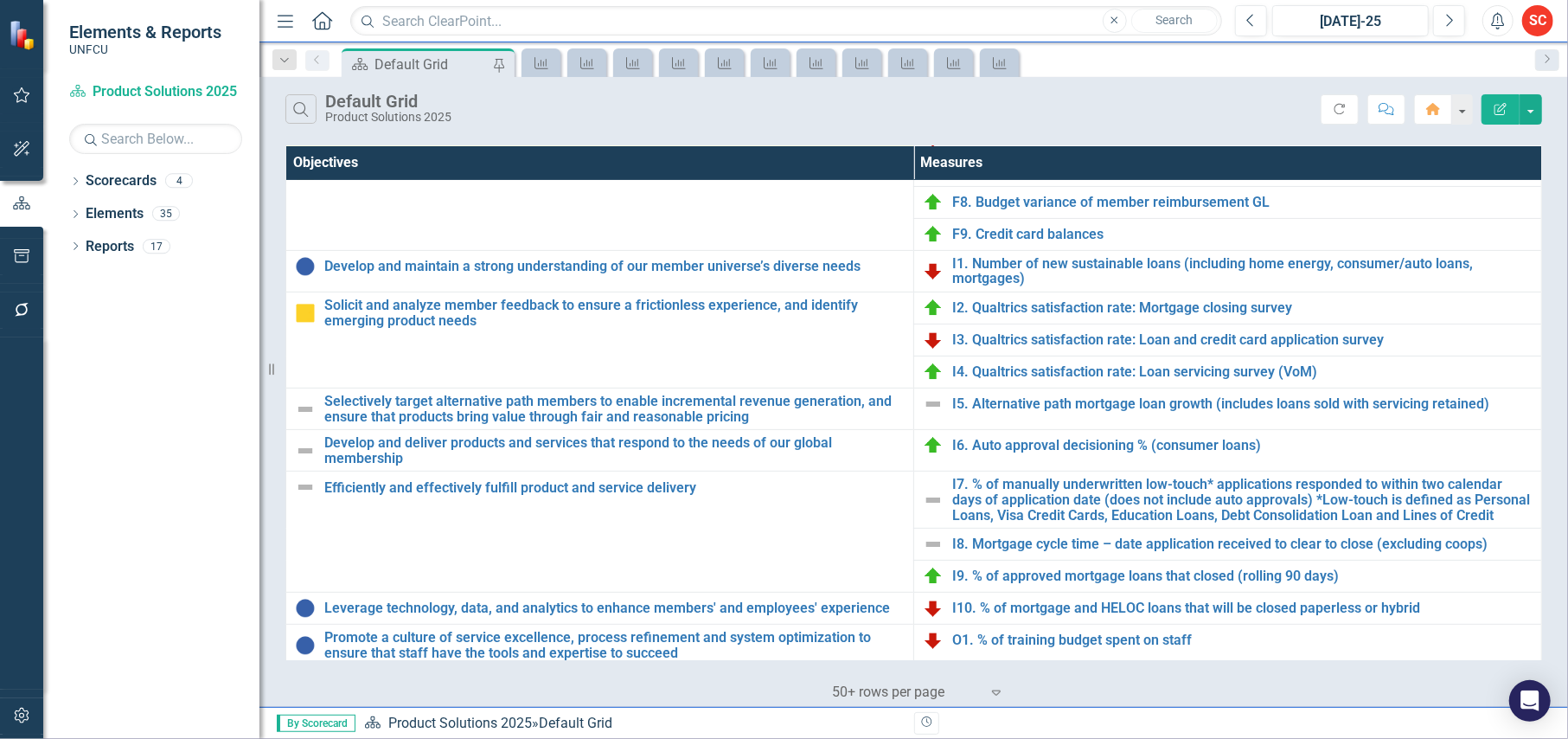
scroll to position [389, 0]
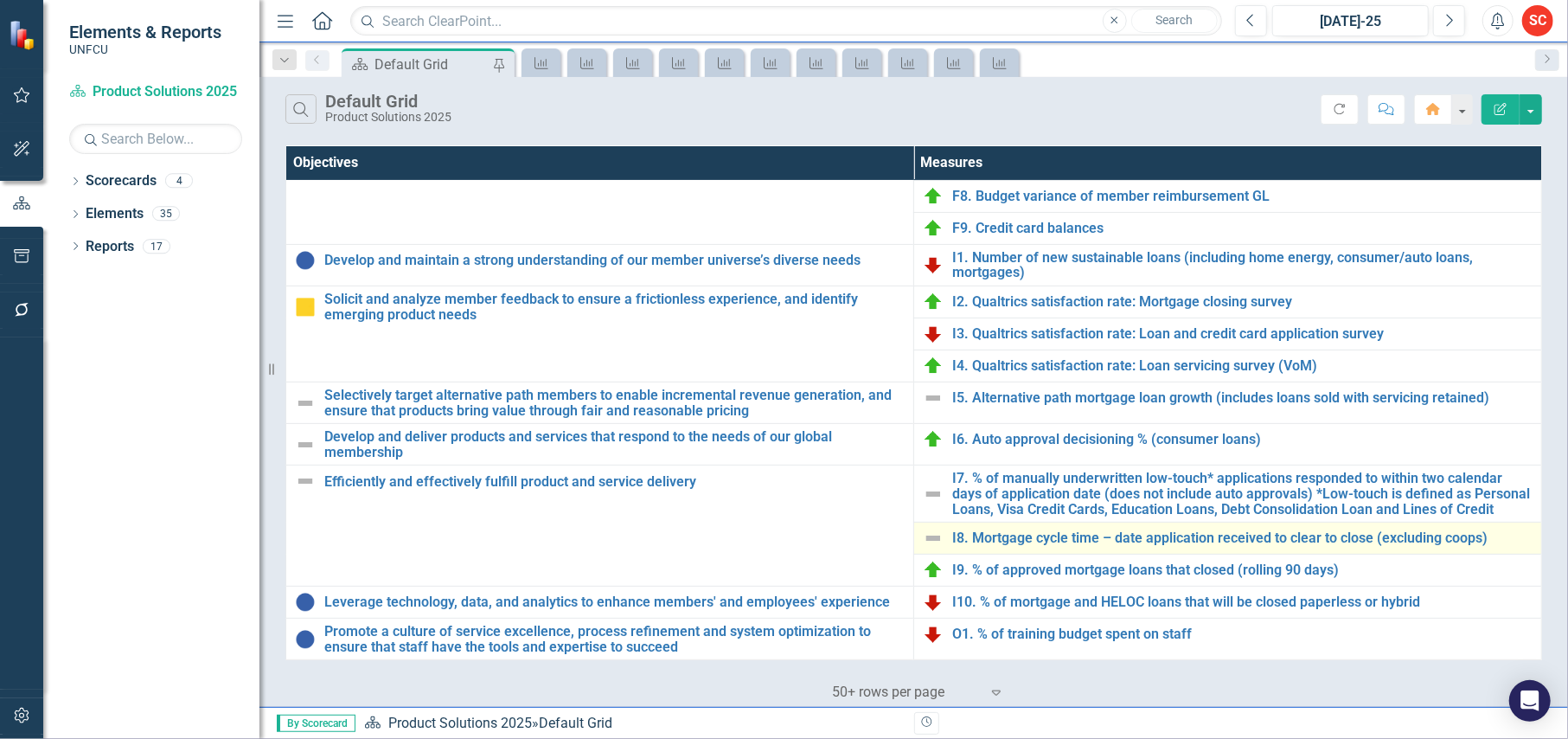
click at [923, 528] on img at bounding box center [933, 538] width 21 height 21
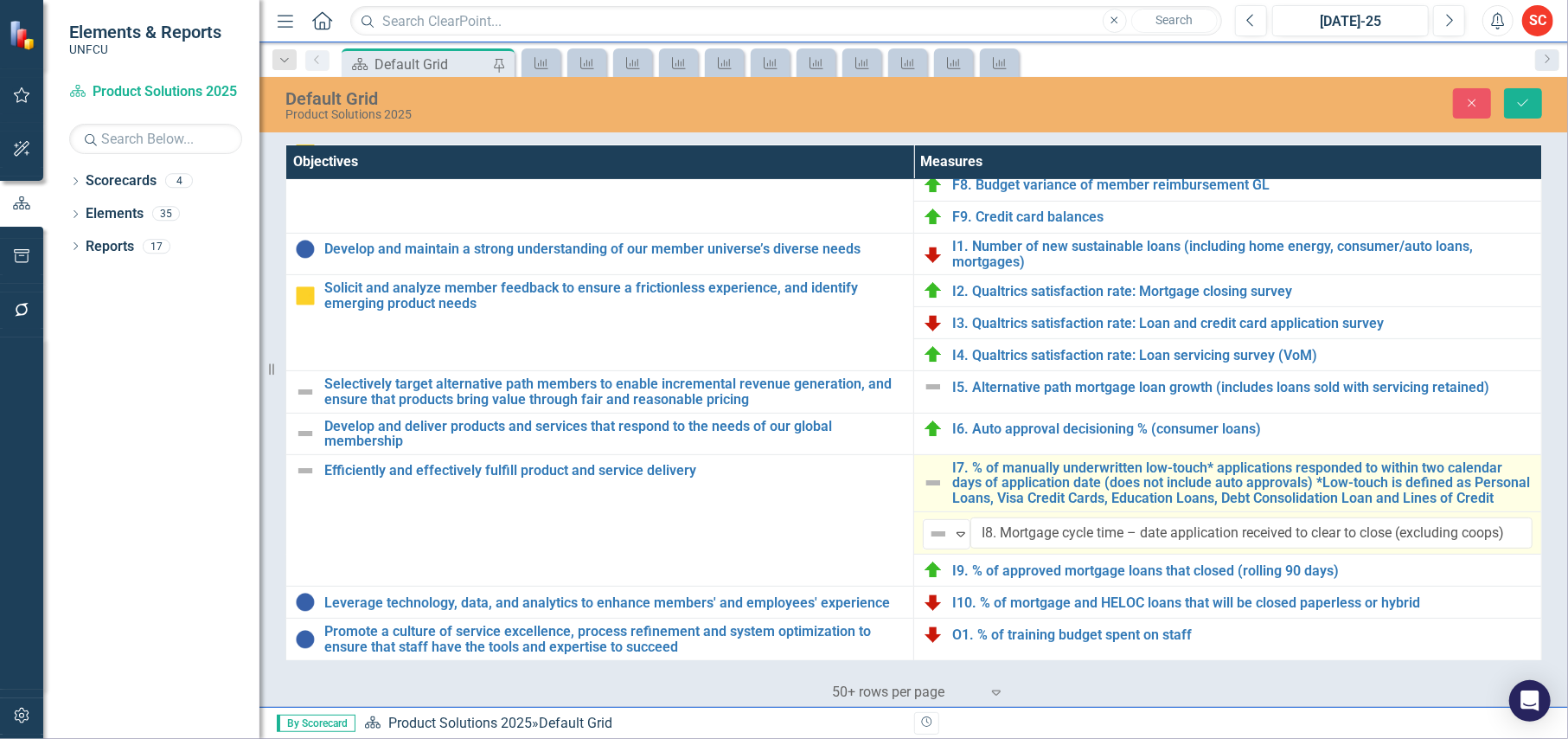
drag, startPoint x: 921, startPoint y: 515, endPoint x: 912, endPoint y: 505, distance: 13.5
click at [912, 505] on tbody "Relevant products and services Edit Edit Objective Link Open Element M1. Produc…" at bounding box center [915, 238] width 1256 height 843
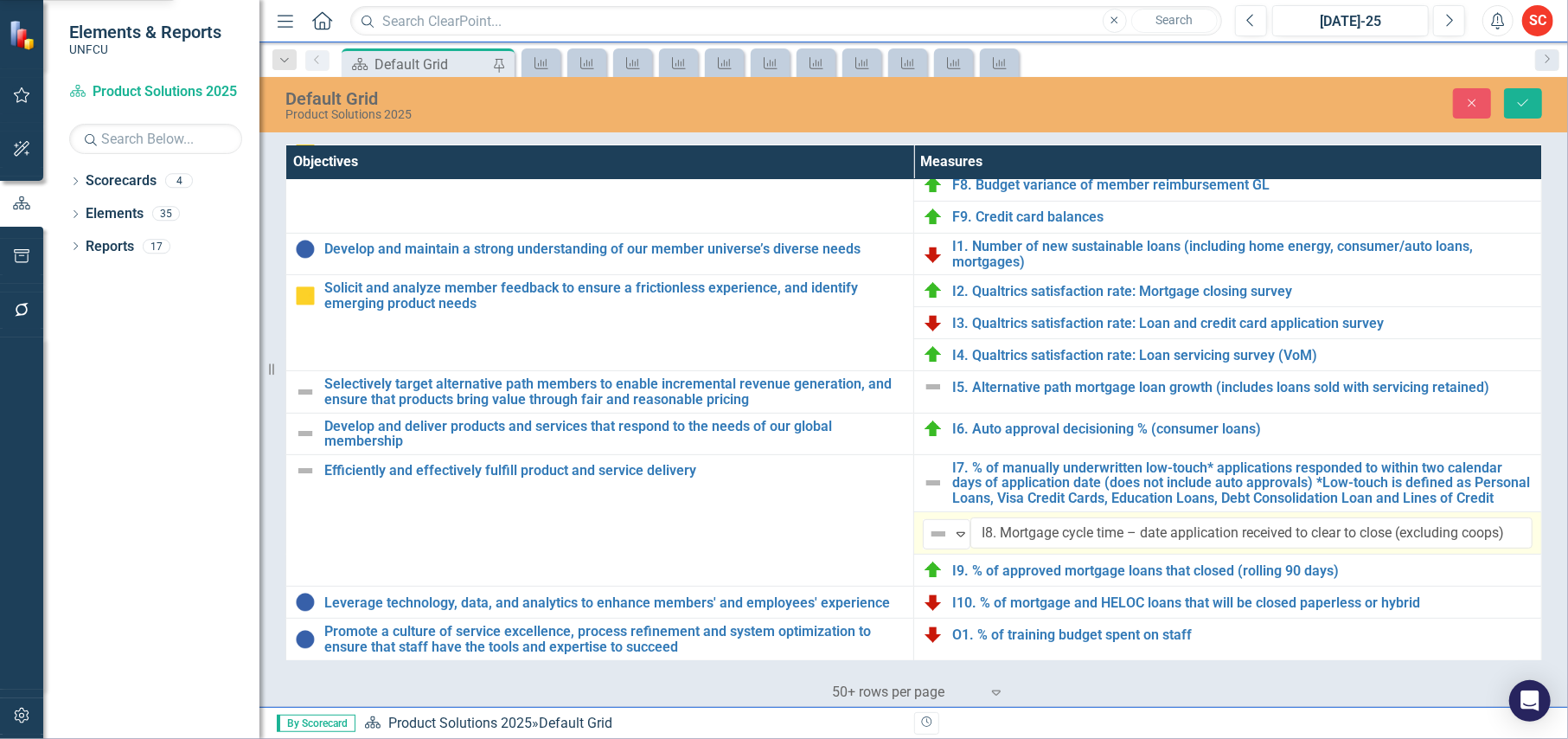
click at [1516, 95] on button "Save" at bounding box center [1523, 103] width 38 height 30
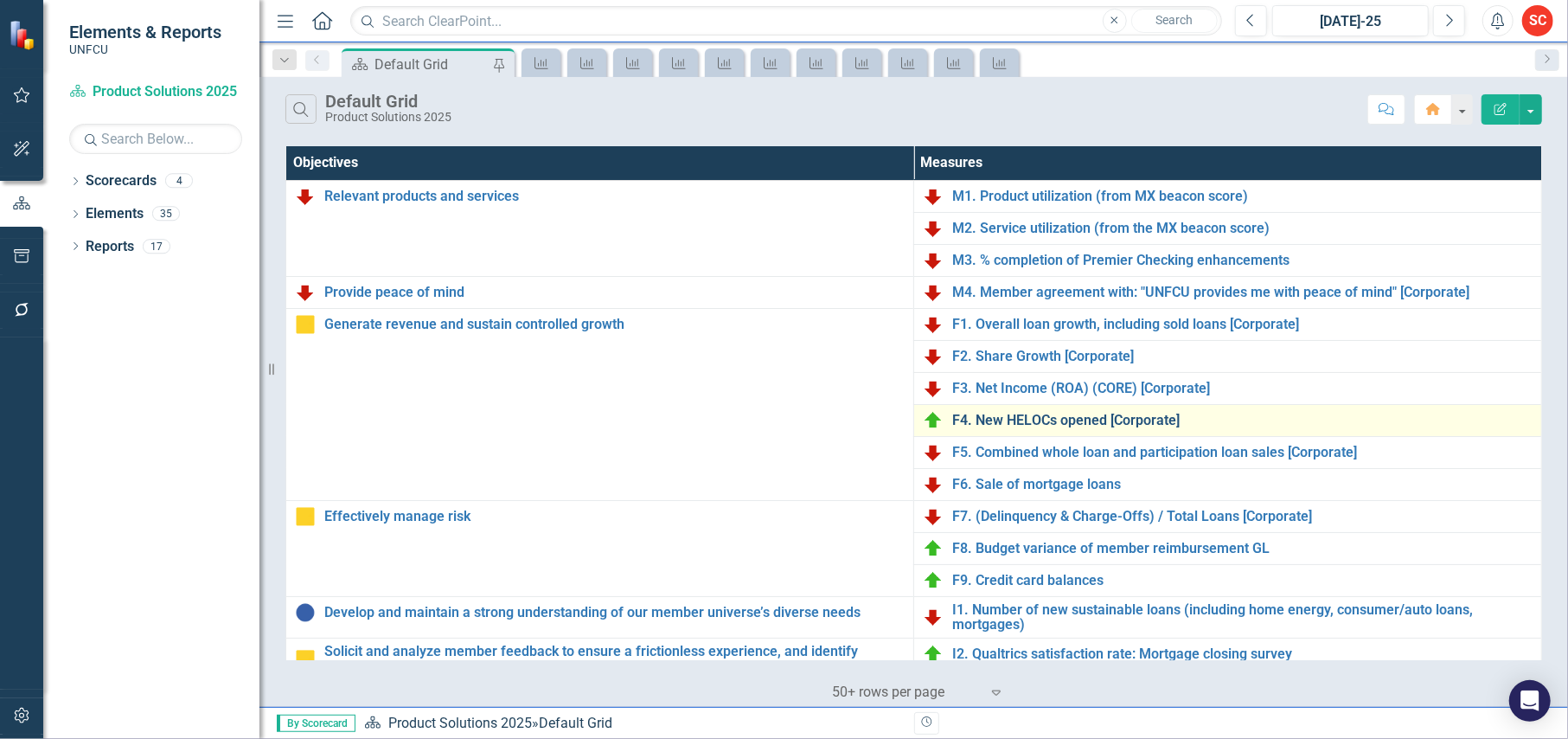
scroll to position [389, 0]
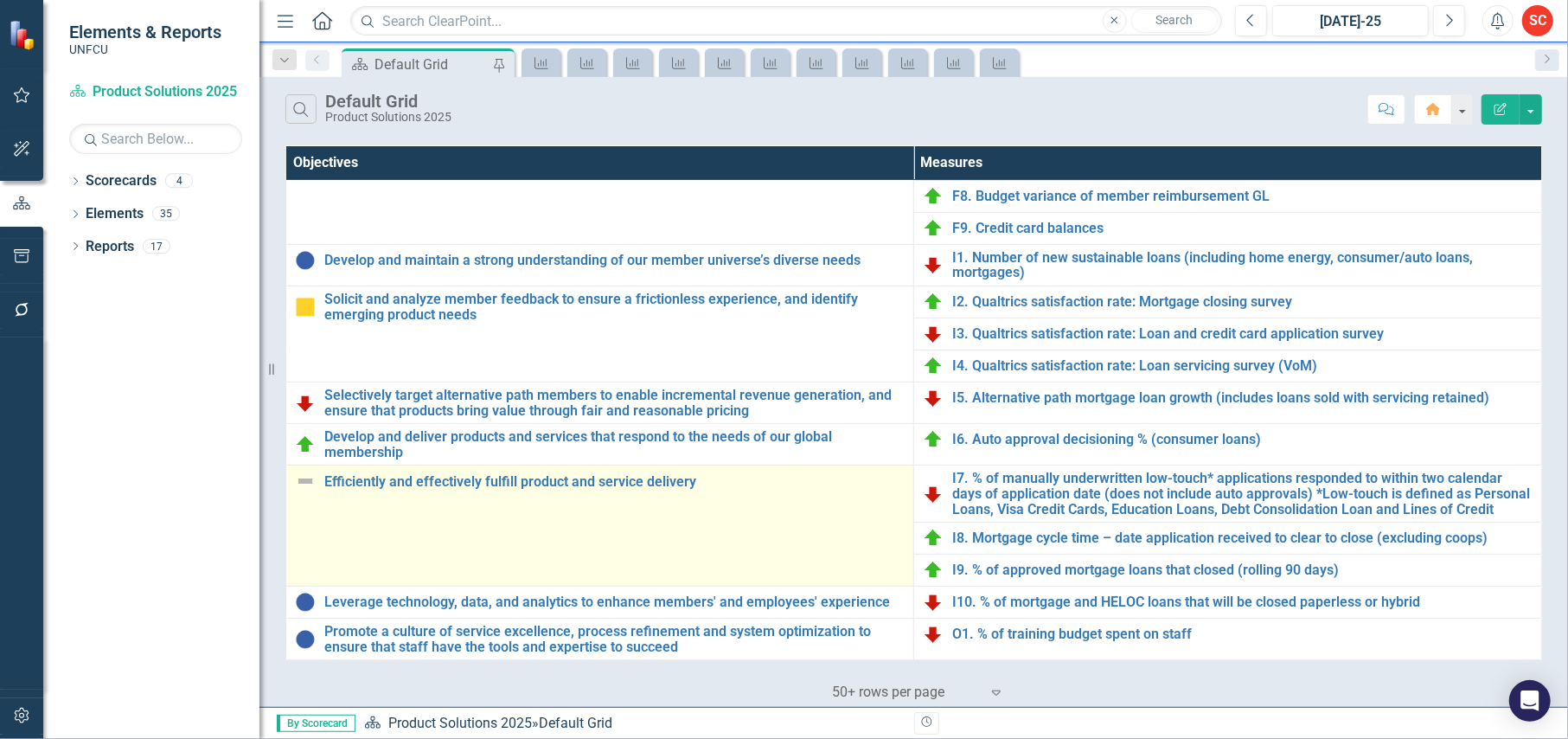
click at [309, 471] on img at bounding box center [305, 481] width 21 height 21
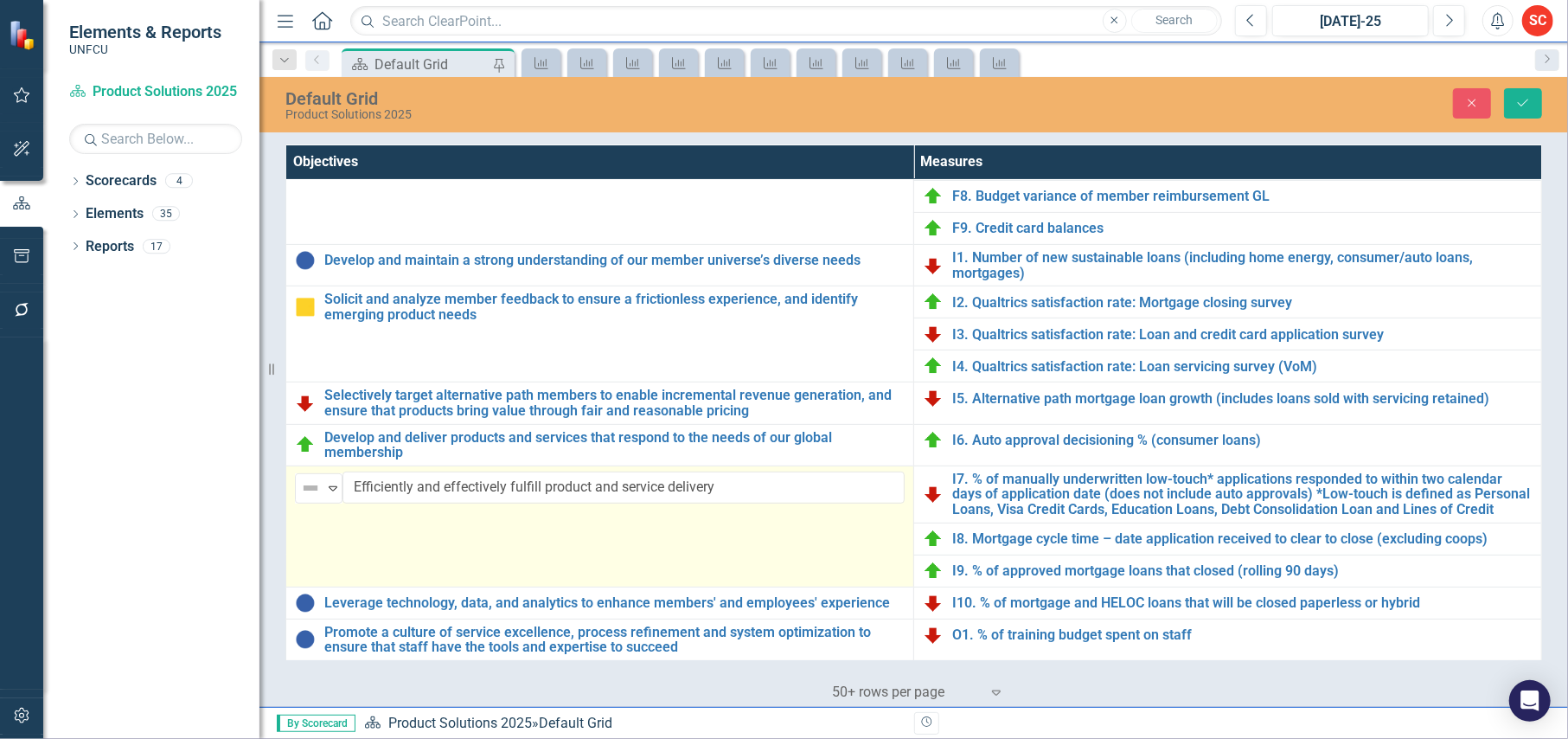
scroll to position [388, 0]
click at [309, 471] on div "Not Defined Expand Efficiently and effectively fulfill product and service deli…" at bounding box center [600, 487] width 610 height 32
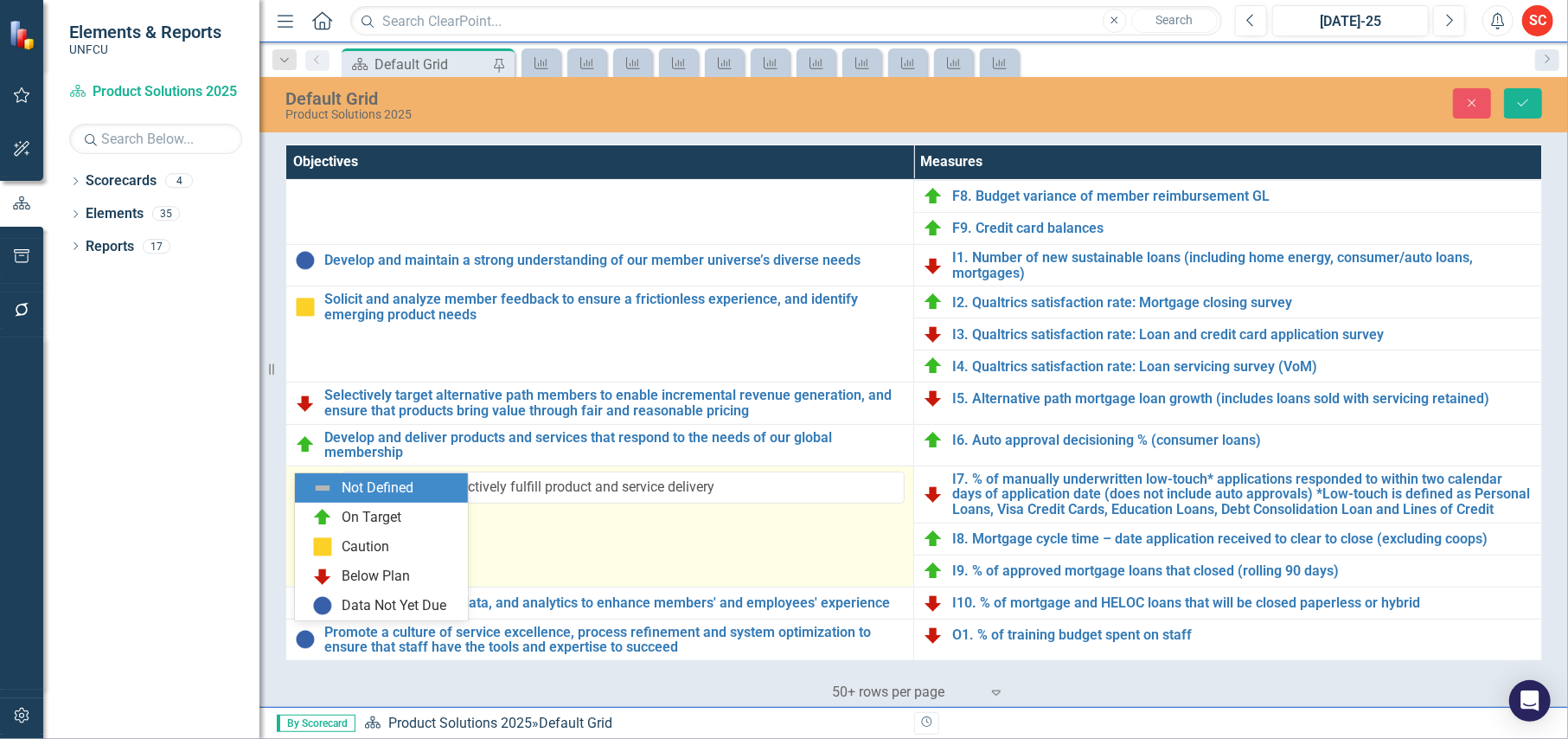
click at [329, 481] on icon "Expand" at bounding box center [332, 487] width 17 height 14
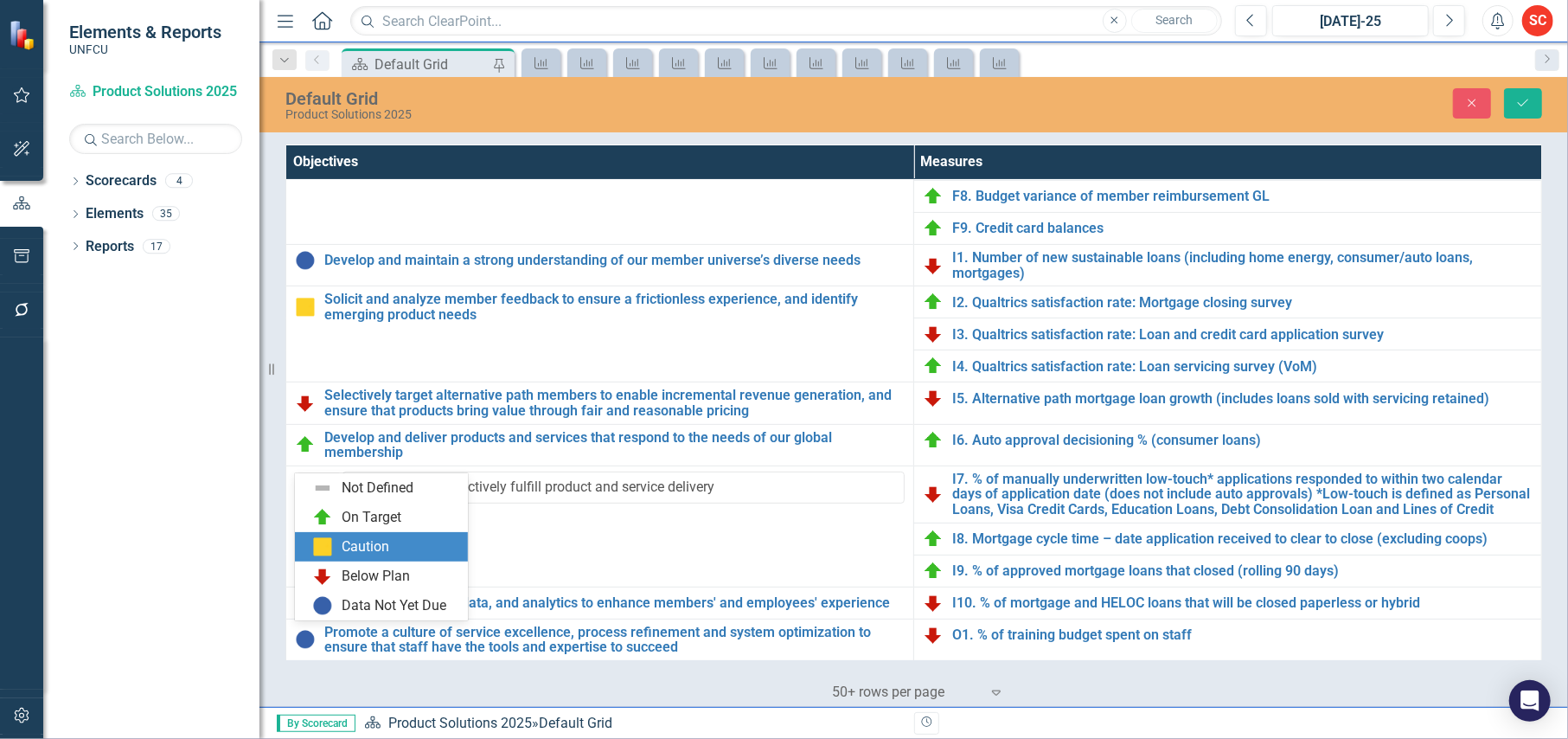
click at [389, 538] on div "Caution" at bounding box center [365, 547] width 47 height 20
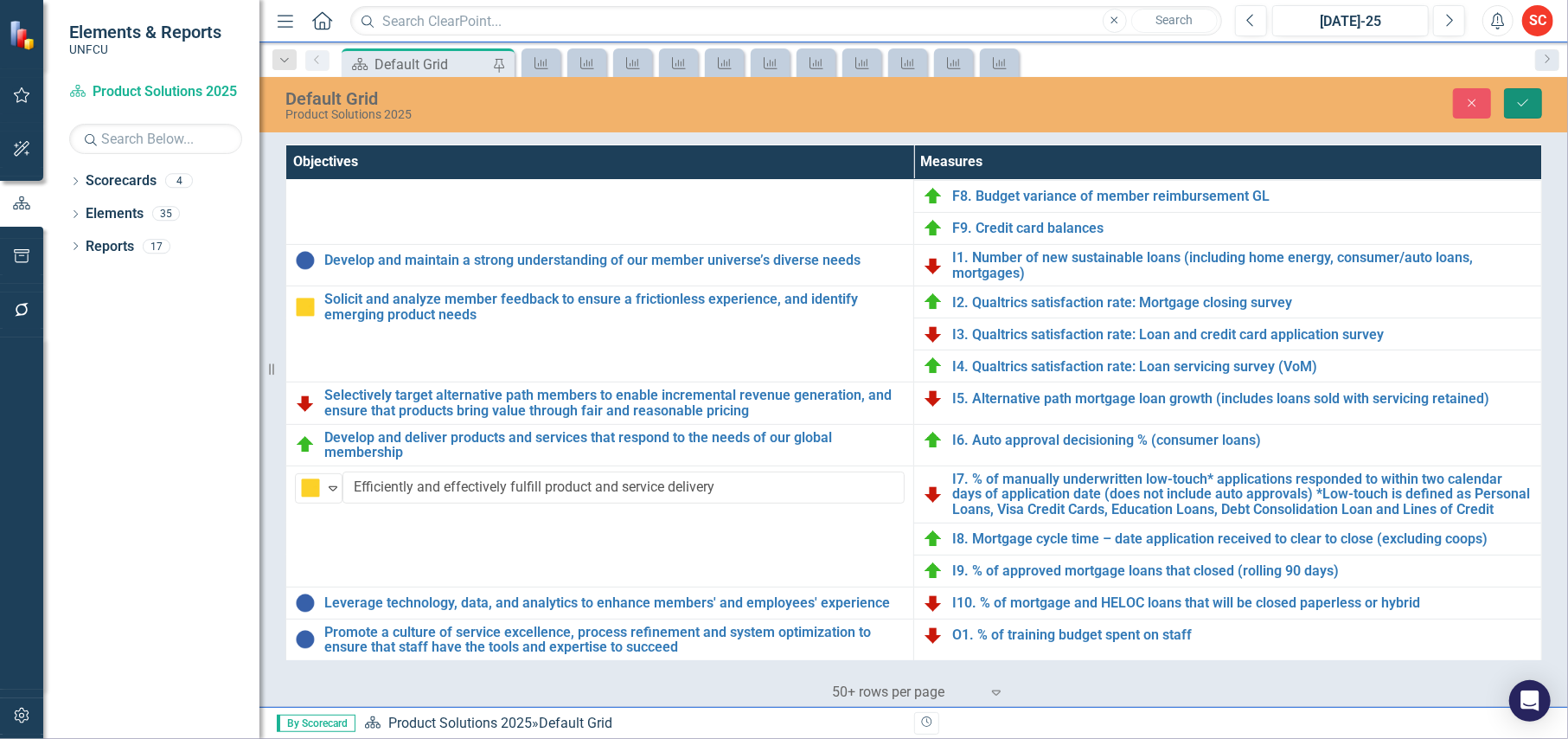
click at [1530, 101] on icon "Save" at bounding box center [1522, 102] width 15 height 12
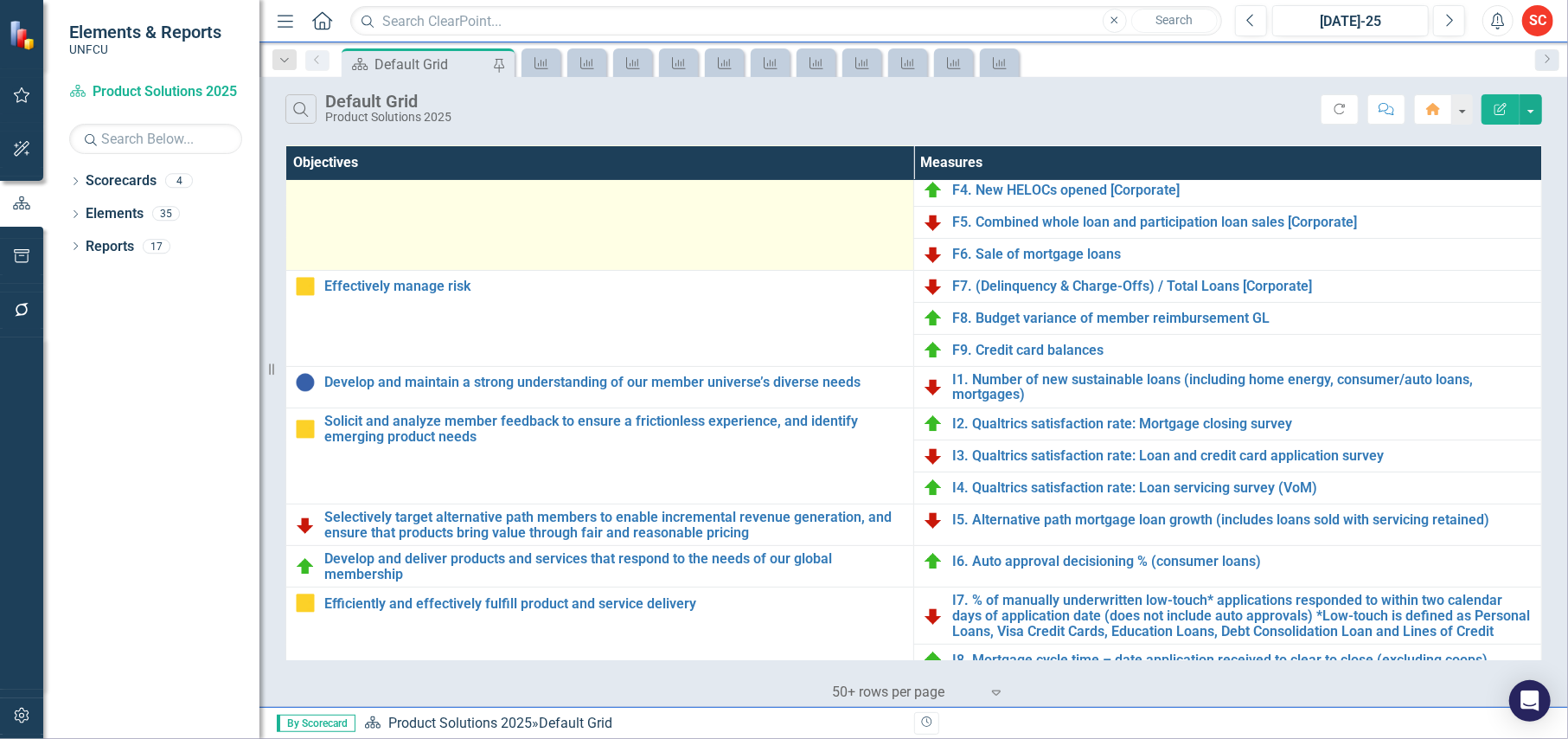
scroll to position [389, 0]
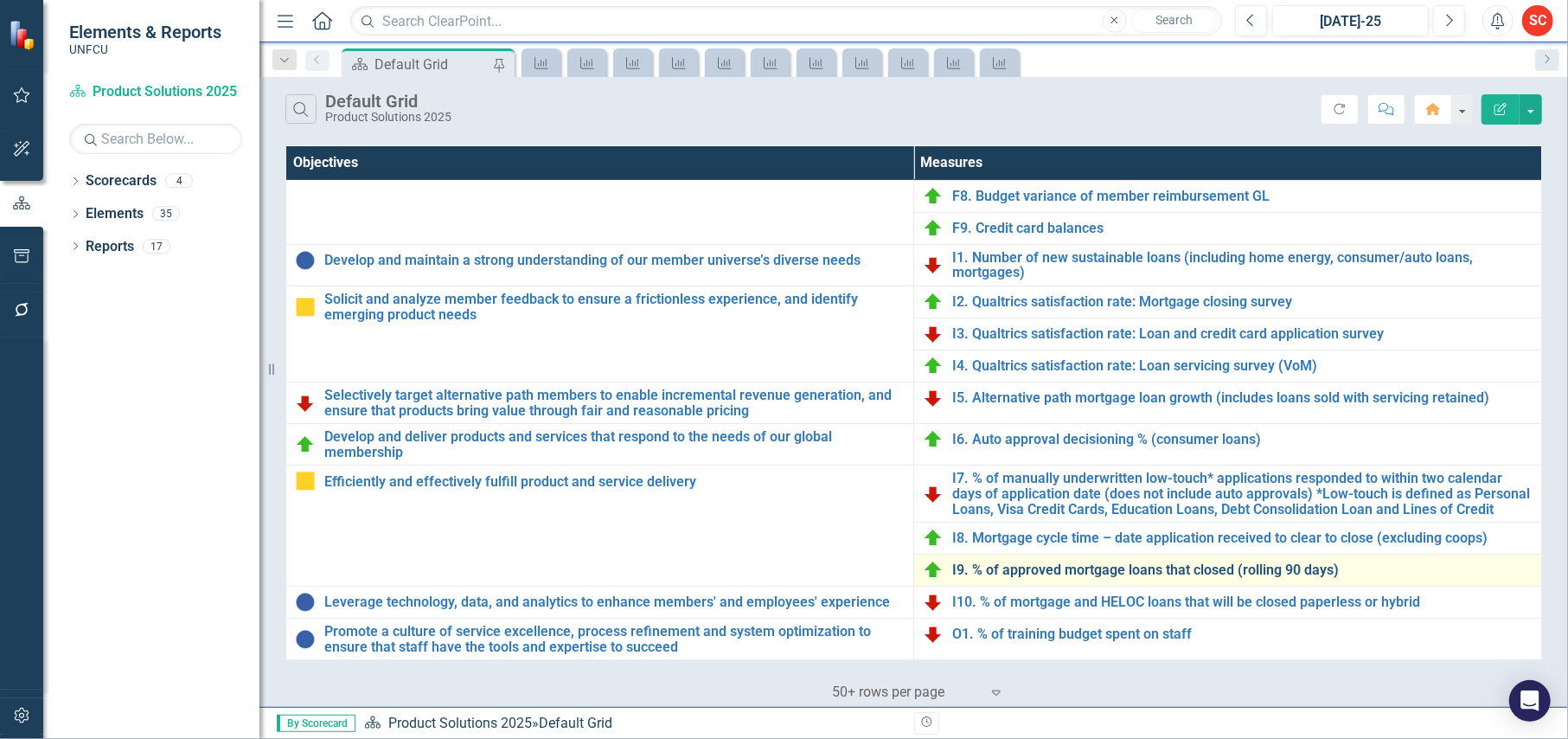
click at [1043, 562] on link "I9. % of approved mortgage loans that closed (rolling 90 days)" at bounding box center [1242, 570] width 581 height 15
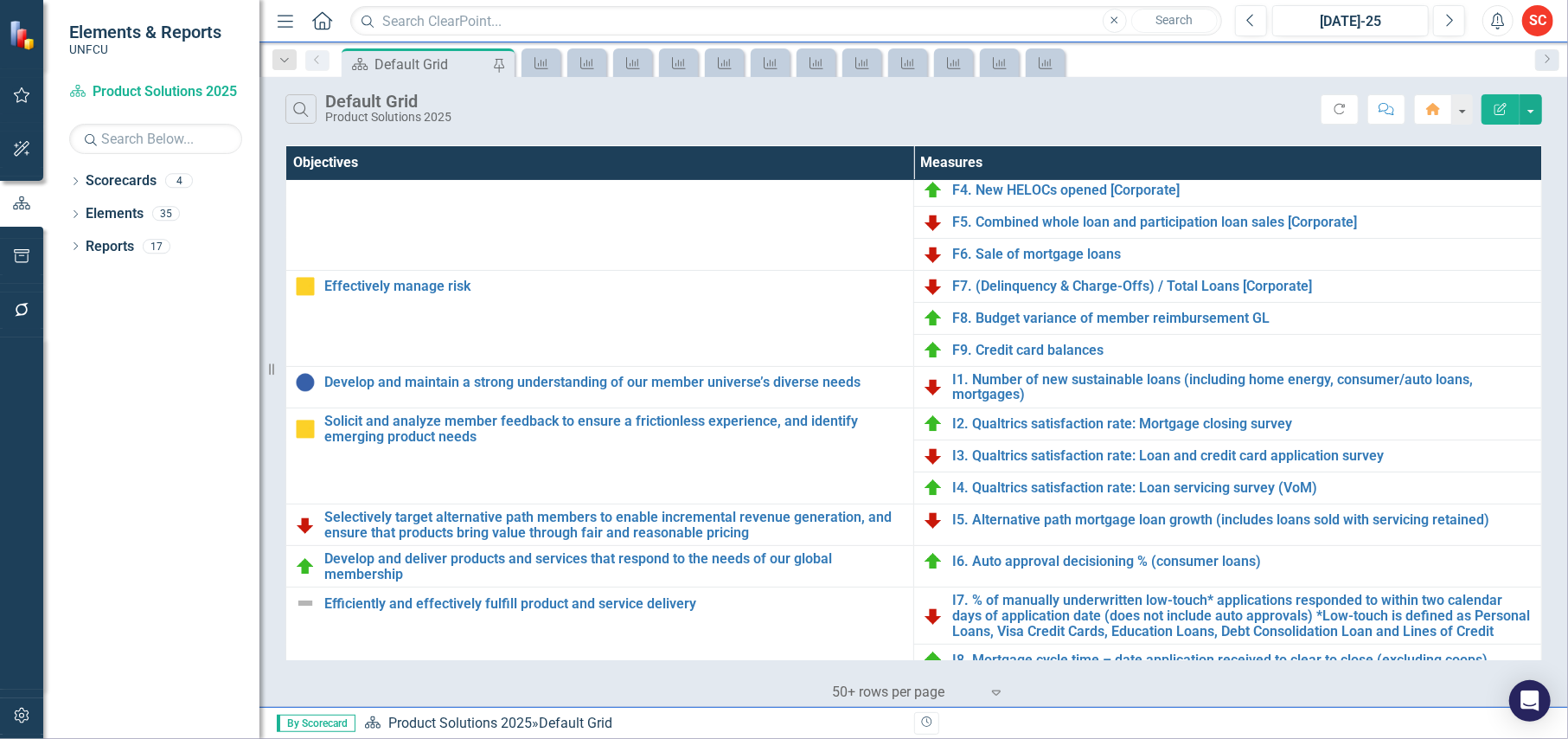
scroll to position [389, 0]
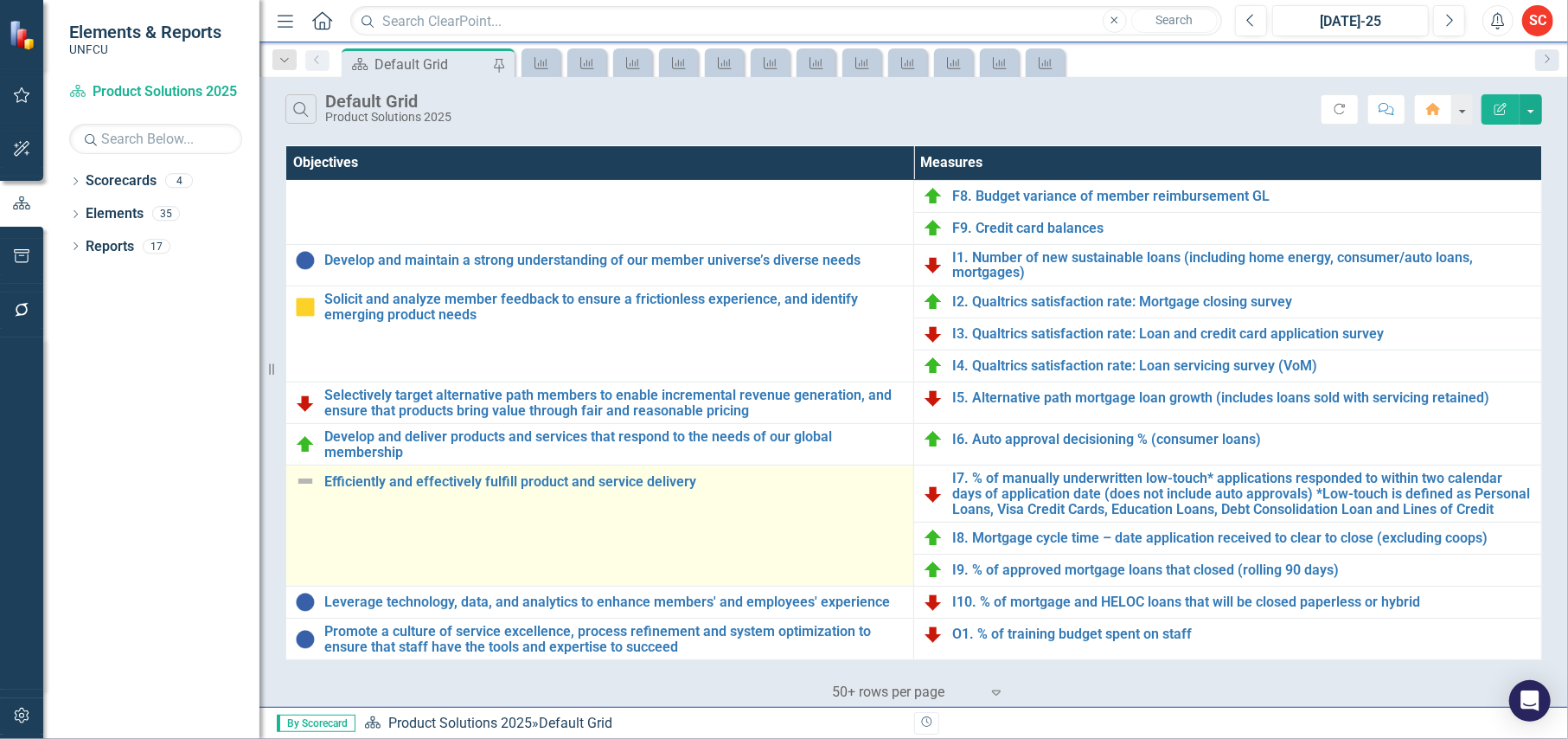
click at [315, 471] on img at bounding box center [305, 481] width 21 height 21
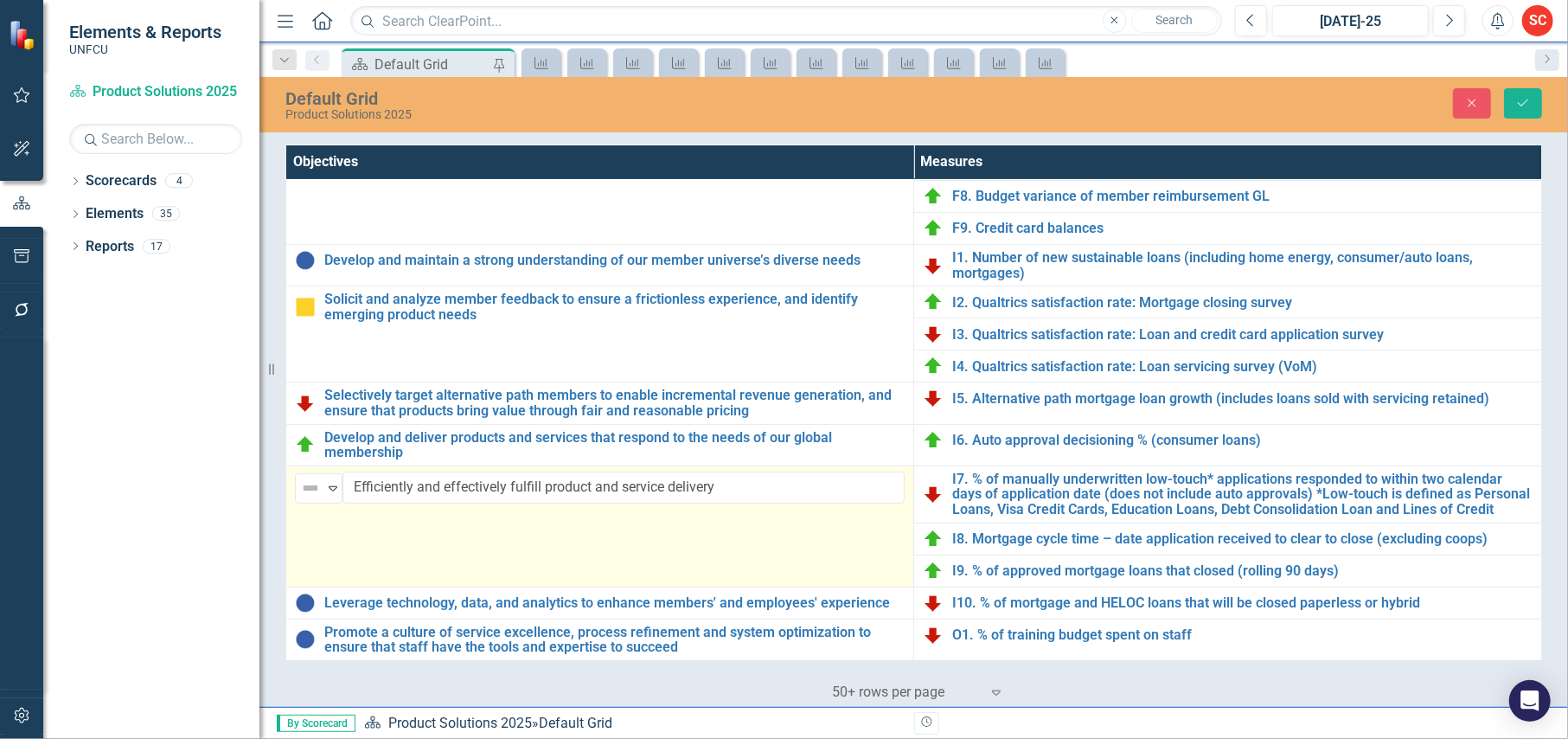
click at [315, 478] on img at bounding box center [310, 488] width 21 height 21
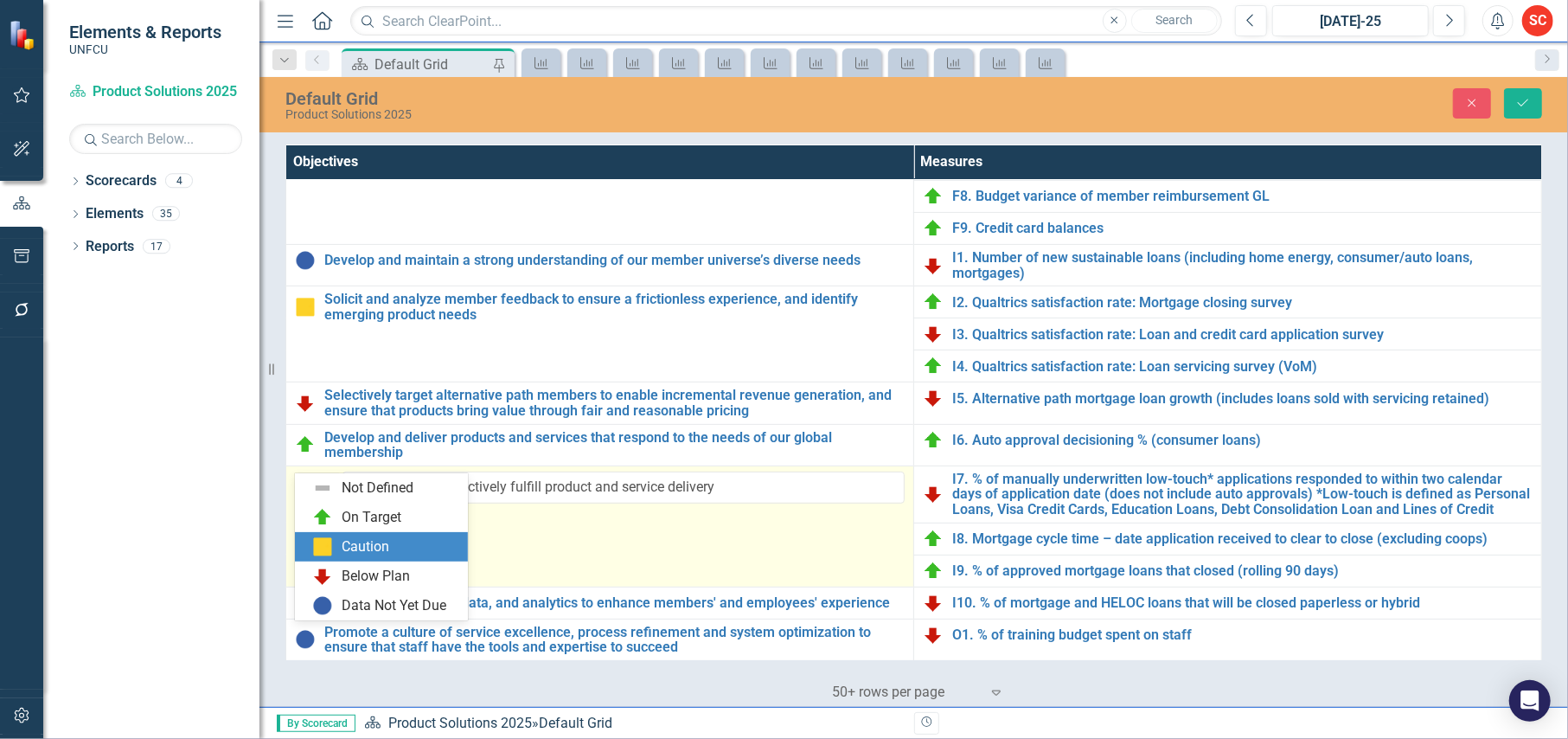
click at [437, 547] on div "Caution" at bounding box center [385, 546] width 146 height 21
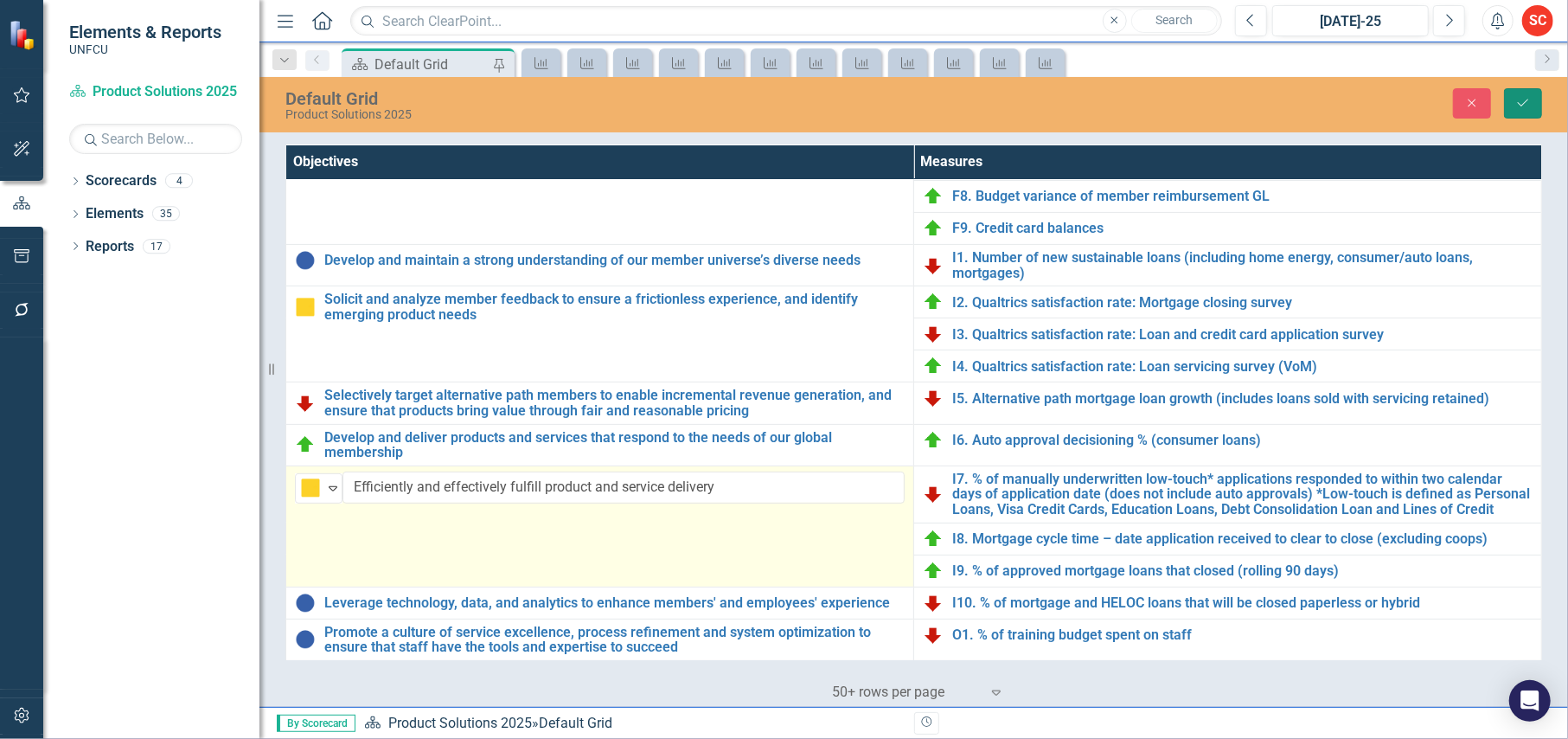
click at [1527, 97] on icon "Save" at bounding box center [1522, 102] width 15 height 12
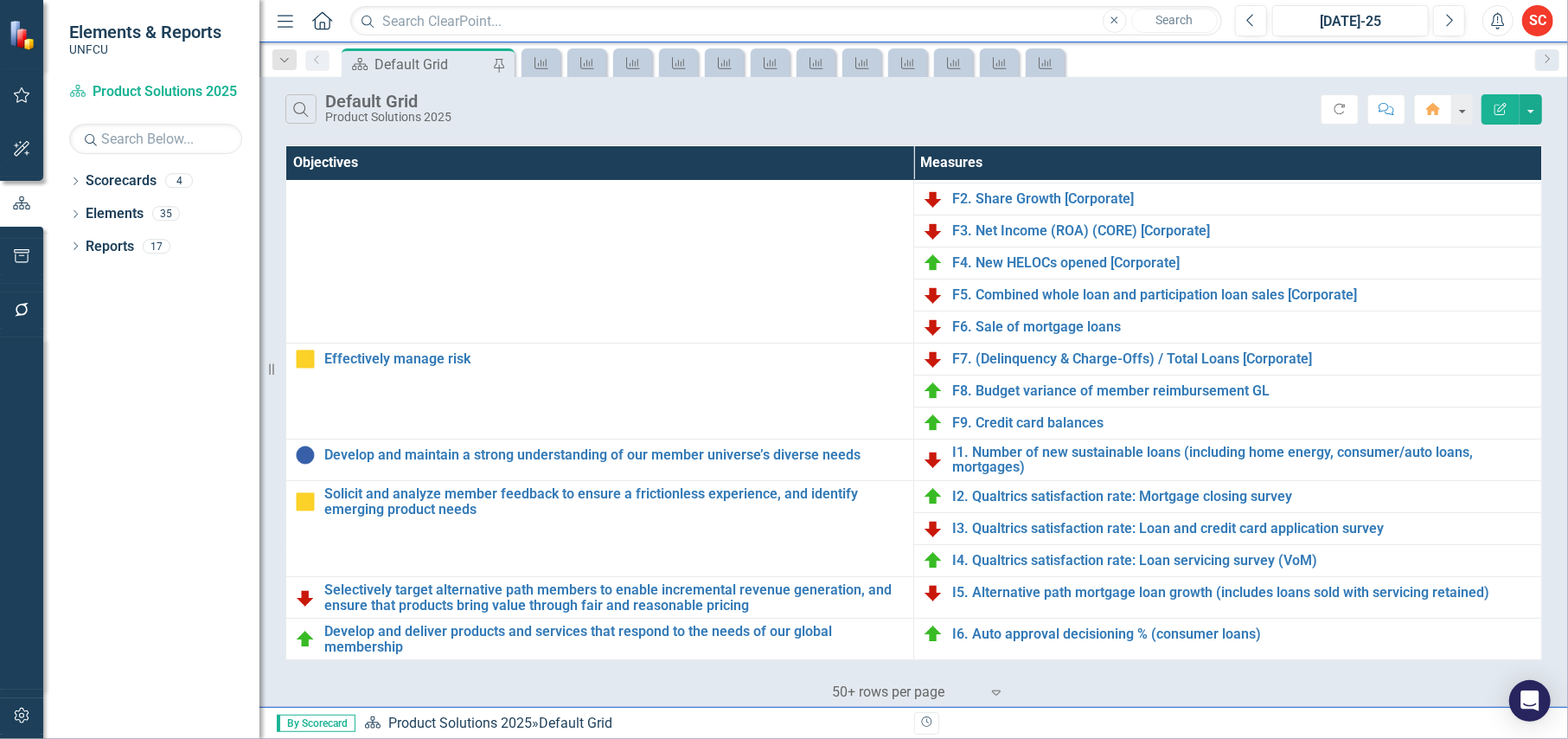
scroll to position [0, 0]
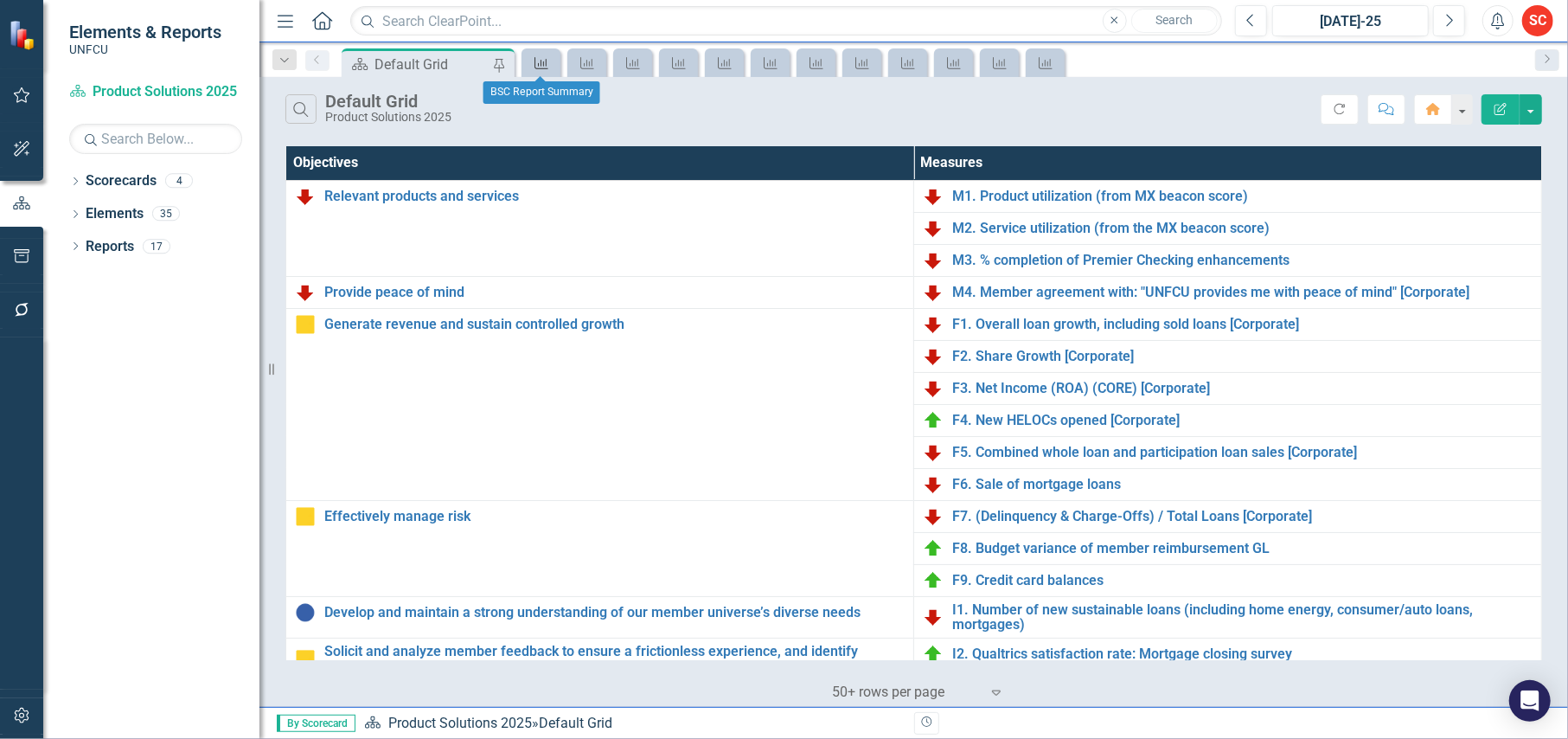
click at [543, 64] on icon "Measure" at bounding box center [541, 63] width 17 height 14
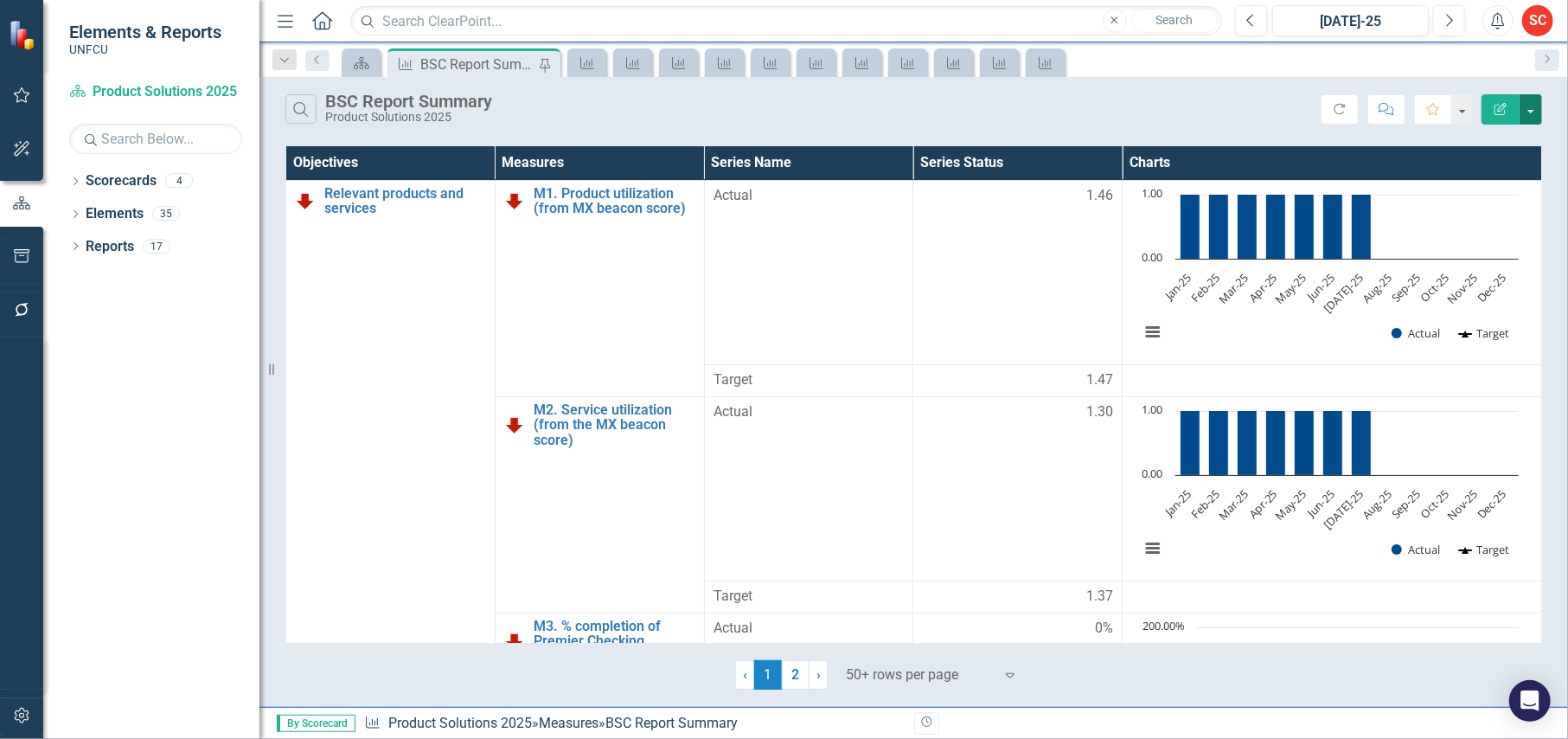
click at [1531, 111] on button "button" at bounding box center [1531, 109] width 23 height 30
click at [1500, 177] on link "PDF Export to PDF" at bounding box center [1473, 177] width 137 height 32
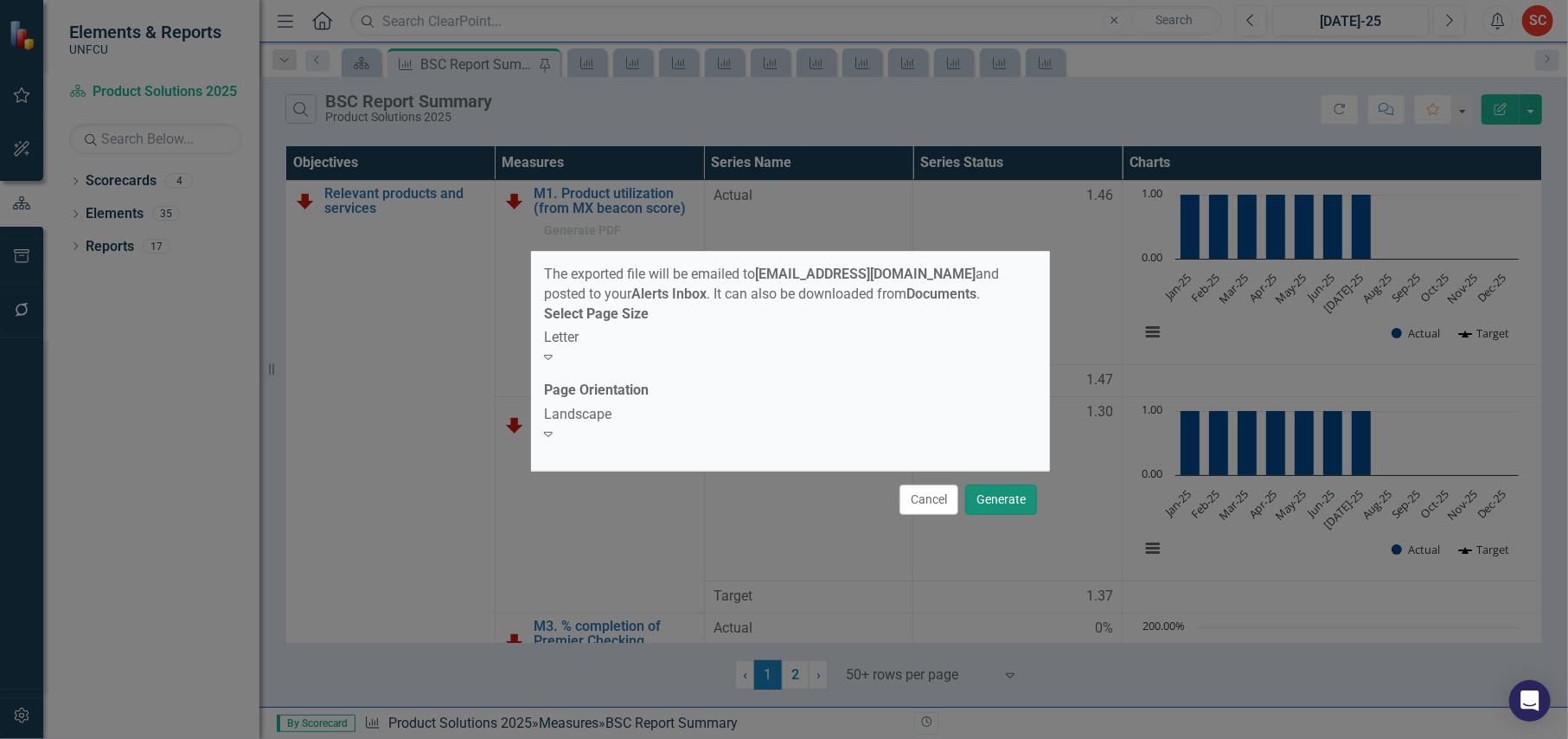
click at [1007, 491] on button "Generate" at bounding box center [1001, 499] width 72 height 30
